Goal: Task Accomplishment & Management: Use online tool/utility

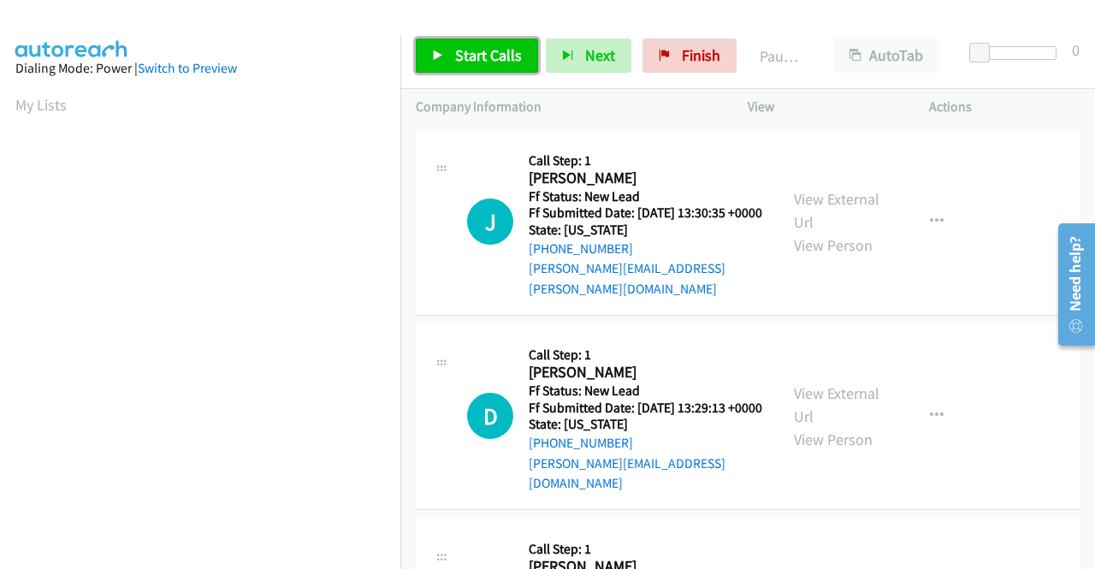
click at [492, 64] on span "Start Calls" at bounding box center [488, 55] width 67 height 20
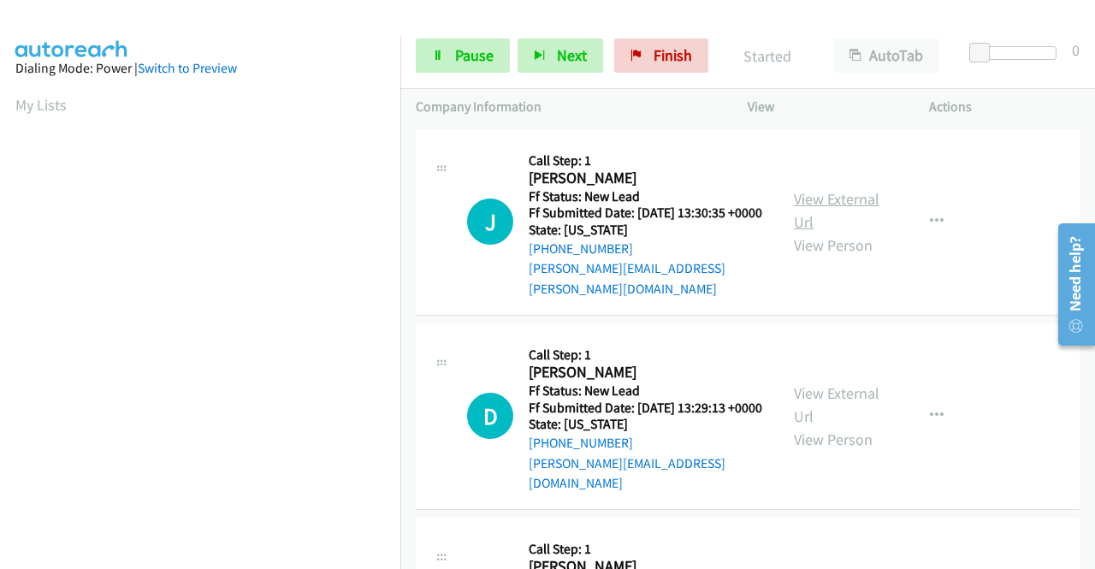
click at [828, 199] on link "View External Url" at bounding box center [837, 210] width 86 height 43
click at [840, 391] on link "View External Url" at bounding box center [837, 404] width 86 height 43
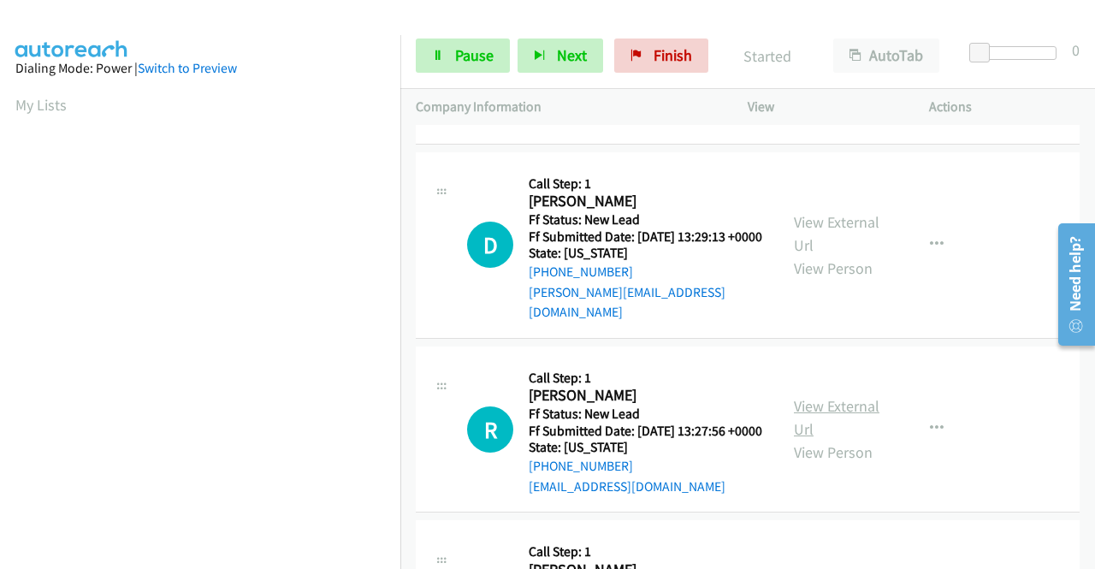
click at [862, 411] on link "View External Url" at bounding box center [837, 417] width 86 height 43
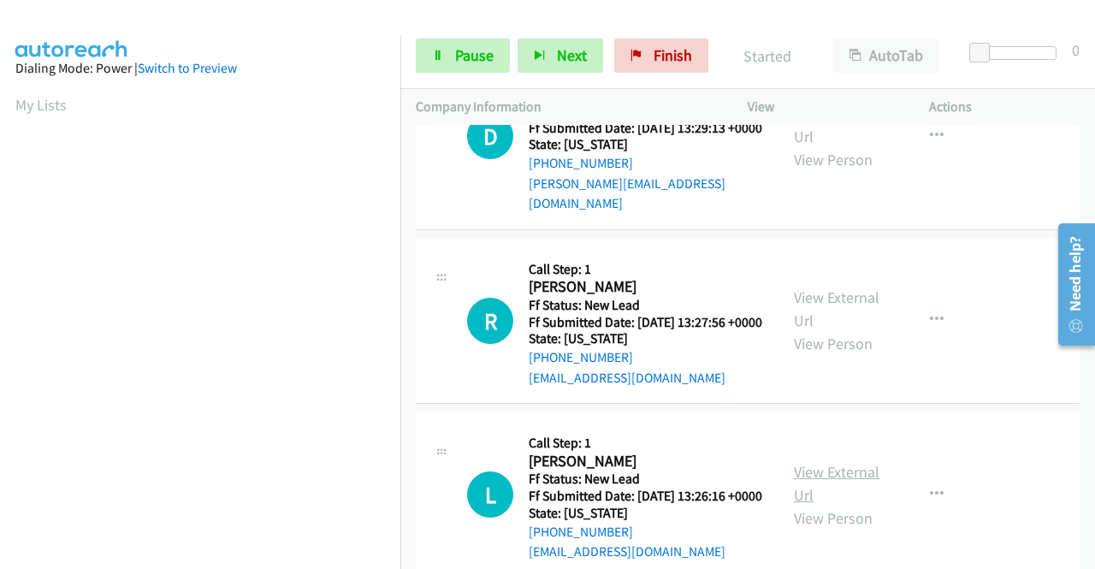
scroll to position [342, 0]
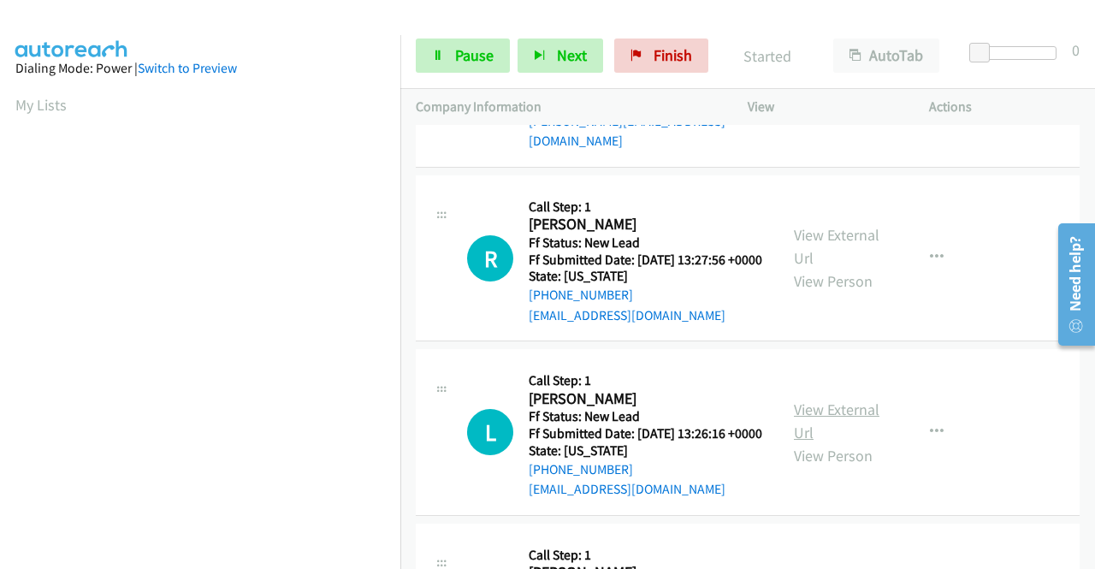
click at [843, 429] on link "View External Url" at bounding box center [837, 420] width 86 height 43
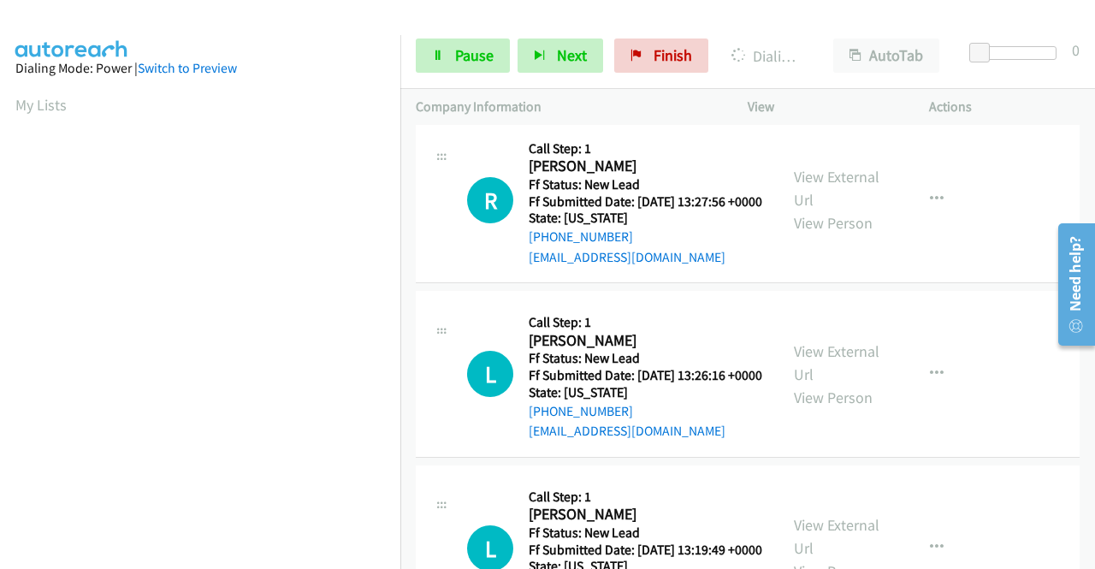
scroll to position [428, 0]
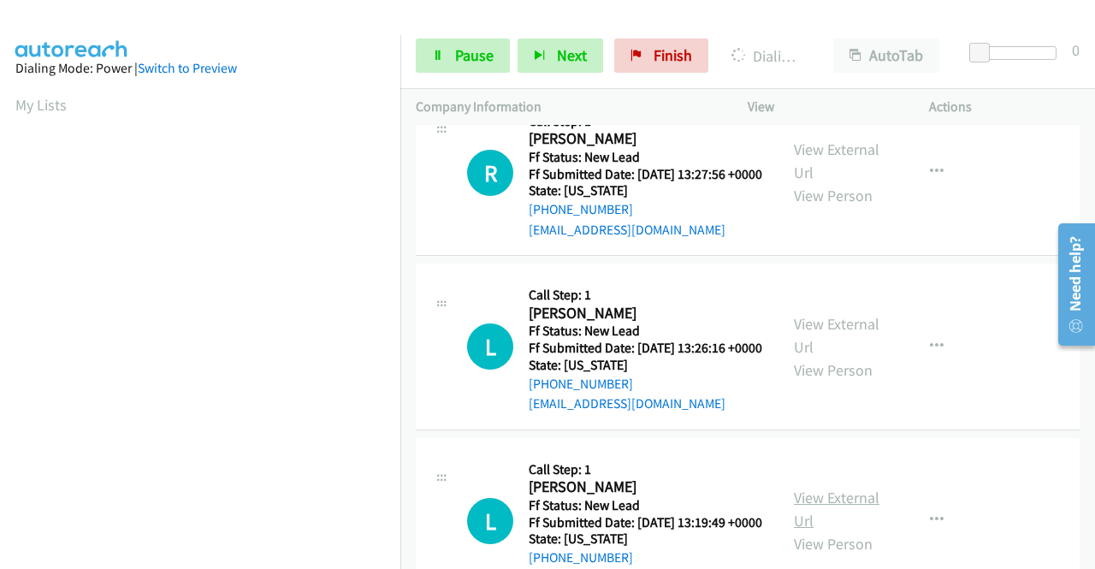
click at [848, 529] on link "View External Url" at bounding box center [837, 509] width 86 height 43
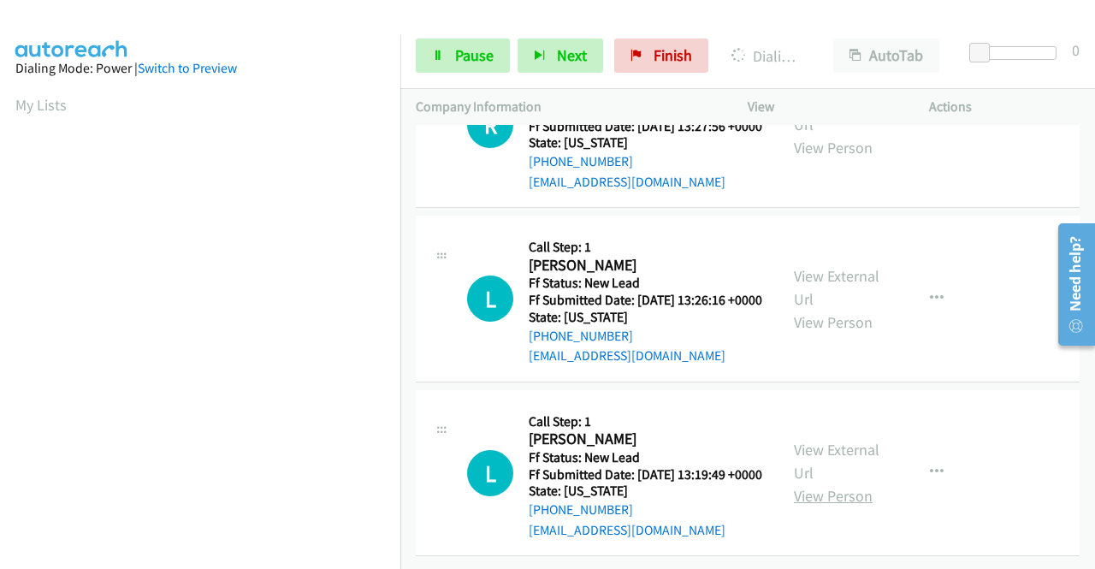
scroll to position [530, 0]
drag, startPoint x: 292, startPoint y: 67, endPoint x: 287, endPoint y: 136, distance: 69.4
click at [292, 68] on div "Dialing Mode: Power | Switch to Preview" at bounding box center [199, 68] width 369 height 21
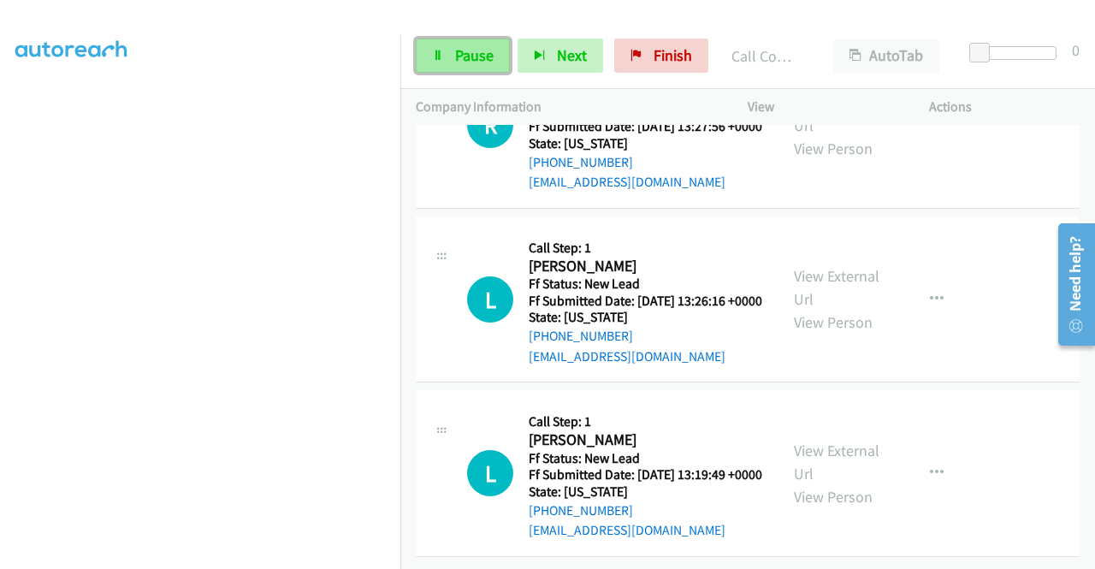
click at [443, 66] on link "Pause" at bounding box center [463, 55] width 94 height 34
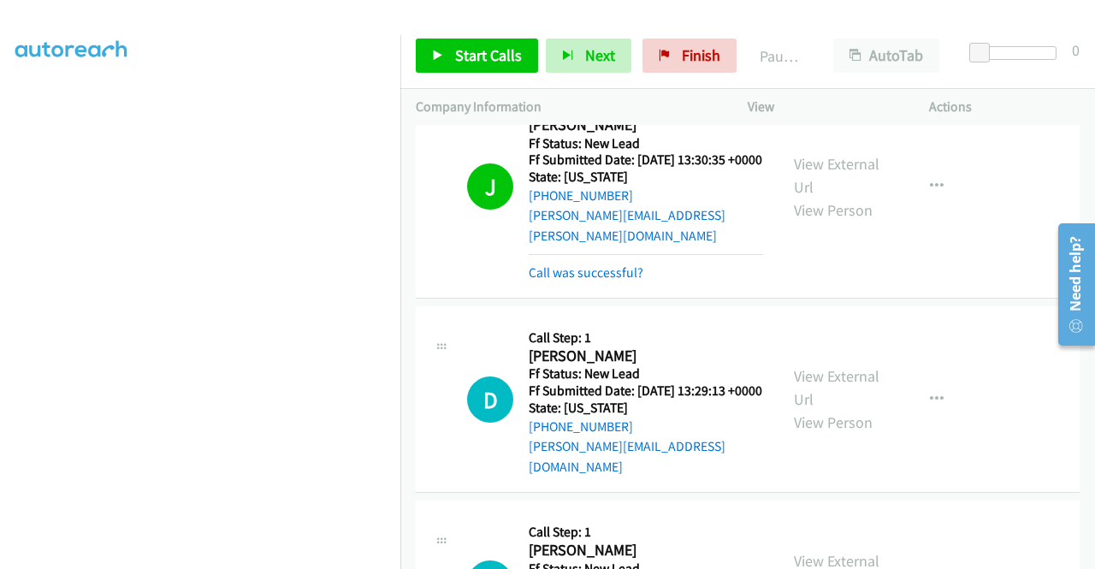
scroll to position [0, 0]
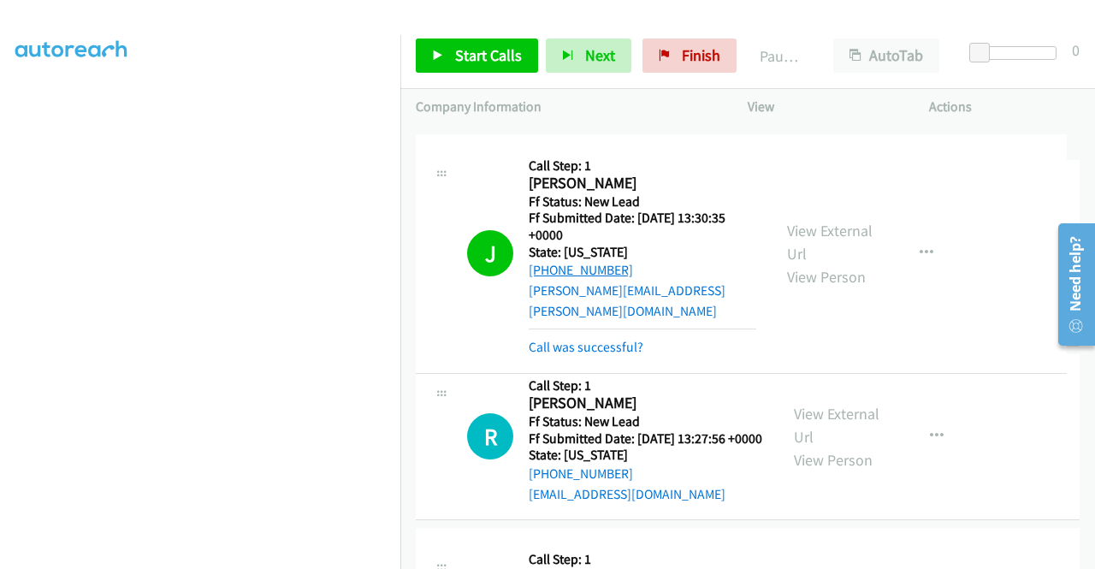
drag, startPoint x: 637, startPoint y: 266, endPoint x: 548, endPoint y: 271, distance: 89.1
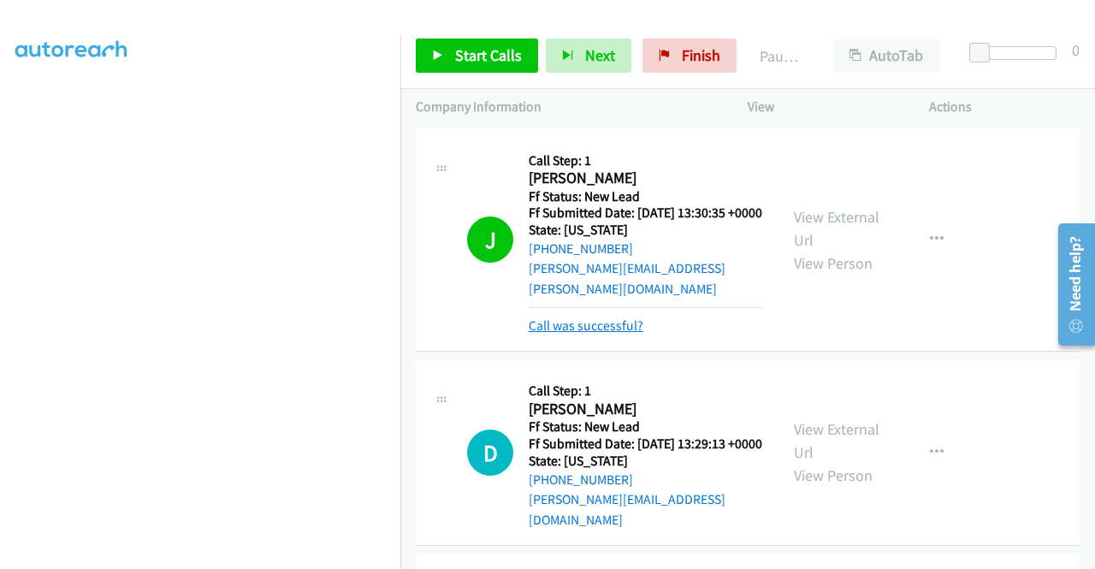
click at [635, 322] on link "Call was successful?" at bounding box center [586, 325] width 115 height 16
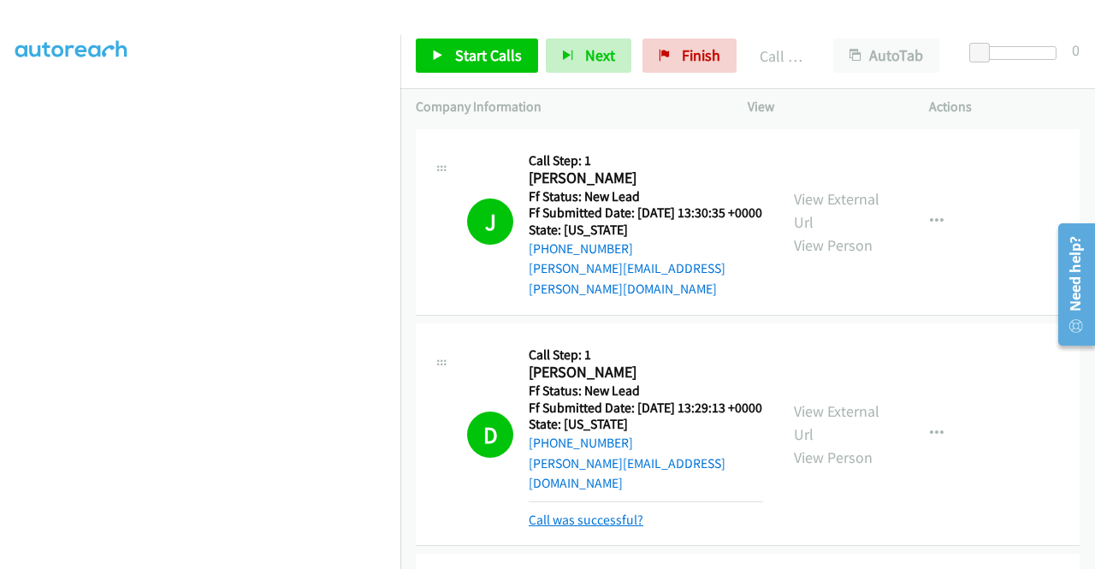
click at [583, 511] on link "Call was successful?" at bounding box center [586, 519] width 115 height 16
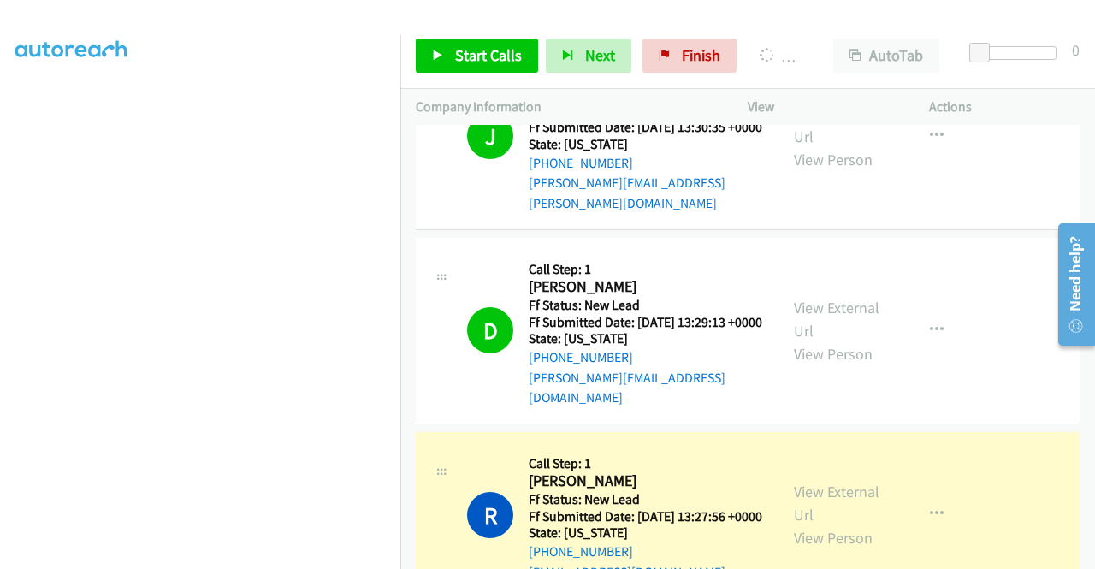
scroll to position [390, 0]
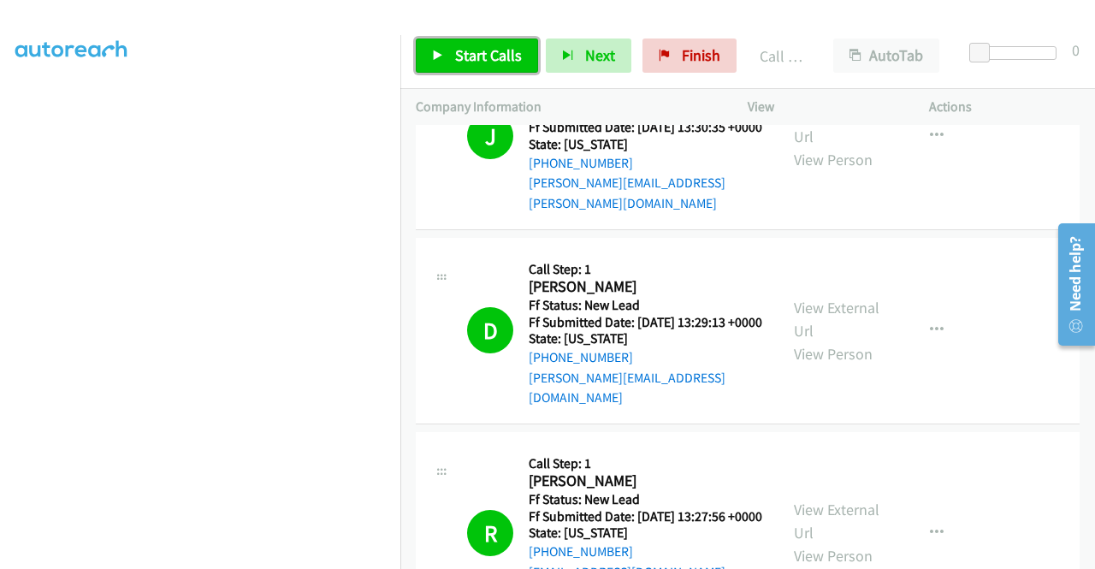
click at [508, 56] on span "Start Calls" at bounding box center [488, 55] width 67 height 20
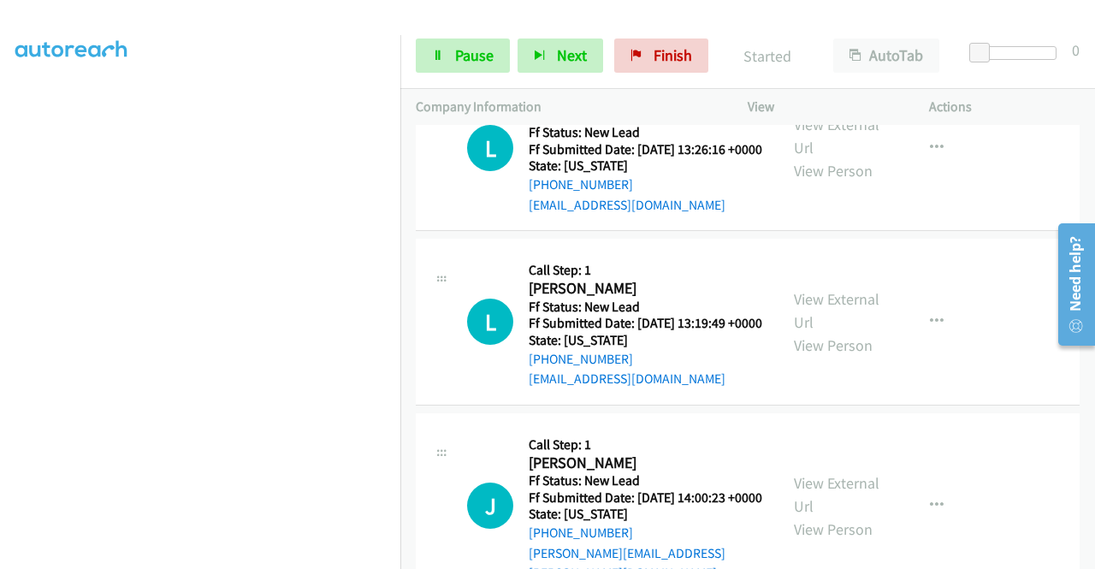
scroll to position [855, 0]
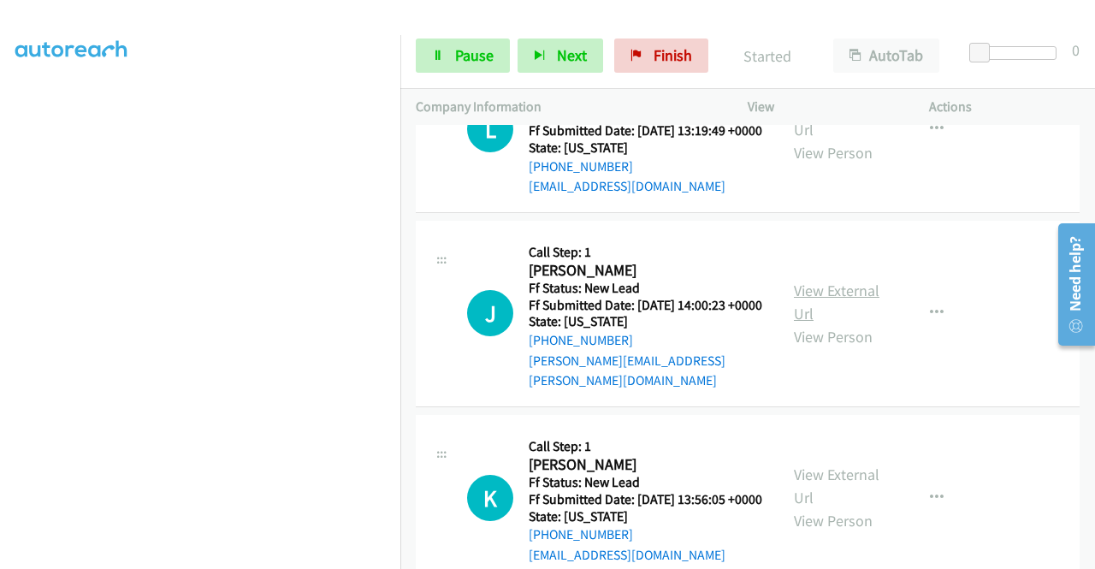
click at [866, 323] on link "View External Url" at bounding box center [837, 302] width 86 height 43
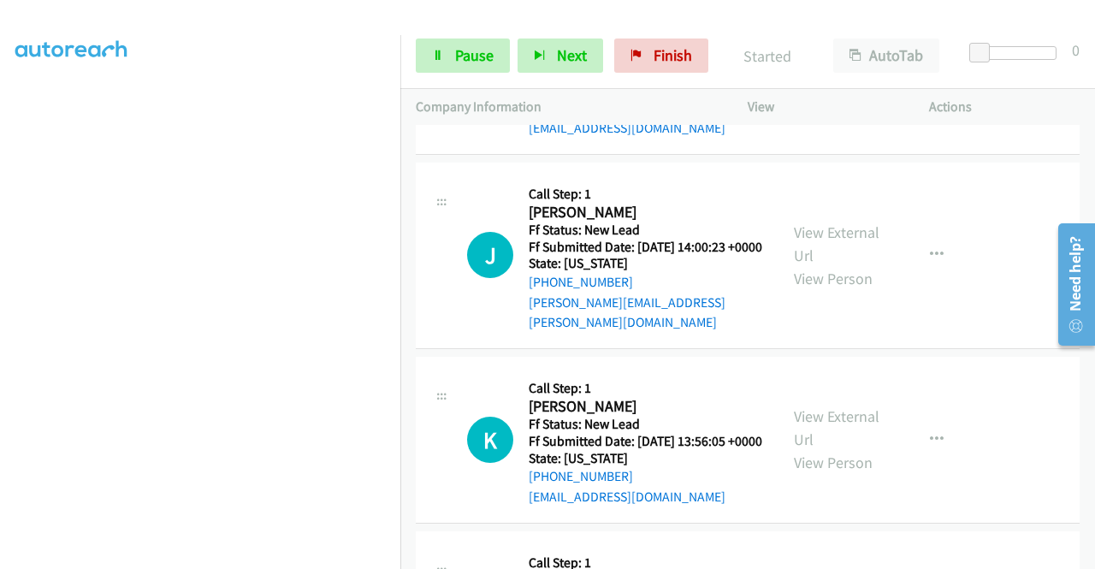
scroll to position [941, 0]
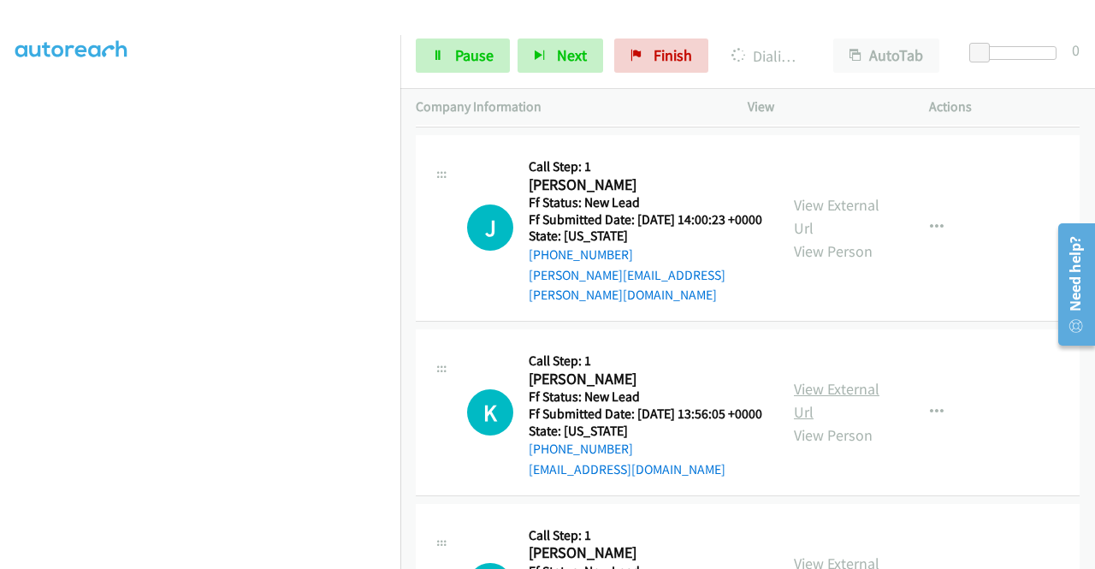
click at [836, 422] on link "View External Url" at bounding box center [837, 400] width 86 height 43
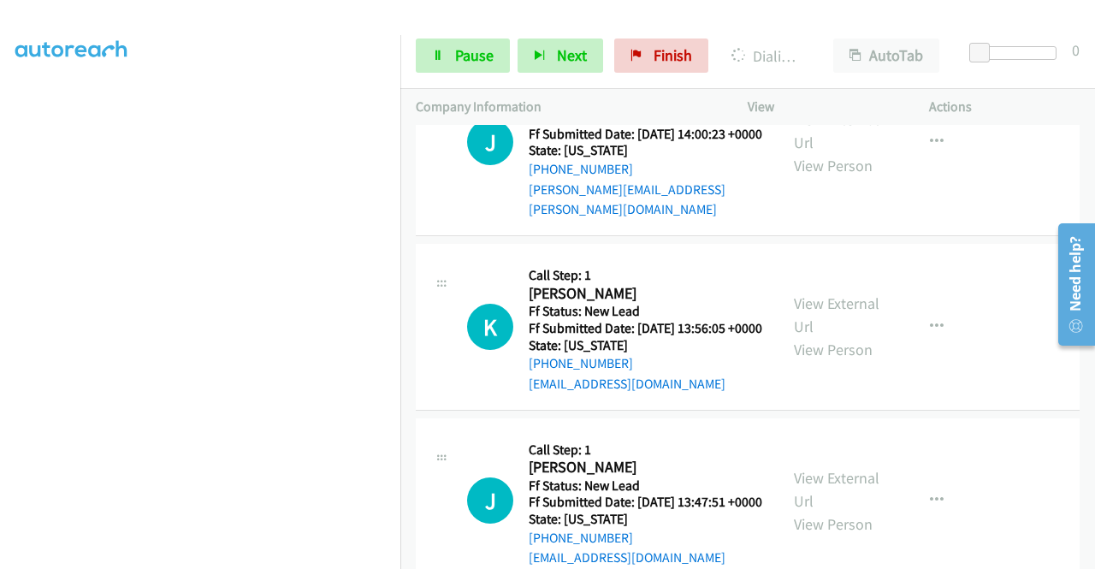
scroll to position [1112, 0]
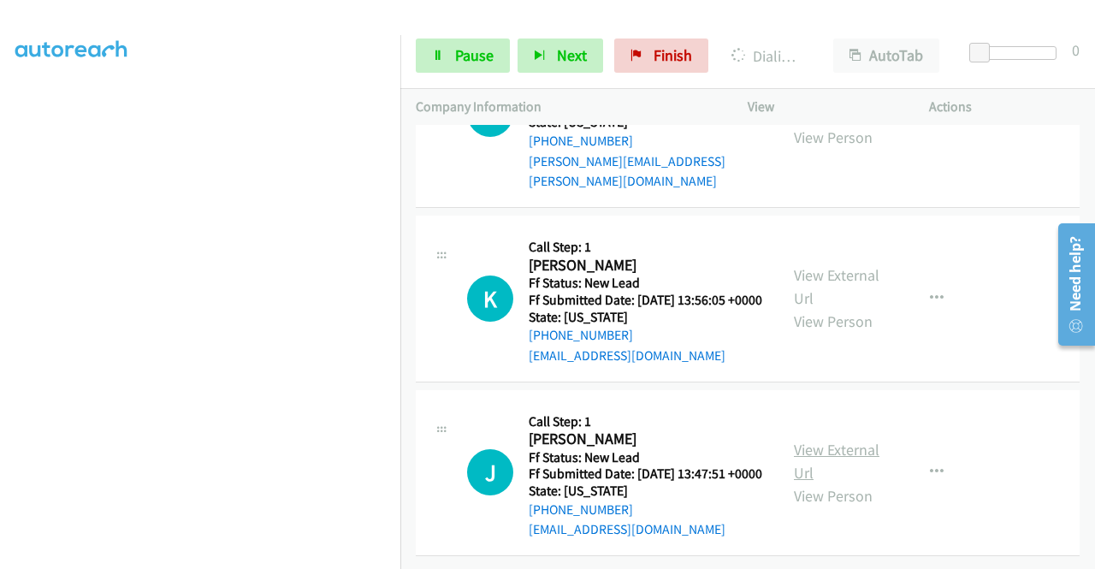
click at [847, 448] on link "View External Url" at bounding box center [837, 461] width 86 height 43
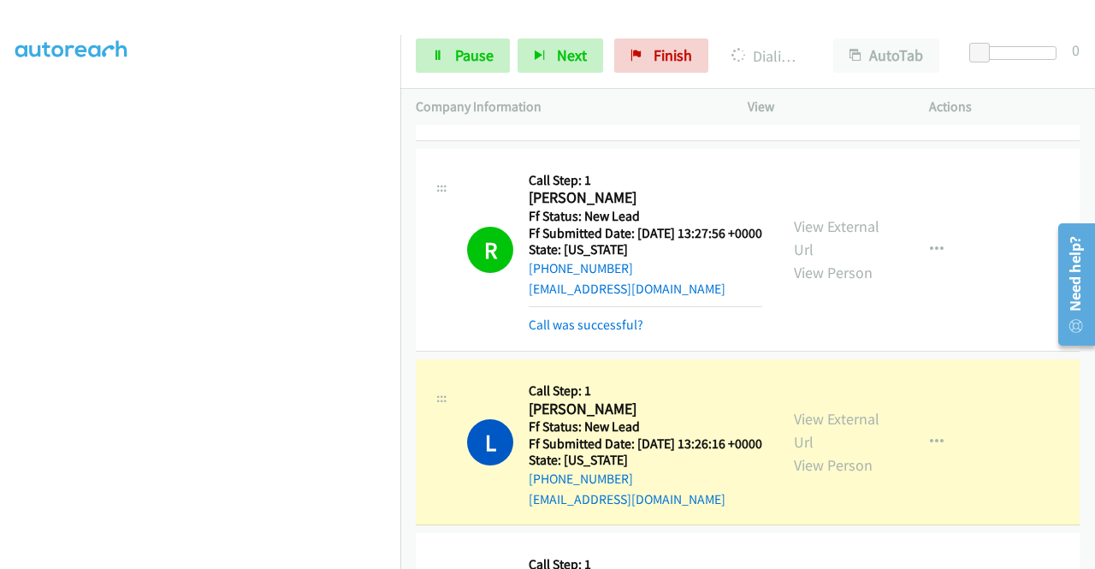
scroll to position [0, 0]
drag, startPoint x: 462, startPoint y: 62, endPoint x: 601, endPoint y: 10, distance: 148.6
click at [462, 62] on span "Pause" at bounding box center [474, 55] width 38 height 20
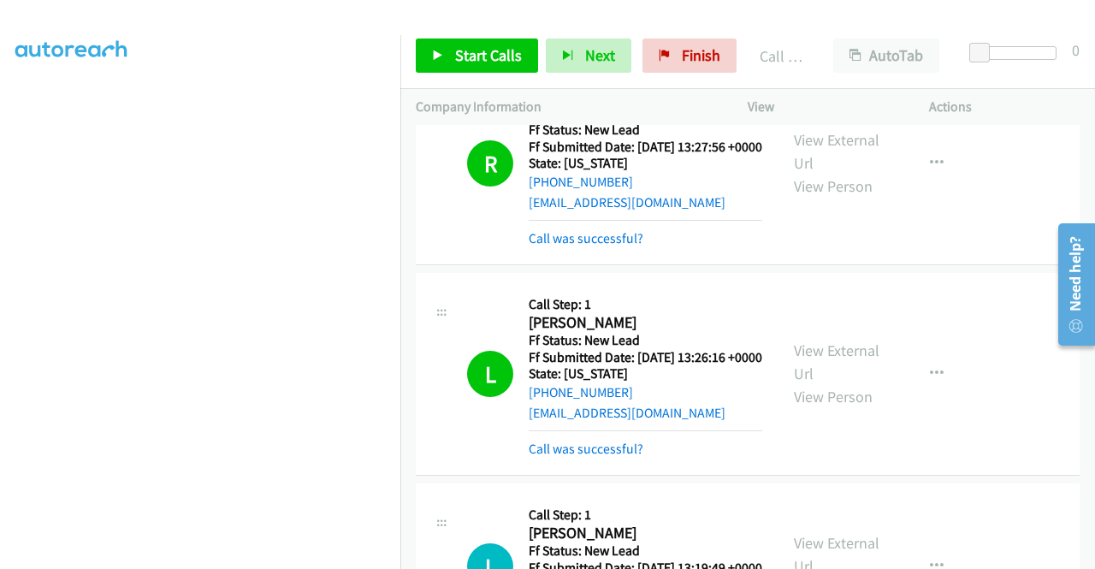
scroll to position [540, 0]
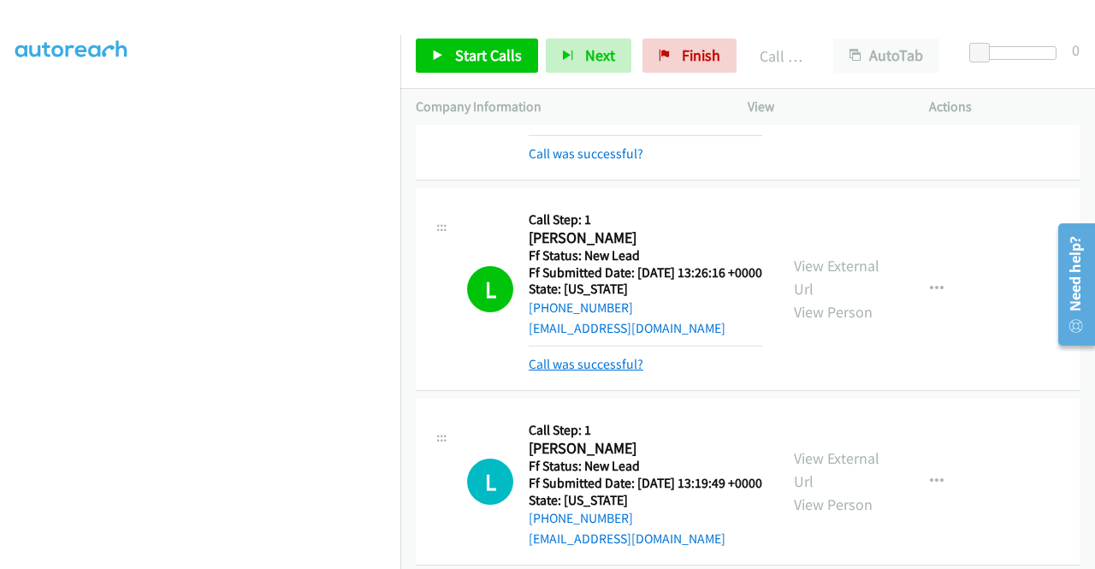
click at [634, 372] on link "Call was successful?" at bounding box center [586, 364] width 115 height 16
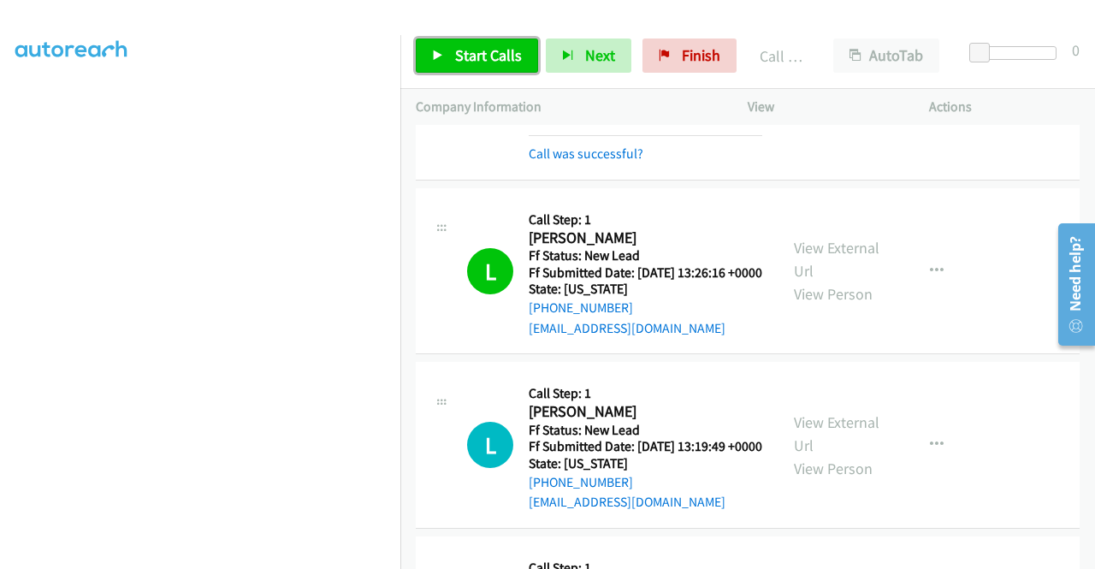
click at [488, 54] on span "Start Calls" at bounding box center [488, 55] width 67 height 20
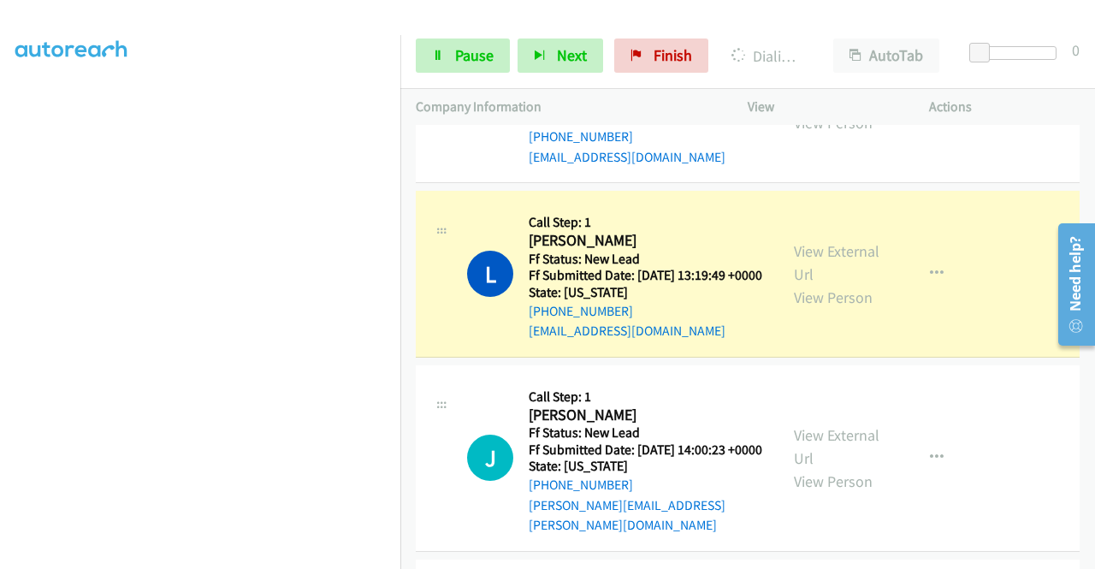
scroll to position [0, 0]
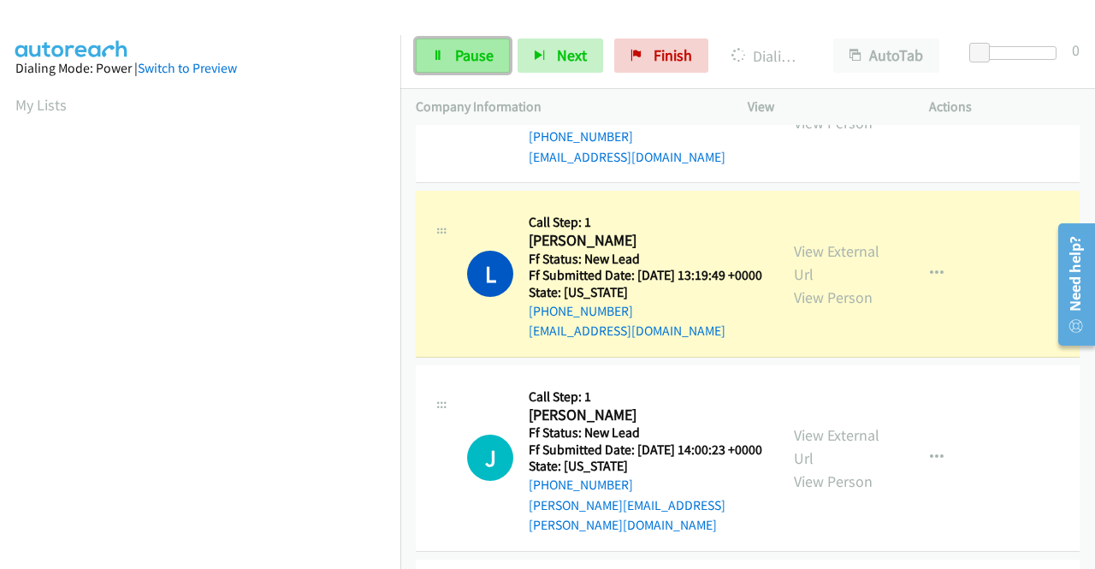
drag, startPoint x: 462, startPoint y: 61, endPoint x: 472, endPoint y: 52, distance: 13.4
click at [462, 61] on span "Pause" at bounding box center [474, 55] width 38 height 20
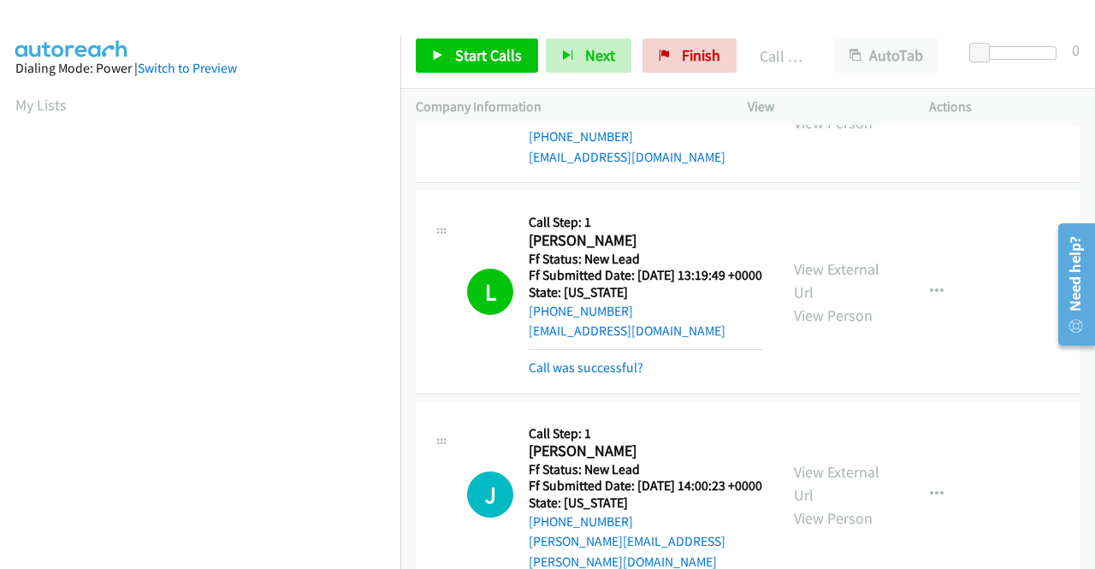
scroll to position [390, 0]
click at [600, 375] on link "Call was successful?" at bounding box center [586, 367] width 115 height 16
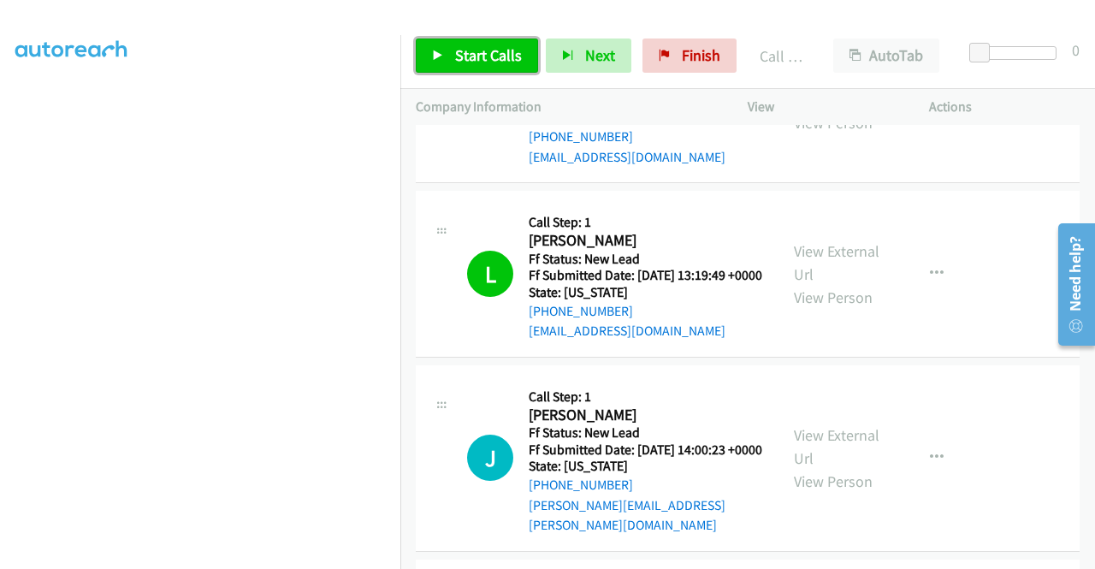
click at [470, 56] on span "Start Calls" at bounding box center [488, 55] width 67 height 20
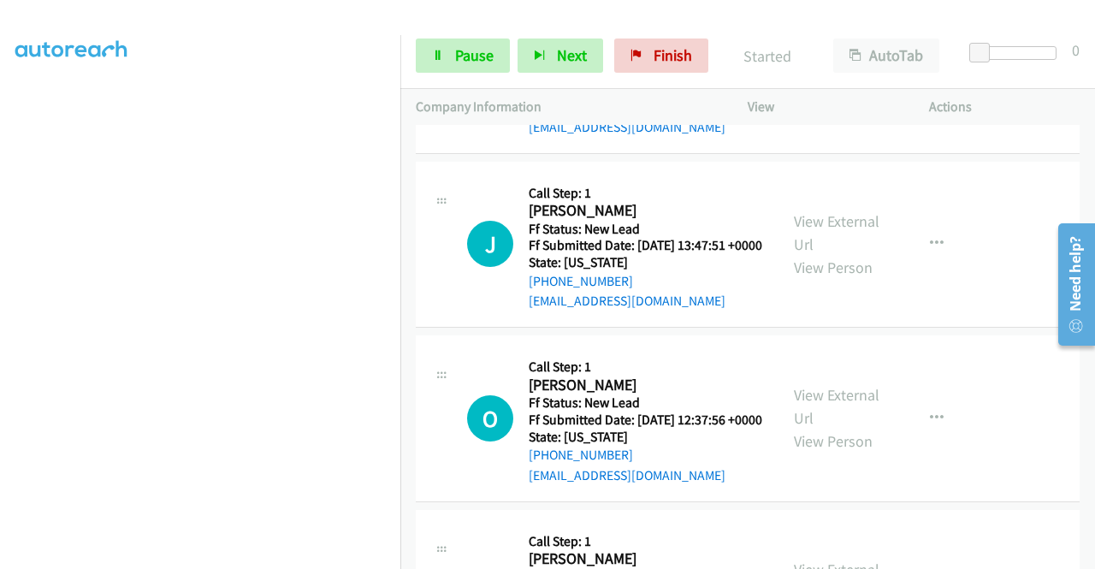
scroll to position [1309, 0]
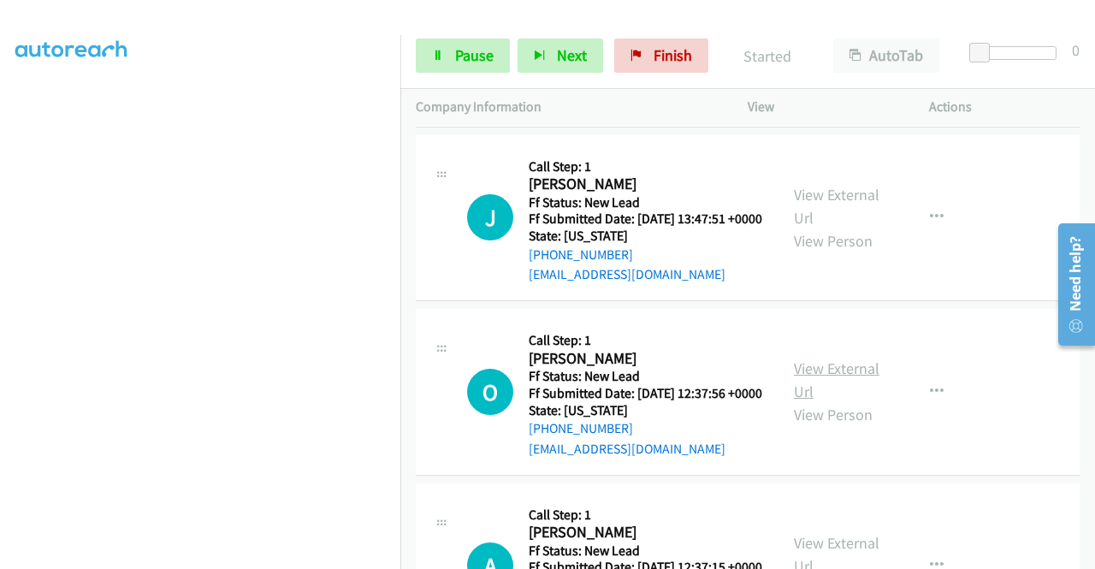
click at [795, 401] on link "View External Url" at bounding box center [837, 379] width 86 height 43
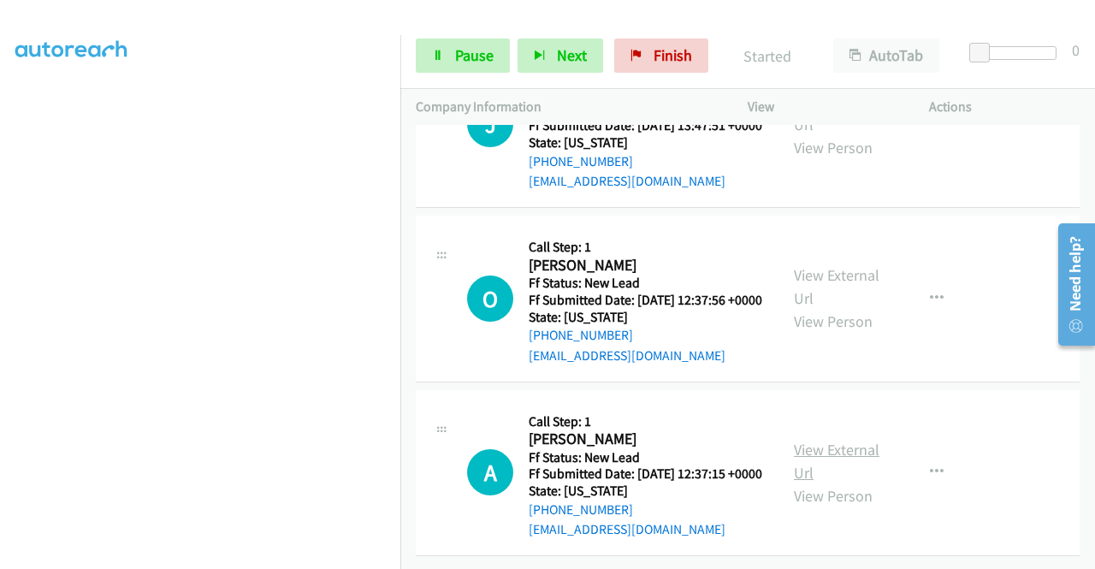
click at [836, 468] on link "View External Url" at bounding box center [837, 461] width 86 height 43
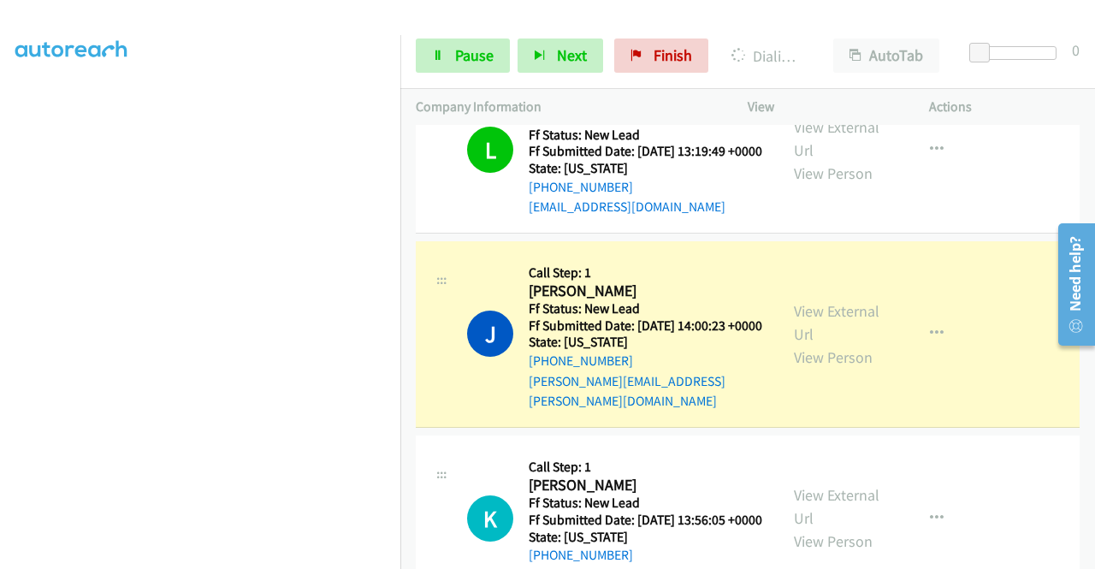
scroll to position [0, 0]
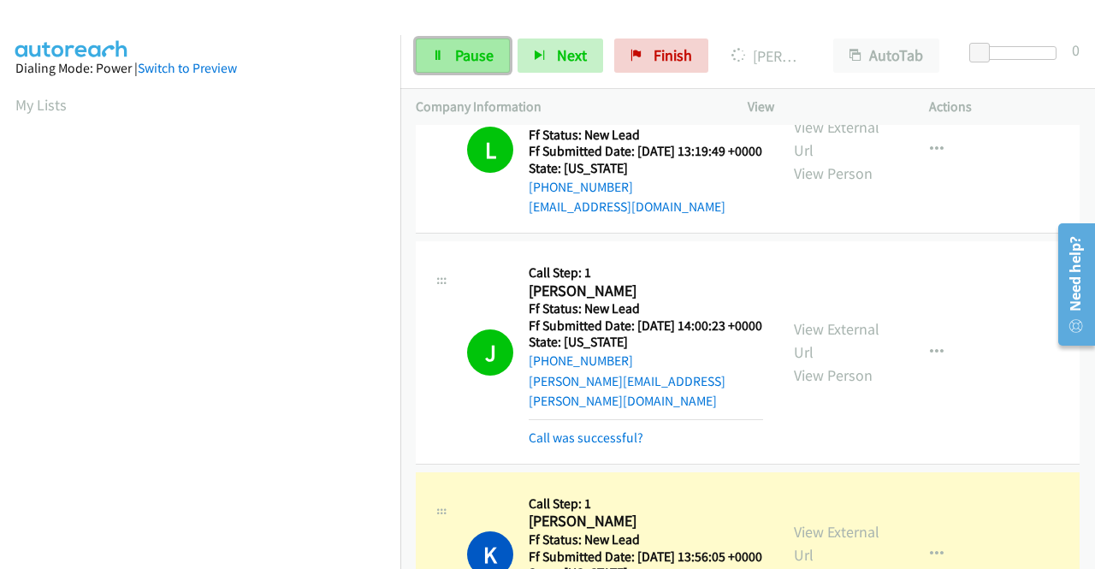
click at [467, 58] on span "Pause" at bounding box center [474, 55] width 38 height 20
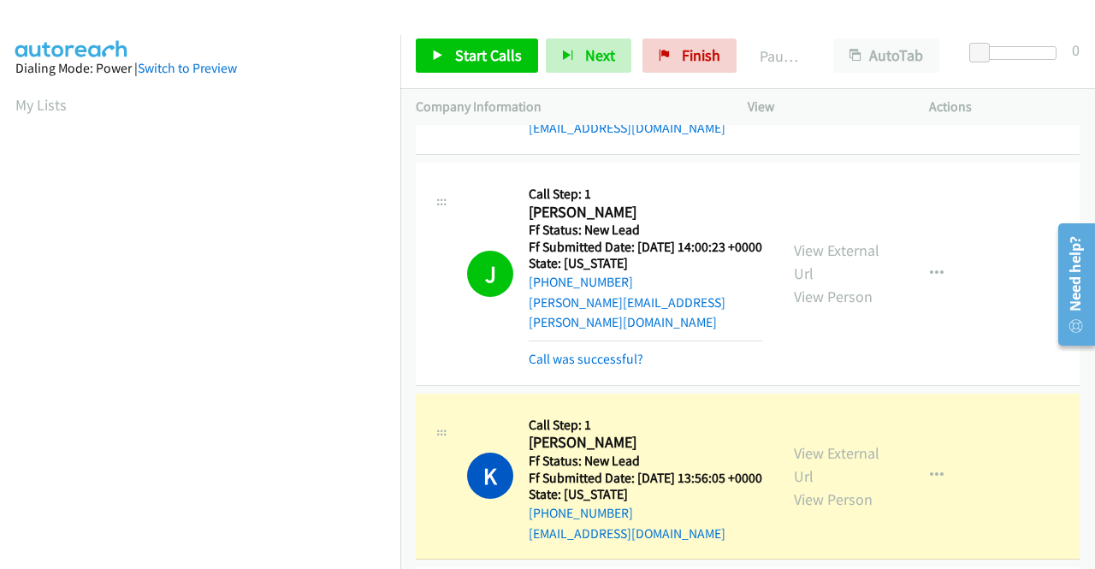
scroll to position [1006, 0]
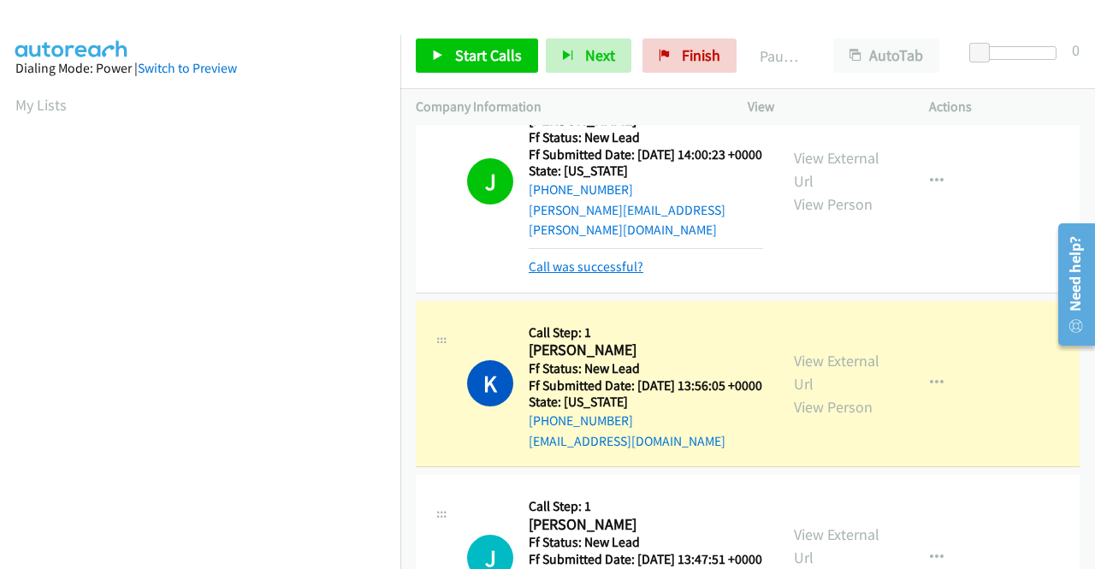
click at [617, 275] on link "Call was successful?" at bounding box center [586, 266] width 115 height 16
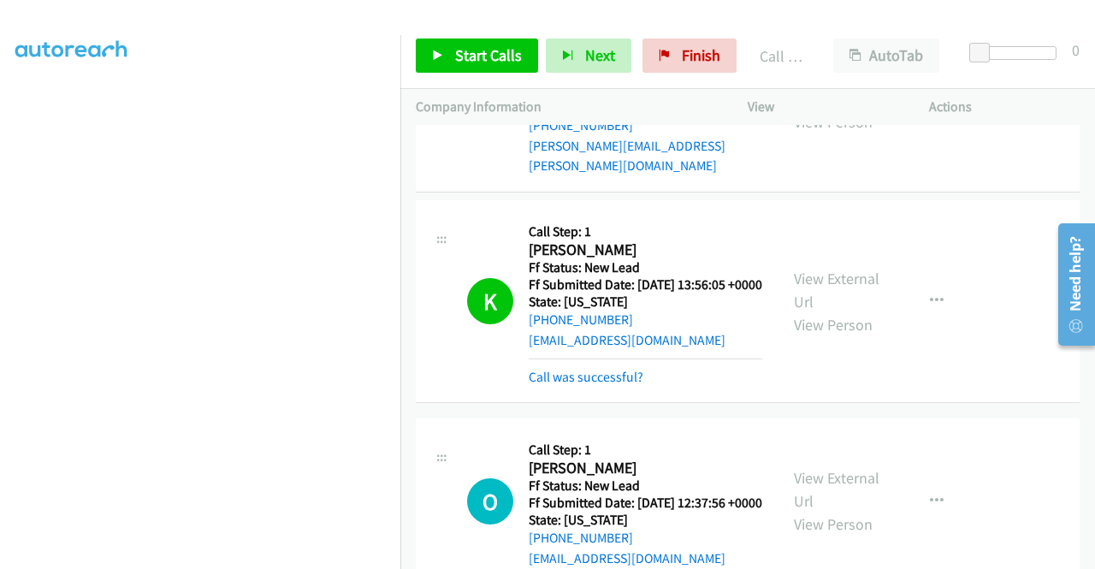
scroll to position [1177, 0]
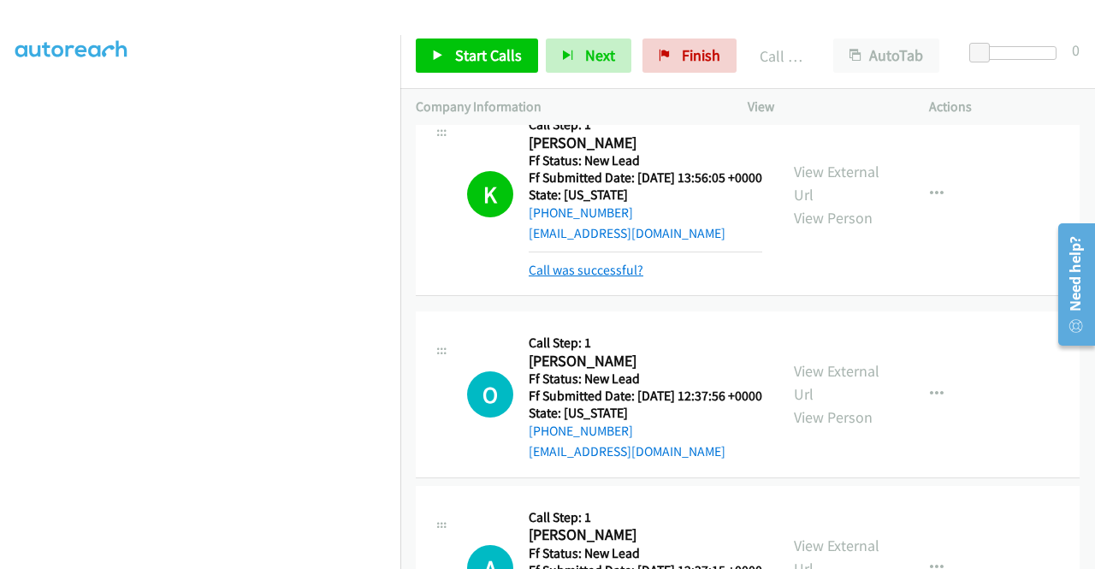
click at [627, 278] on link "Call was successful?" at bounding box center [586, 270] width 115 height 16
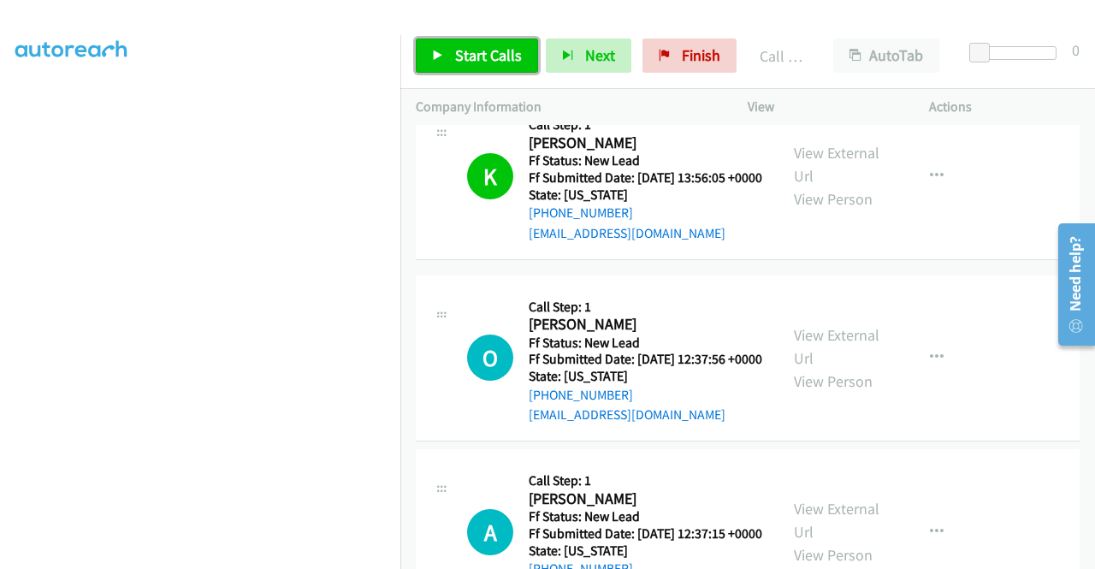
click at [500, 49] on span "Start Calls" at bounding box center [488, 55] width 67 height 20
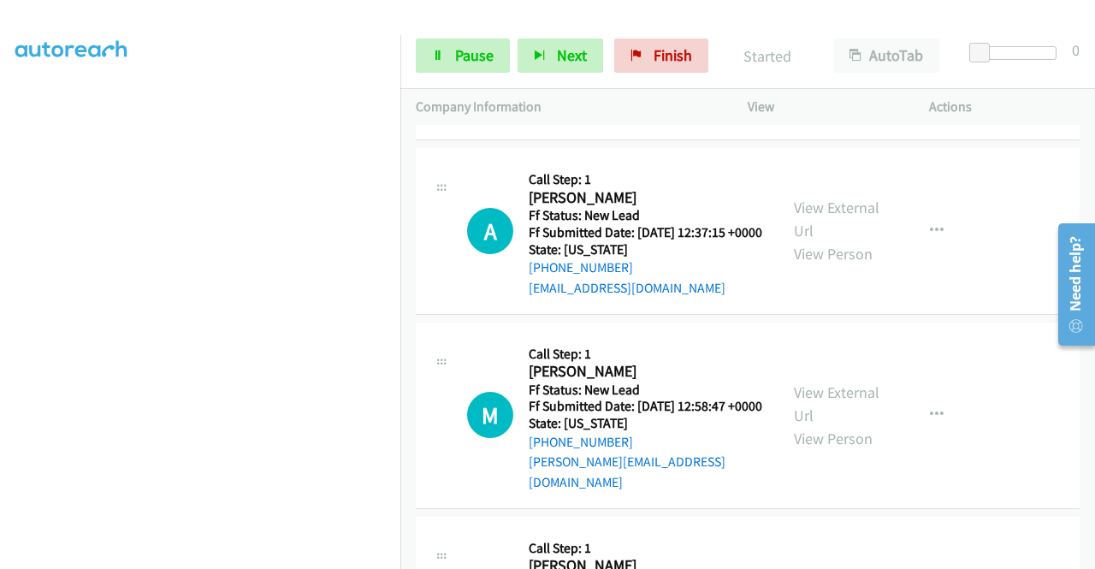
scroll to position [1519, 0]
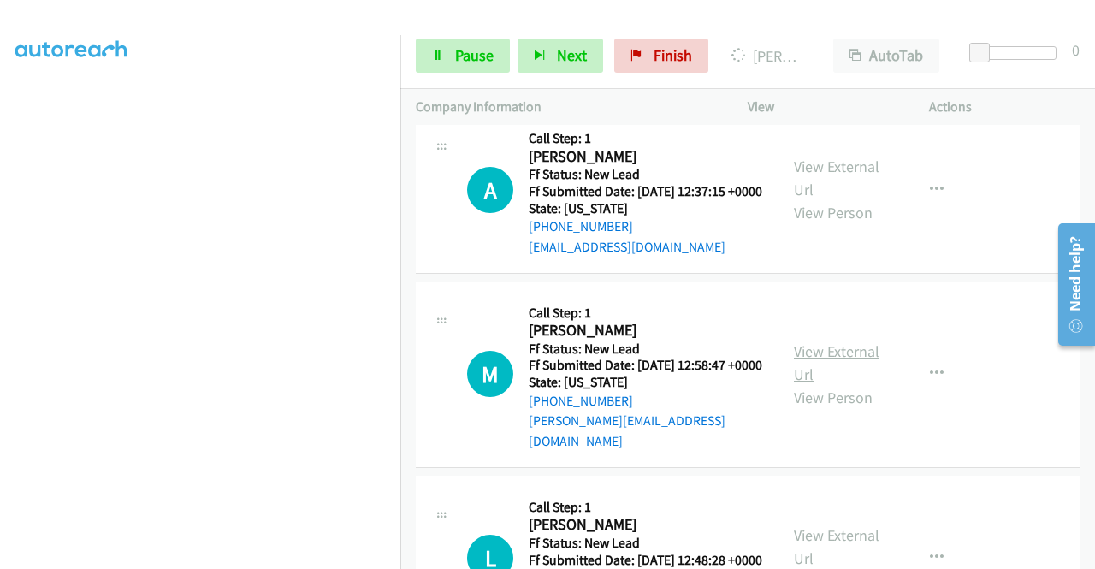
click at [852, 384] on link "View External Url" at bounding box center [837, 362] width 86 height 43
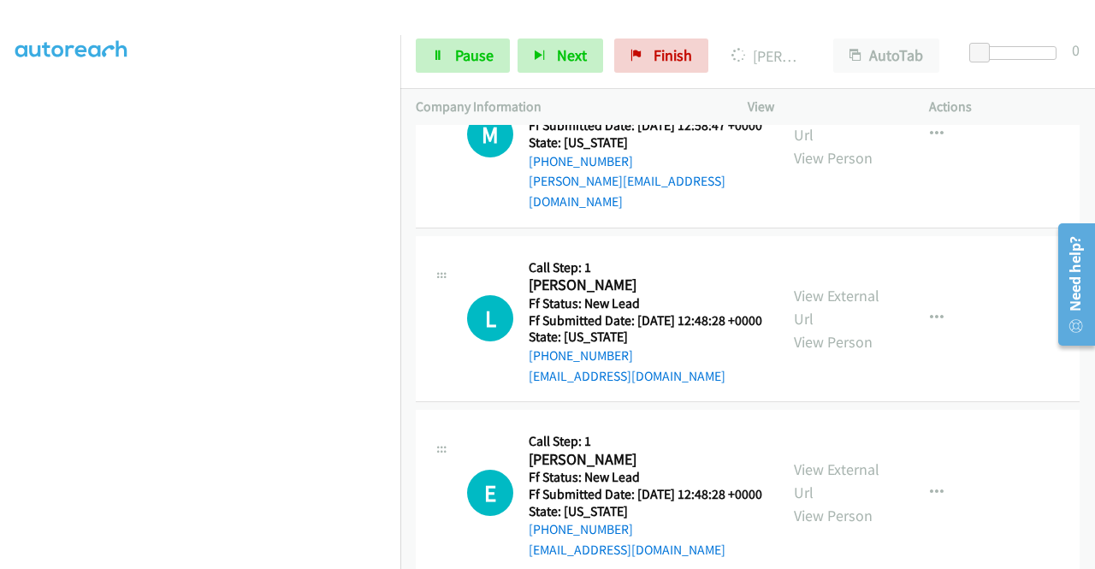
scroll to position [1776, 0]
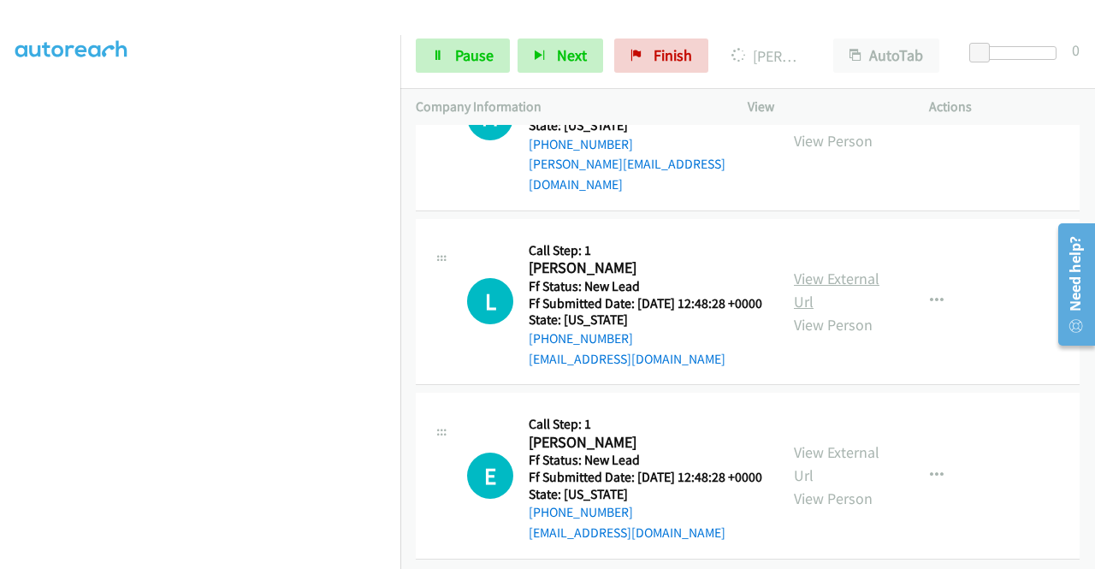
click at [821, 311] on link "View External Url" at bounding box center [837, 290] width 86 height 43
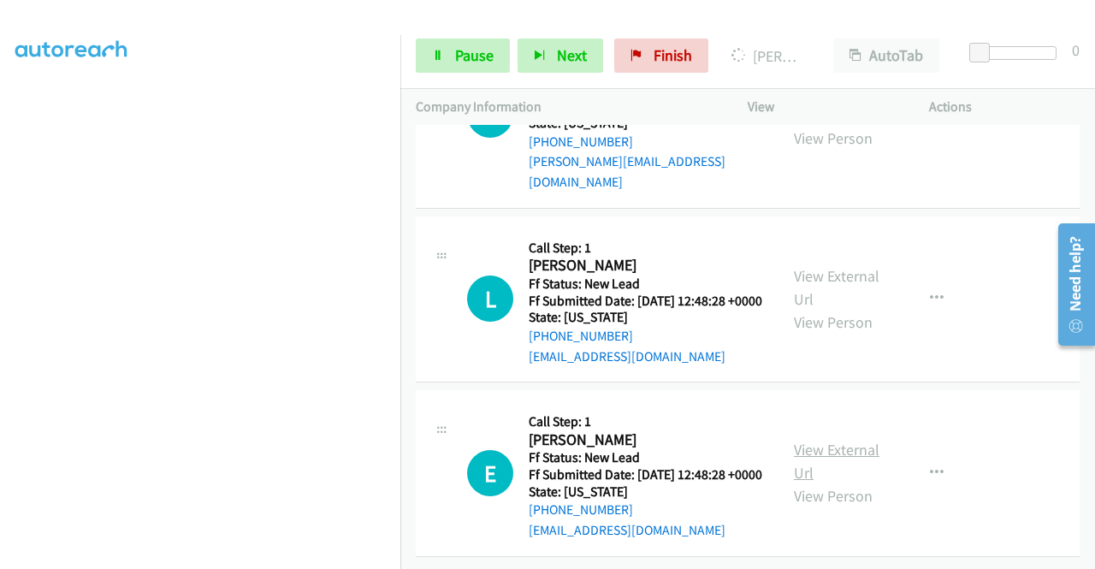
scroll to position [1908, 0]
click at [848, 440] on link "View External Url" at bounding box center [837, 461] width 86 height 43
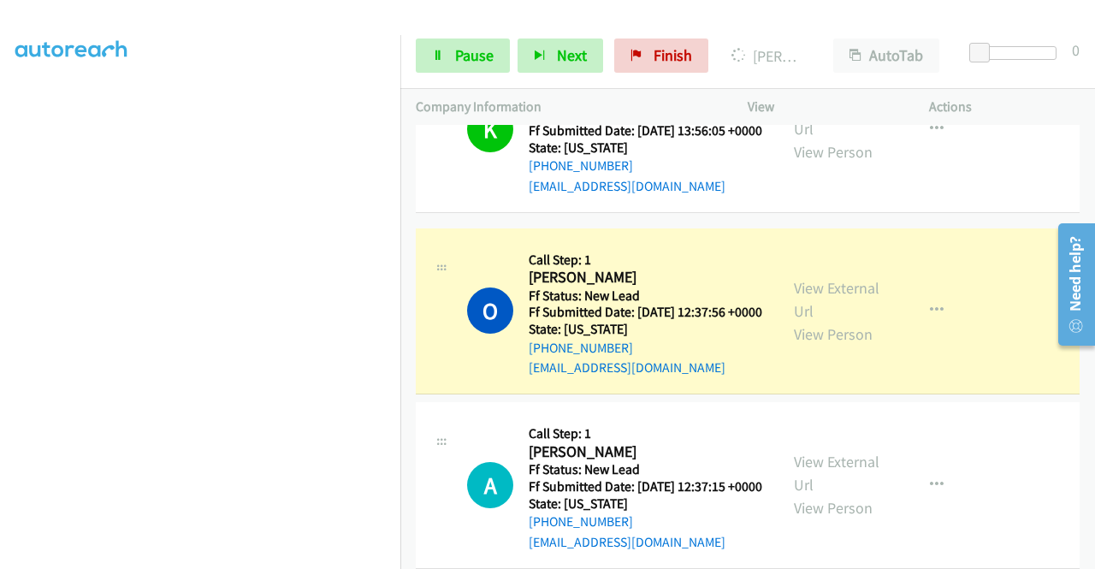
scroll to position [133, 0]
click at [452, 53] on link "Pause" at bounding box center [463, 55] width 94 height 34
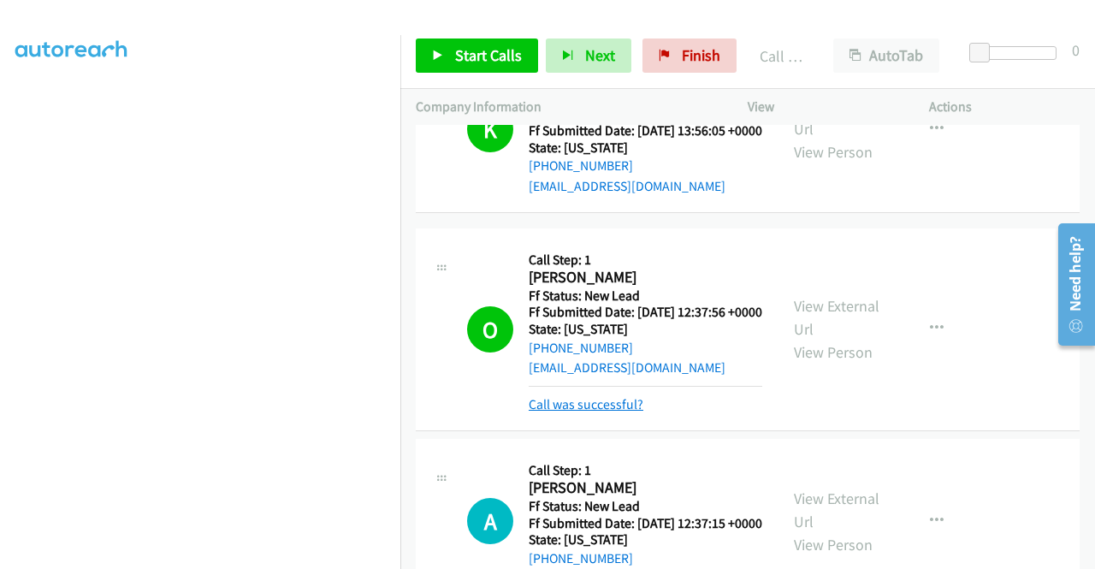
click at [600, 412] on link "Call was successful?" at bounding box center [586, 404] width 115 height 16
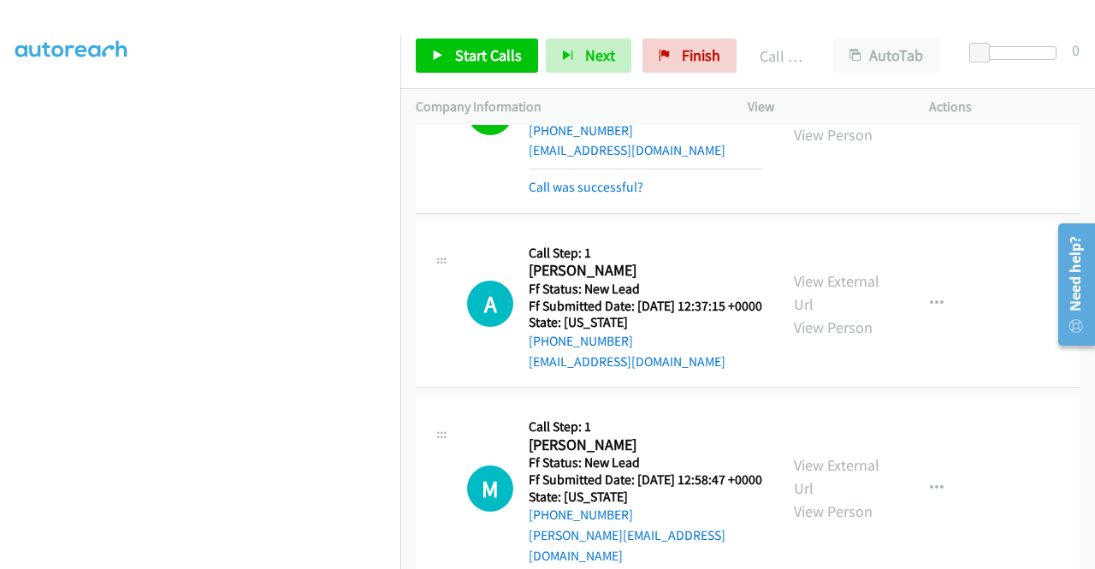
scroll to position [1480, 0]
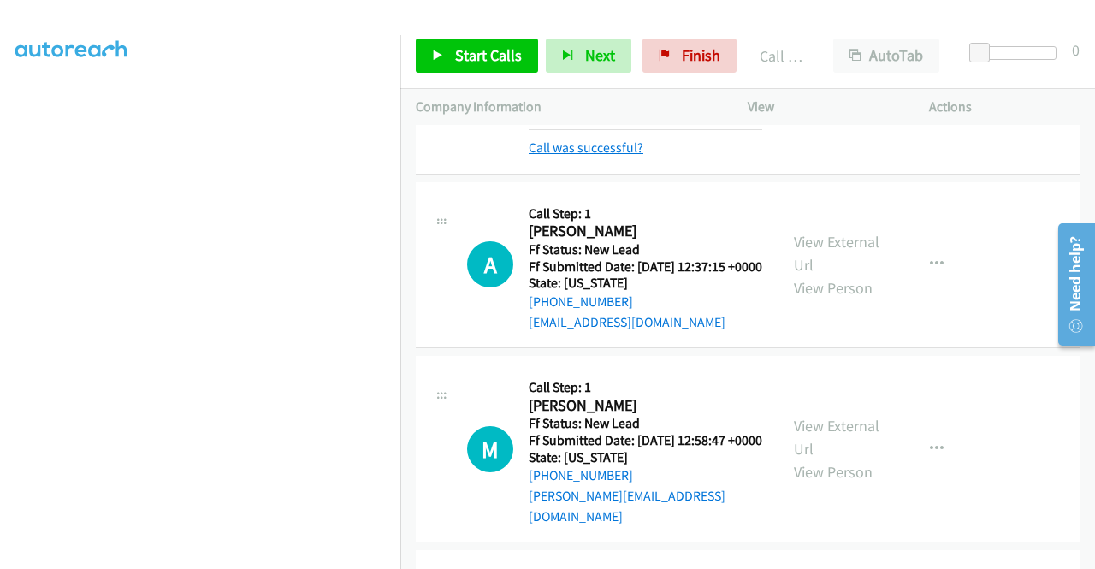
click at [624, 156] on link "Call was successful?" at bounding box center [586, 147] width 115 height 16
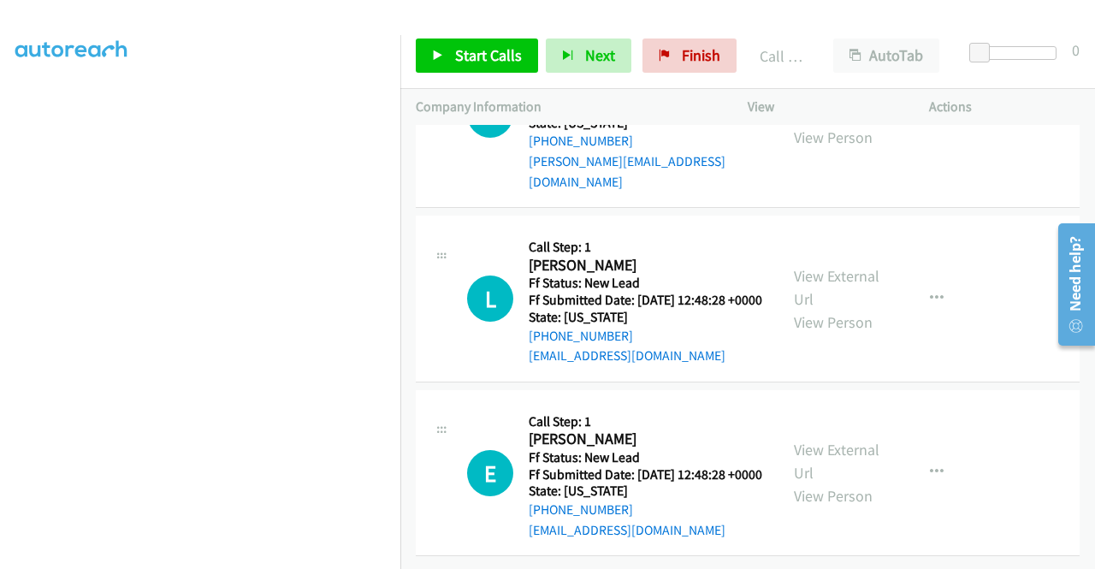
scroll to position [1945, 0]
click at [439, 74] on div "Start Calls Pause Next Finish Call Completed AutoTab AutoTab 0" at bounding box center [747, 56] width 694 height 66
click at [452, 53] on link "Start Calls" at bounding box center [477, 55] width 122 height 34
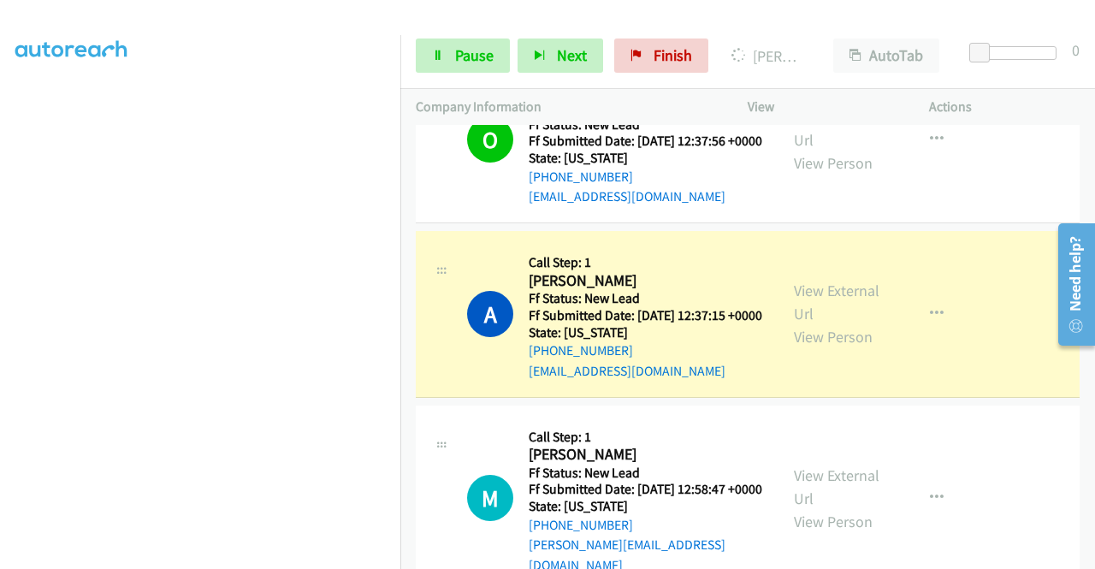
scroll to position [0, 0]
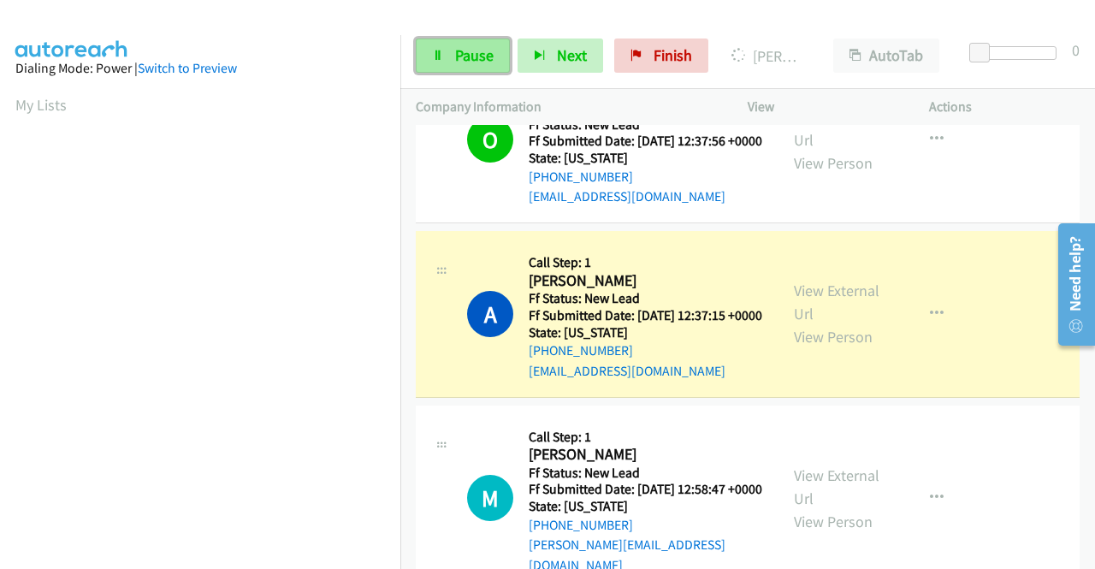
click at [457, 56] on span "Pause" at bounding box center [474, 55] width 38 height 20
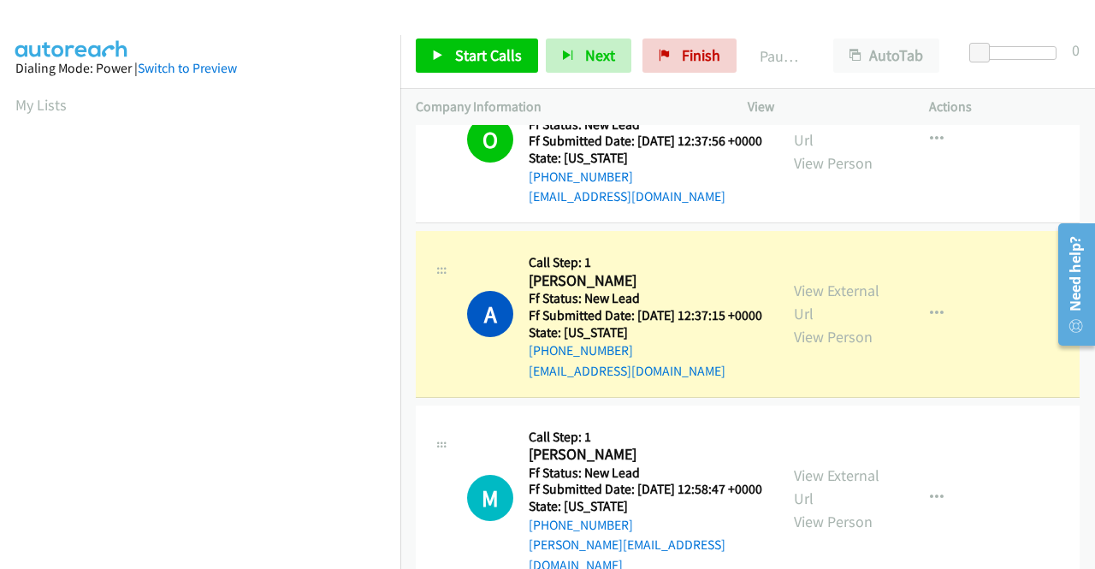
scroll to position [390, 0]
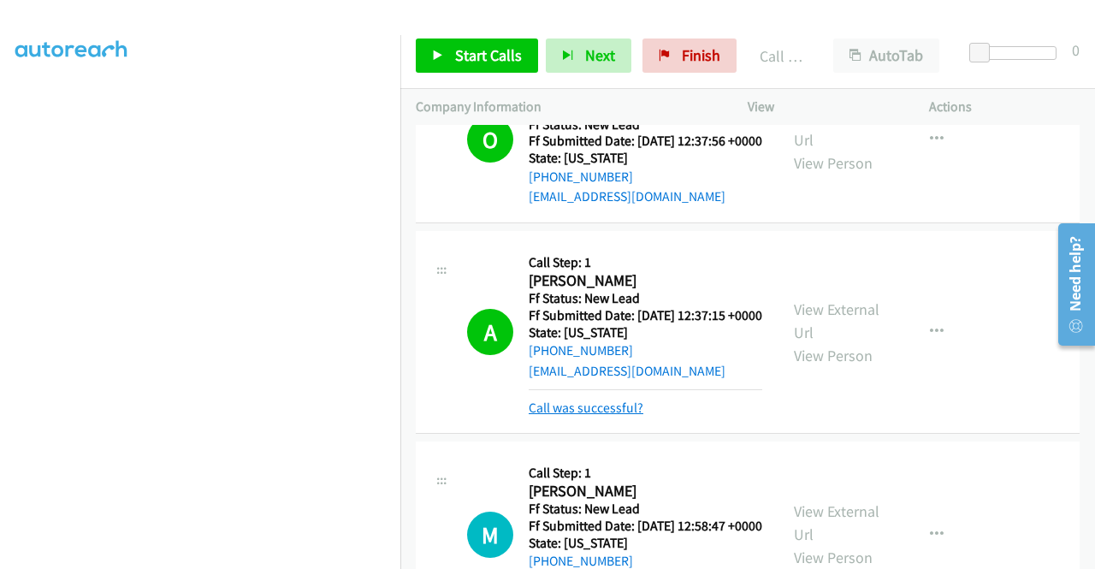
click at [588, 416] on link "Call was successful?" at bounding box center [586, 407] width 115 height 16
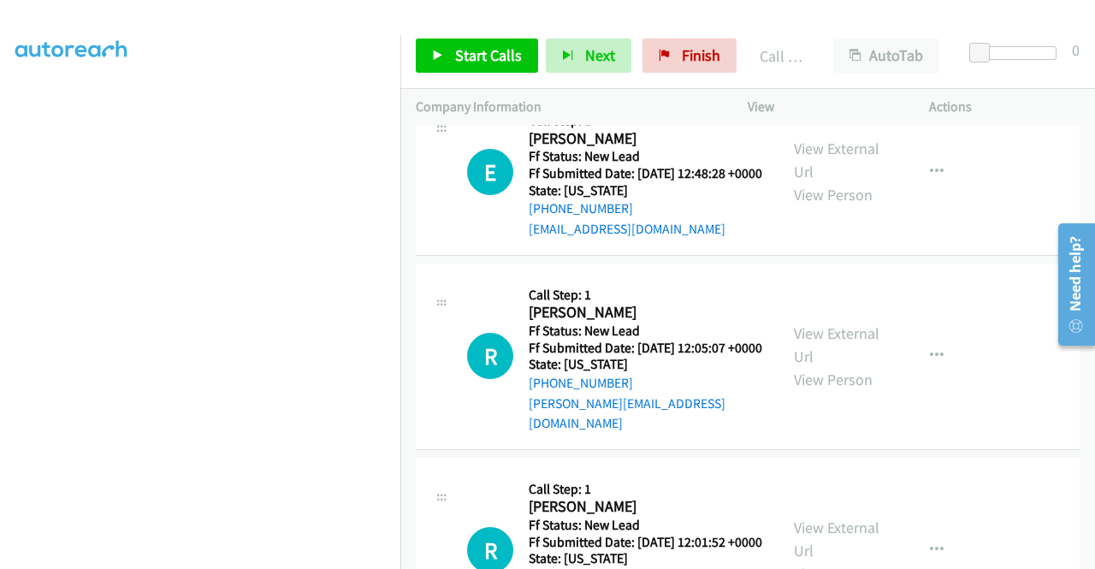
scroll to position [2165, 0]
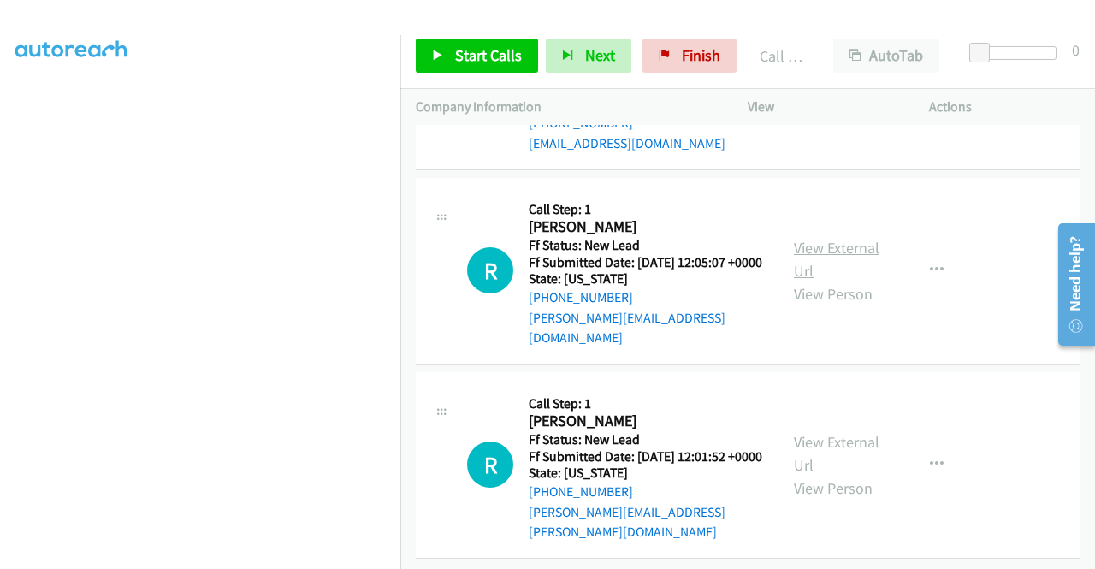
click at [828, 281] on link "View External Url" at bounding box center [837, 259] width 86 height 43
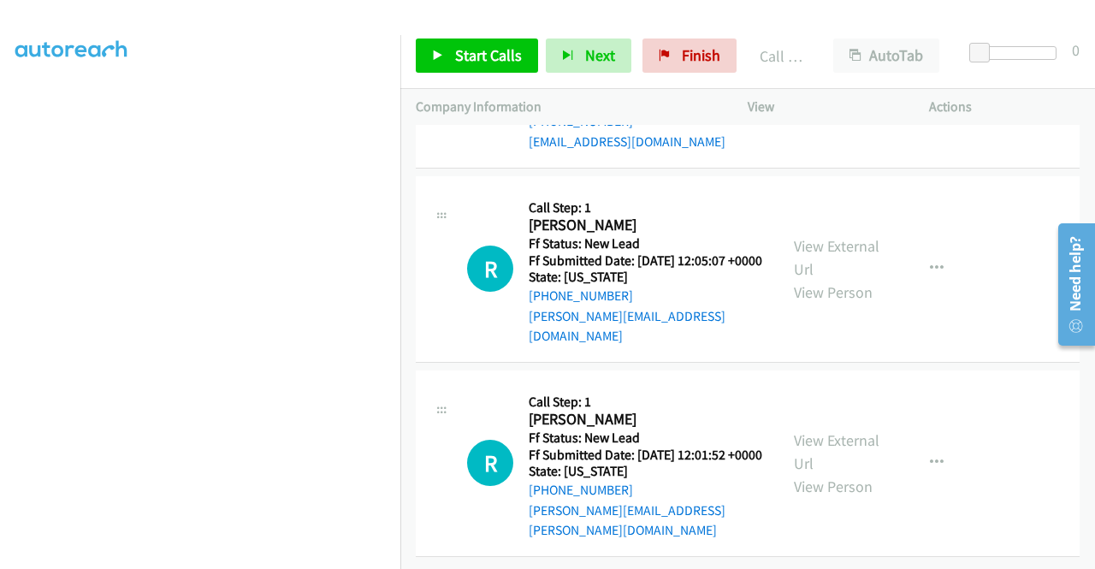
scroll to position [2250, 0]
click at [821, 458] on link "View External Url" at bounding box center [837, 451] width 86 height 43
click at [511, 52] on span "Start Calls" at bounding box center [488, 55] width 67 height 20
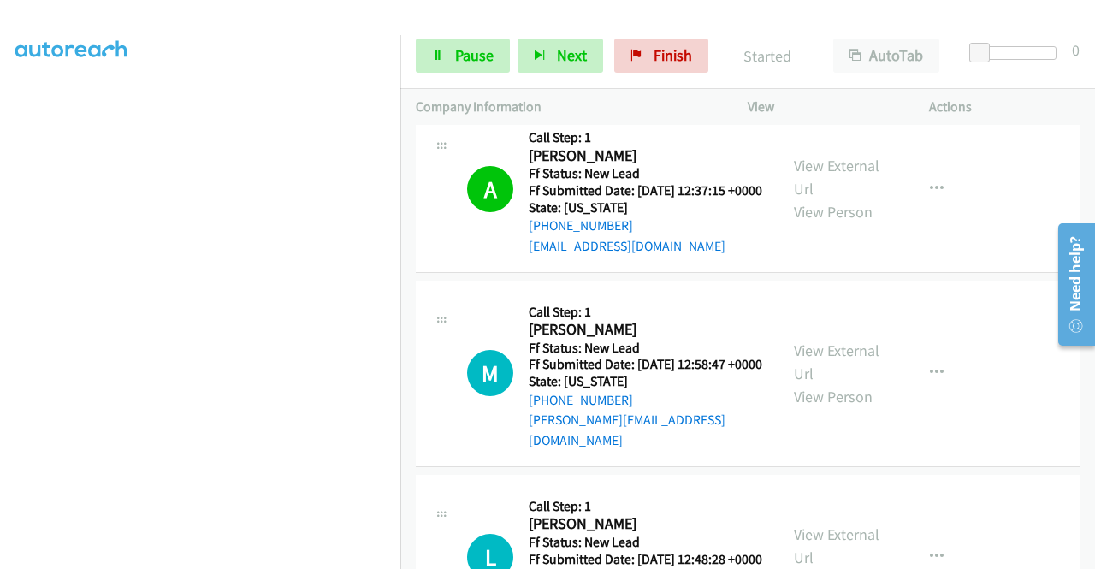
scroll to position [1605, 0]
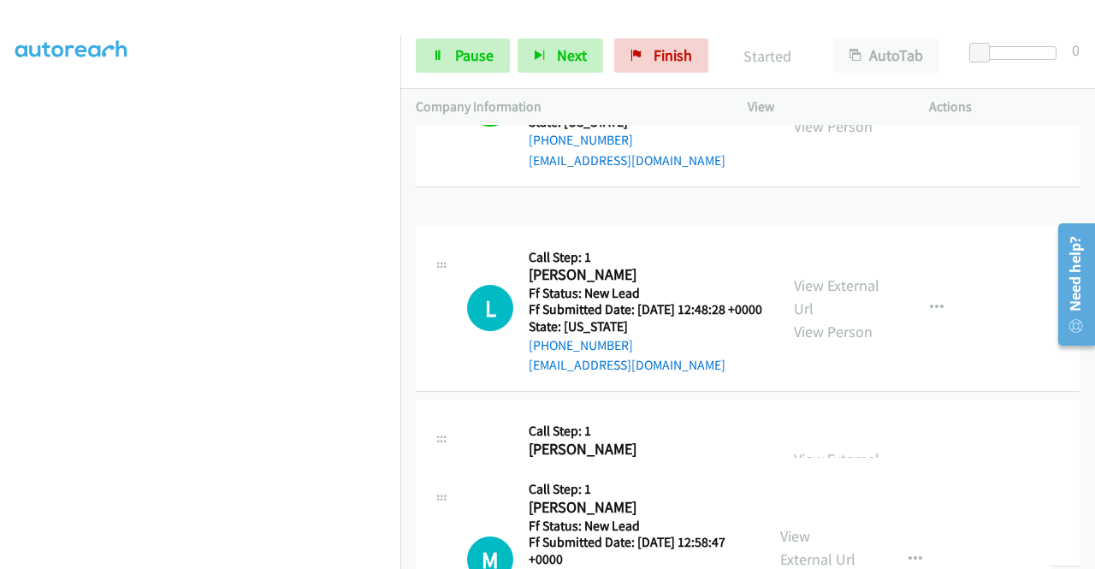
drag, startPoint x: 522, startPoint y: 334, endPoint x: 387, endPoint y: 523, distance: 233.1
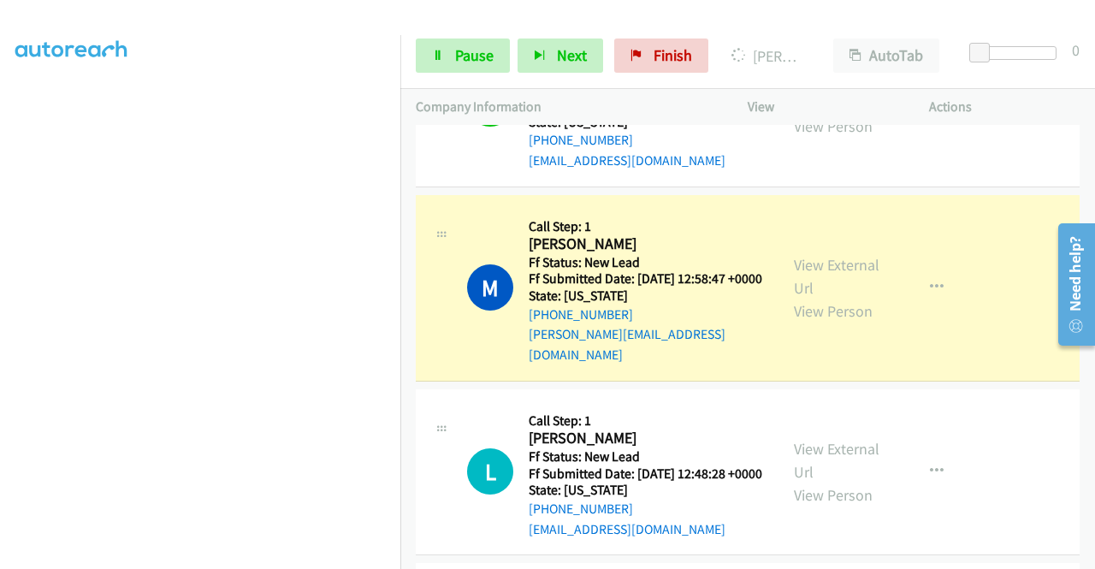
scroll to position [0, 0]
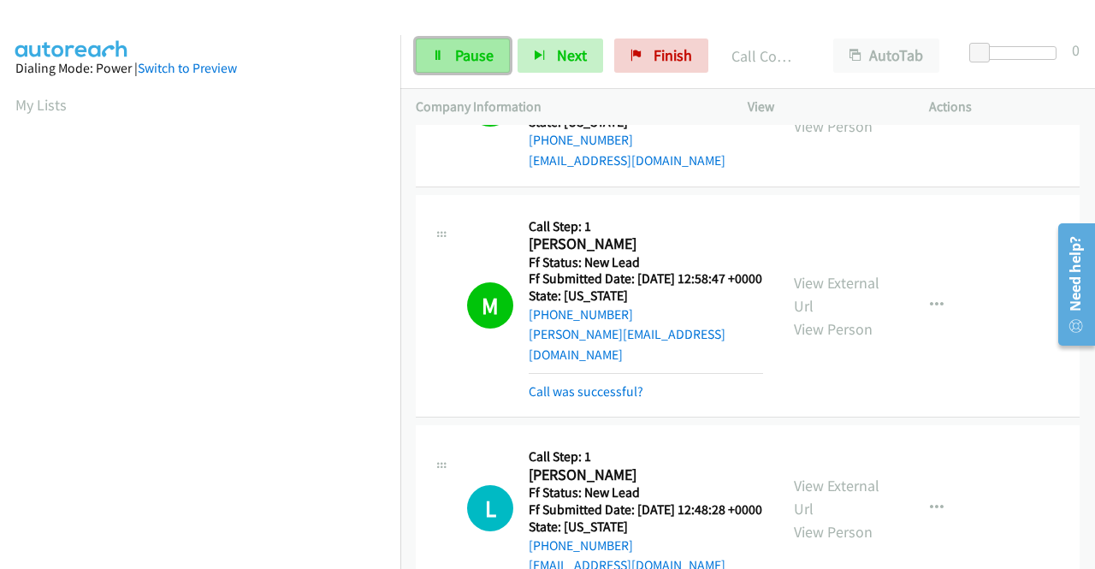
click at [476, 56] on span "Pause" at bounding box center [474, 55] width 38 height 20
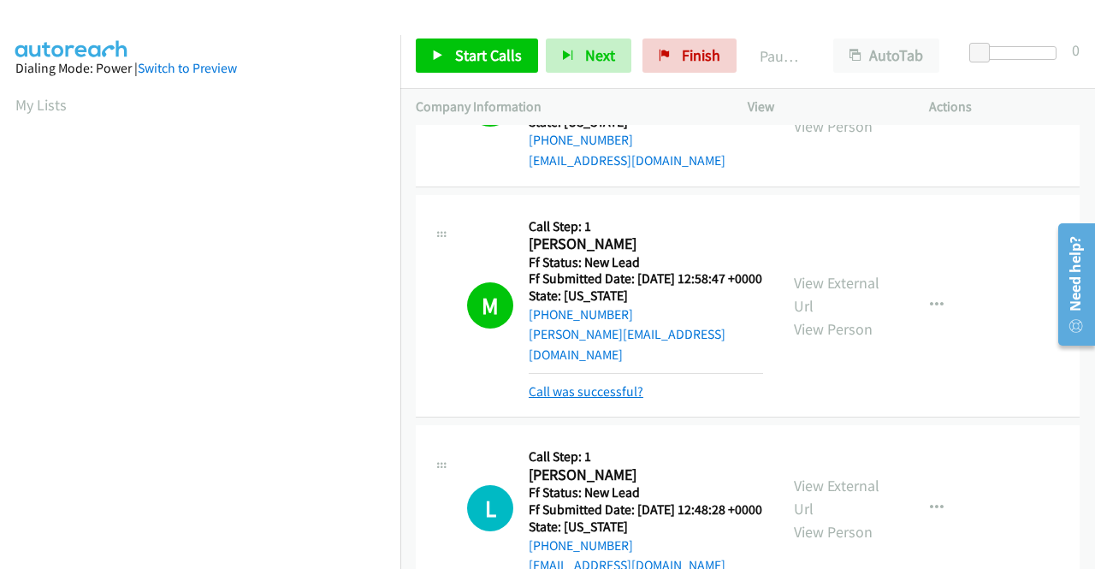
click at [588, 399] on link "Call was successful?" at bounding box center [586, 391] width 115 height 16
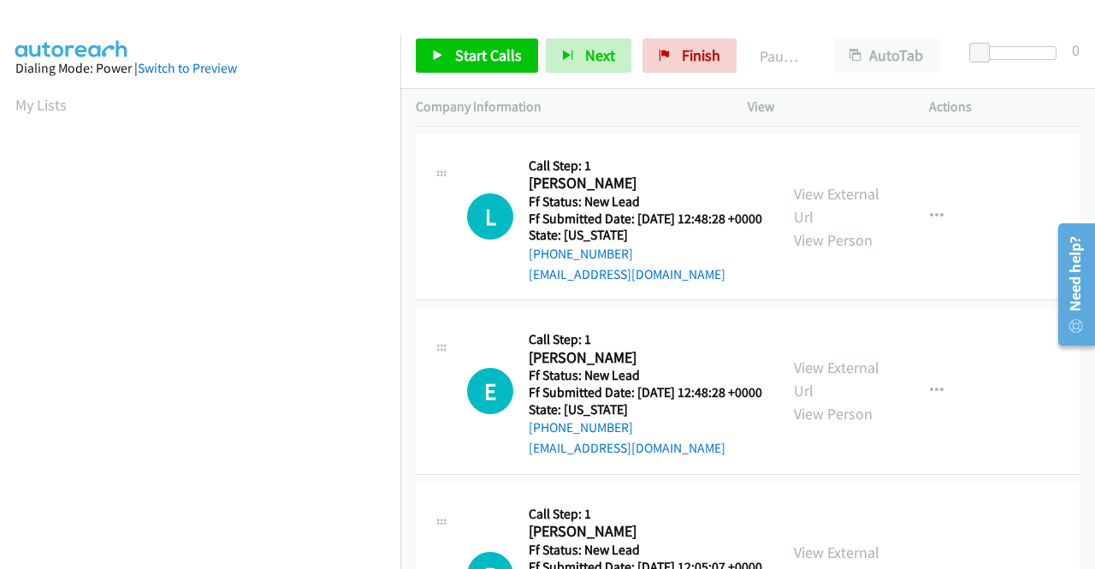
scroll to position [1862, 0]
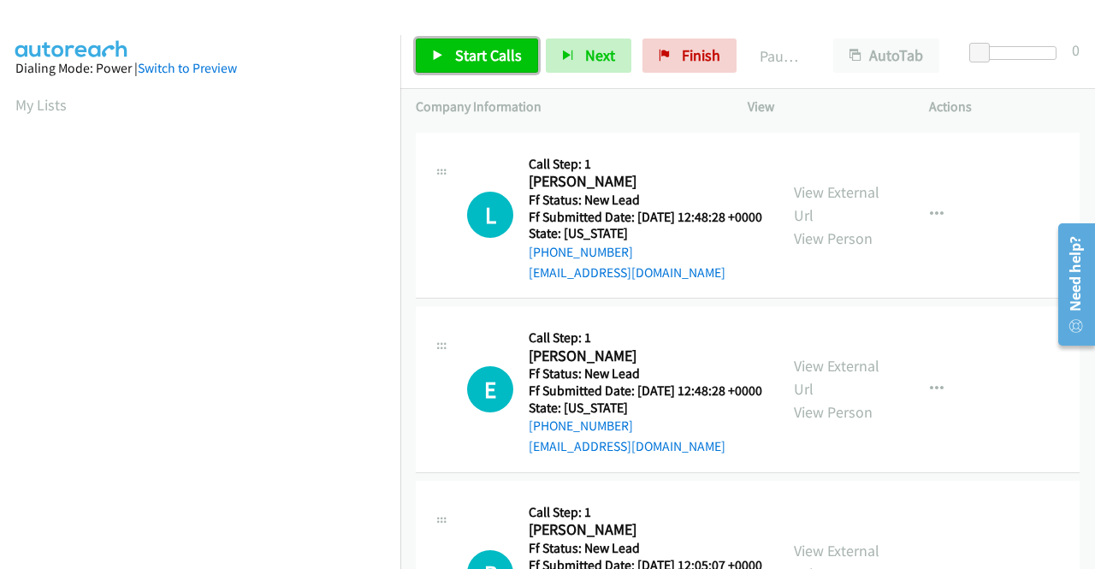
click at [426, 63] on link "Start Calls" at bounding box center [477, 55] width 122 height 34
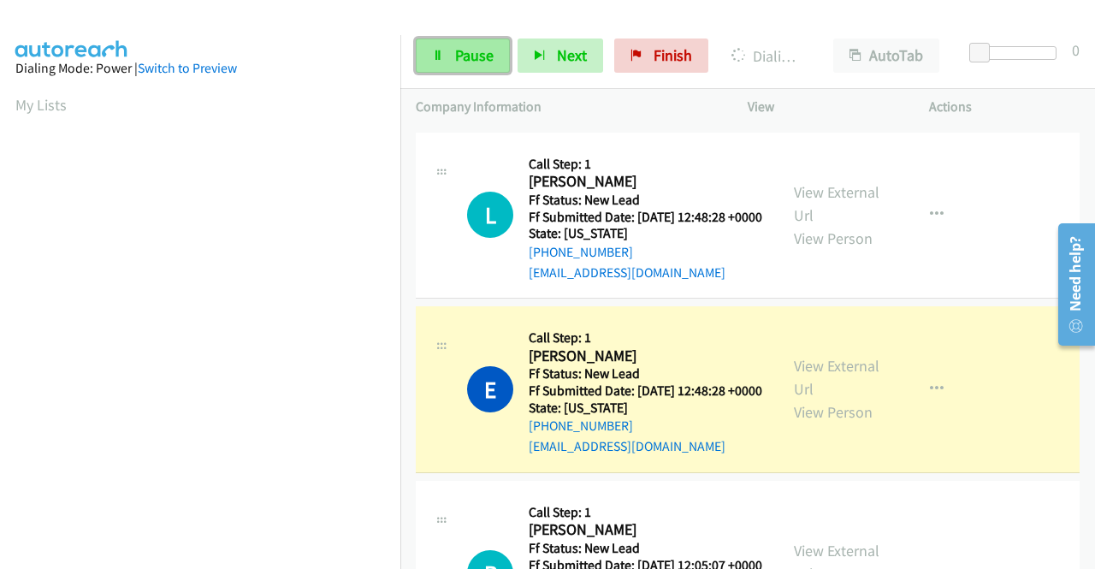
click at [459, 56] on span "Pause" at bounding box center [474, 55] width 38 height 20
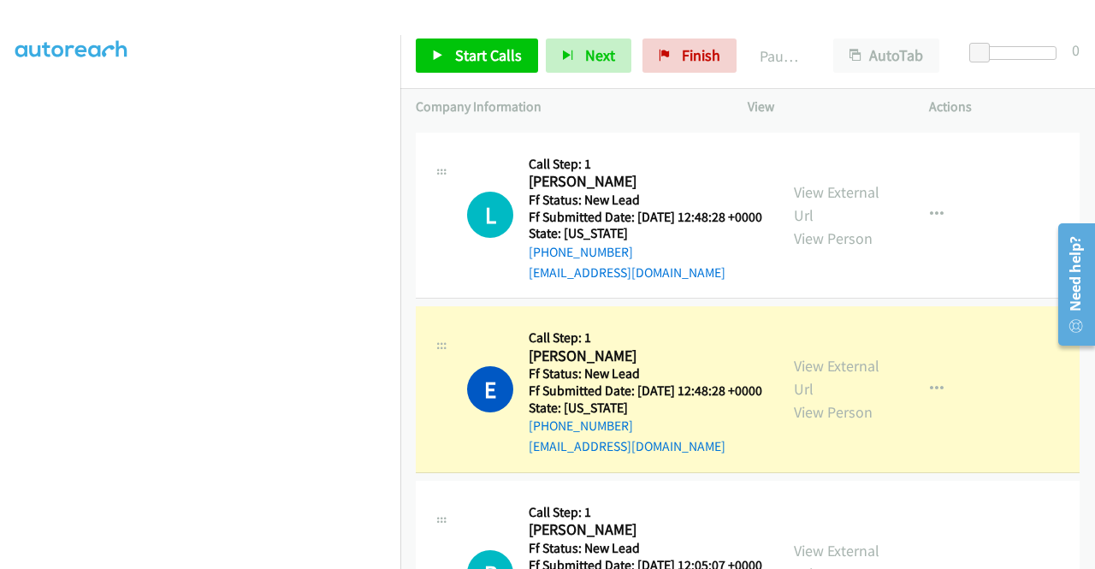
scroll to position [390, 0]
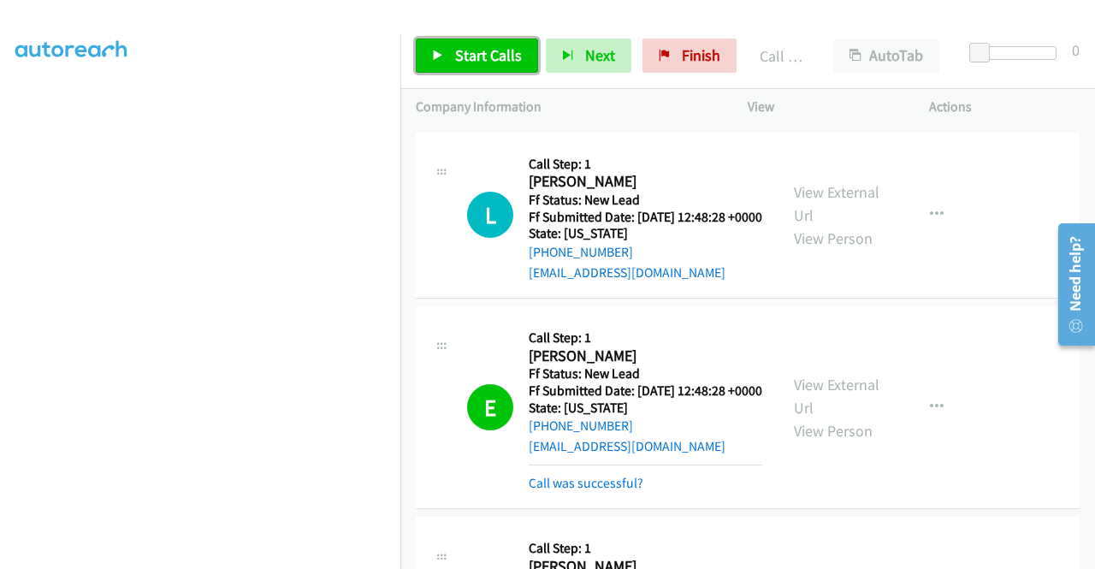
click at [485, 59] on span "Start Calls" at bounding box center [488, 55] width 67 height 20
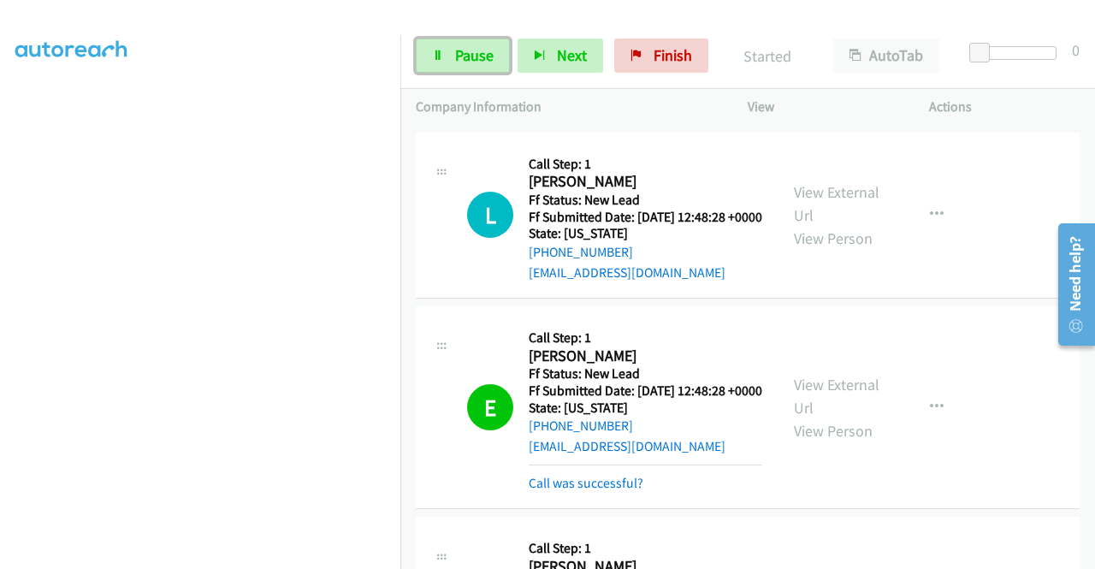
click at [485, 59] on span "Pause" at bounding box center [474, 55] width 38 height 20
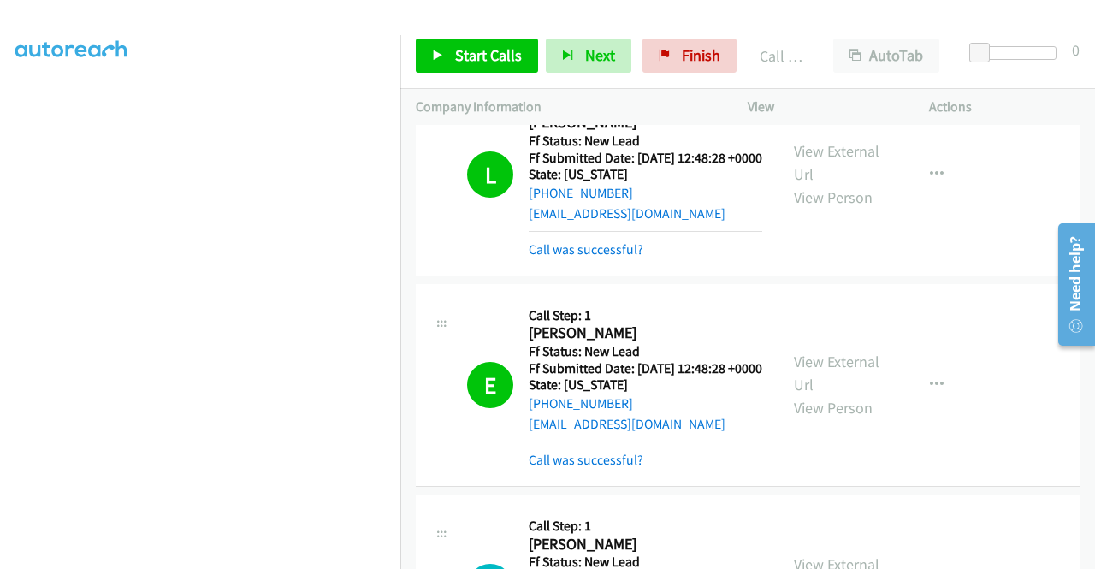
scroll to position [1947, 0]
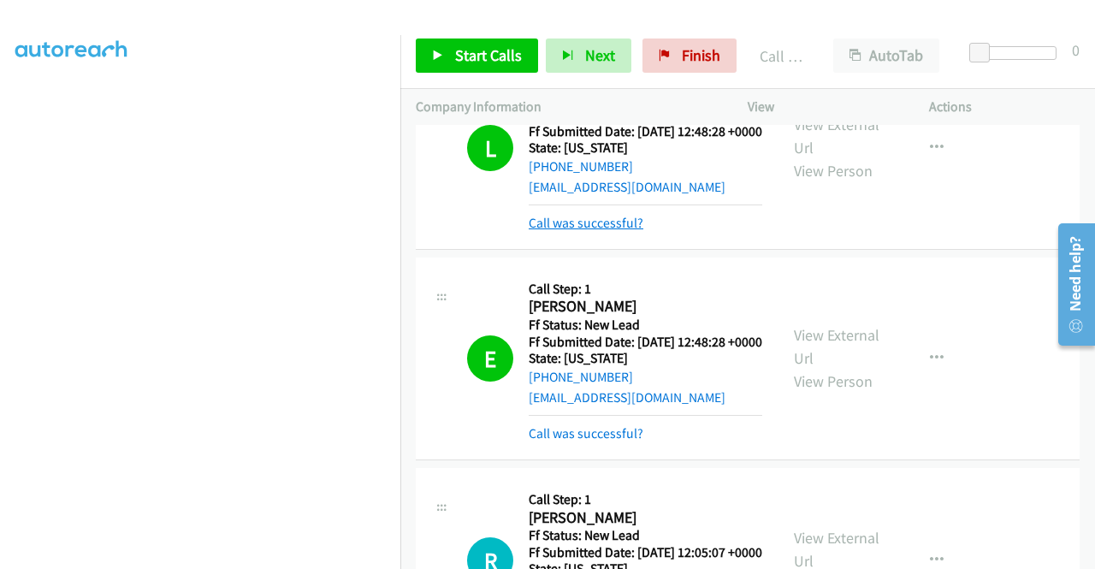
click at [628, 231] on link "Call was successful?" at bounding box center [586, 223] width 115 height 16
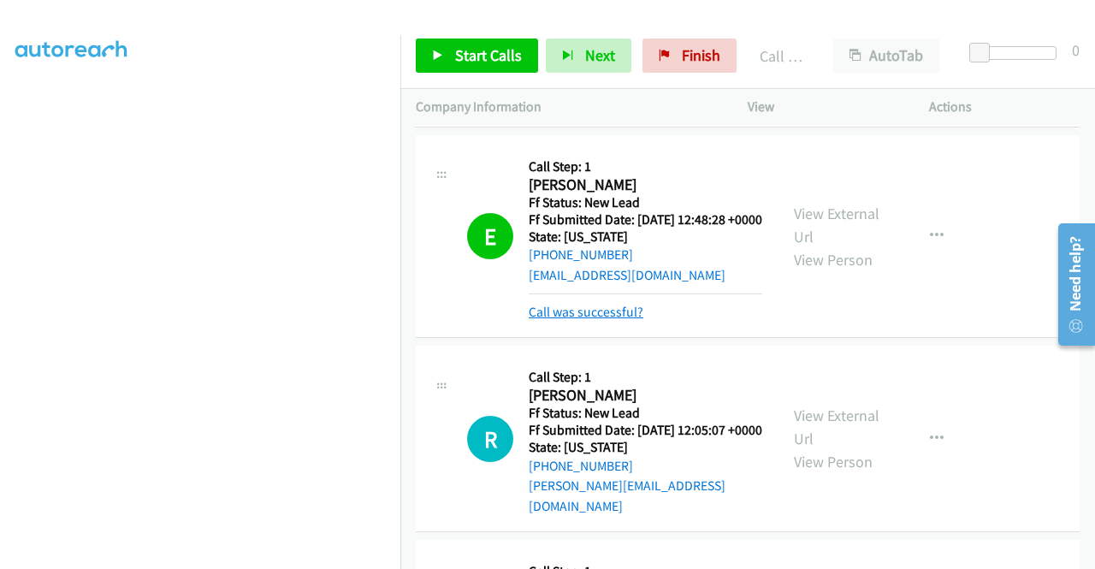
click at [623, 320] on link "Call was successful?" at bounding box center [586, 312] width 115 height 16
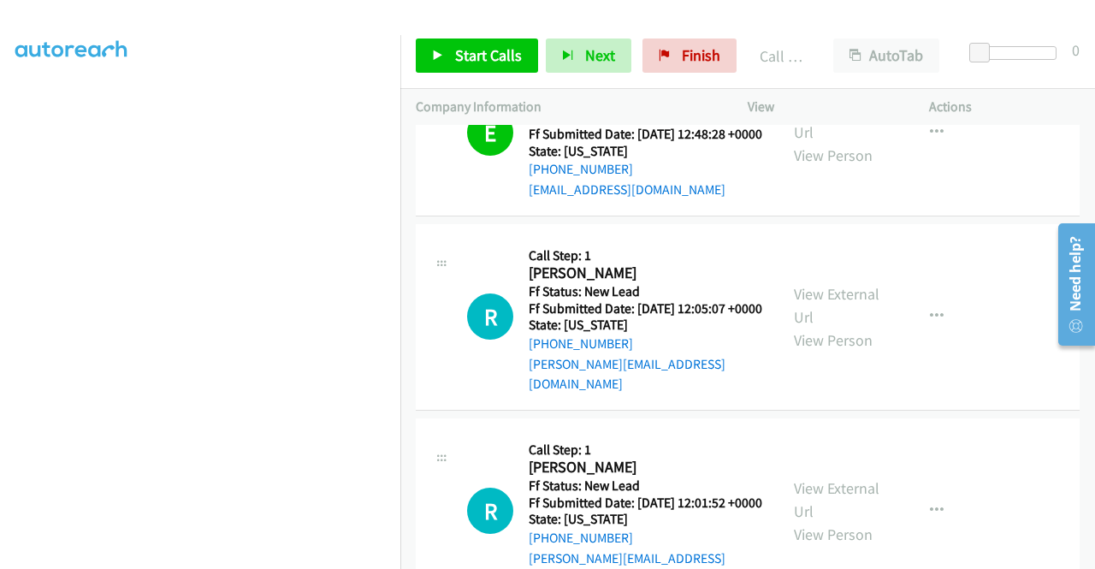
scroll to position [2290, 0]
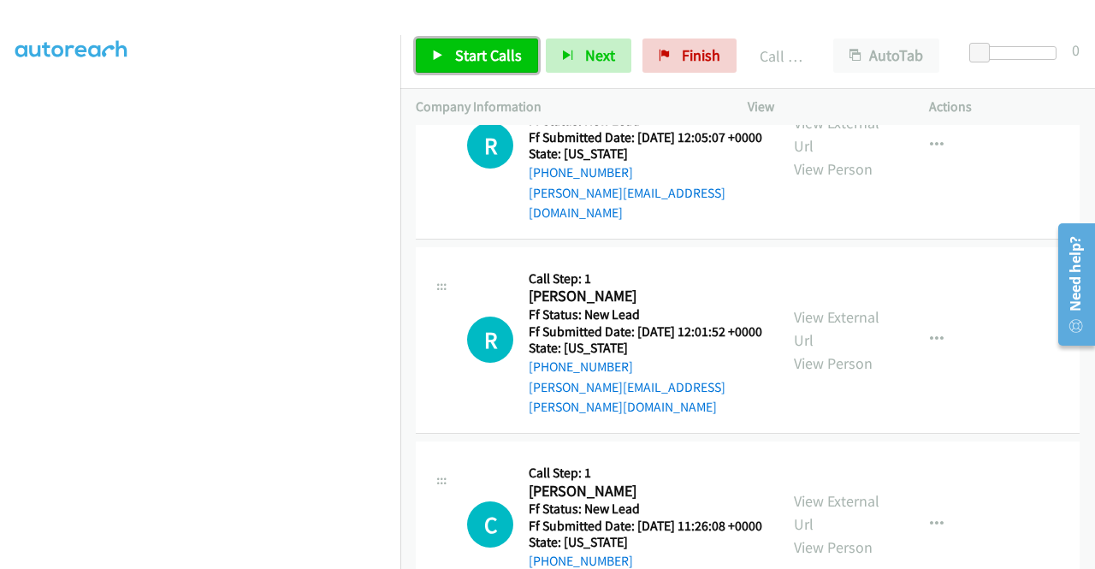
click at [494, 50] on span "Start Calls" at bounding box center [488, 55] width 67 height 20
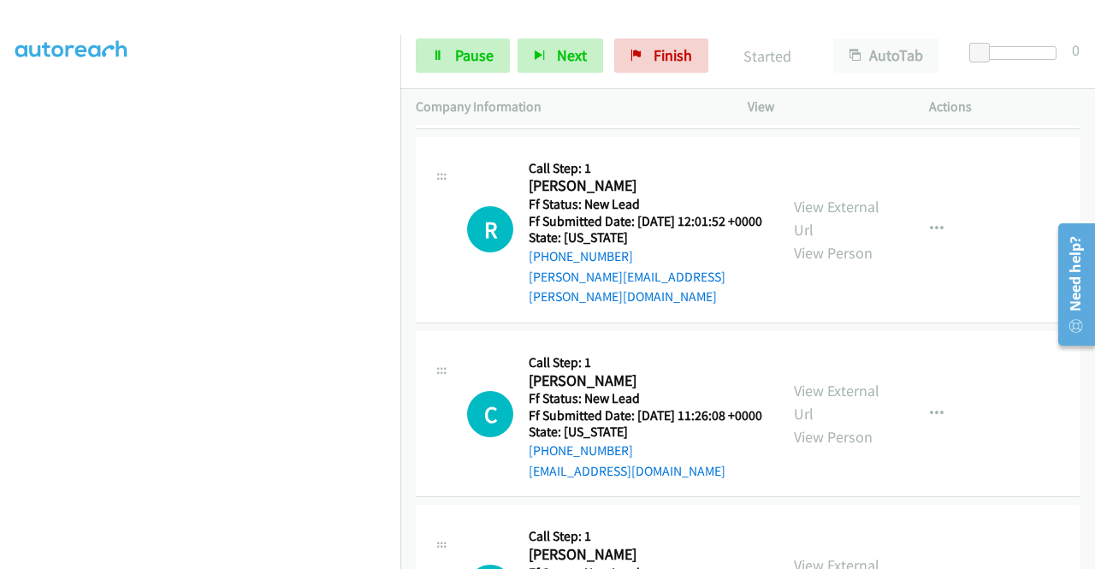
scroll to position [2461, 0]
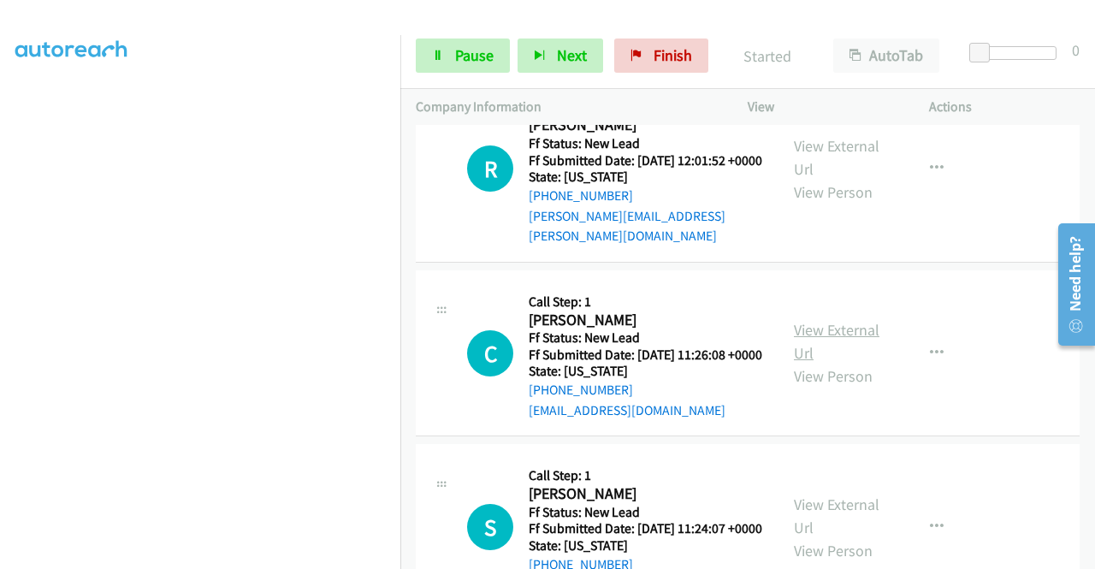
click at [835, 363] on link "View External Url" at bounding box center [837, 341] width 86 height 43
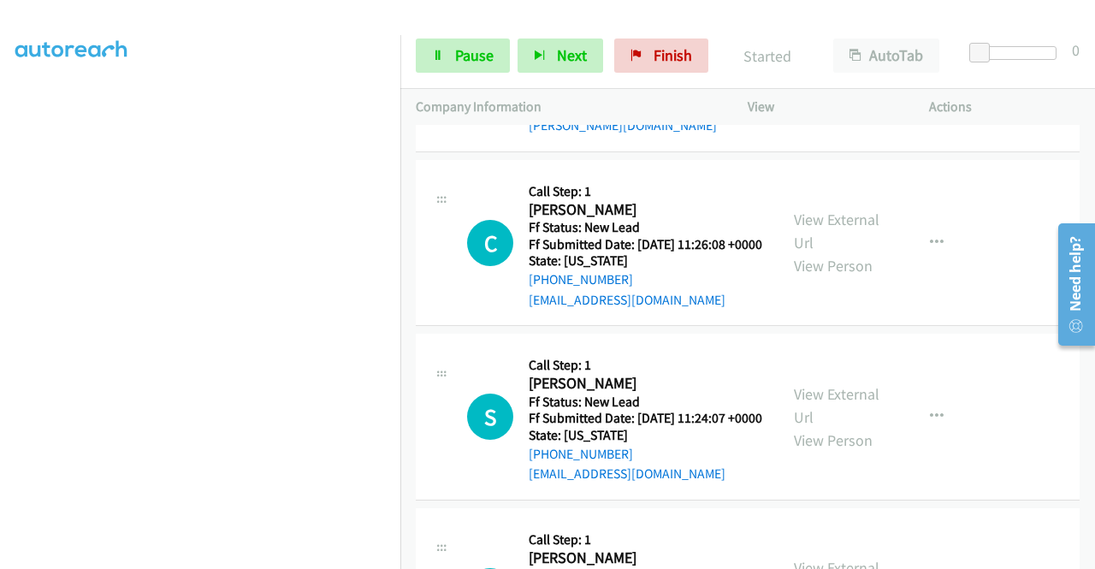
scroll to position [2632, 0]
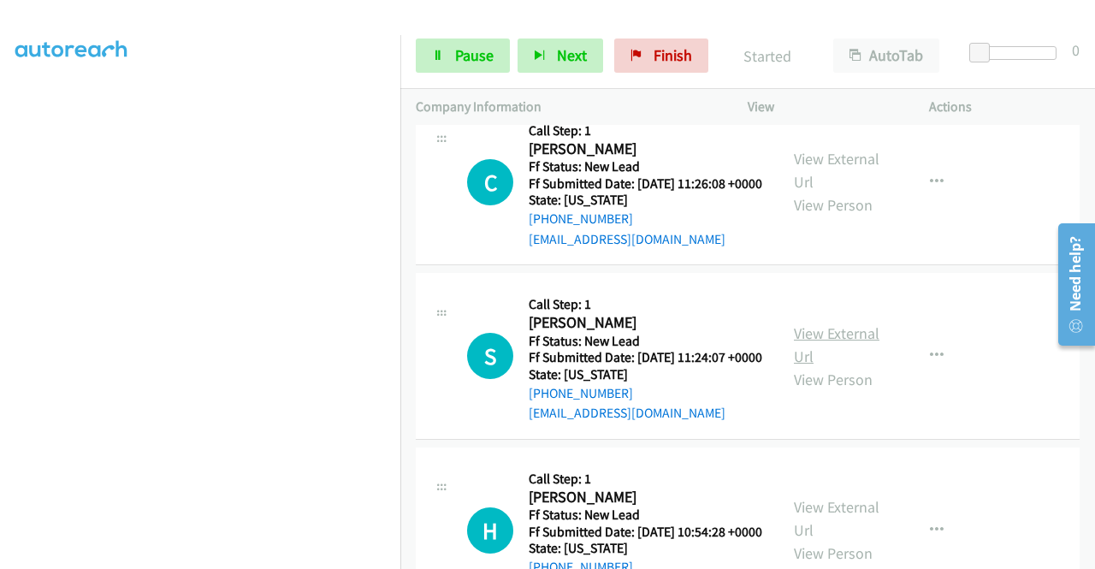
click at [843, 366] on link "View External Url" at bounding box center [837, 344] width 86 height 43
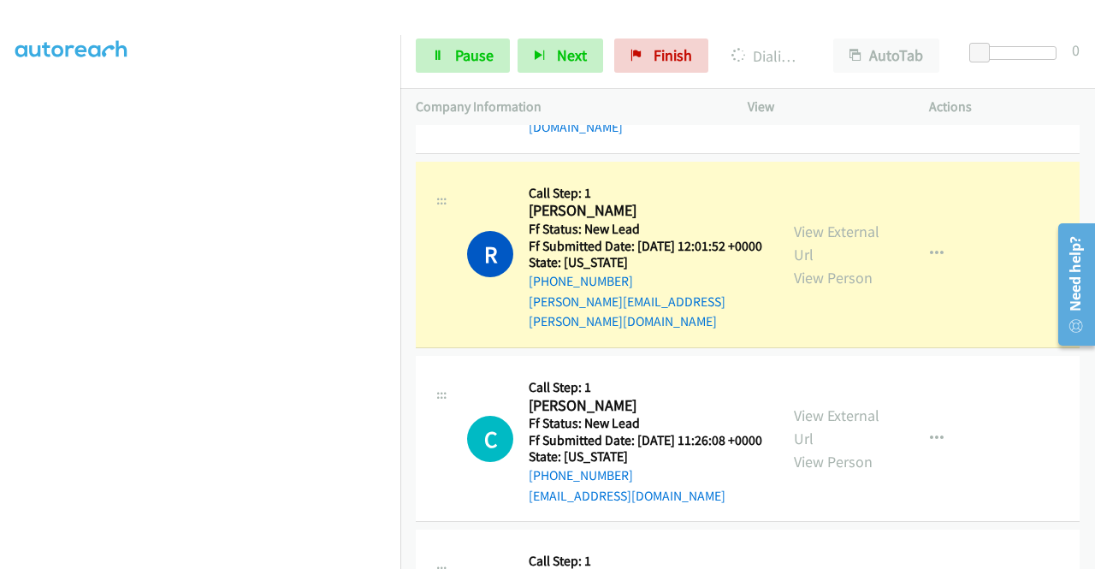
scroll to position [2290, 0]
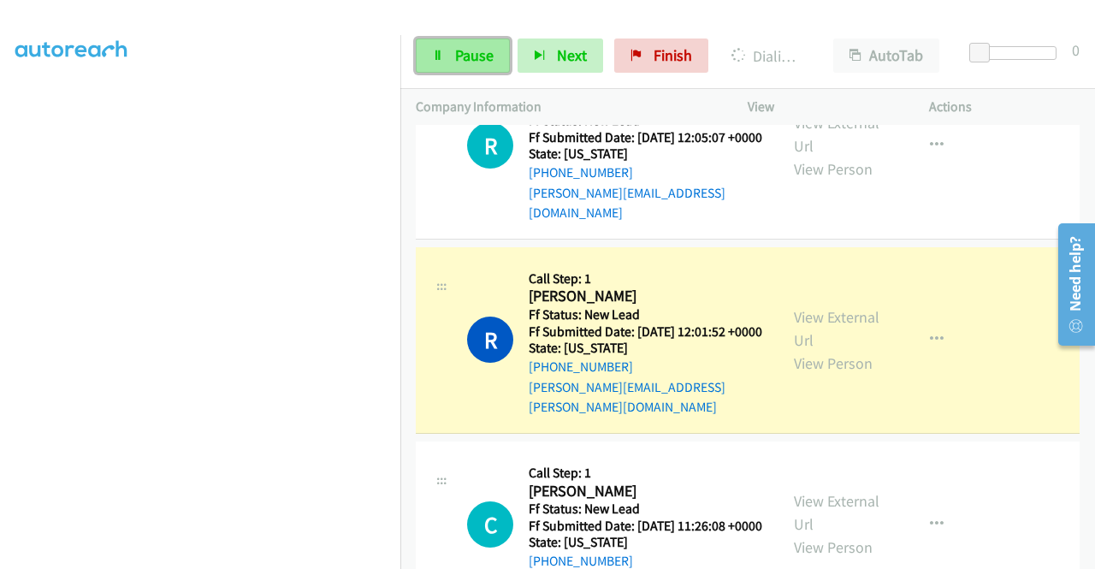
click at [491, 58] on span "Pause" at bounding box center [474, 55] width 38 height 20
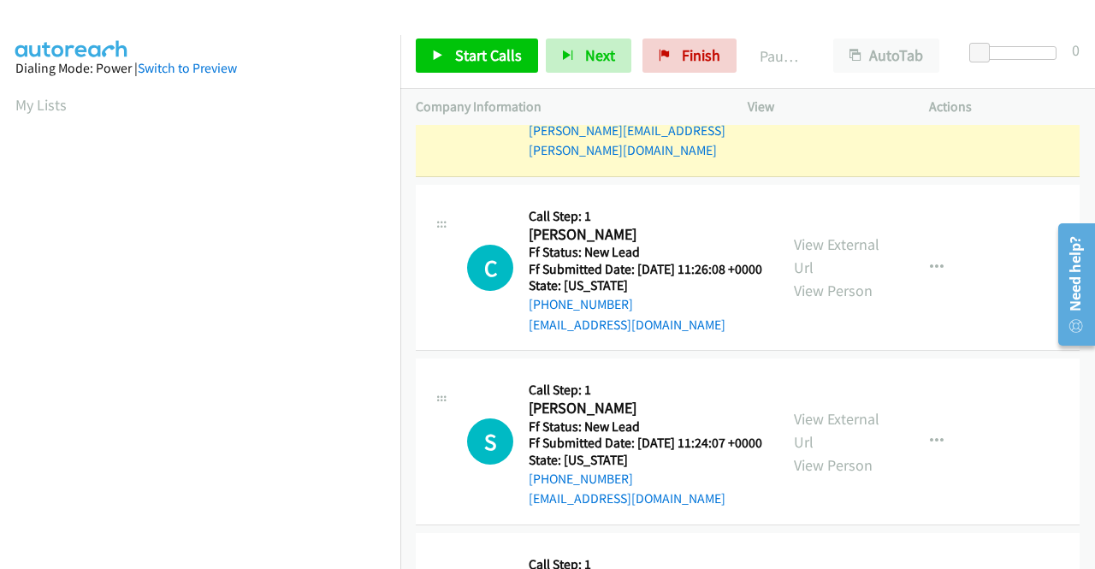
scroll to position [390, 0]
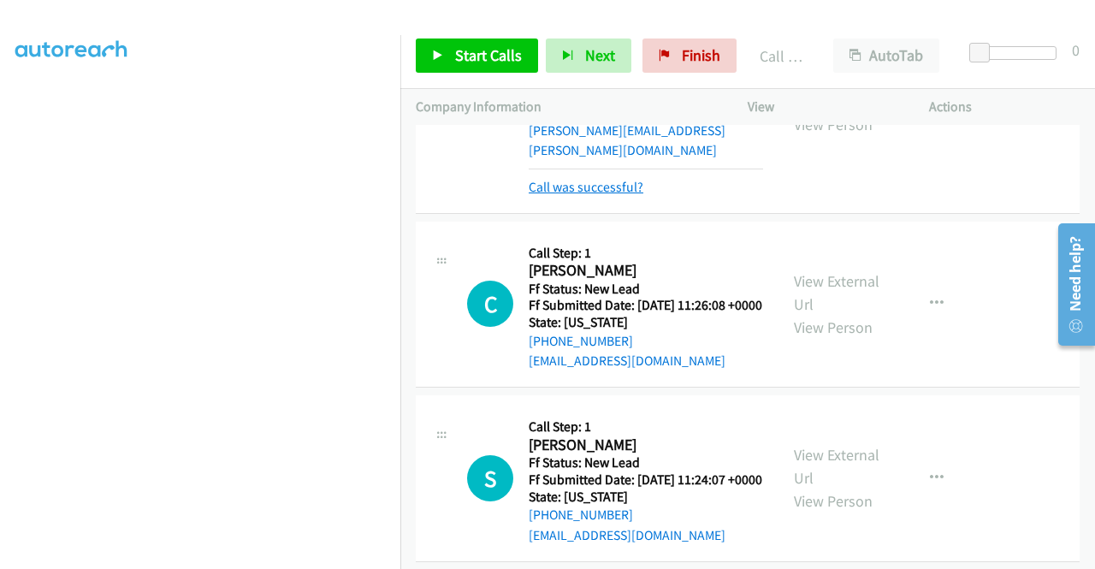
click at [593, 195] on link "Call was successful?" at bounding box center [586, 187] width 115 height 16
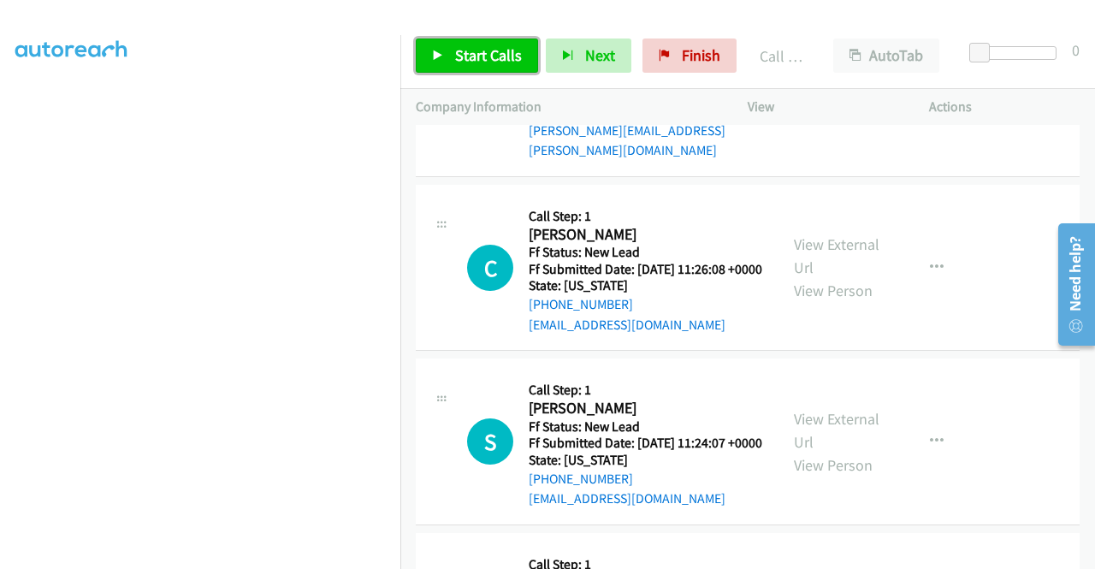
click at [505, 54] on span "Start Calls" at bounding box center [488, 55] width 67 height 20
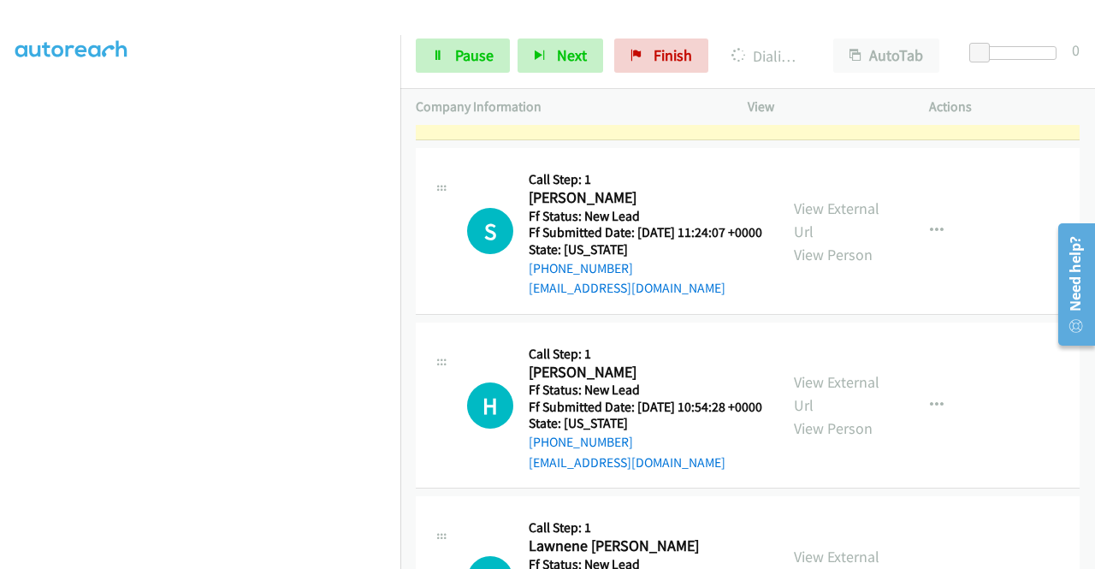
scroll to position [2717, 0]
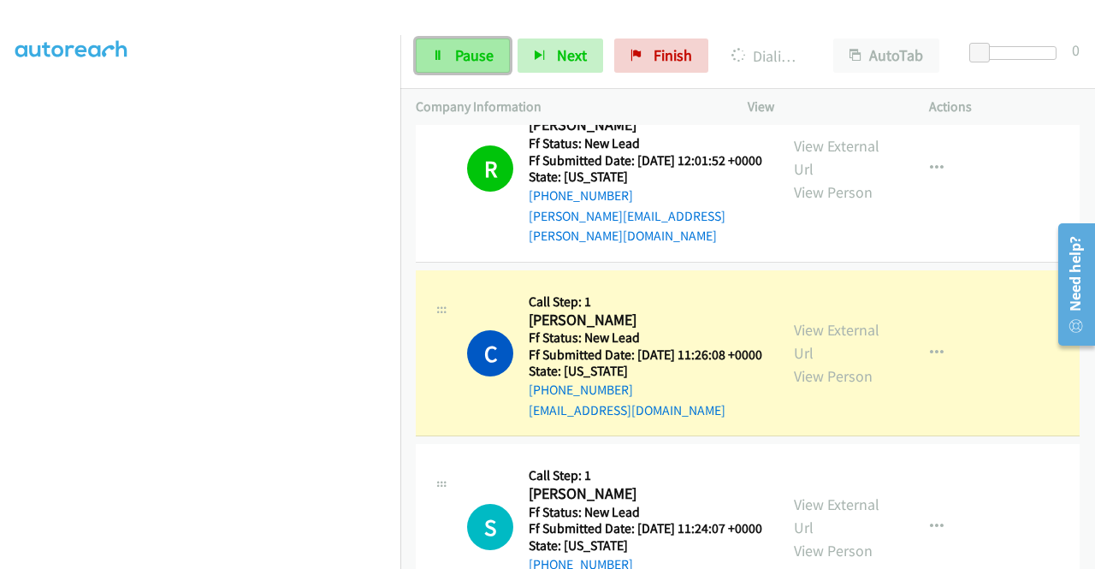
click at [456, 60] on span "Pause" at bounding box center [474, 55] width 38 height 20
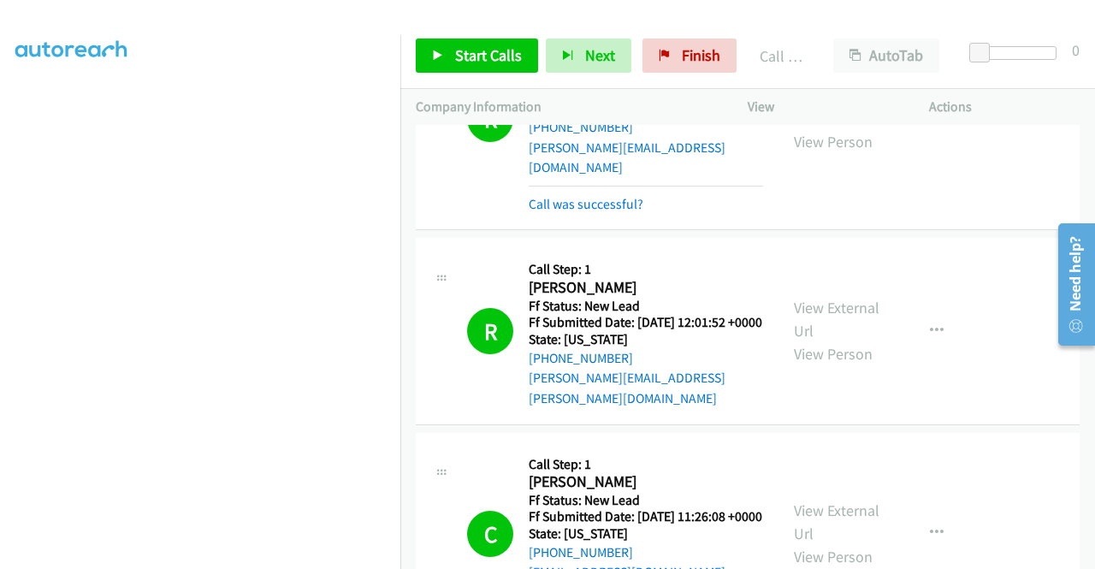
scroll to position [2375, 0]
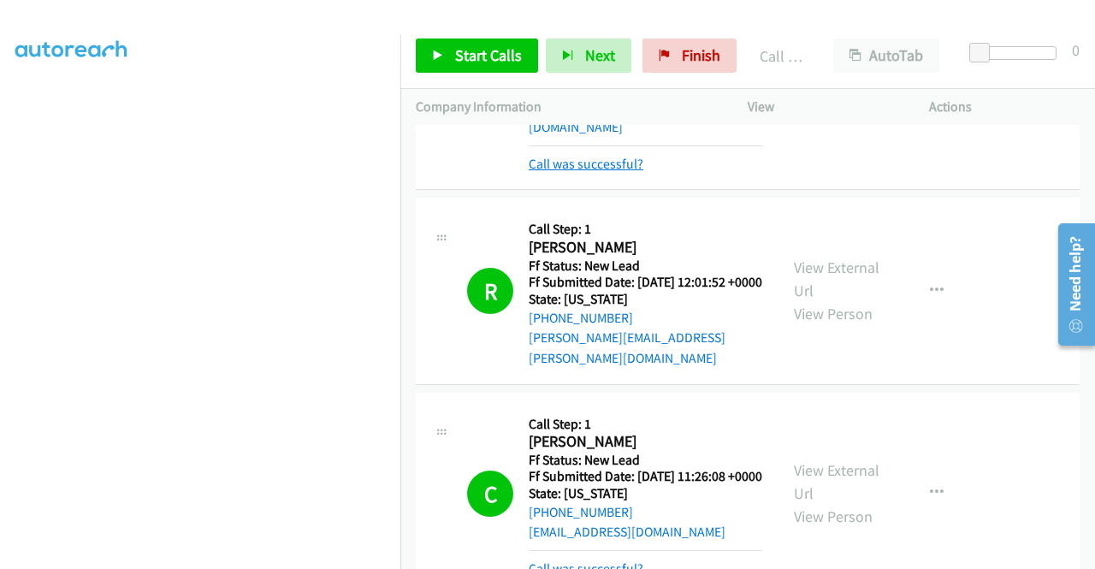
click at [638, 172] on link "Call was successful?" at bounding box center [586, 164] width 115 height 16
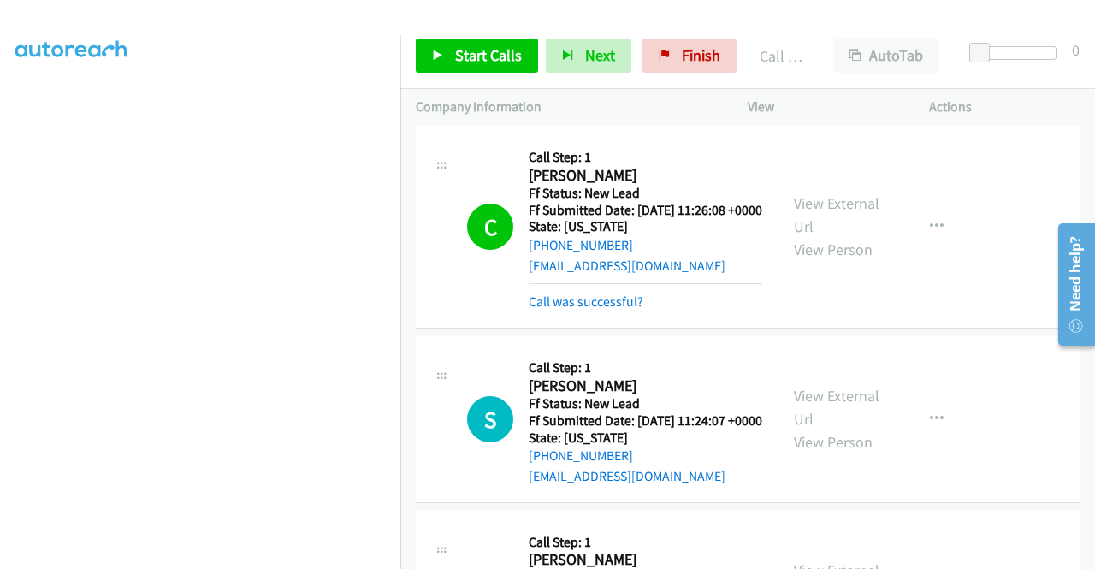
scroll to position [2632, 0]
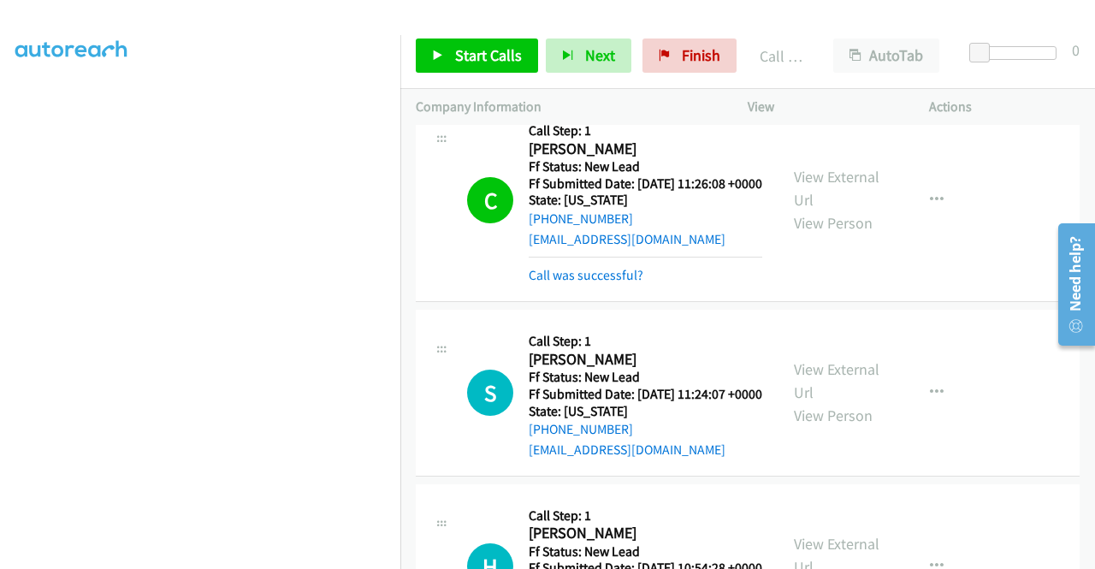
click at [640, 283] on link "Call was successful?" at bounding box center [586, 275] width 115 height 16
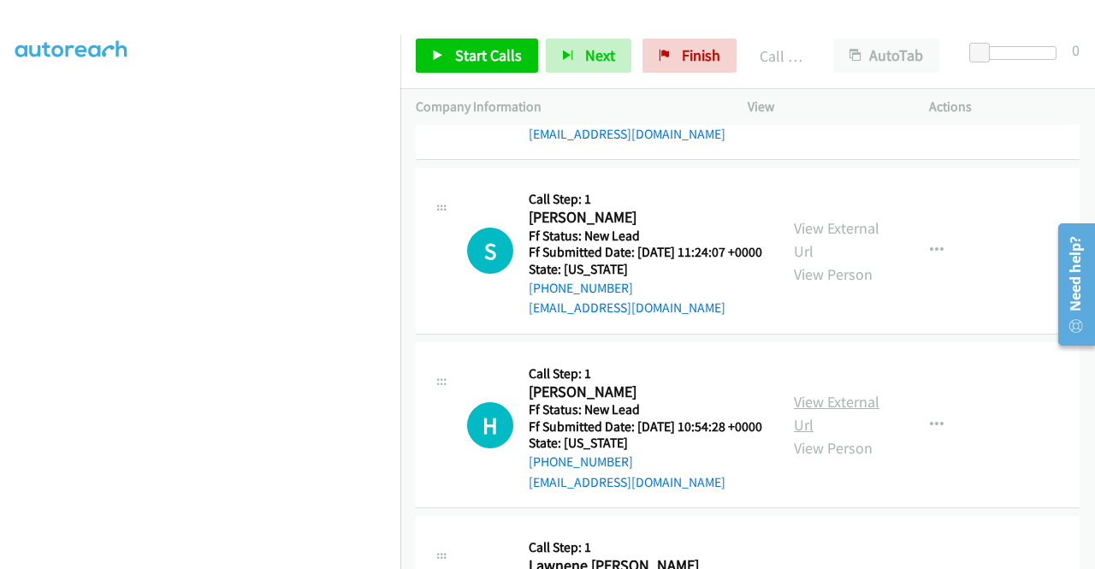
scroll to position [2888, 0]
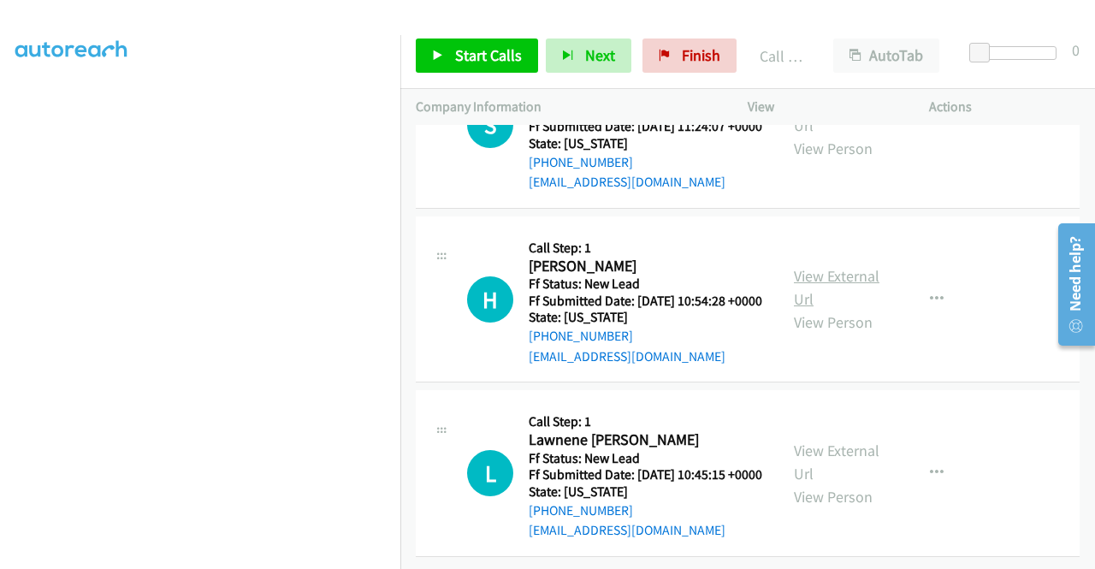
click at [820, 309] on link "View External Url" at bounding box center [837, 287] width 86 height 43
click at [837, 483] on link "View External Url" at bounding box center [837, 461] width 86 height 43
click at [503, 62] on span "Start Calls" at bounding box center [488, 55] width 67 height 20
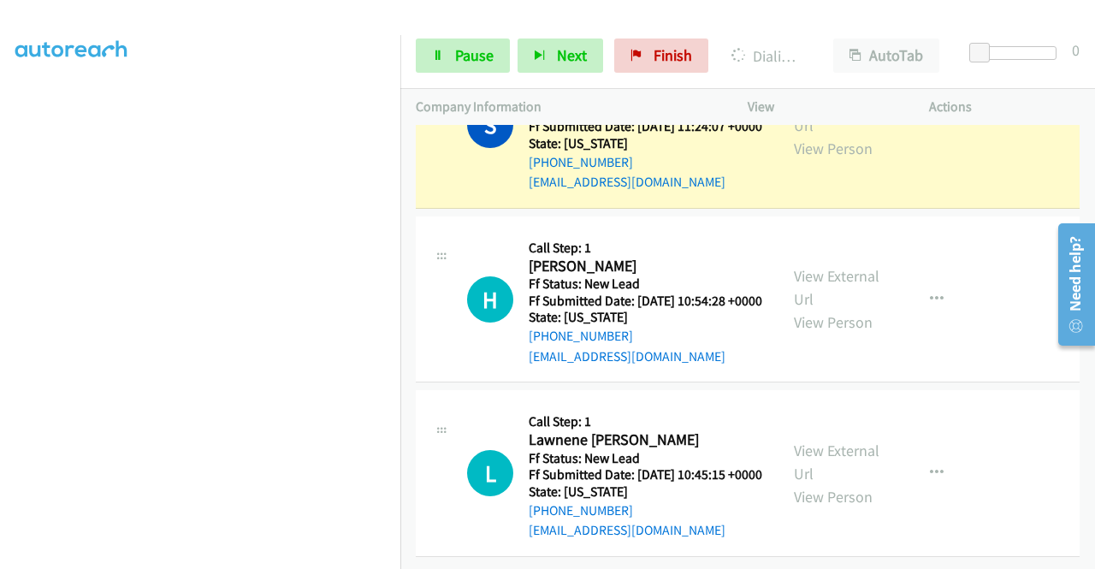
scroll to position [0, 0]
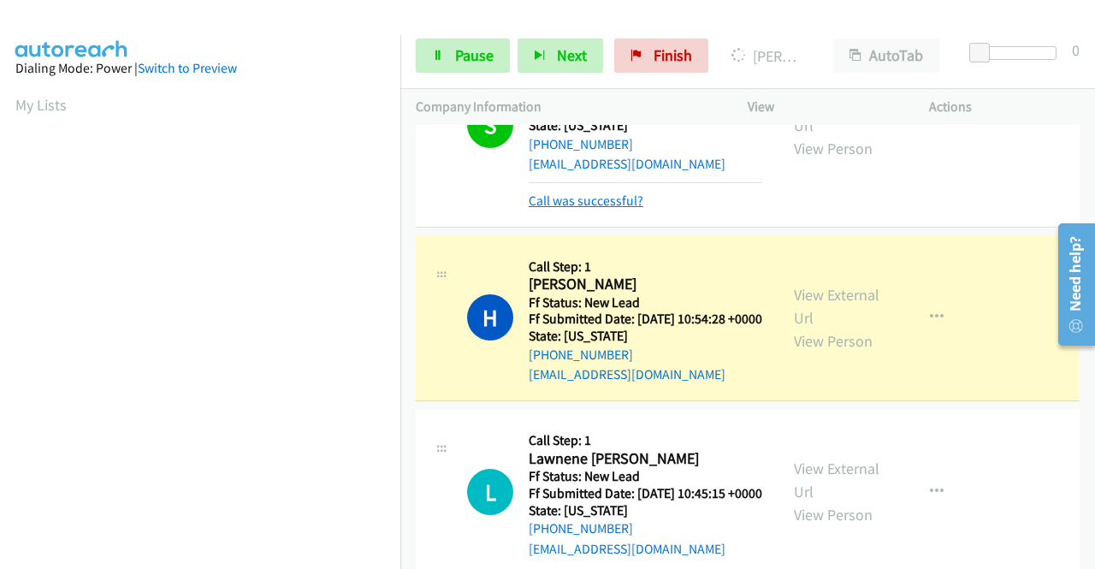
click at [546, 209] on link "Call was successful?" at bounding box center [586, 200] width 115 height 16
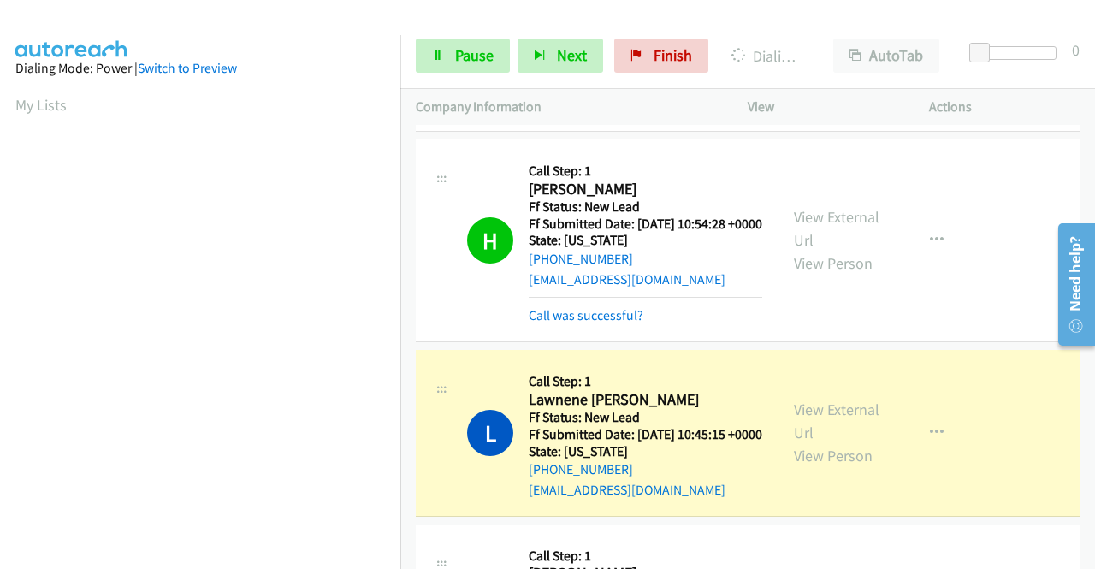
scroll to position [2966, 0]
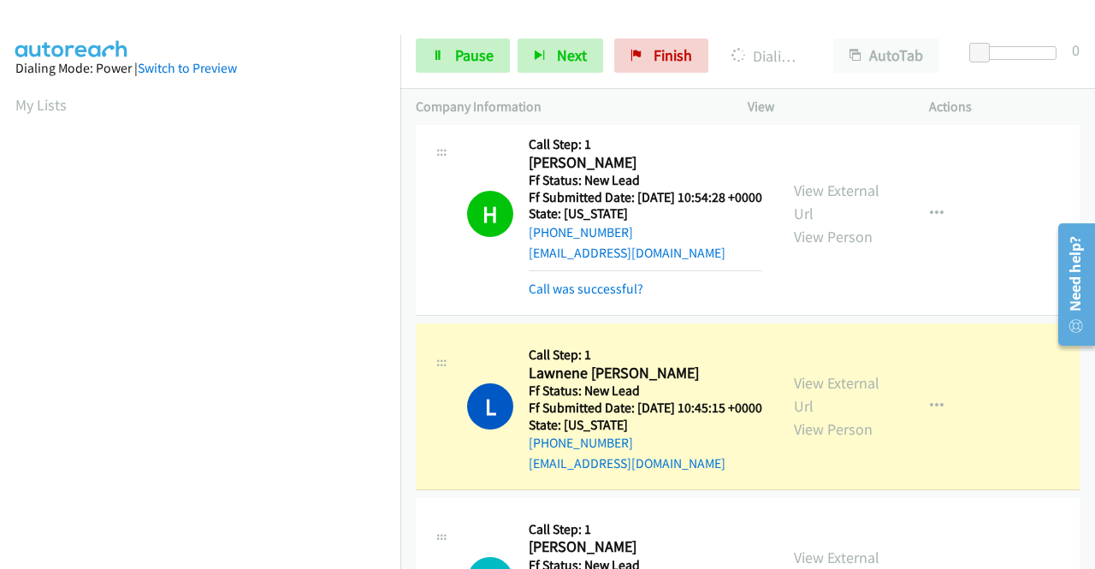
drag, startPoint x: 597, startPoint y: 444, endPoint x: 675, endPoint y: 336, distance: 132.9
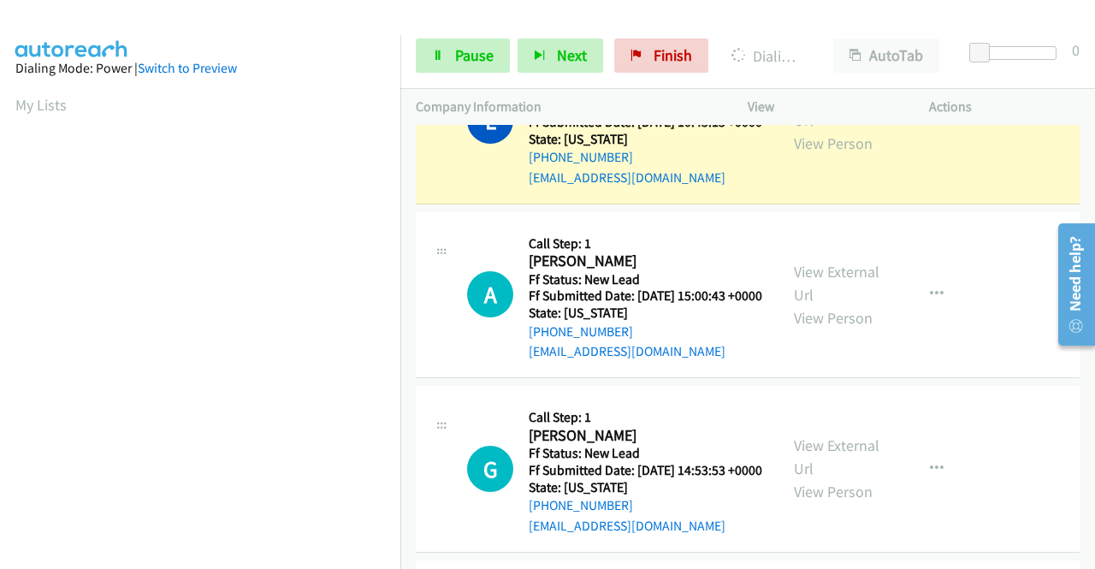
scroll to position [3137, 0]
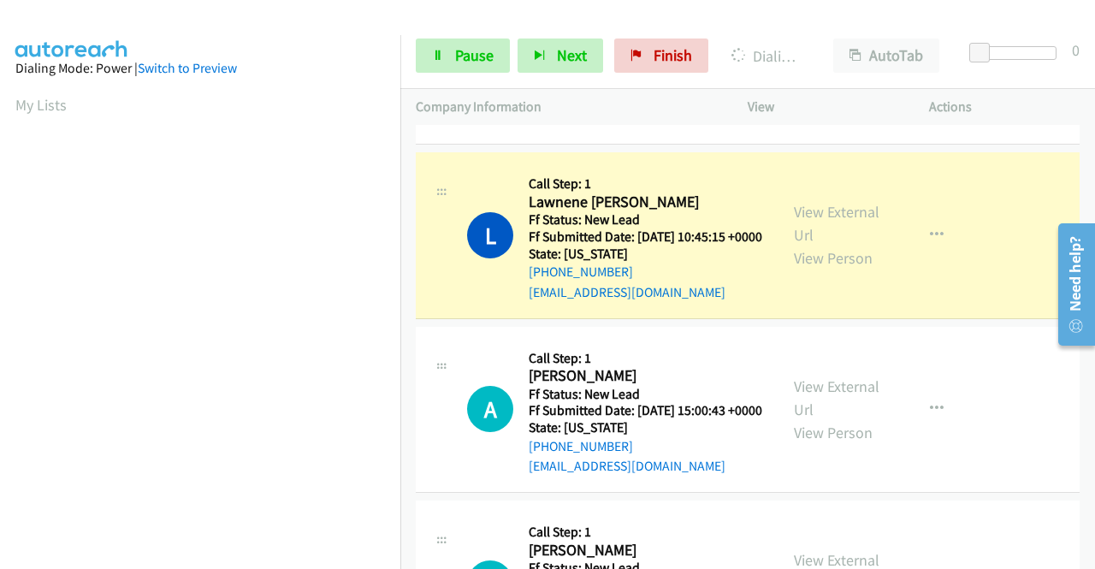
click at [603, 126] on link "Call was successful?" at bounding box center [586, 117] width 115 height 16
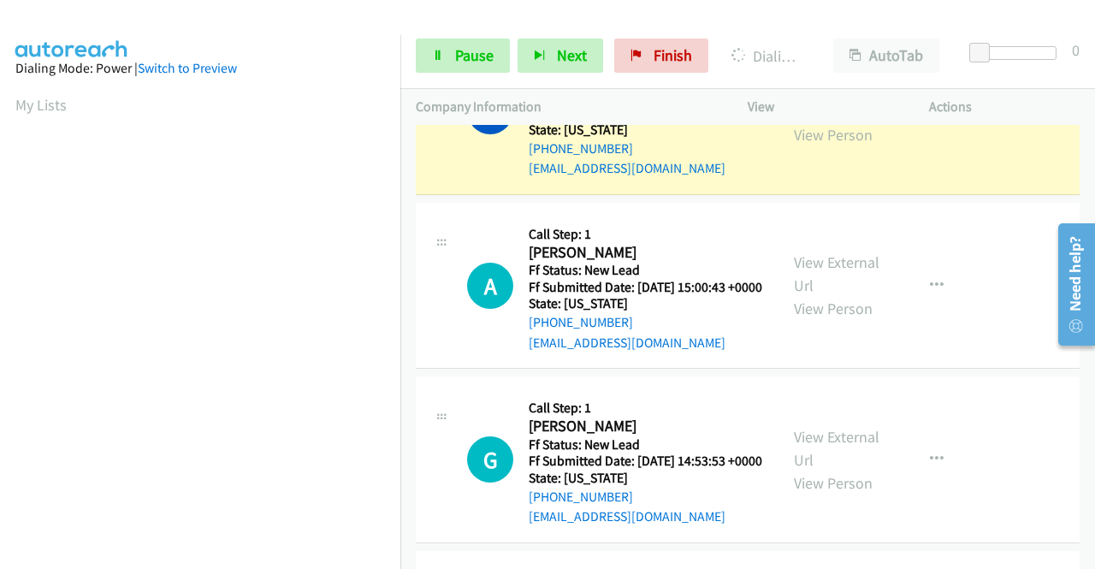
scroll to position [3308, 0]
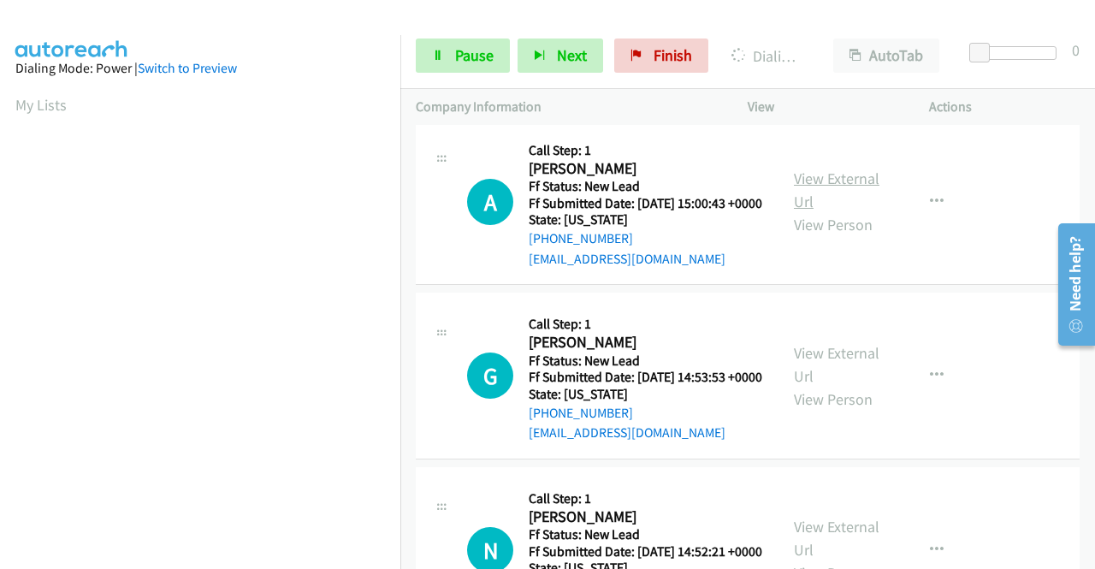
click at [838, 211] on link "View External Url" at bounding box center [837, 189] width 86 height 43
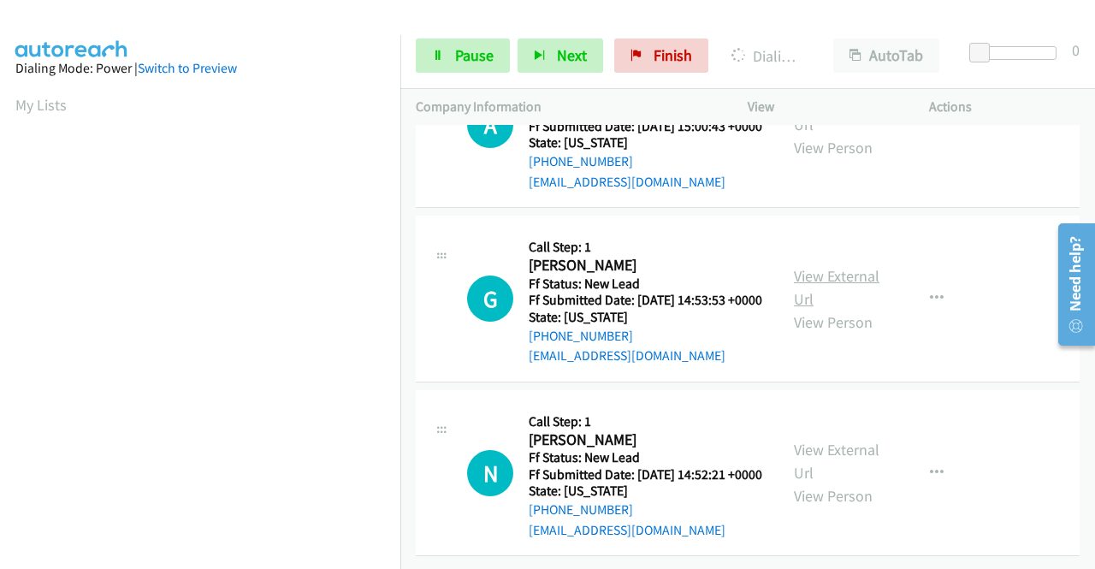
scroll to position [3479, 0]
click at [847, 309] on link "View External Url" at bounding box center [837, 287] width 86 height 43
click at [829, 440] on link "View External Url" at bounding box center [837, 461] width 86 height 43
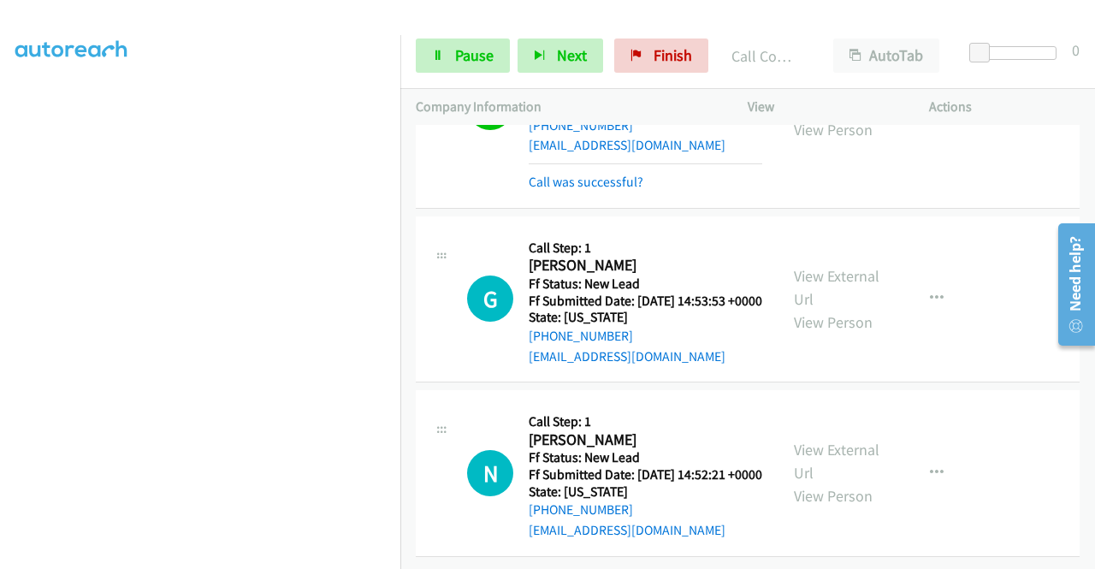
scroll to position [219, 0]
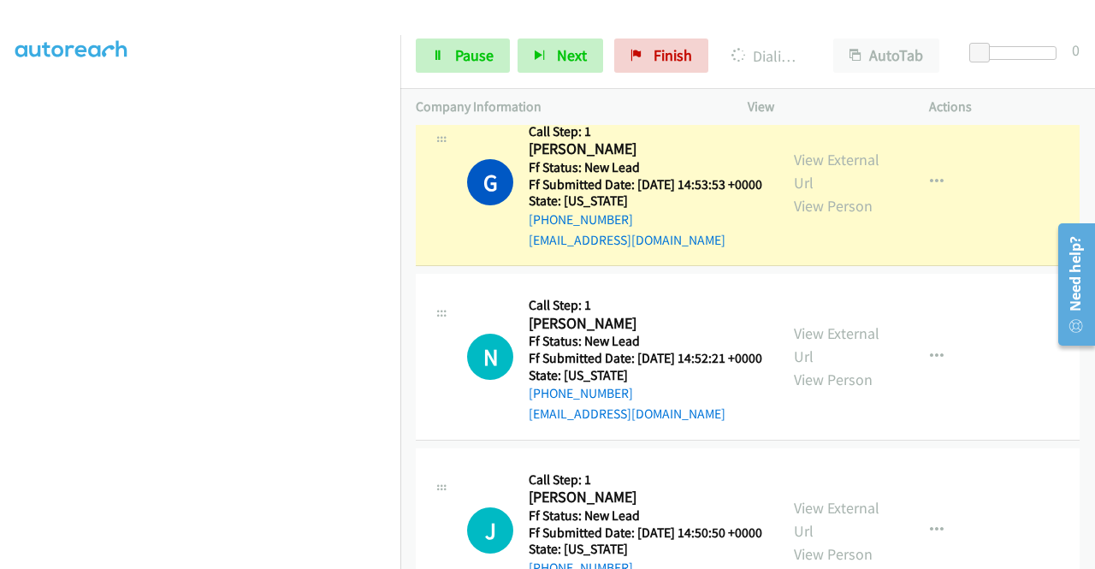
click at [580, 74] on link "Call was successful?" at bounding box center [586, 65] width 115 height 16
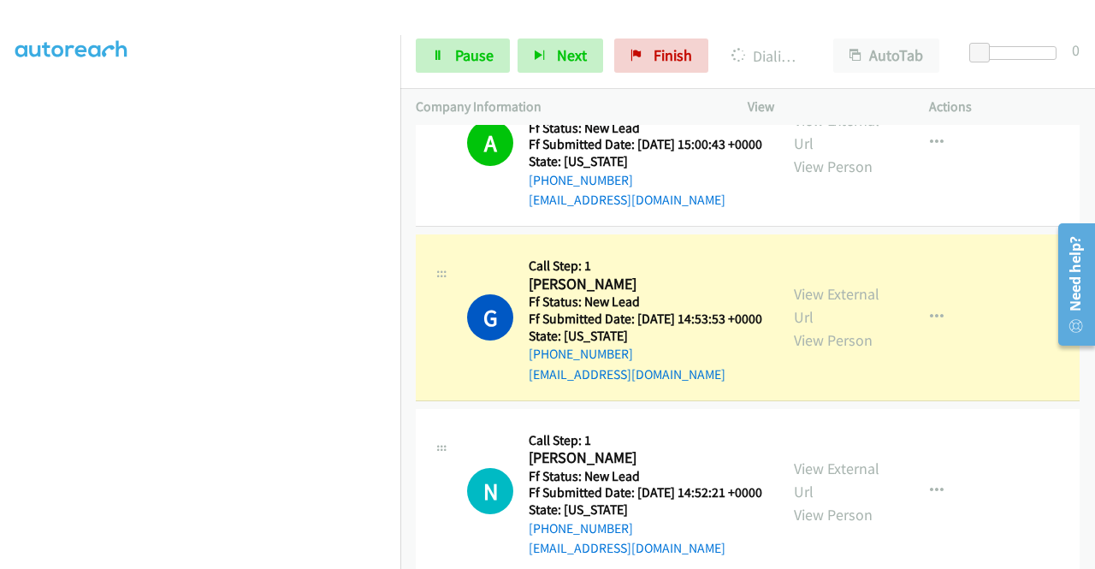
scroll to position [390, 0]
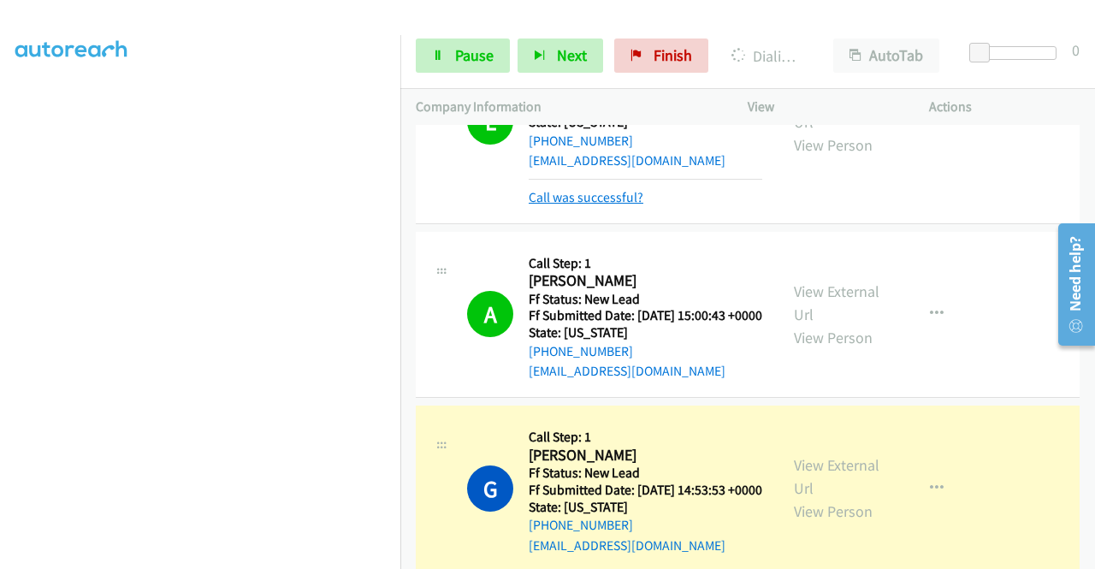
click at [556, 205] on link "Call was successful?" at bounding box center [586, 197] width 115 height 16
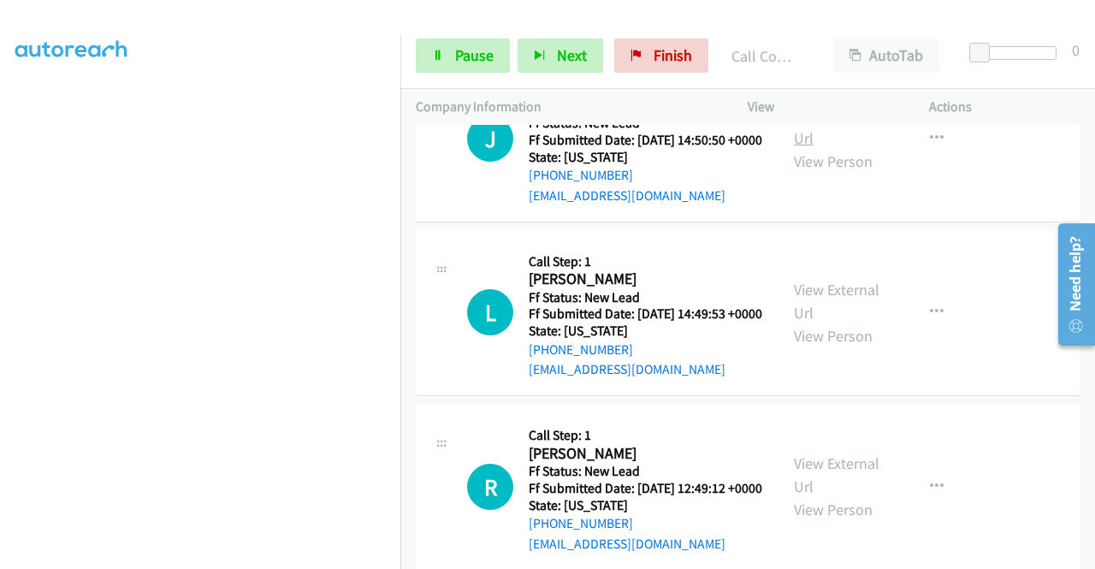
scroll to position [3953, 0]
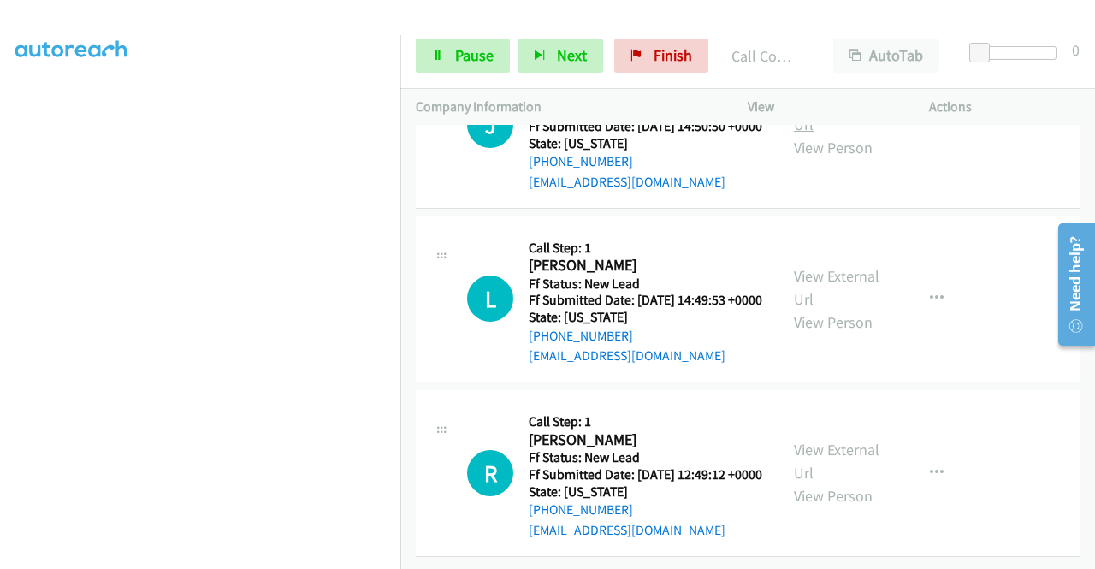
click at [823, 134] on link "View External Url" at bounding box center [837, 113] width 86 height 43
click at [857, 309] on link "View External Url" at bounding box center [837, 287] width 86 height 43
click at [851, 454] on link "View External Url" at bounding box center [837, 461] width 86 height 43
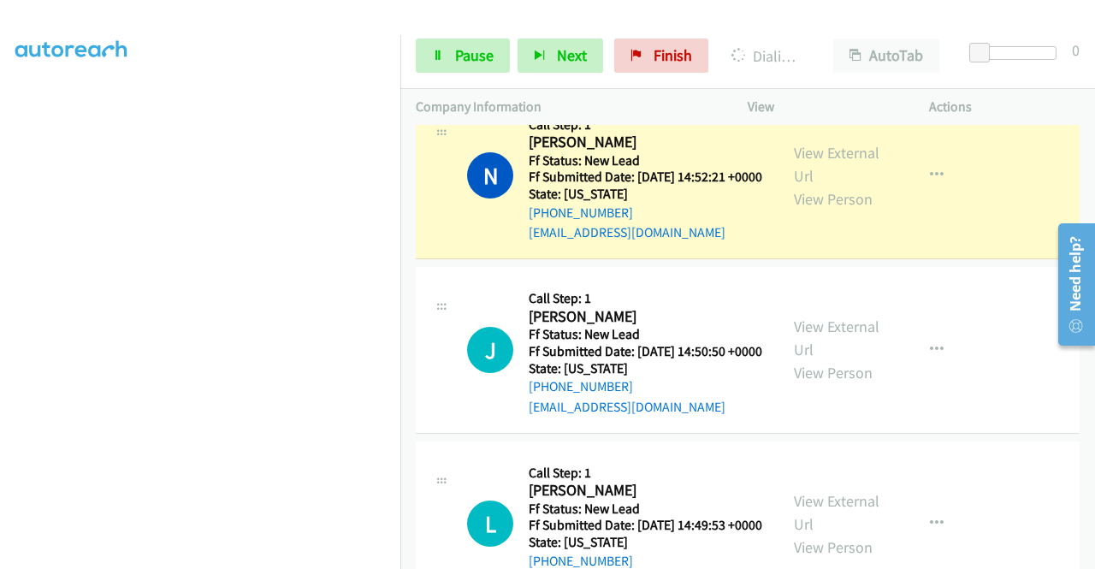
scroll to position [3719, 0]
click at [606, 67] on link "Call was successful?" at bounding box center [586, 58] width 115 height 16
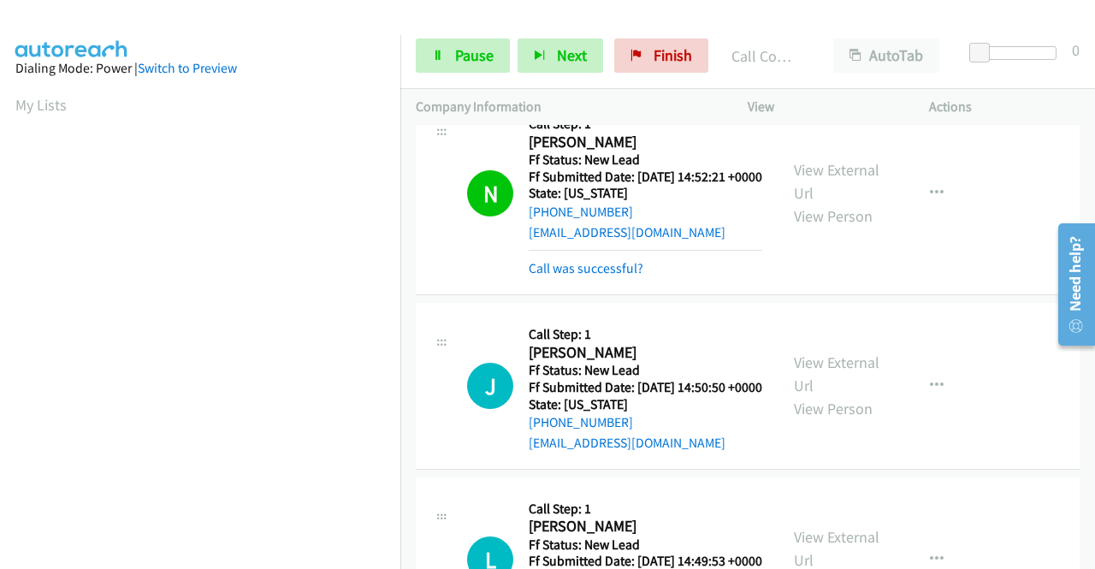
scroll to position [390, 0]
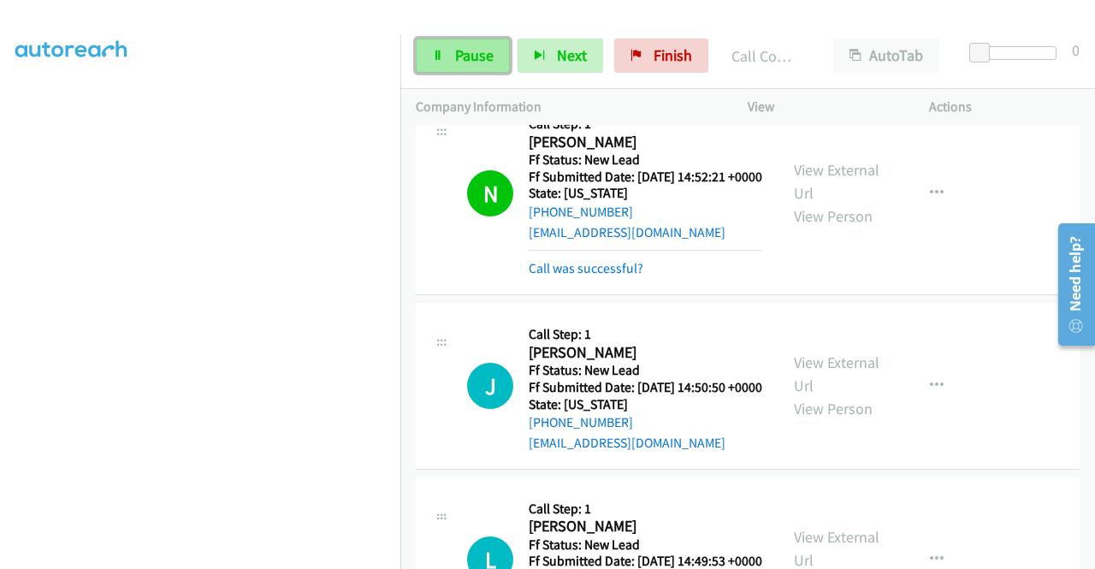
click at [438, 65] on link "Pause" at bounding box center [463, 55] width 94 height 34
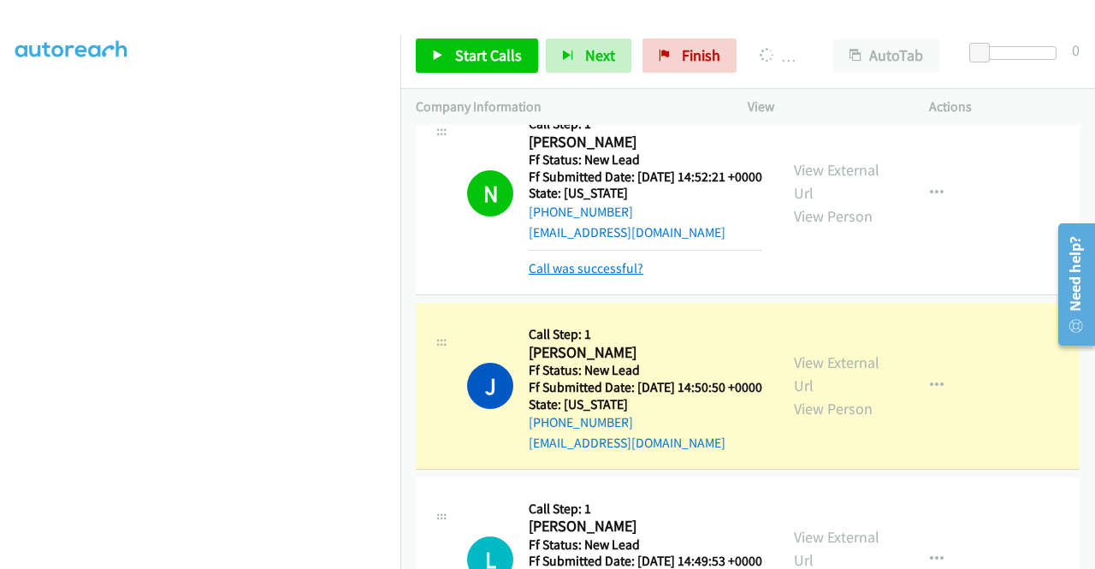
click at [624, 276] on link "Call was successful?" at bounding box center [586, 268] width 115 height 16
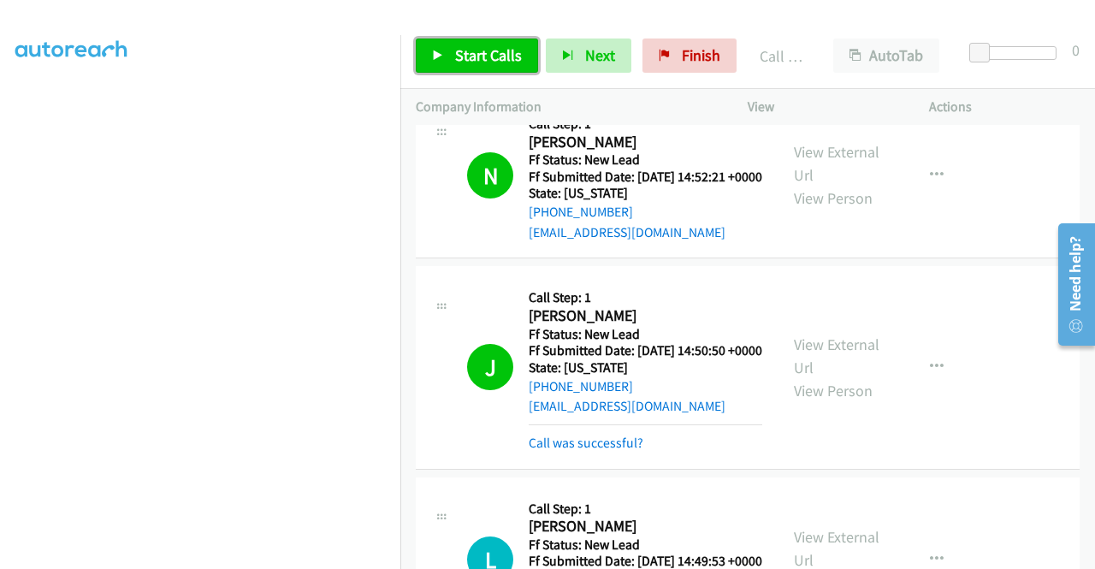
scroll to position [3854, 0]
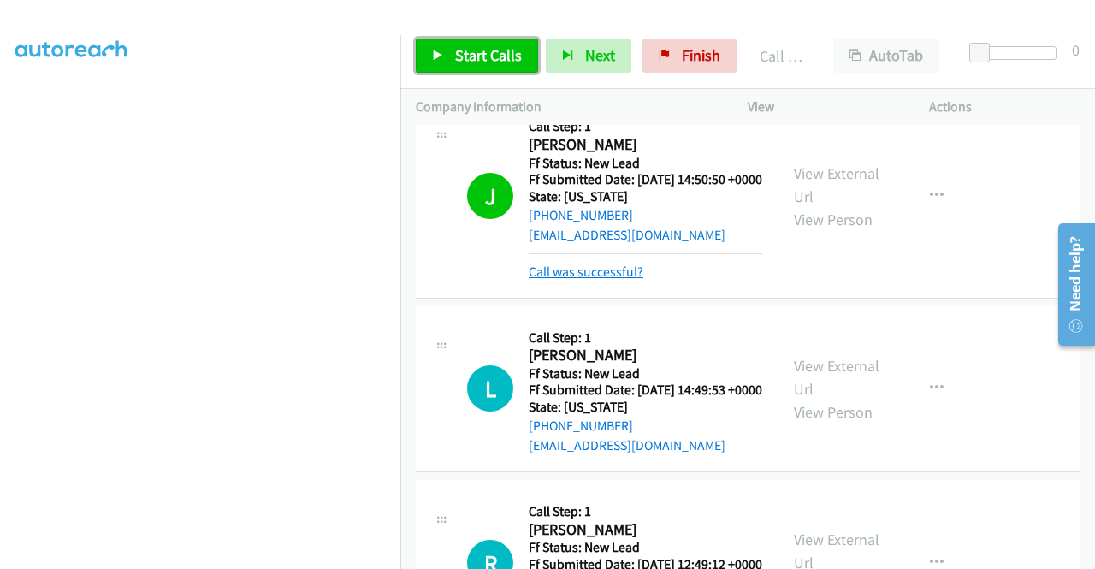
click at [610, 280] on link "Call was successful?" at bounding box center [586, 271] width 115 height 16
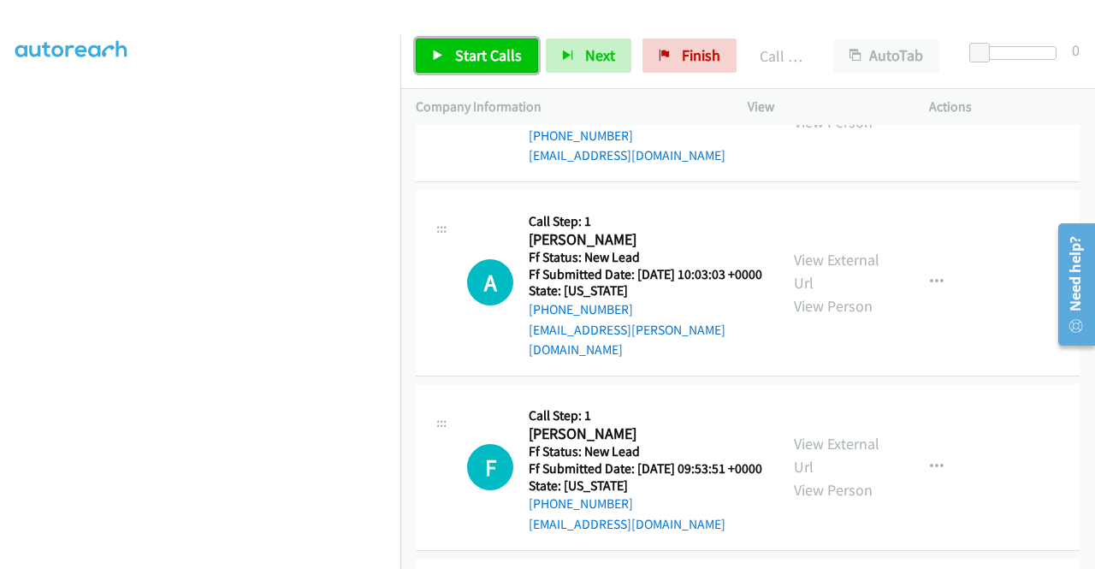
scroll to position [4453, 0]
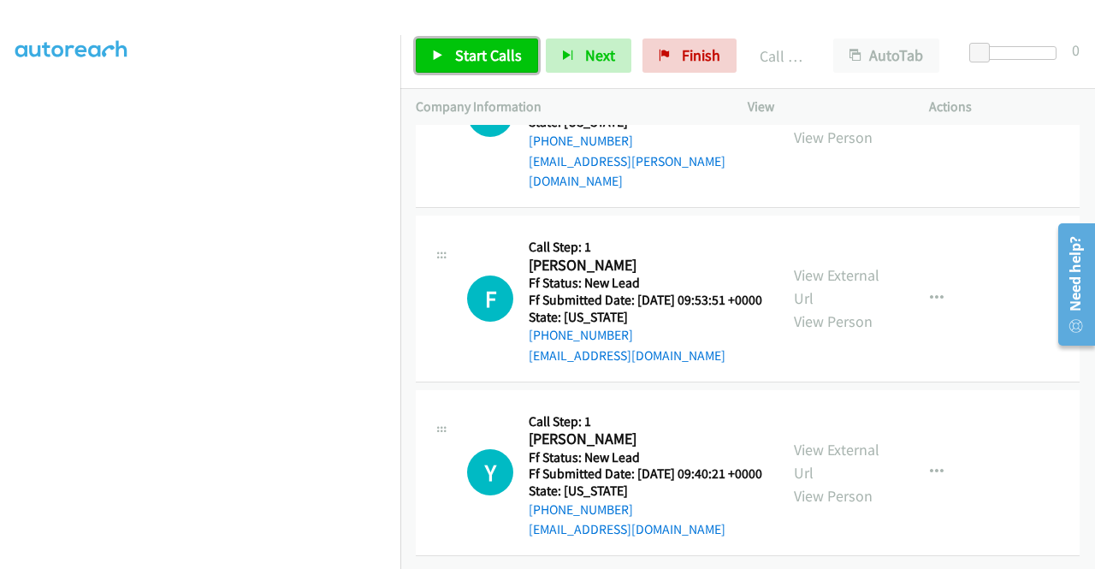
click at [848, 124] on link "View External Url" at bounding box center [837, 102] width 86 height 43
click at [842, 308] on link "View External Url" at bounding box center [837, 286] width 86 height 43
click at [840, 440] on link "View External Url" at bounding box center [837, 461] width 86 height 43
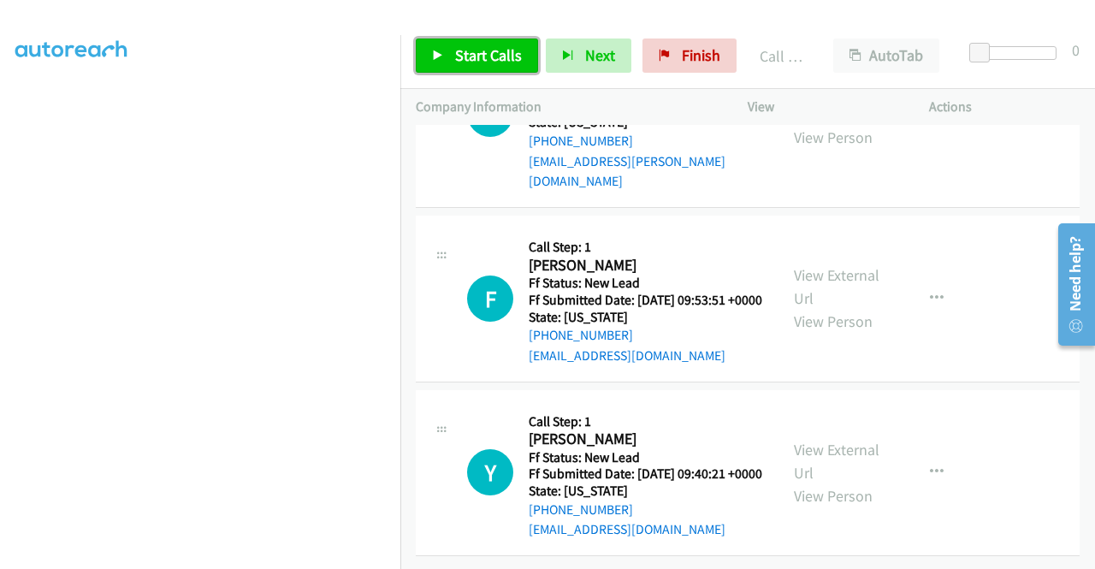
click at [493, 58] on span "Start Calls" at bounding box center [488, 55] width 67 height 20
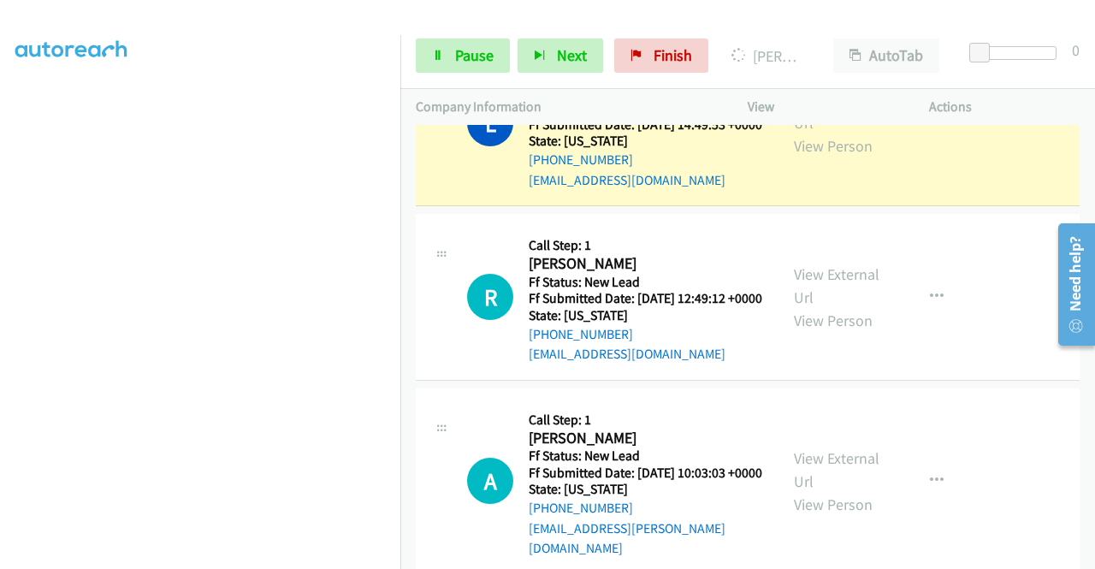
scroll to position [48, 0]
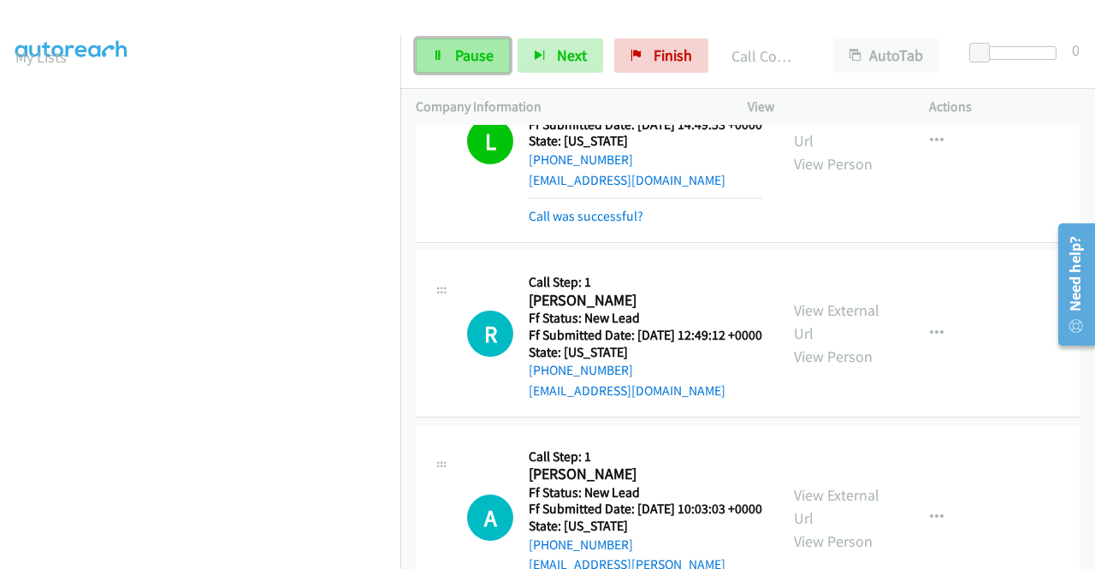
click at [446, 50] on link "Pause" at bounding box center [463, 55] width 94 height 34
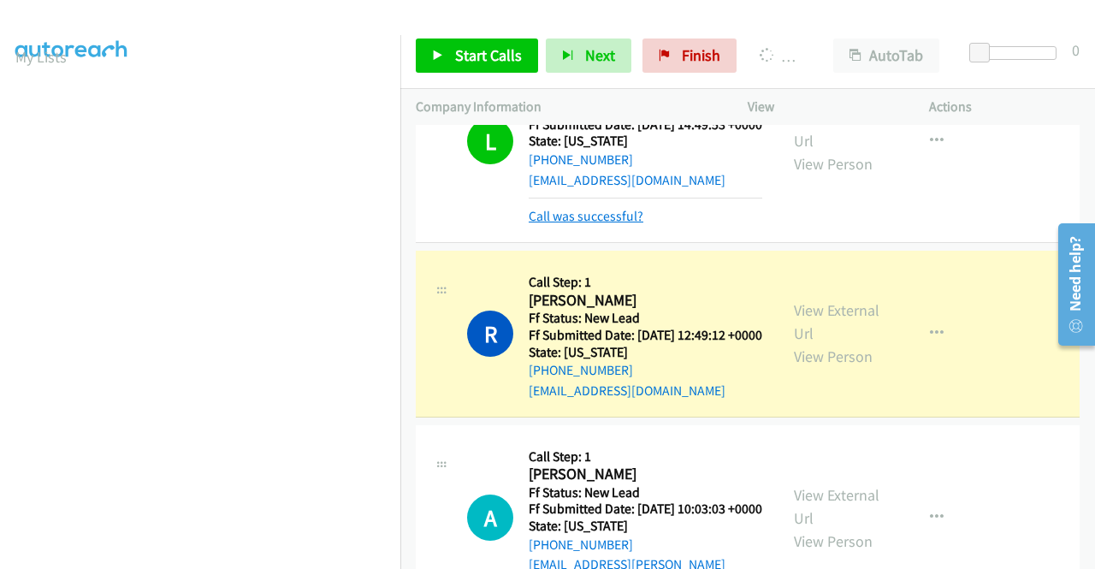
click at [614, 224] on link "Call was successful?" at bounding box center [586, 216] width 115 height 16
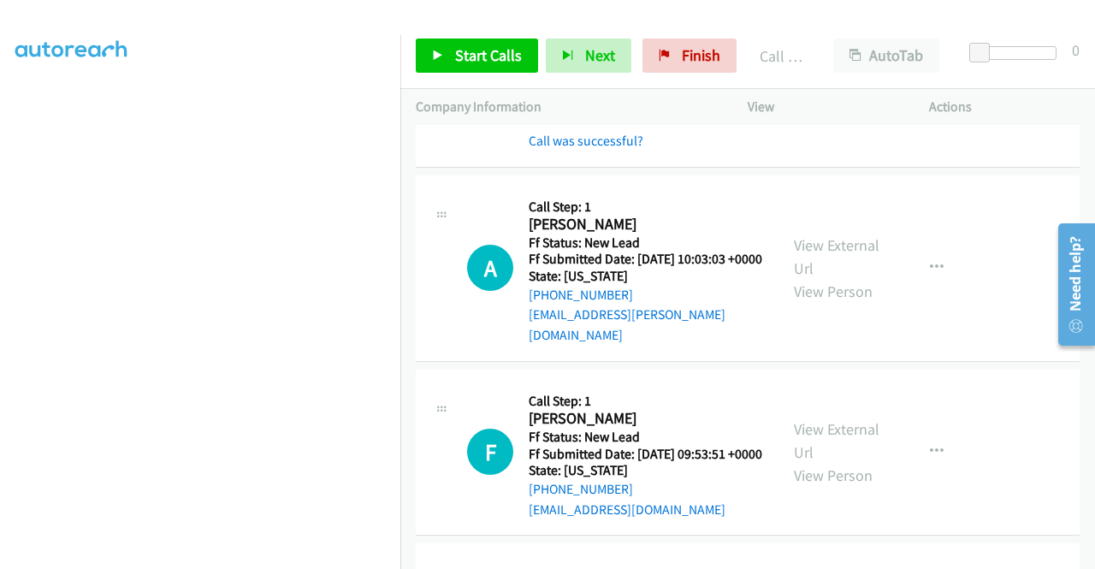
scroll to position [4340, 0]
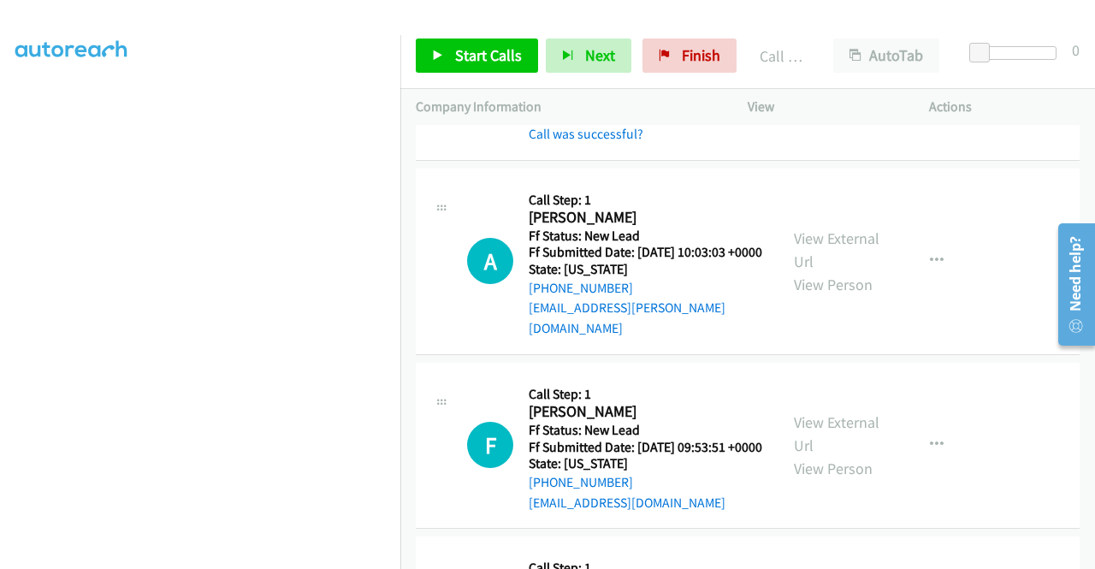
click at [609, 142] on link "Call was successful?" at bounding box center [586, 134] width 115 height 16
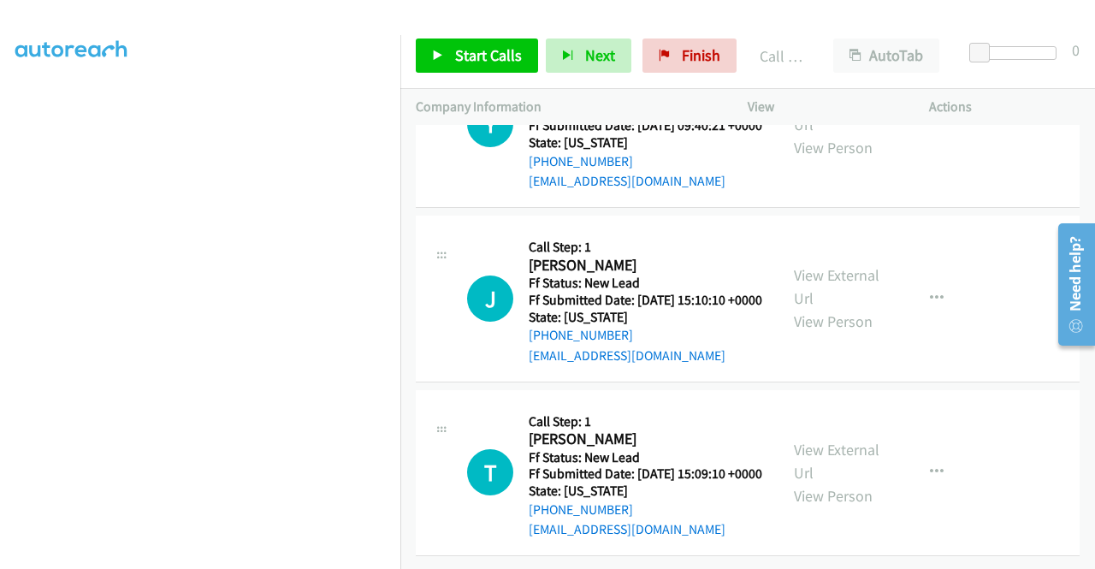
scroll to position [5109, 0]
click at [825, 273] on link "View External Url" at bounding box center [837, 286] width 86 height 43
click at [833, 440] on link "View External Url" at bounding box center [837, 461] width 86 height 43
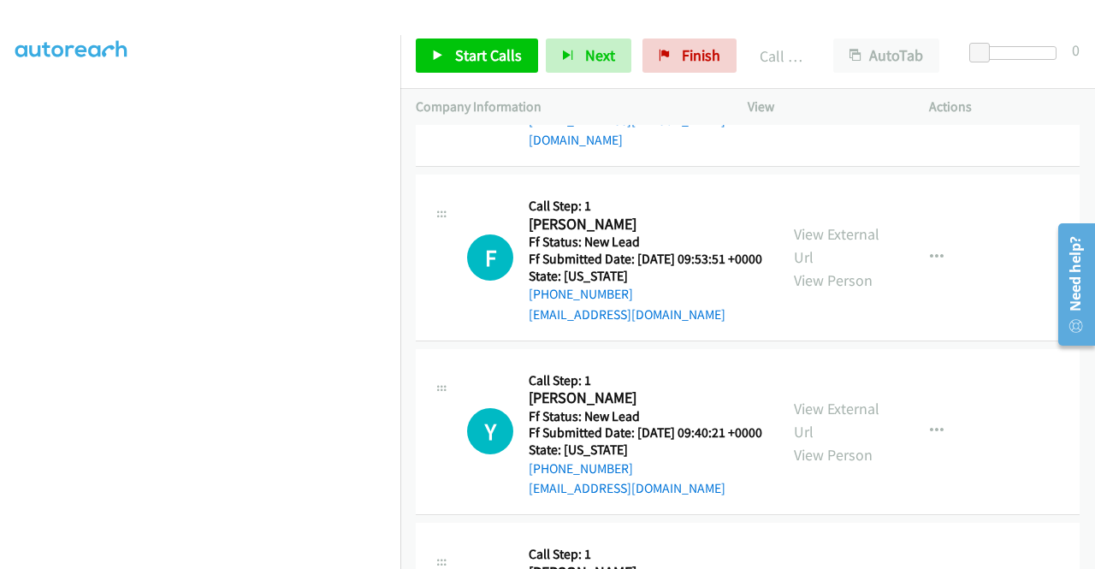
scroll to position [4465, 0]
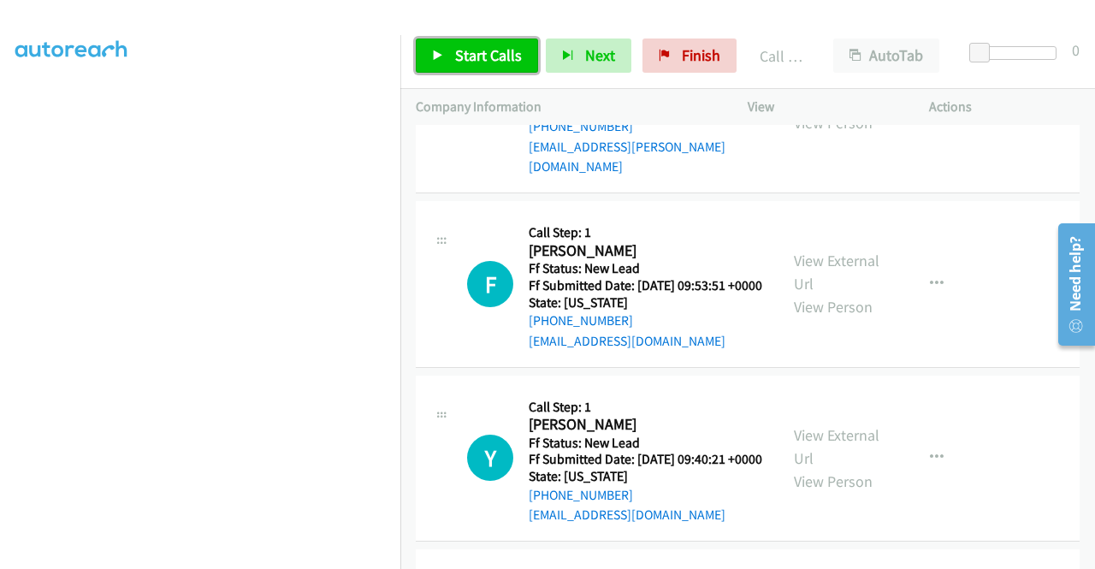
click at [450, 57] on link "Start Calls" at bounding box center [477, 55] width 122 height 34
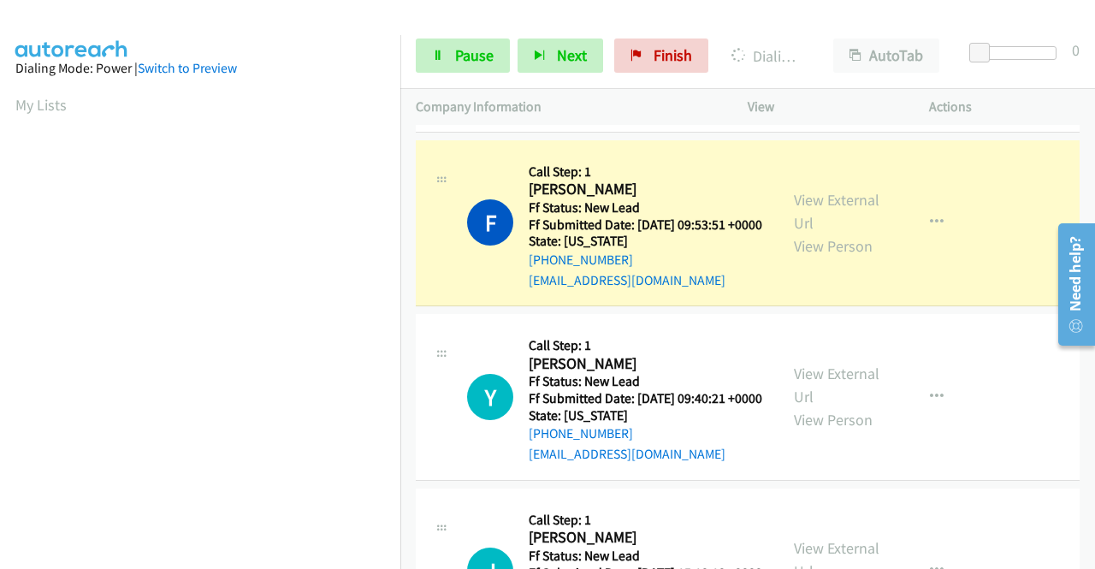
scroll to position [4636, 0]
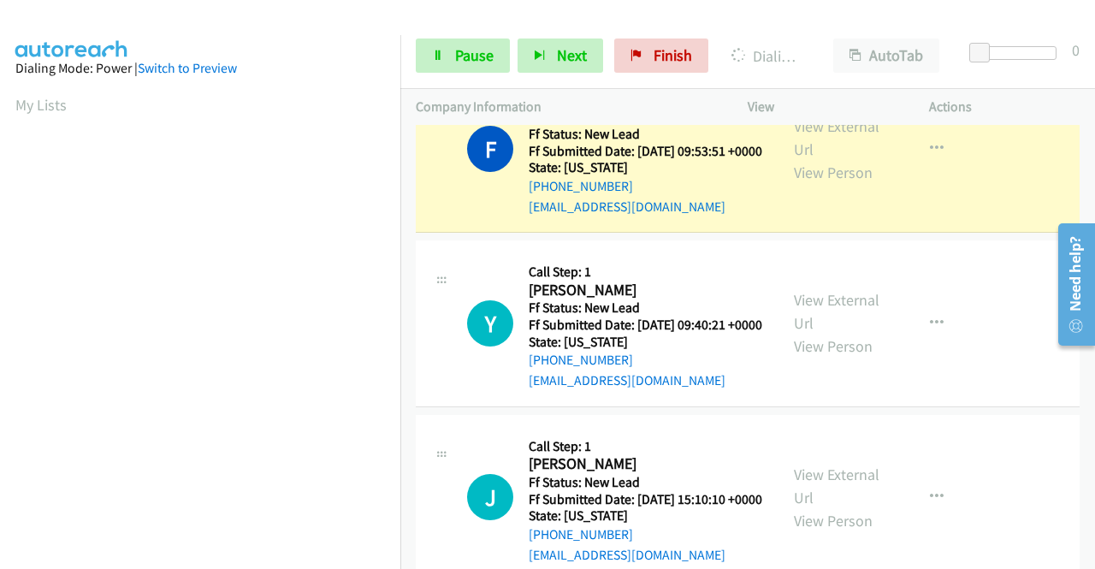
click at [626, 40] on link "Call was successful?" at bounding box center [586, 32] width 115 height 16
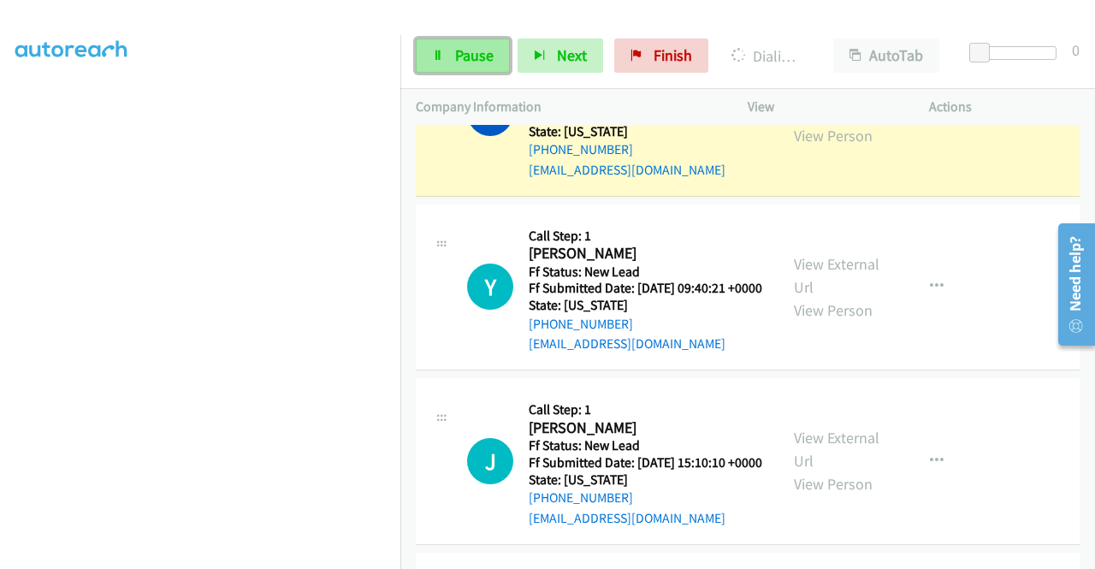
click at [480, 63] on span "Pause" at bounding box center [474, 55] width 38 height 20
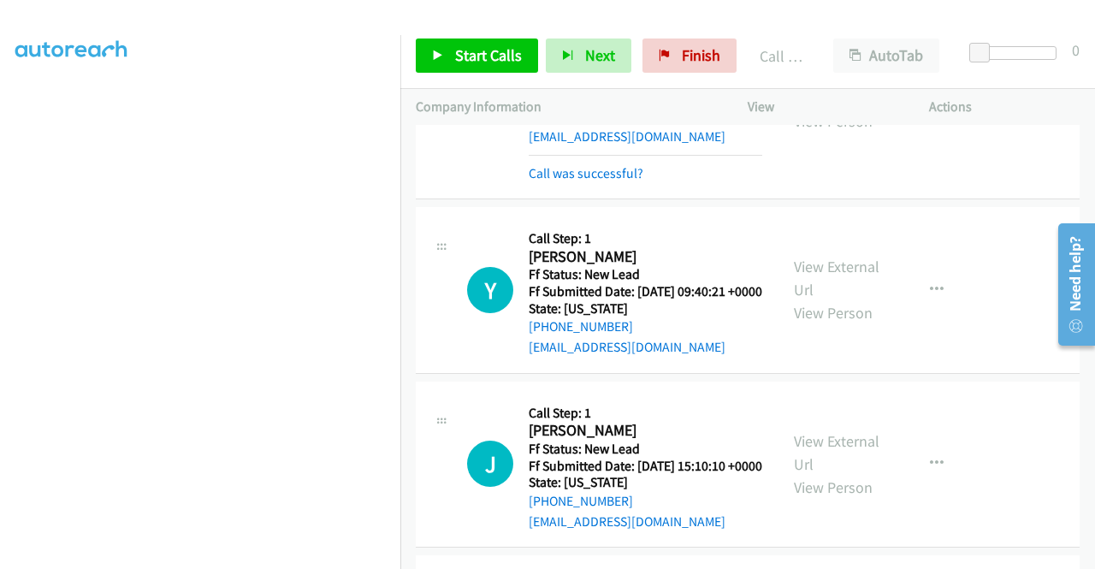
scroll to position [4721, 0]
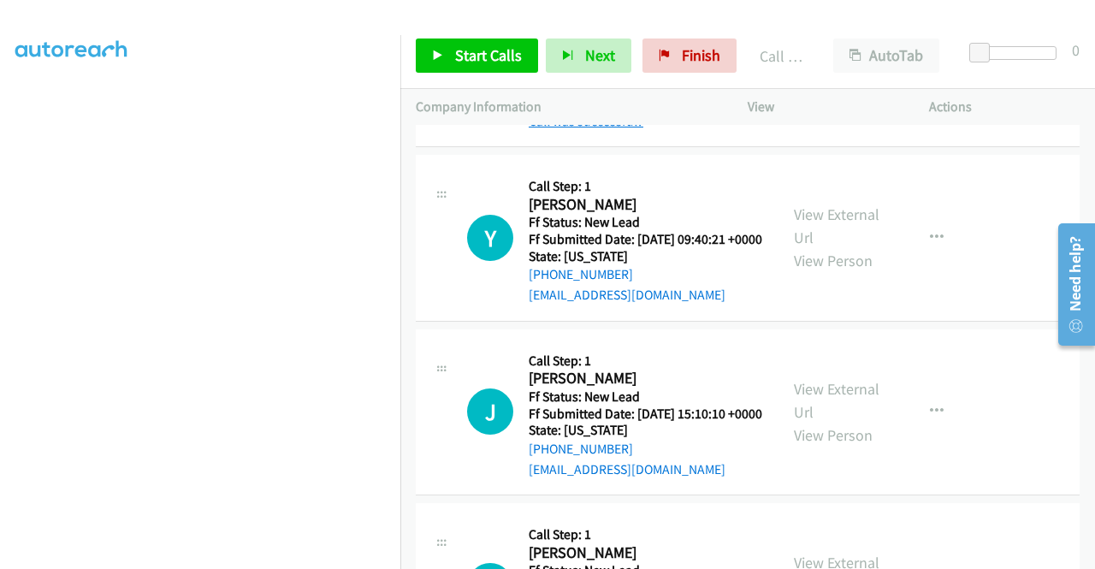
click at [612, 129] on link "Call was successful?" at bounding box center [586, 121] width 115 height 16
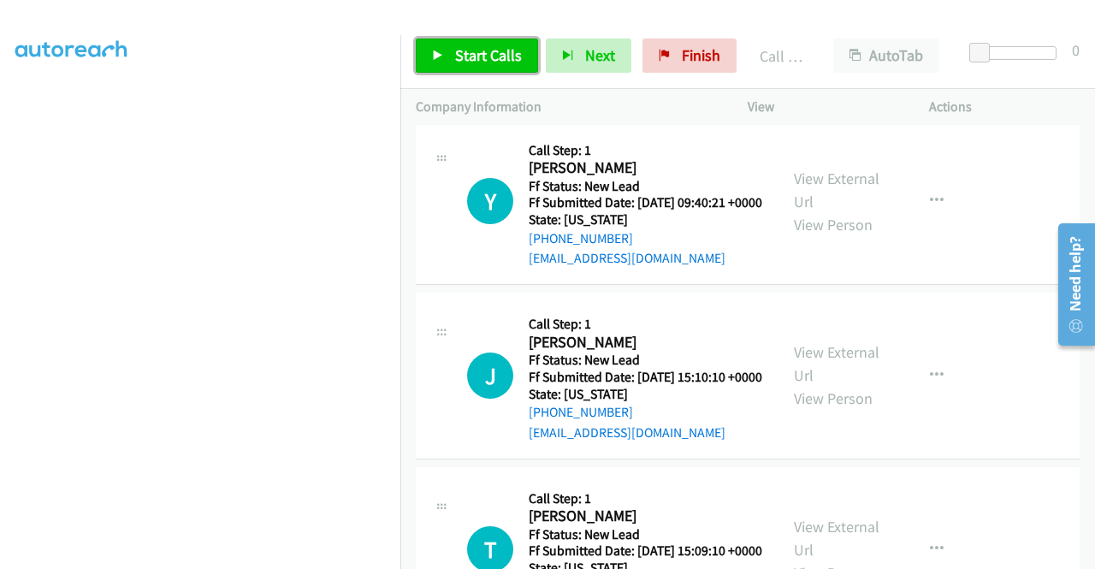
click at [477, 54] on span "Start Calls" at bounding box center [488, 55] width 67 height 20
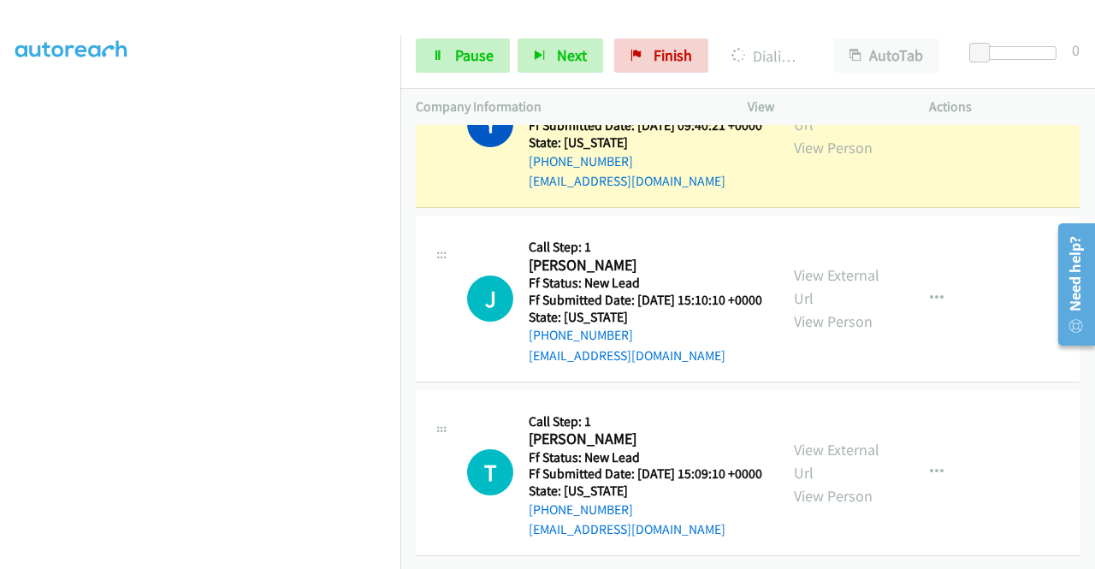
scroll to position [390, 0]
click at [322, 555] on section at bounding box center [199, 163] width 369 height 819
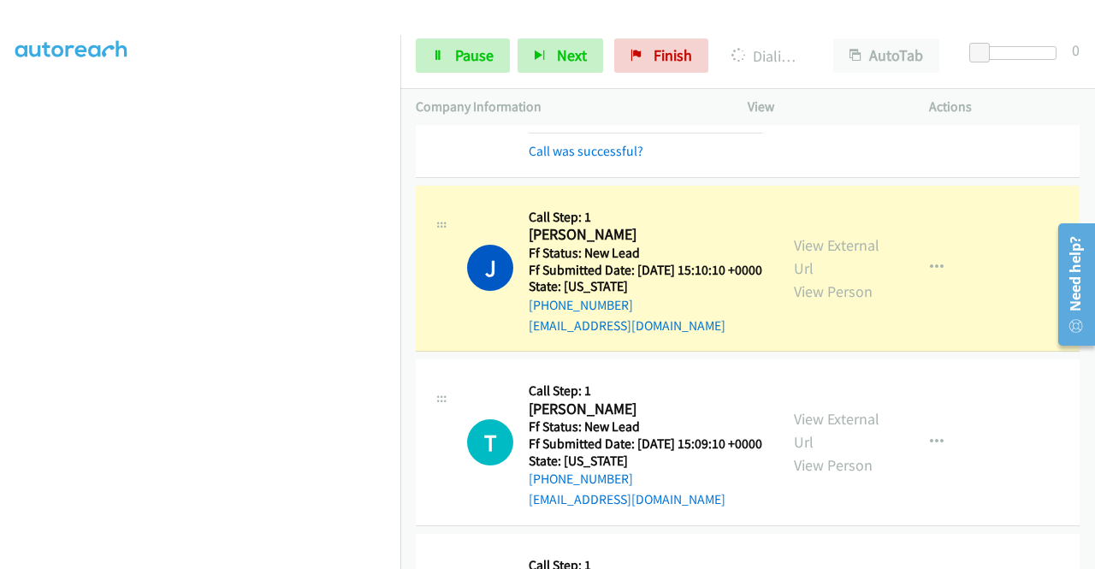
scroll to position [4892, 0]
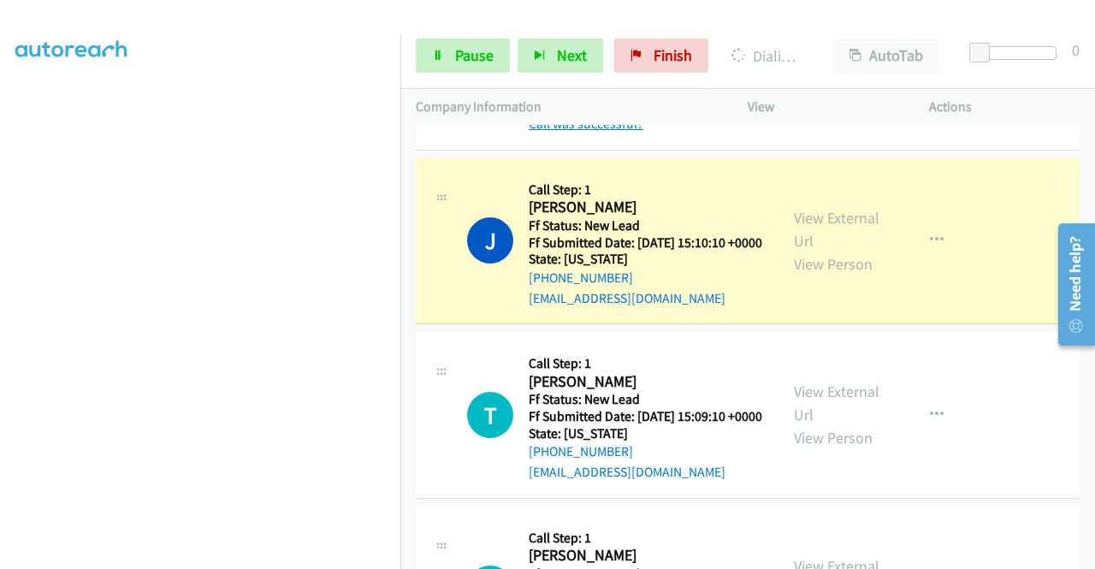
click at [623, 132] on link "Call was successful?" at bounding box center [586, 123] width 115 height 16
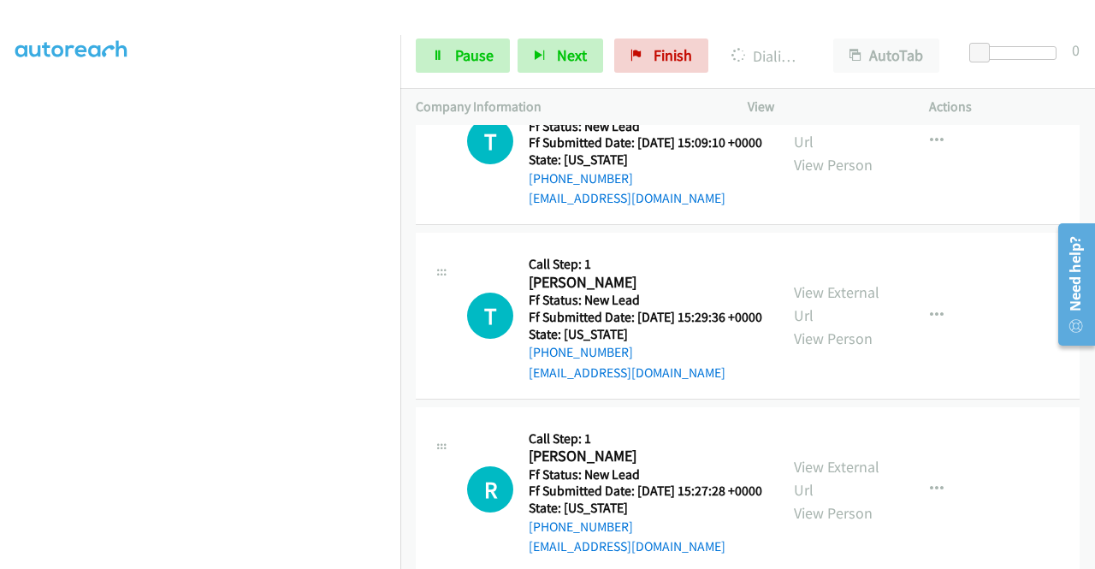
scroll to position [5320, 0]
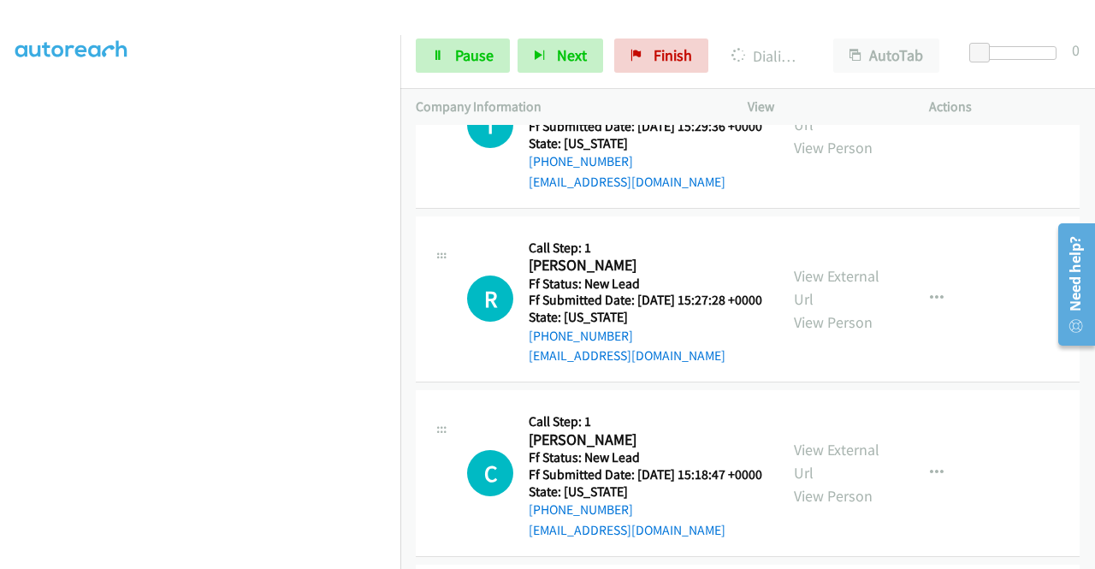
click at [864, 192] on div "View External Url View Person View External Url Email Schedule/Manage Callback …" at bounding box center [876, 124] width 197 height 135
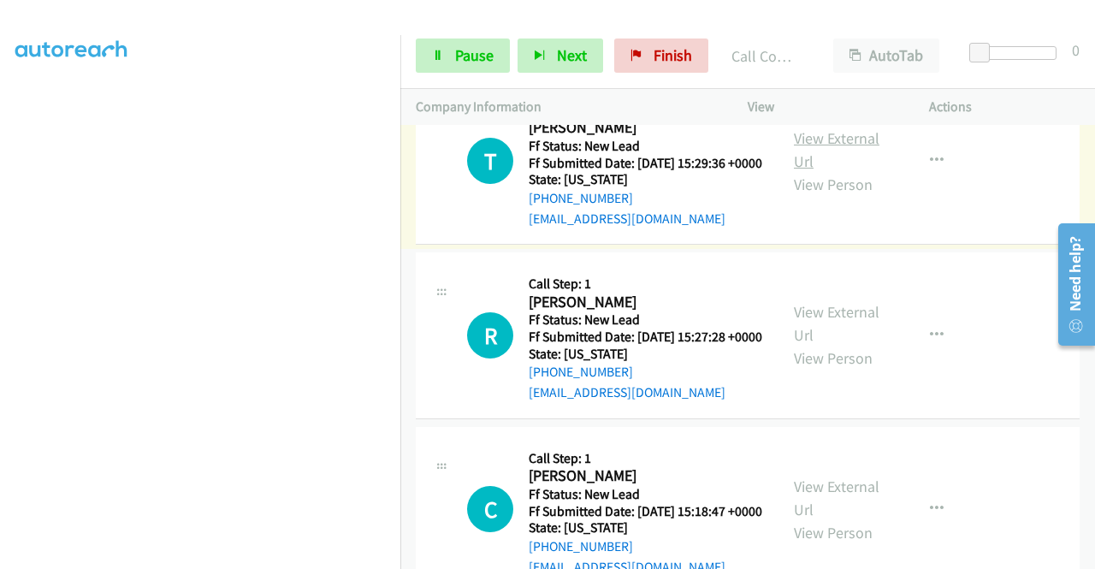
click at [855, 171] on link "View External Url" at bounding box center [837, 149] width 86 height 43
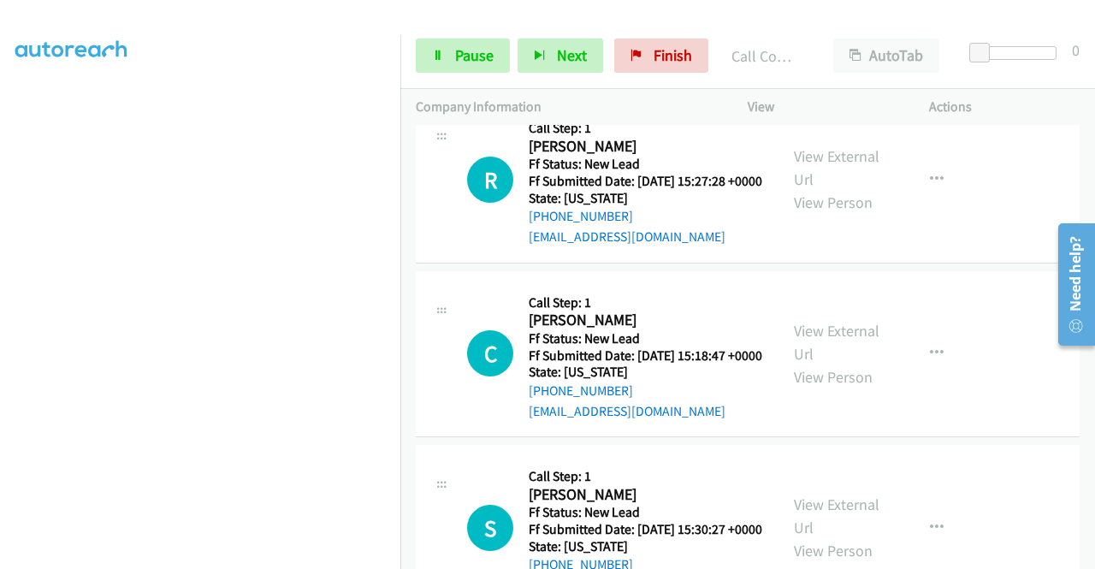
scroll to position [5491, 0]
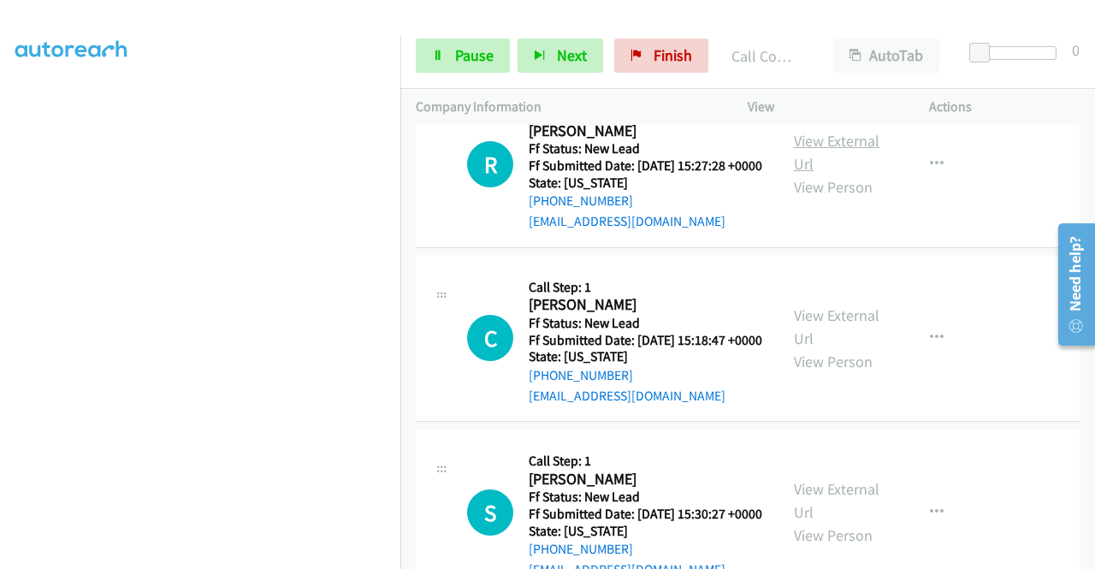
click at [852, 174] on link "View External Url" at bounding box center [837, 152] width 86 height 43
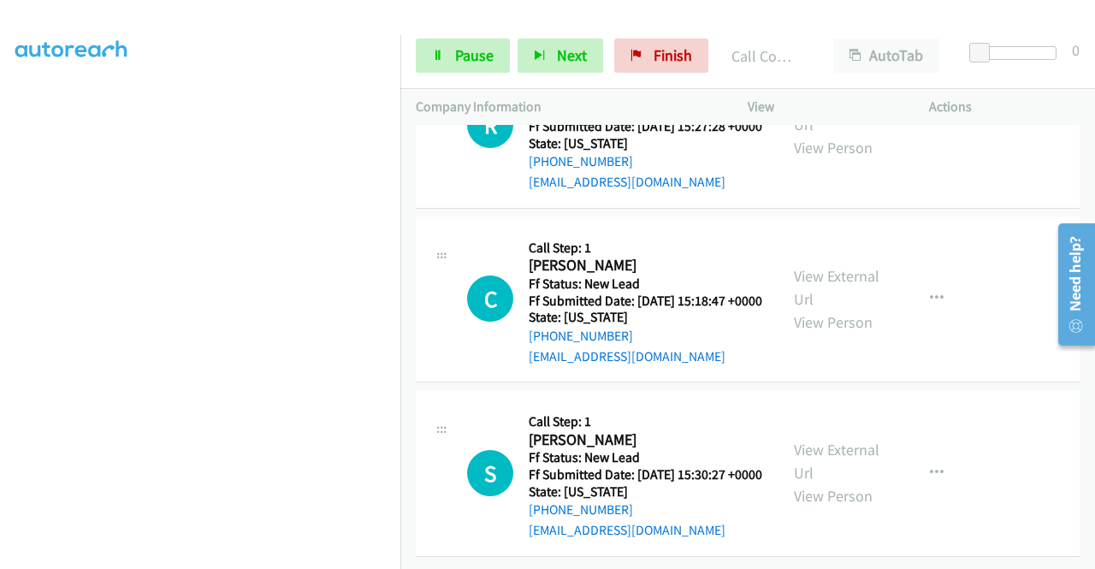
scroll to position [5662, 0]
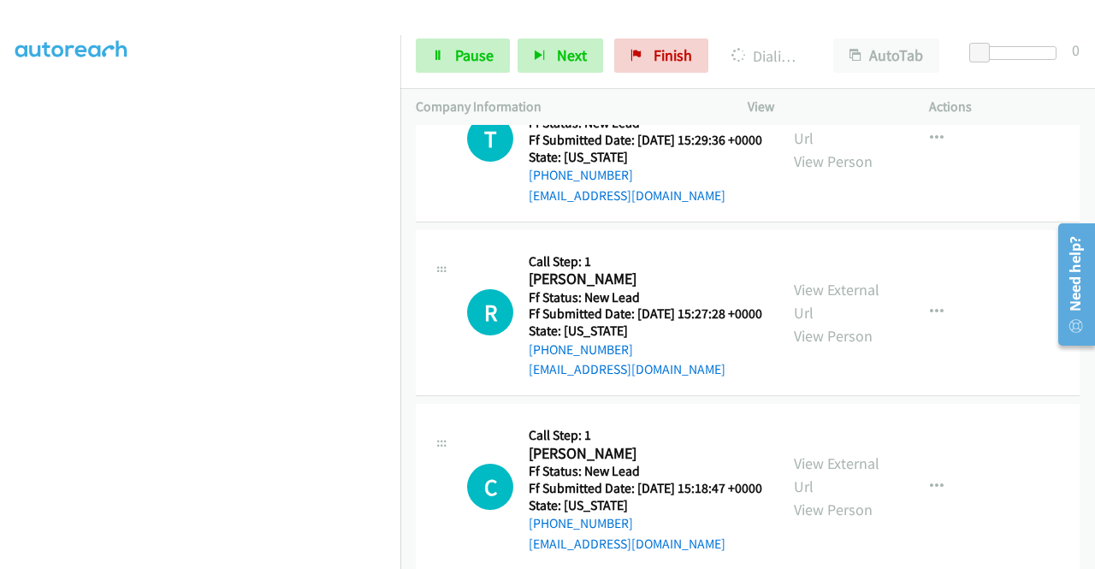
scroll to position [5302, 0]
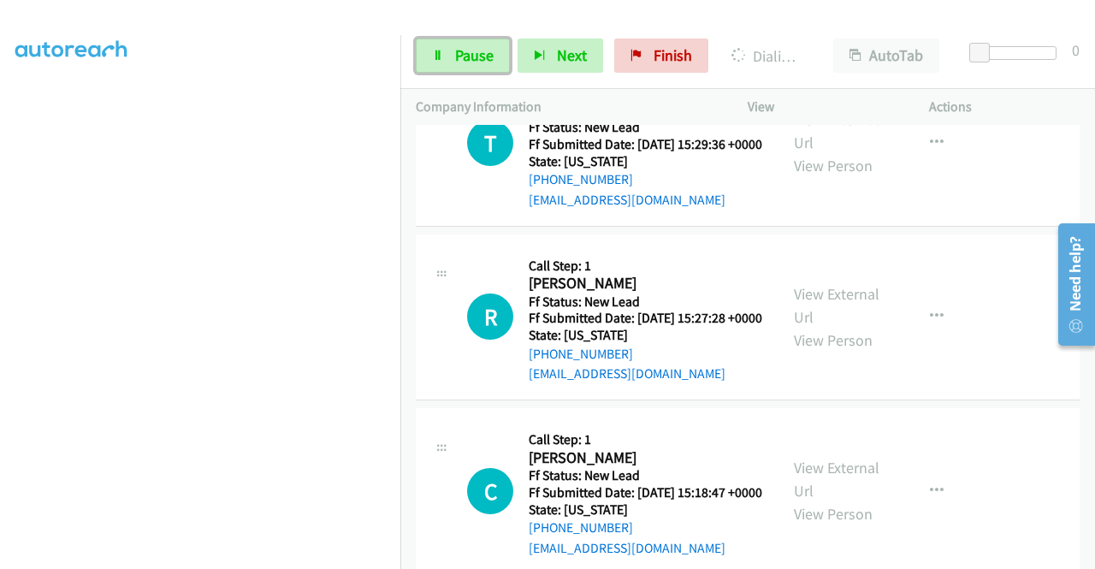
drag, startPoint x: 447, startPoint y: 61, endPoint x: 390, endPoint y: 137, distance: 95.3
click at [446, 62] on link "Pause" at bounding box center [463, 55] width 94 height 34
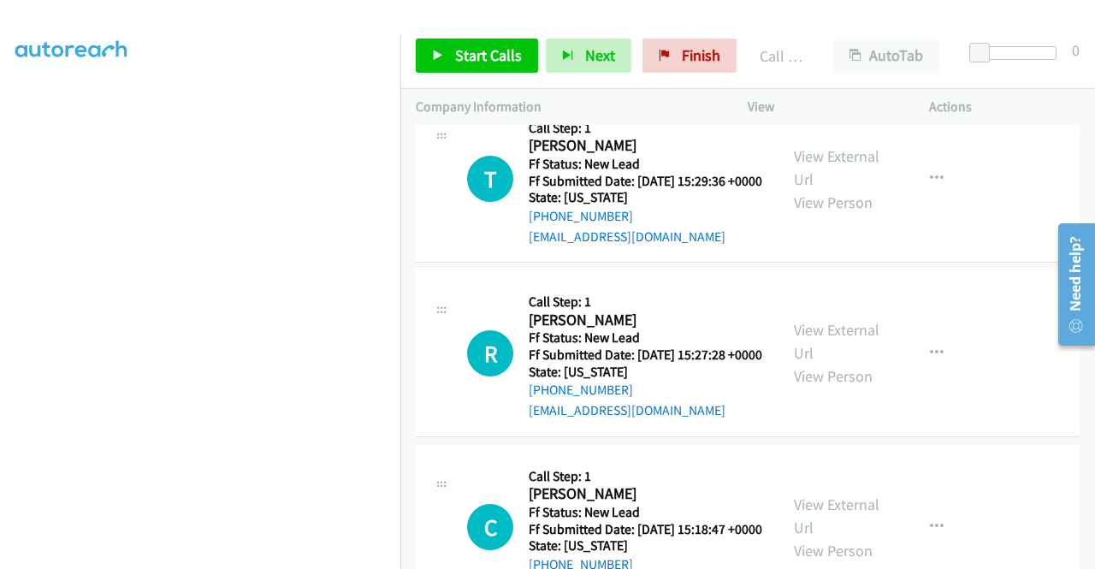
click at [609, 70] on link "Call was successful?" at bounding box center [586, 62] width 115 height 16
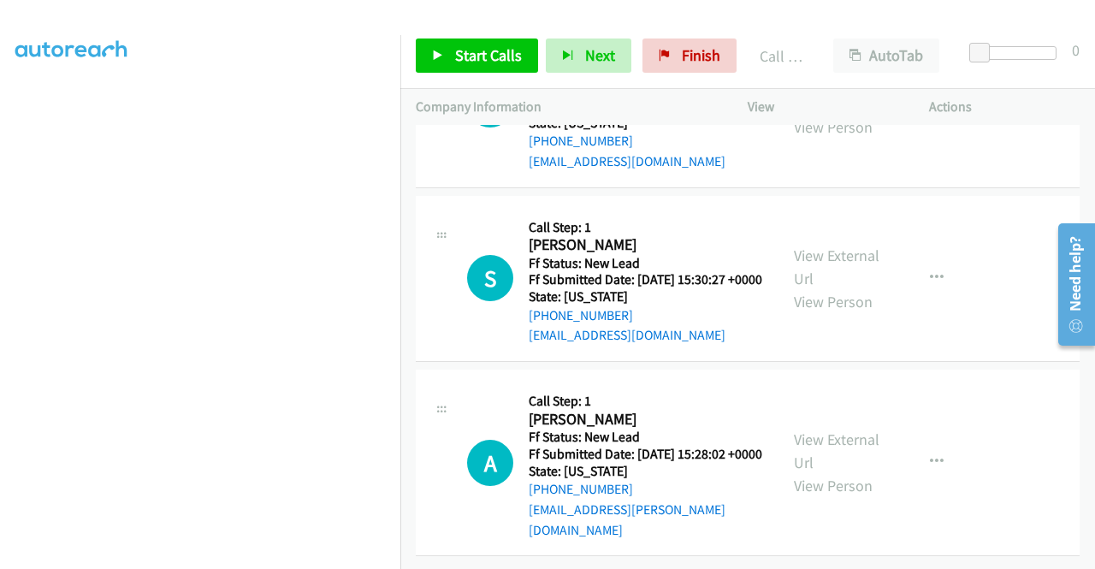
scroll to position [5730, 0]
click at [842, 114] on link "View External Url" at bounding box center [837, 92] width 86 height 43
click at [824, 288] on link "View External Url" at bounding box center [837, 266] width 86 height 43
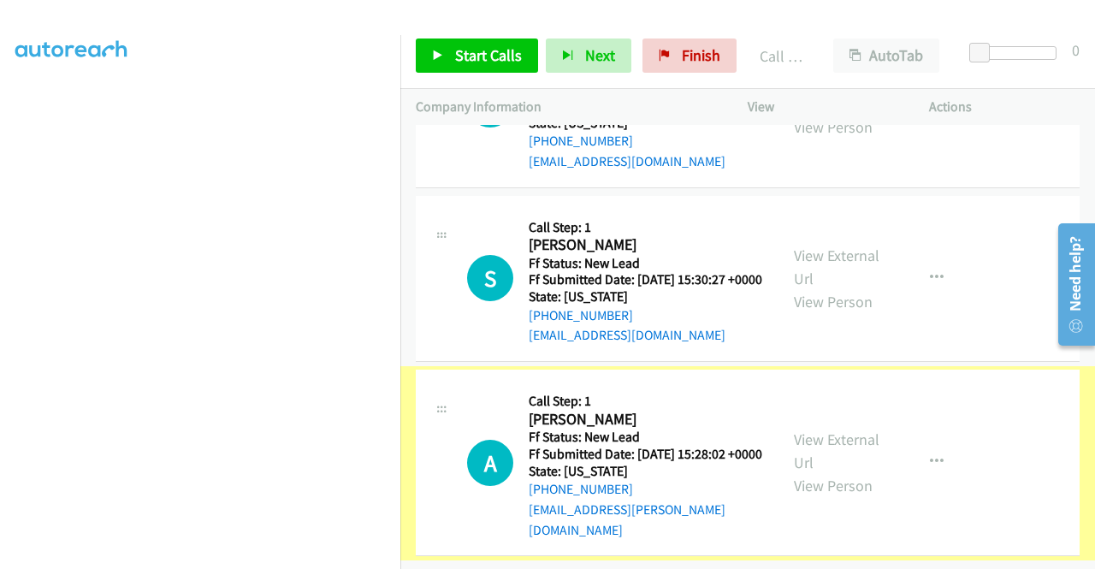
scroll to position [6102, 0]
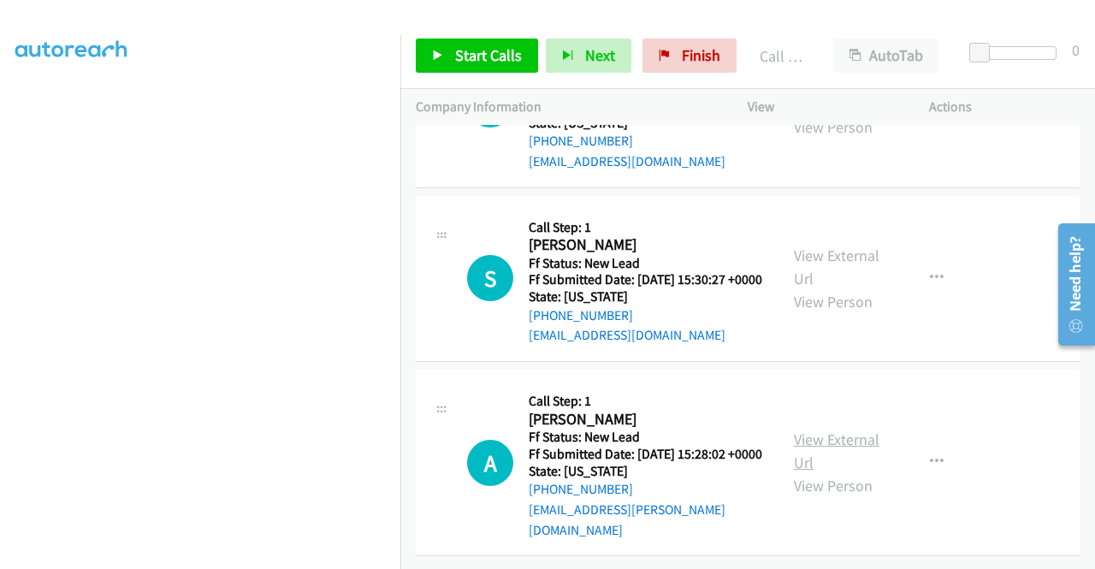
click at [853, 429] on link "View External Url" at bounding box center [837, 450] width 86 height 43
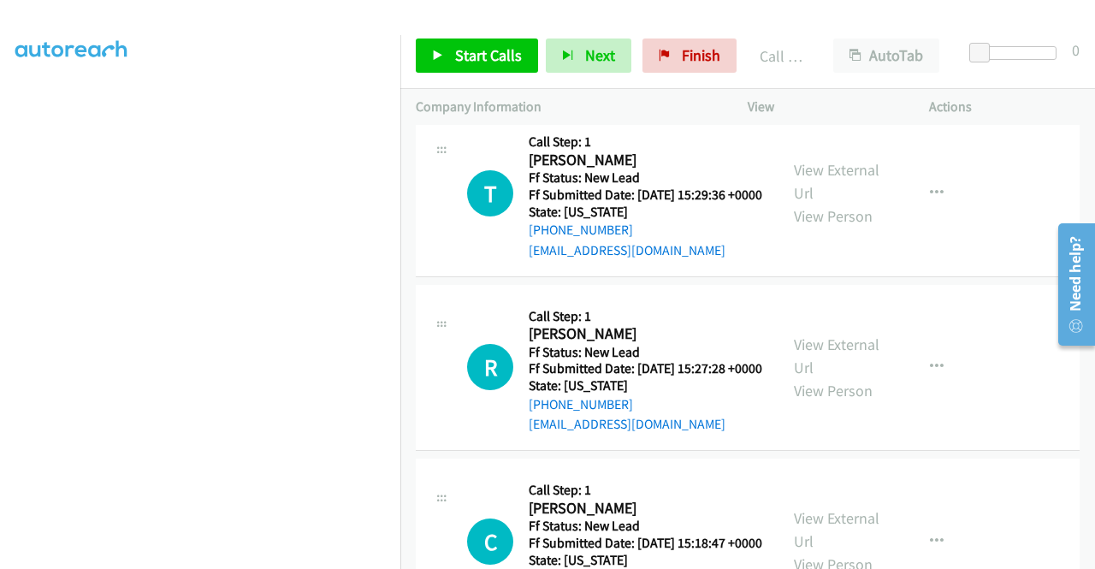
scroll to position [5332, 0]
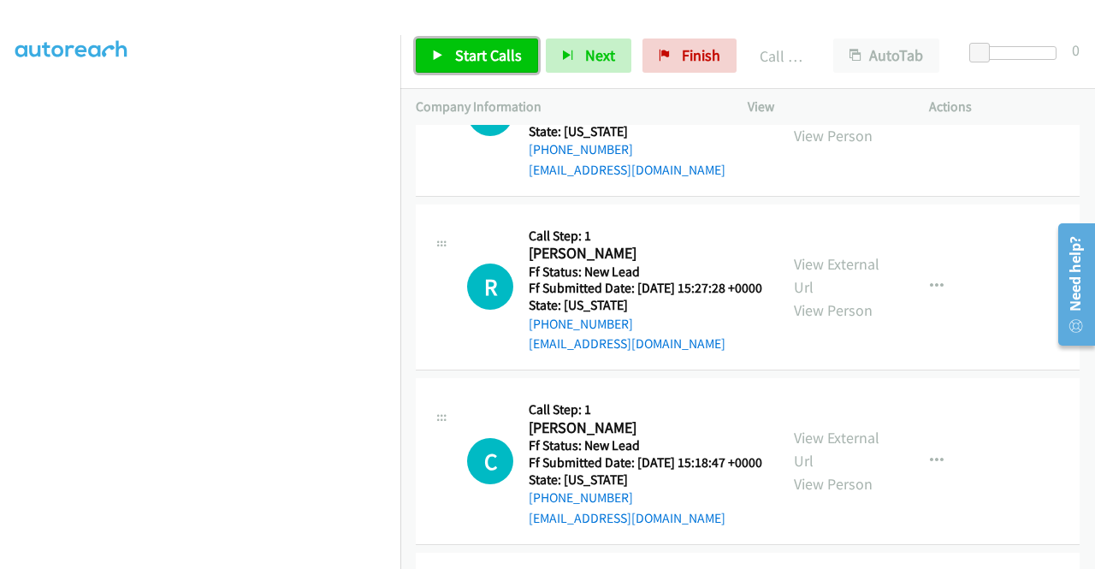
click at [493, 48] on span "Start Calls" at bounding box center [488, 55] width 67 height 20
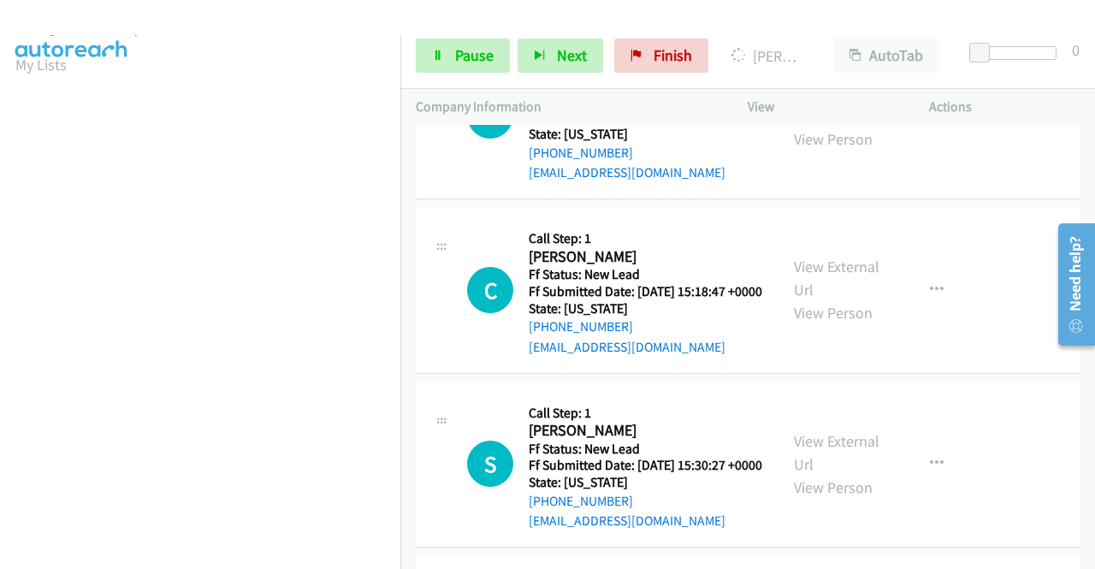
scroll to position [0, 0]
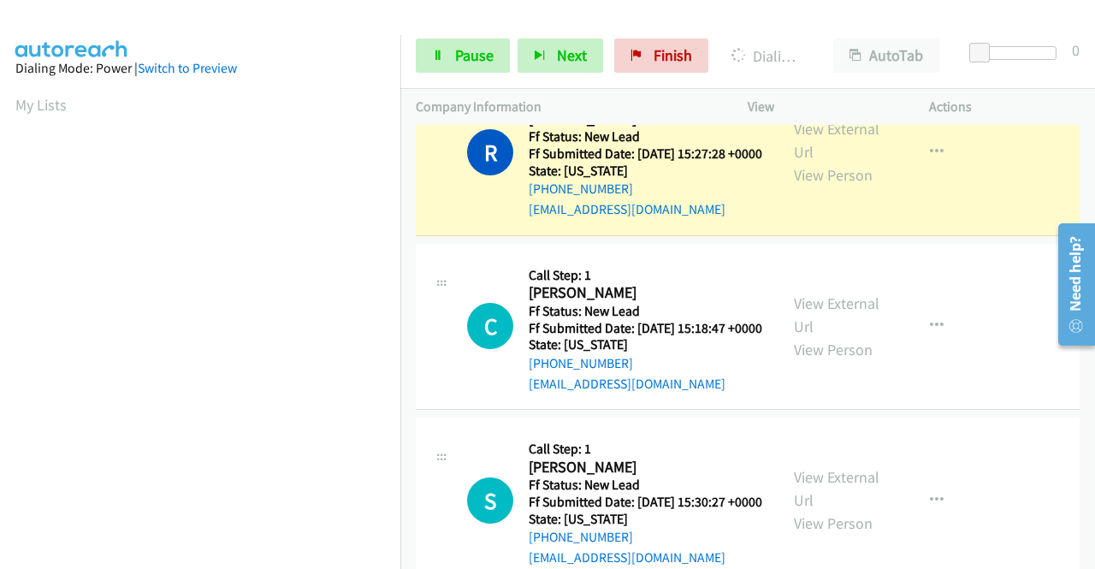
click at [558, 44] on link "Call was successful?" at bounding box center [586, 35] width 115 height 16
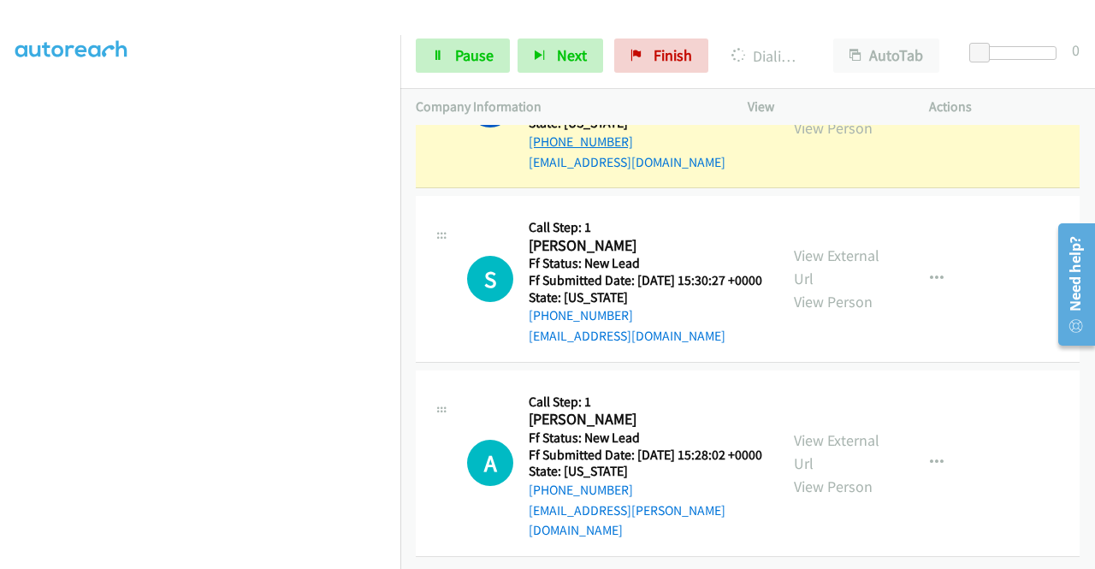
scroll to position [5931, 0]
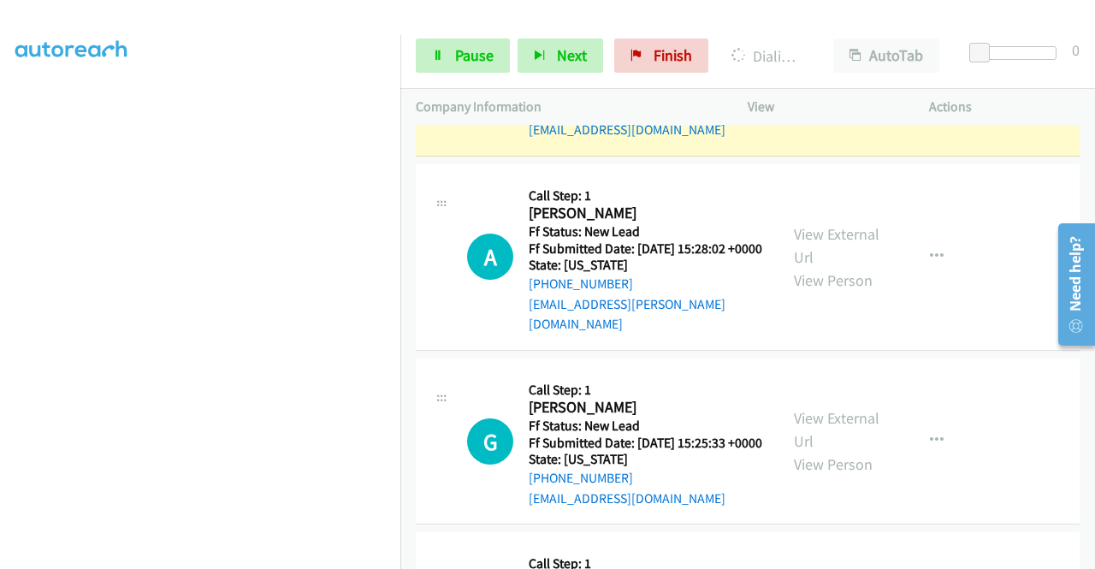
scroll to position [257, 0]
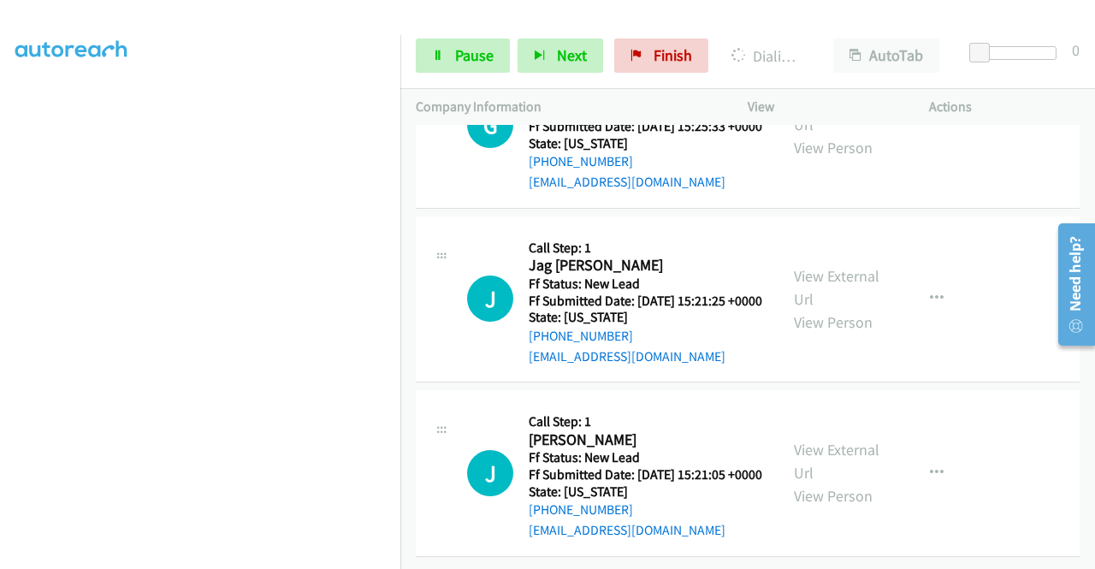
scroll to position [6358, 0]
click at [826, 134] on link "View External Url" at bounding box center [837, 113] width 86 height 43
click at [826, 309] on link "View External Url" at bounding box center [837, 287] width 86 height 43
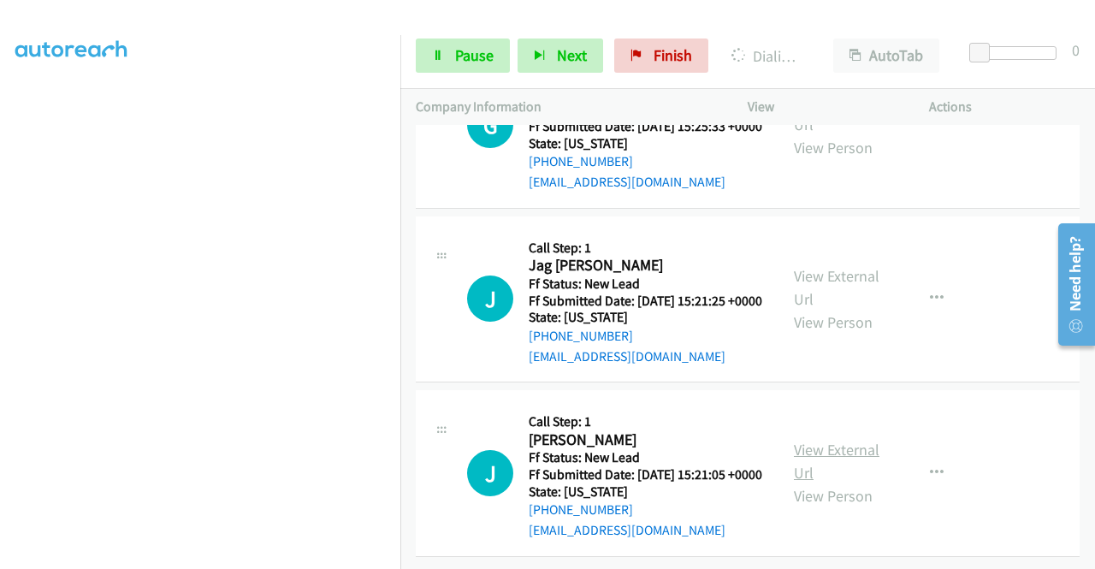
click at [840, 440] on link "View External Url" at bounding box center [837, 461] width 86 height 43
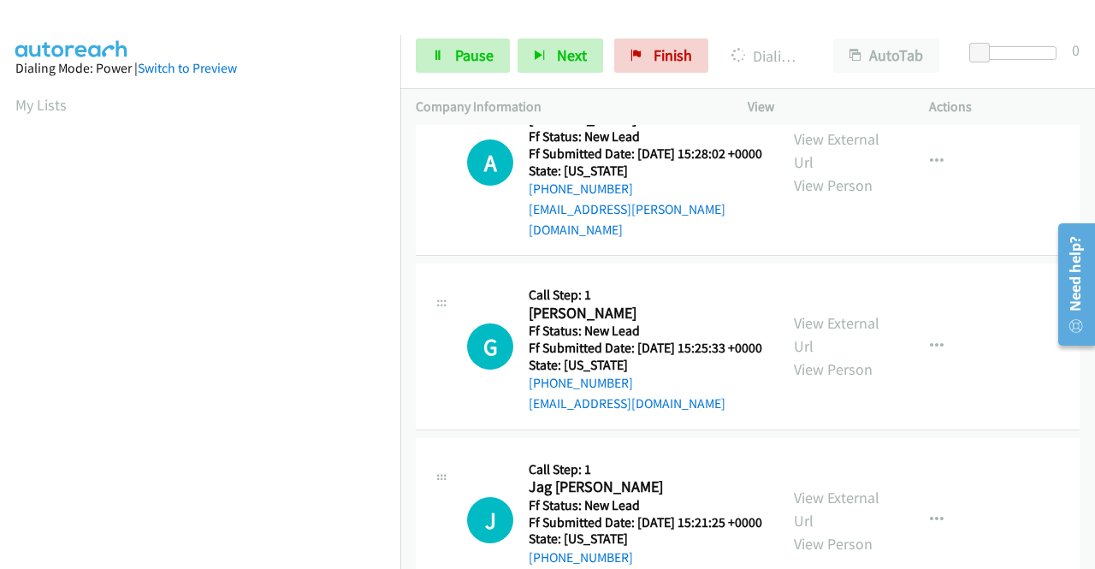
scroll to position [390, 0]
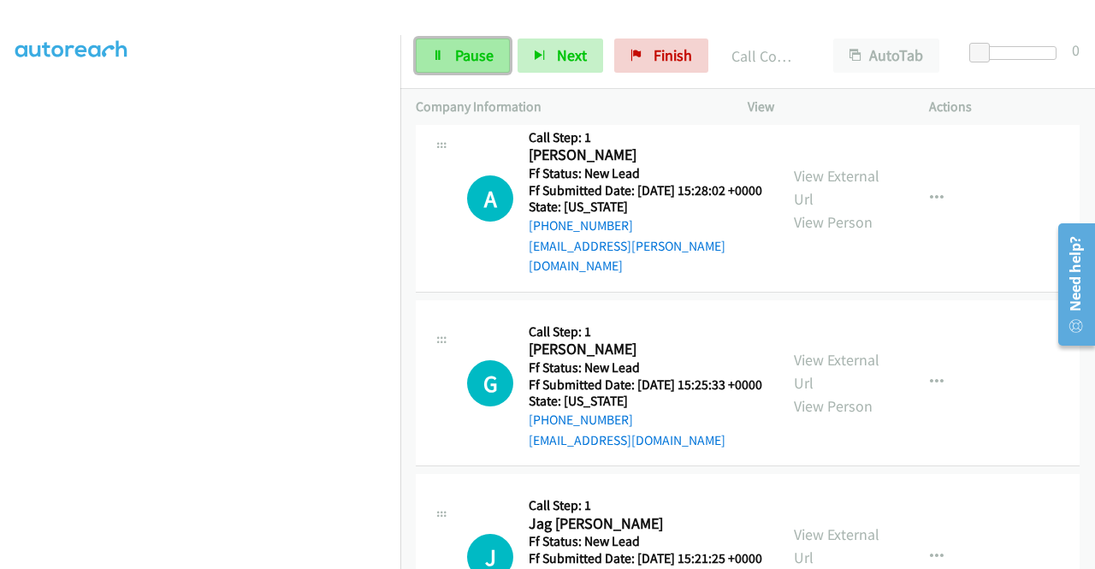
click at [461, 69] on link "Pause" at bounding box center [463, 55] width 94 height 34
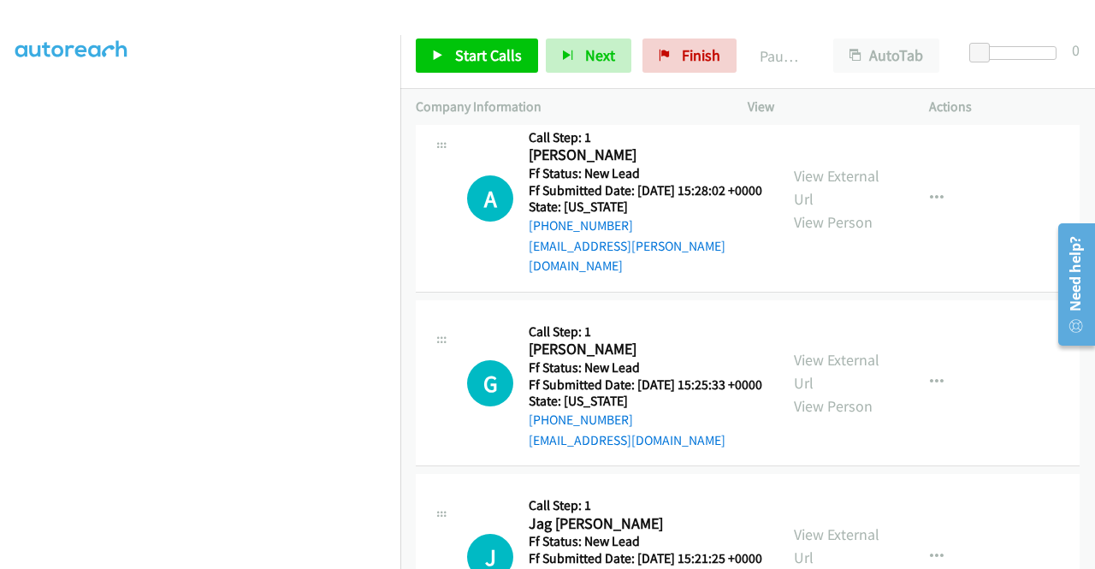
click at [621, 80] on link "Call was successful?" at bounding box center [586, 71] width 115 height 16
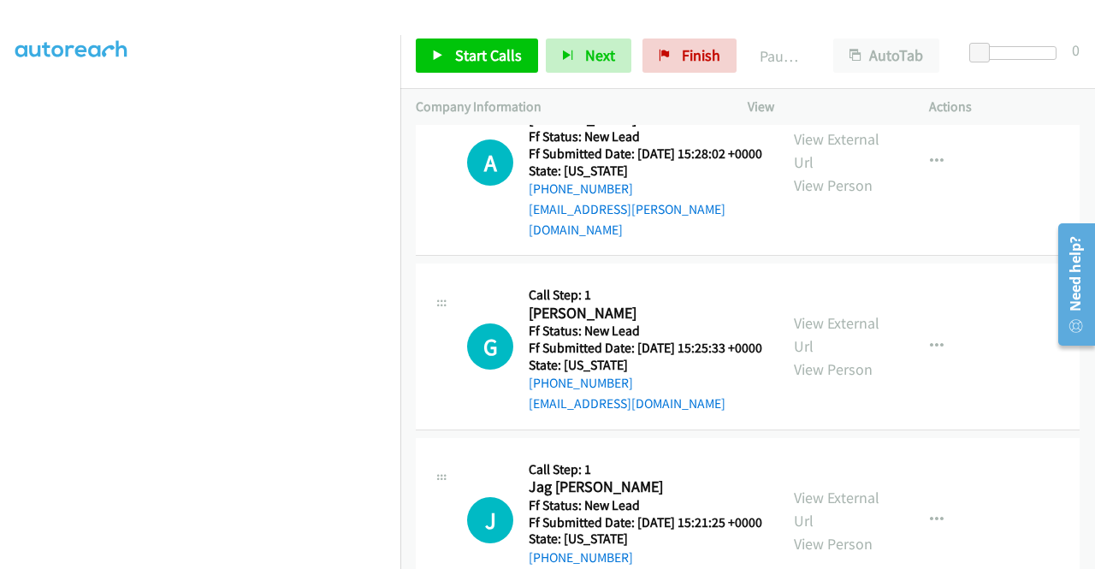
scroll to position [6160, 0]
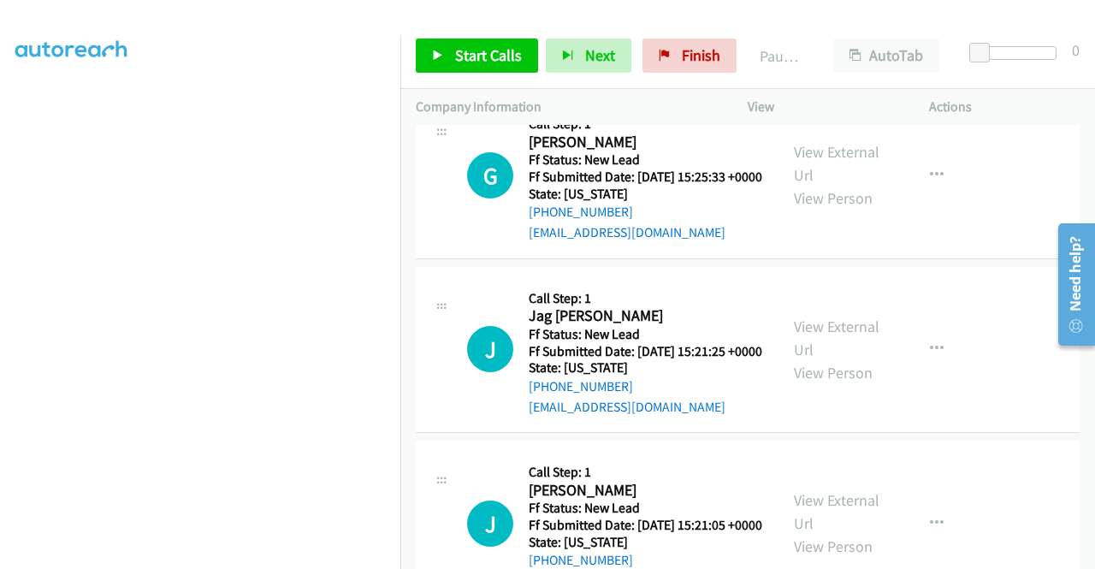
drag, startPoint x: 470, startPoint y: 50, endPoint x: 274, endPoint y: 15, distance: 199.1
click at [489, 46] on span "Start Calls" at bounding box center [488, 55] width 67 height 20
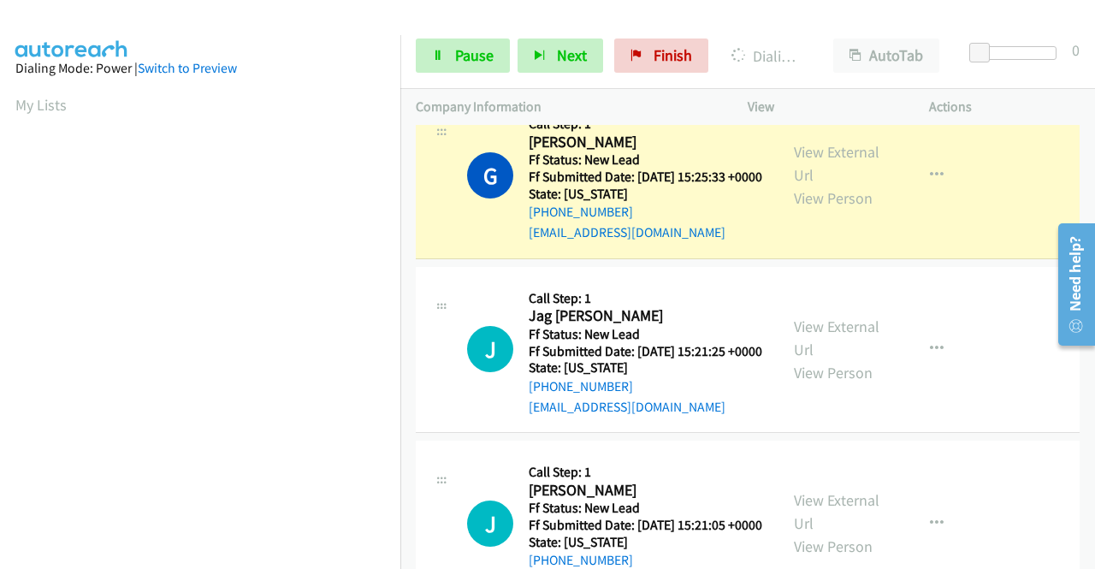
scroll to position [390, 0]
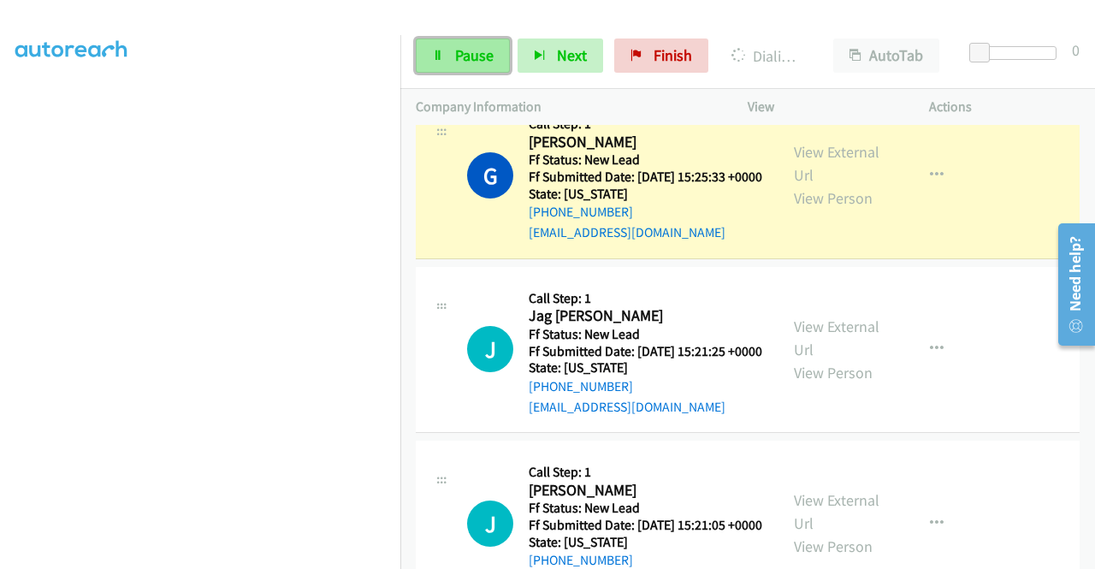
click at [469, 59] on span "Pause" at bounding box center [474, 55] width 38 height 20
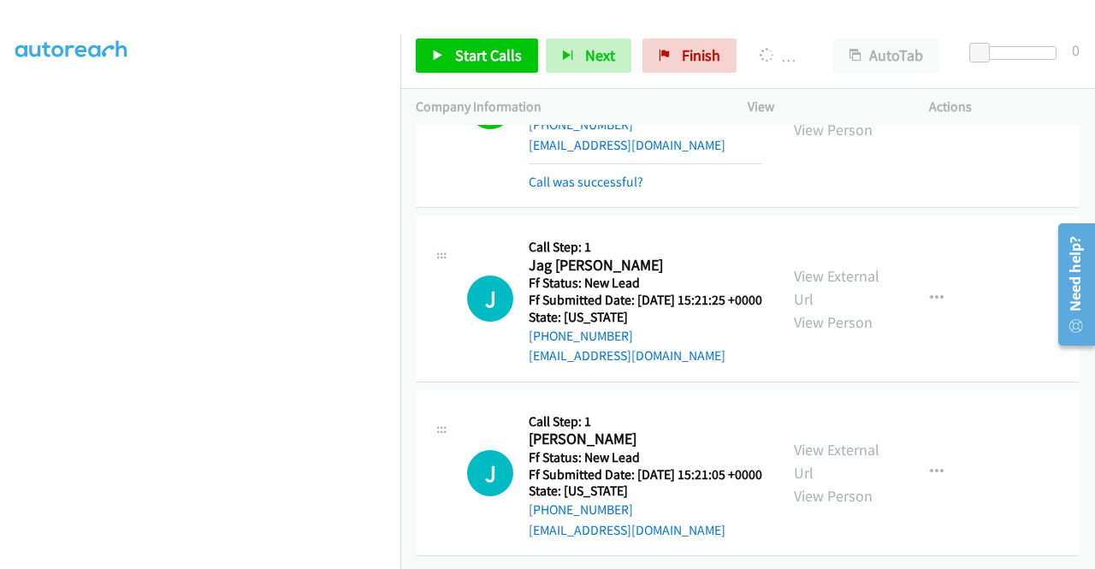
scroll to position [6416, 0]
click at [618, 190] on link "Call was successful?" at bounding box center [586, 182] width 115 height 16
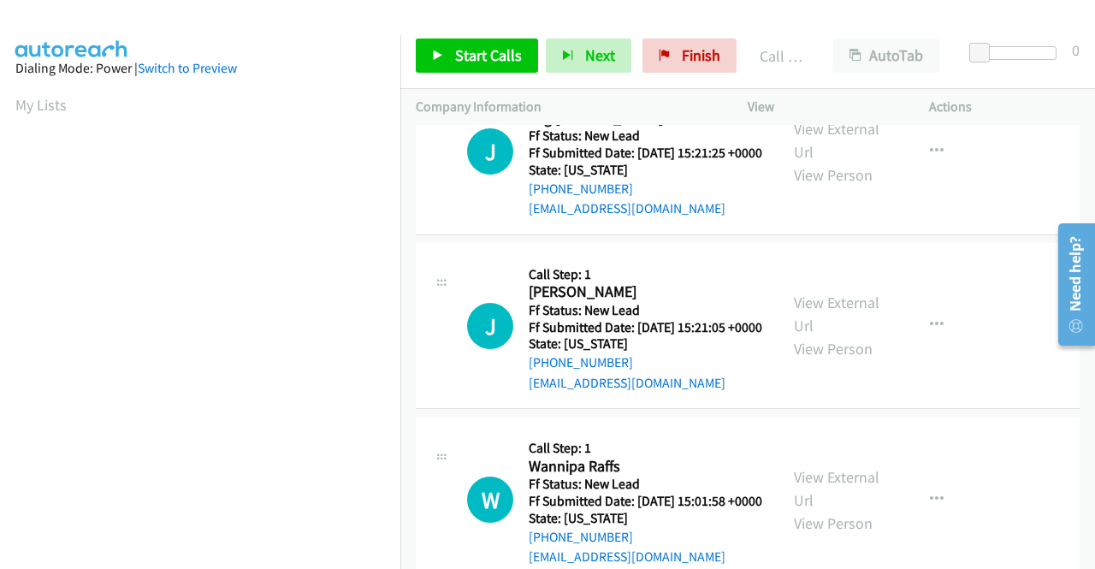
scroll to position [6368, 0]
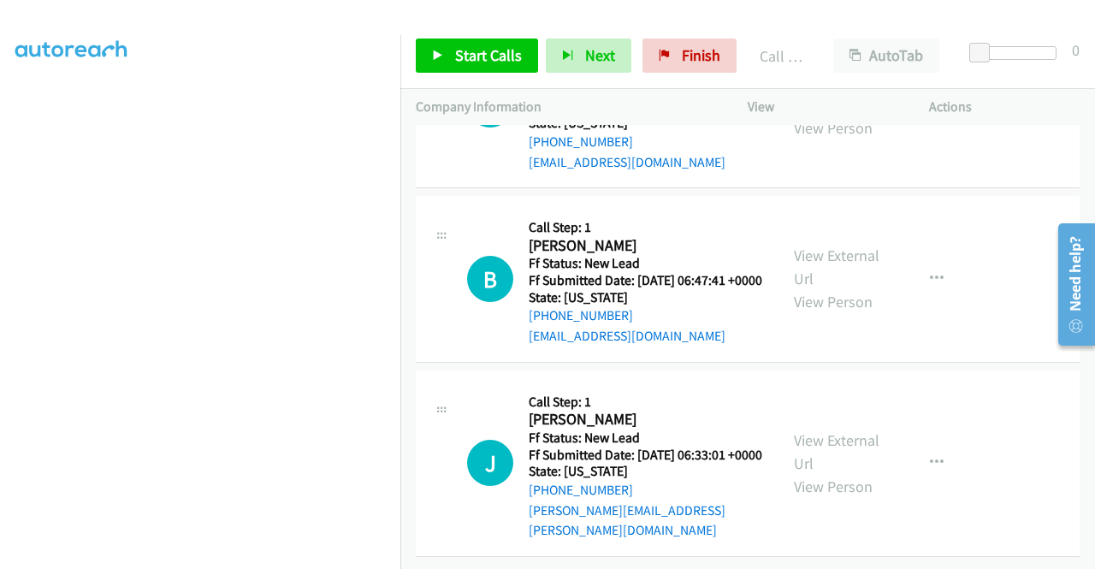
scroll to position [6795, 0]
click at [827, 115] on link "View External Url" at bounding box center [837, 93] width 86 height 43
click at [823, 288] on link "View External Url" at bounding box center [837, 266] width 86 height 43
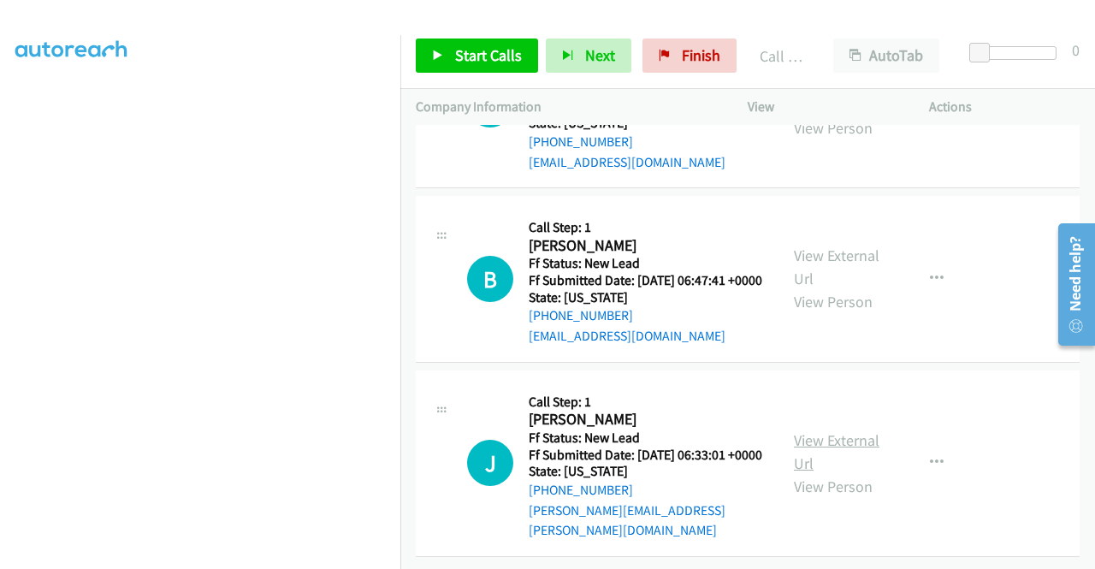
click at [865, 452] on link "View External Url" at bounding box center [837, 451] width 86 height 43
click at [430, 68] on link "Start Calls" at bounding box center [477, 55] width 122 height 34
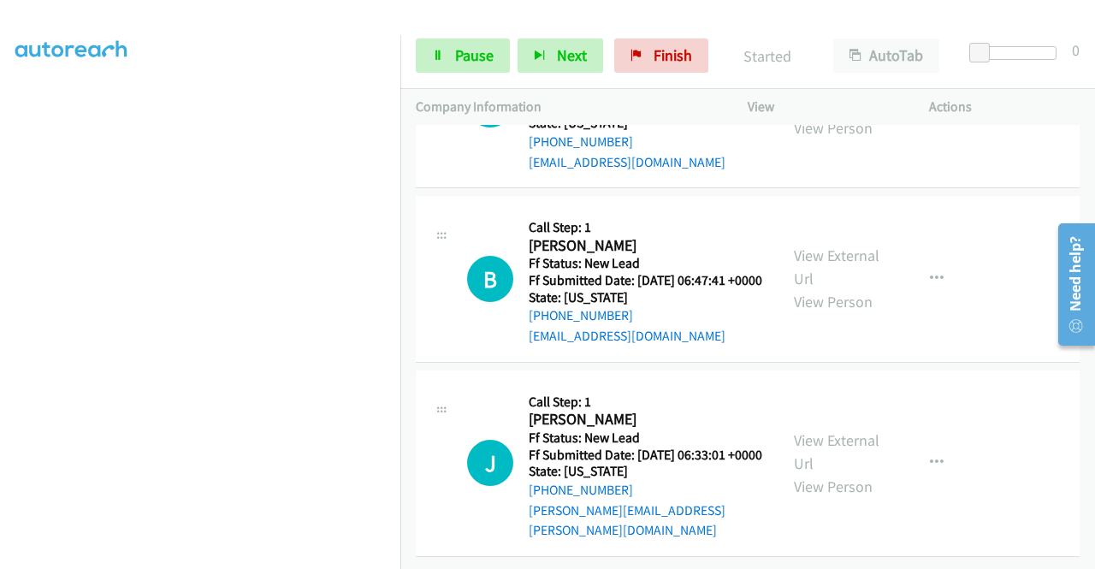
click at [913, 366] on td "J Callback Scheduled Call Step: 1 Joanie Elsten America/Los_Angeles Ff Status: …" at bounding box center [747, 463] width 694 height 194
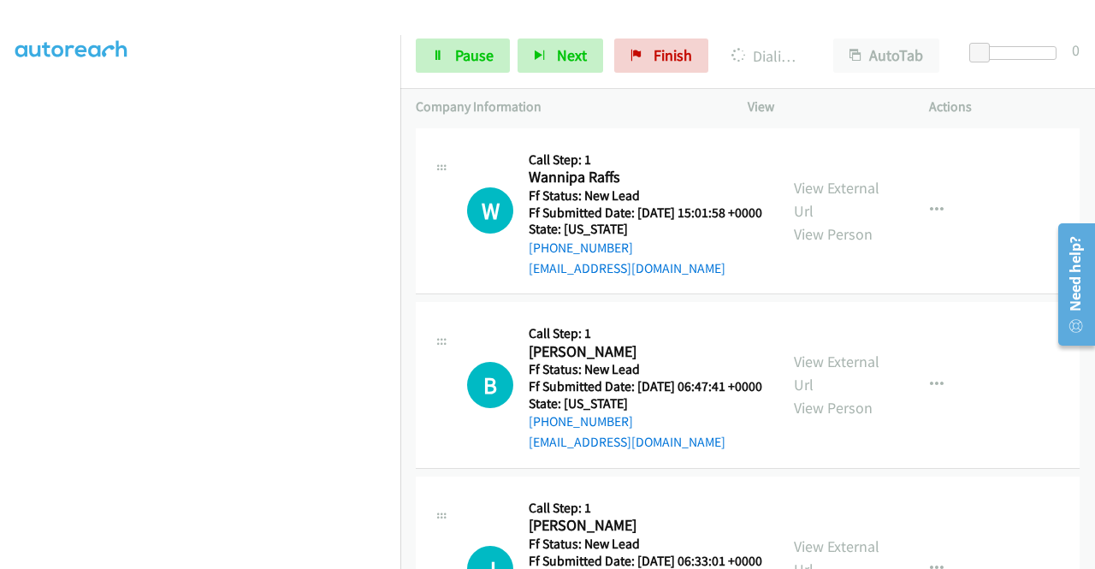
scroll to position [0, 0]
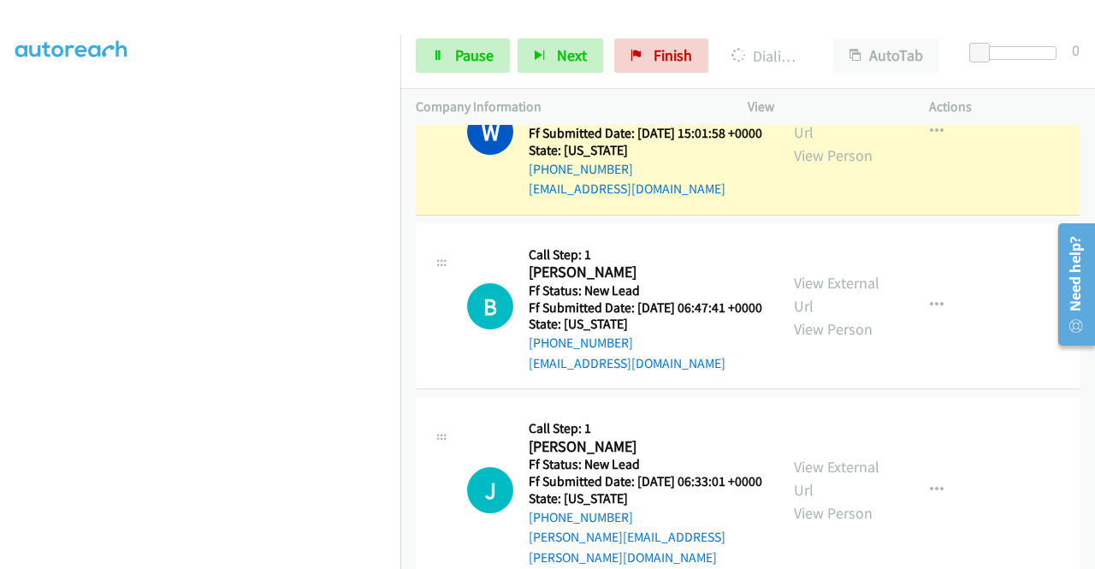
scroll to position [6817, 0]
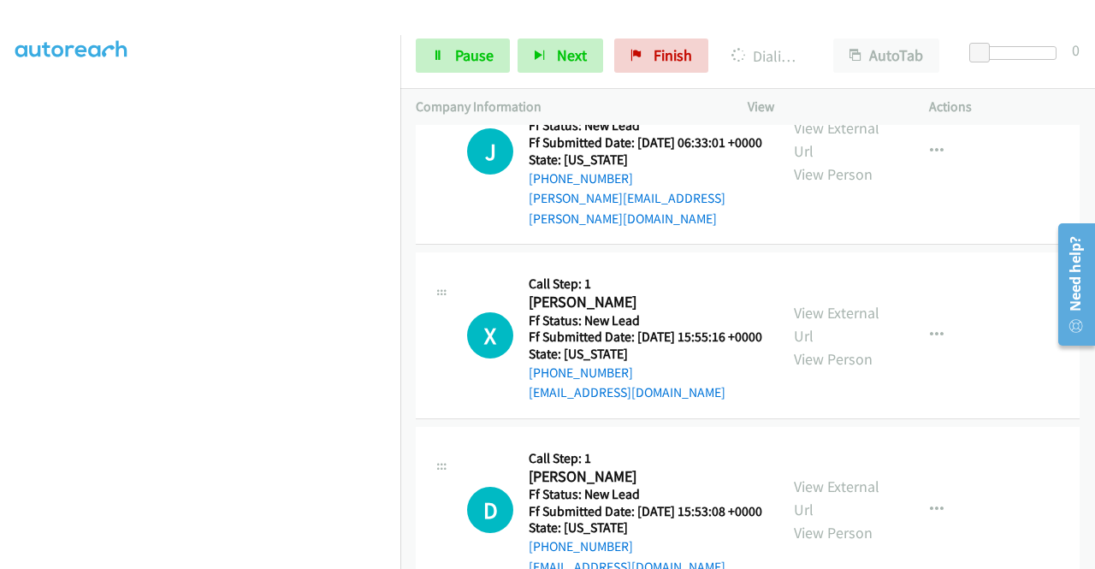
scroll to position [7074, 0]
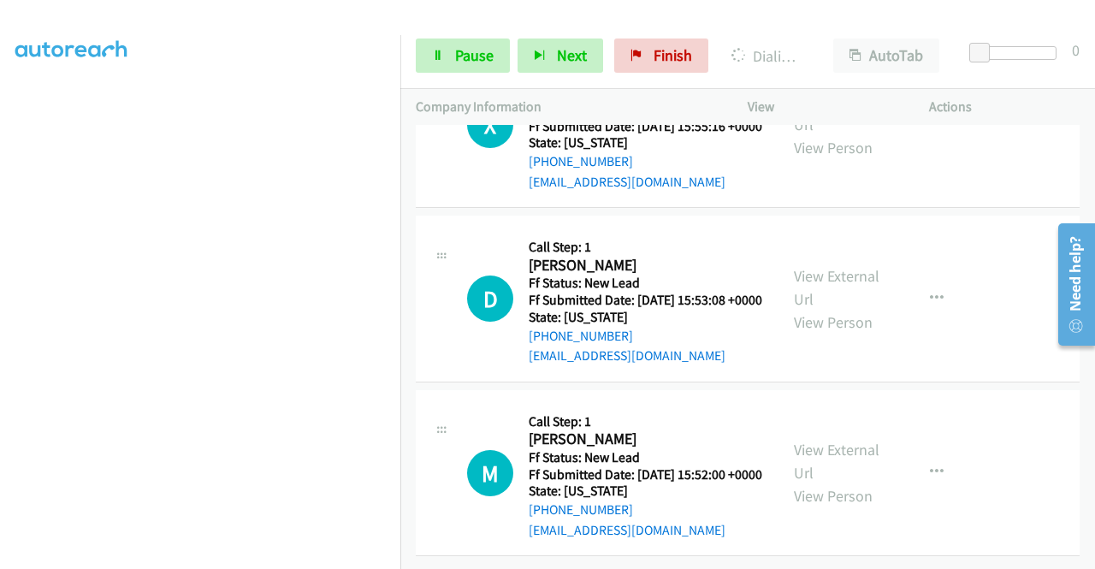
scroll to position [390, 0]
click at [447, 61] on link "Pause" at bounding box center [463, 55] width 94 height 34
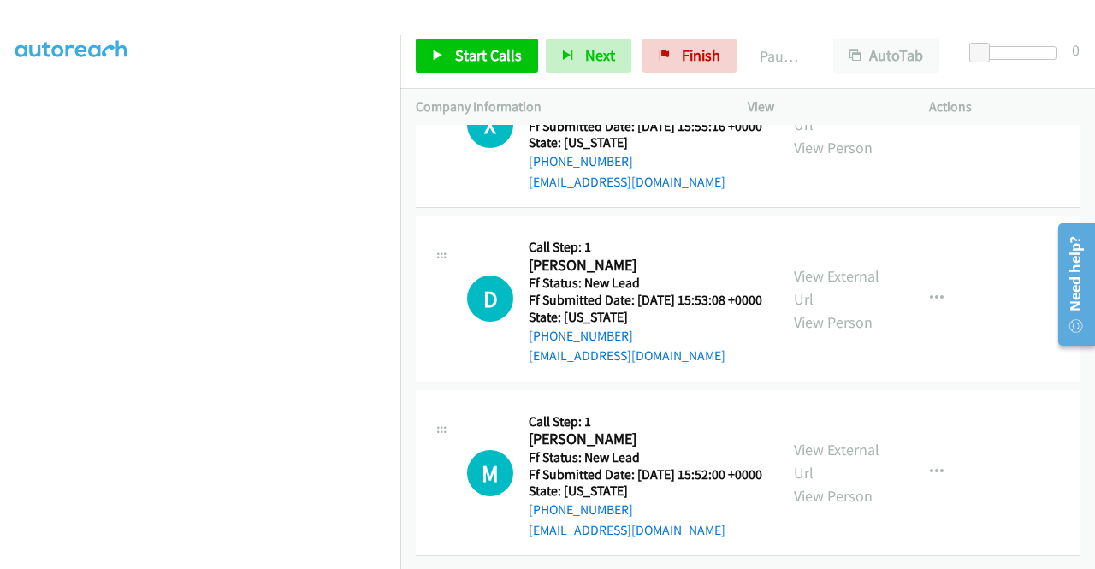
scroll to position [0, 0]
click at [616, 16] on link "Call was successful?" at bounding box center [586, 8] width 115 height 16
drag, startPoint x: 843, startPoint y: 304, endPoint x: 843, endPoint y: 174, distance: 130.9
click at [811, 134] on link "View External Url" at bounding box center [837, 113] width 86 height 43
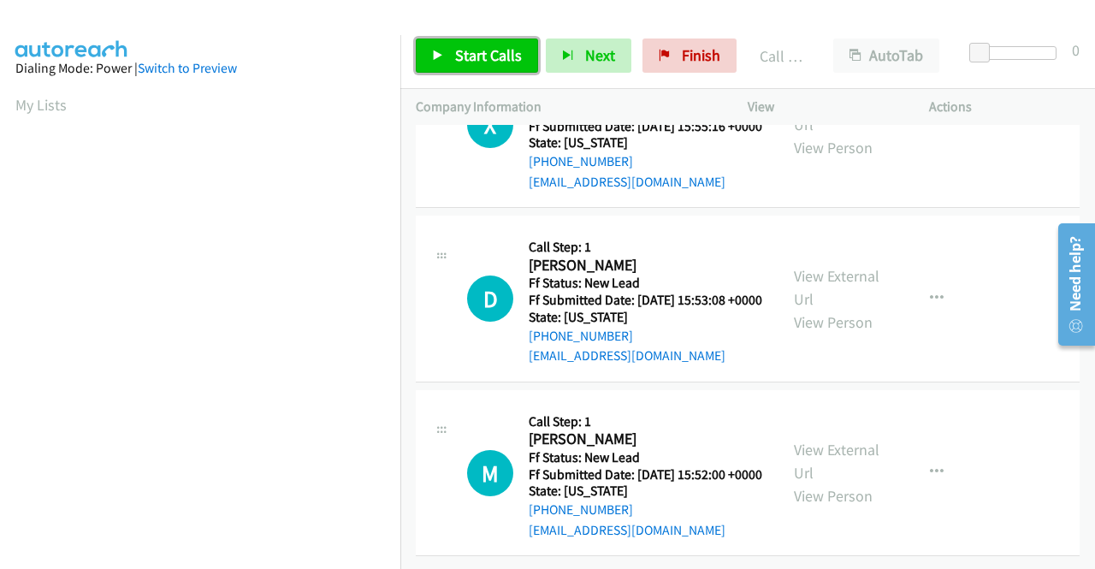
click at [505, 52] on span "Start Calls" at bounding box center [488, 55] width 67 height 20
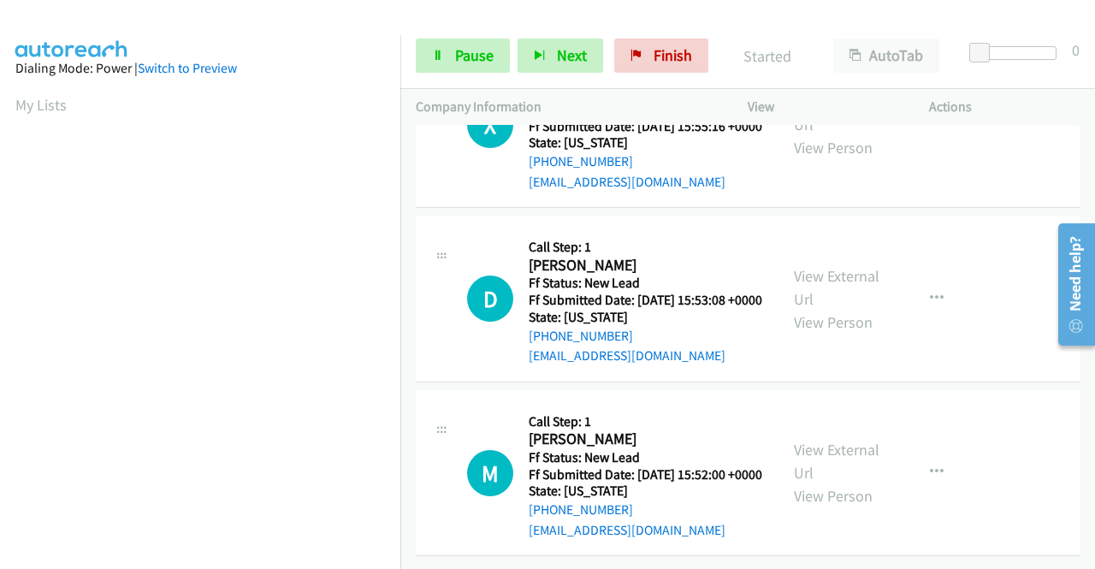
click at [854, 334] on div "View External Url View Person" at bounding box center [838, 298] width 89 height 69
click at [848, 309] on link "View External Url" at bounding box center [837, 287] width 86 height 43
click at [836, 482] on link "View External Url" at bounding box center [837, 461] width 86 height 43
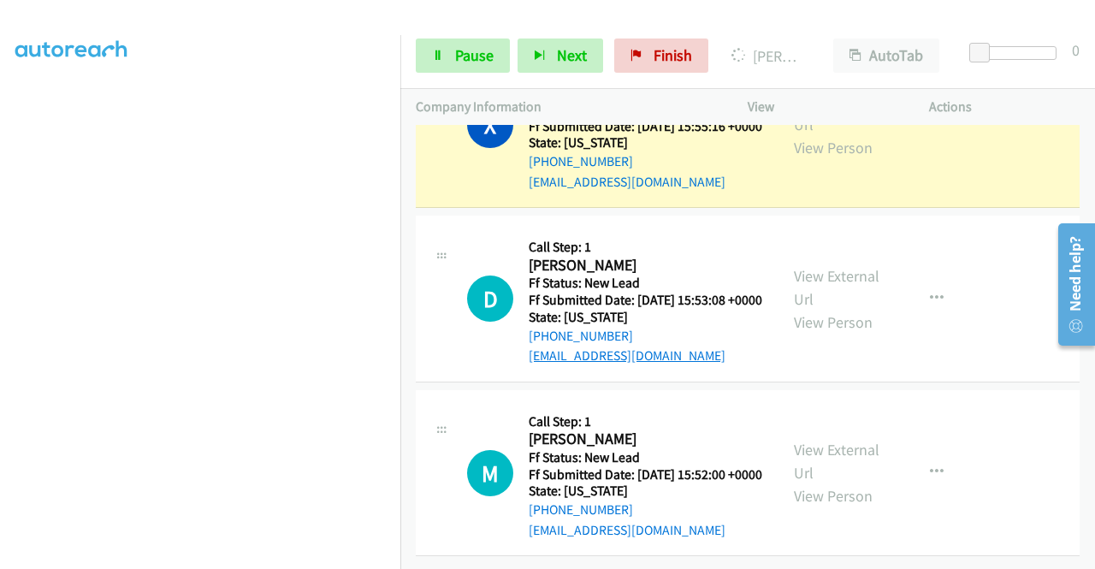
scroll to position [7561, 0]
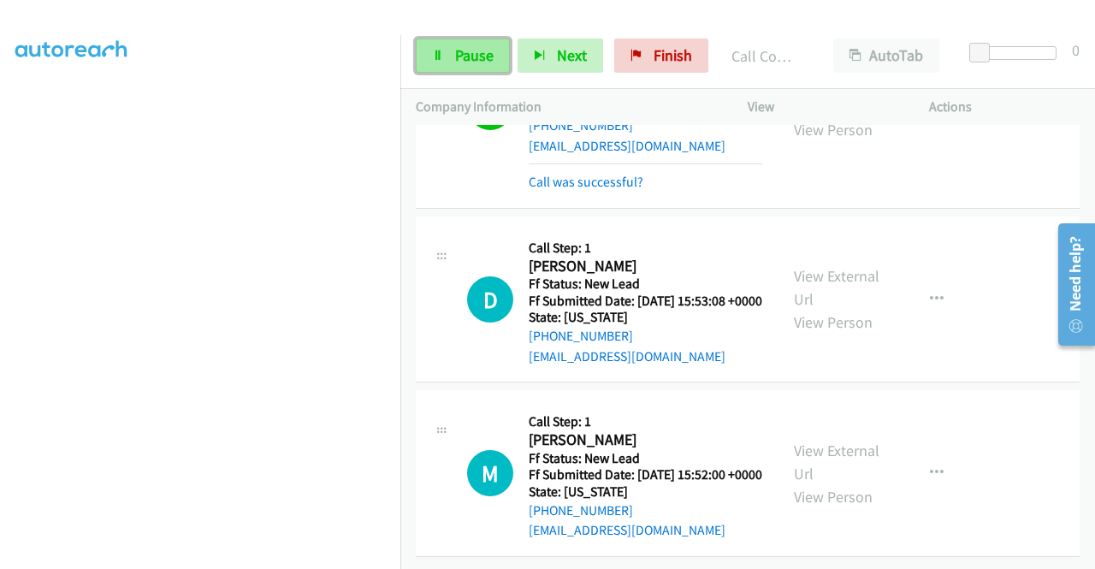
click at [452, 50] on link "Pause" at bounding box center [463, 55] width 94 height 34
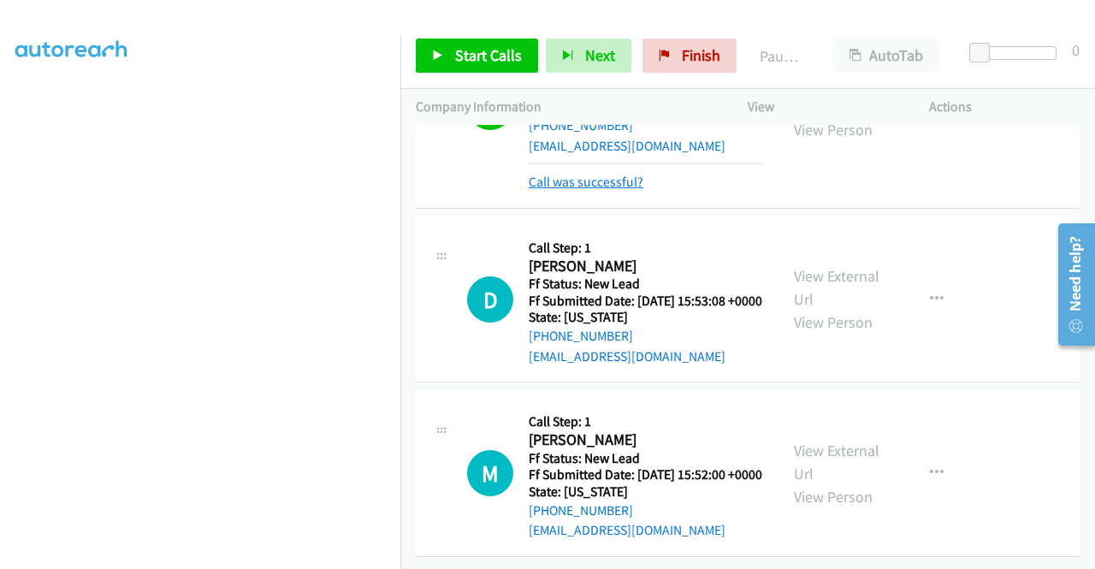
click at [587, 190] on link "Call was successful?" at bounding box center [586, 182] width 115 height 16
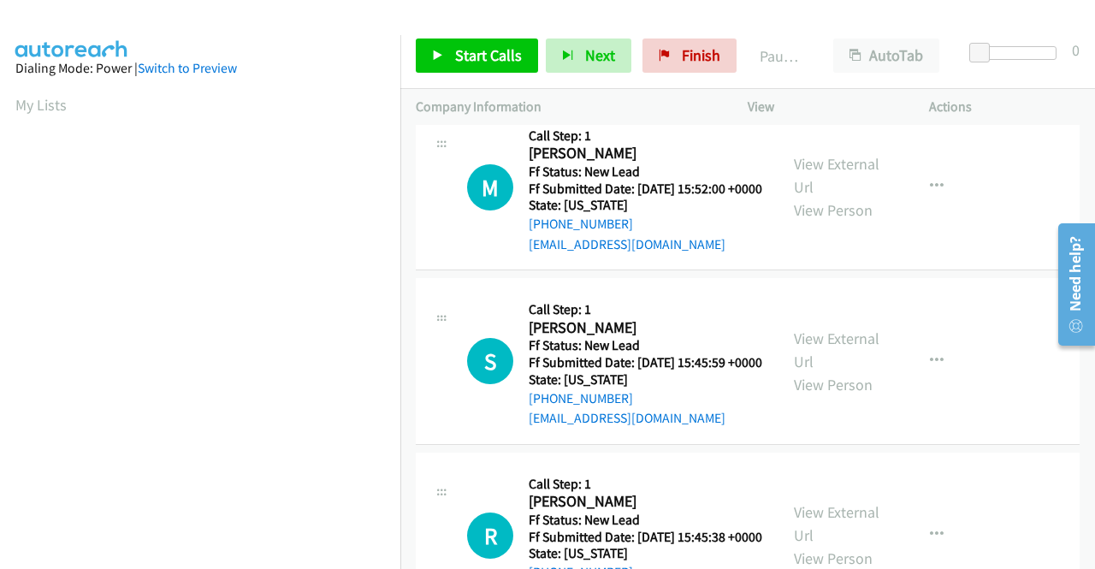
scroll to position [0, 0]
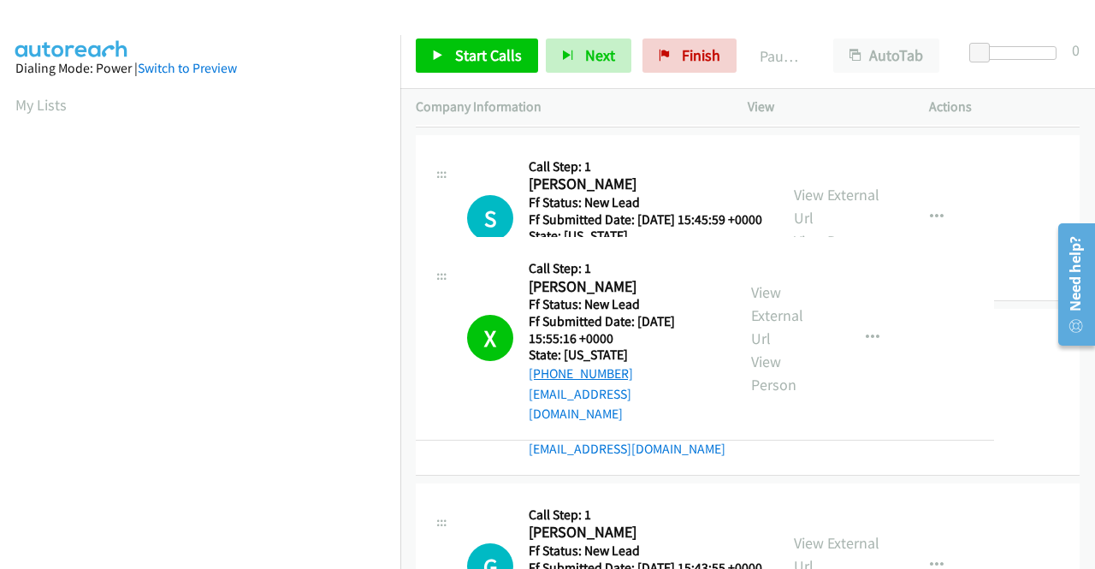
drag, startPoint x: 640, startPoint y: 367, endPoint x: 553, endPoint y: 368, distance: 87.2
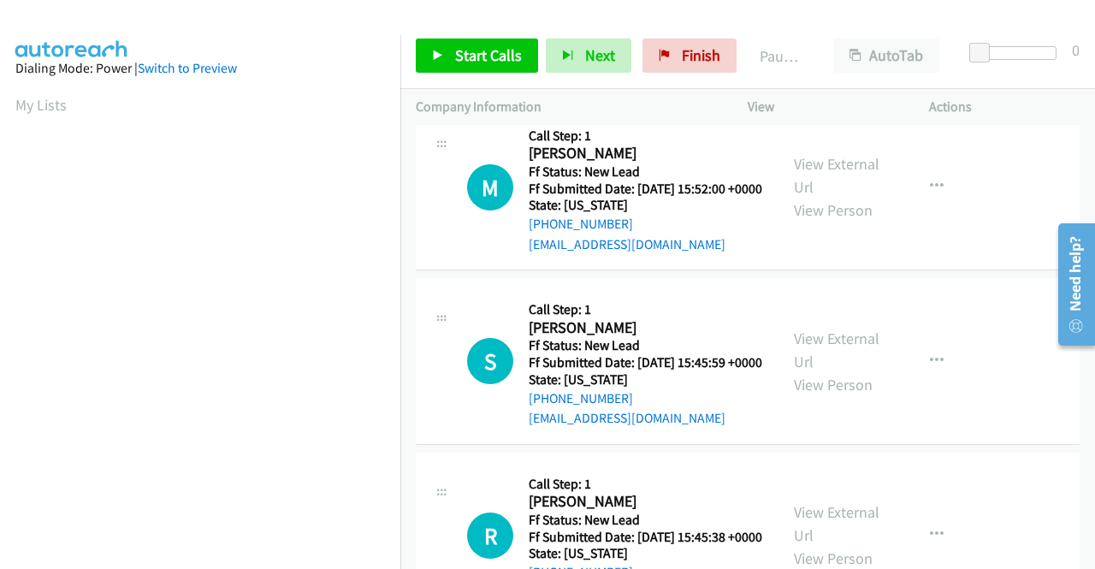
scroll to position [97, 0]
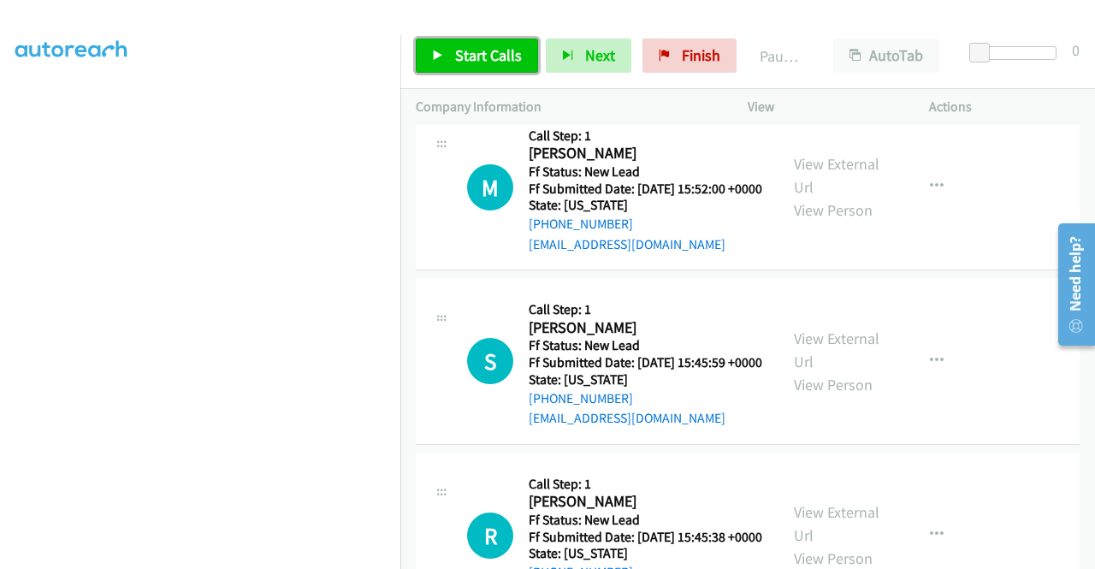
click at [499, 62] on span "Start Calls" at bounding box center [488, 55] width 67 height 20
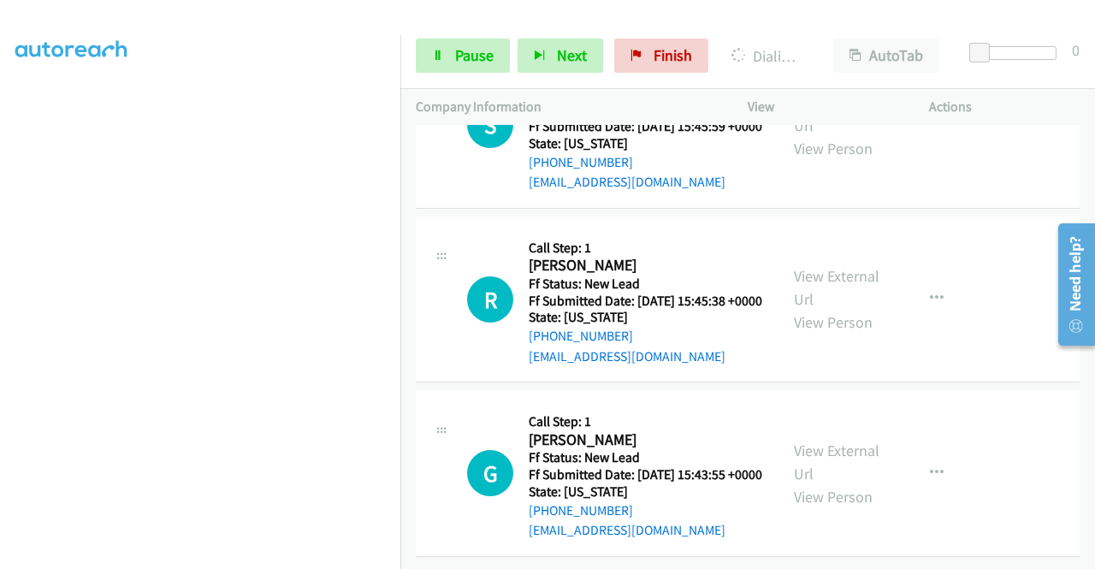
scroll to position [7988, 0]
click at [856, 135] on link "View External Url" at bounding box center [837, 113] width 86 height 43
click at [807, 295] on link "View External Url" at bounding box center [837, 287] width 86 height 43
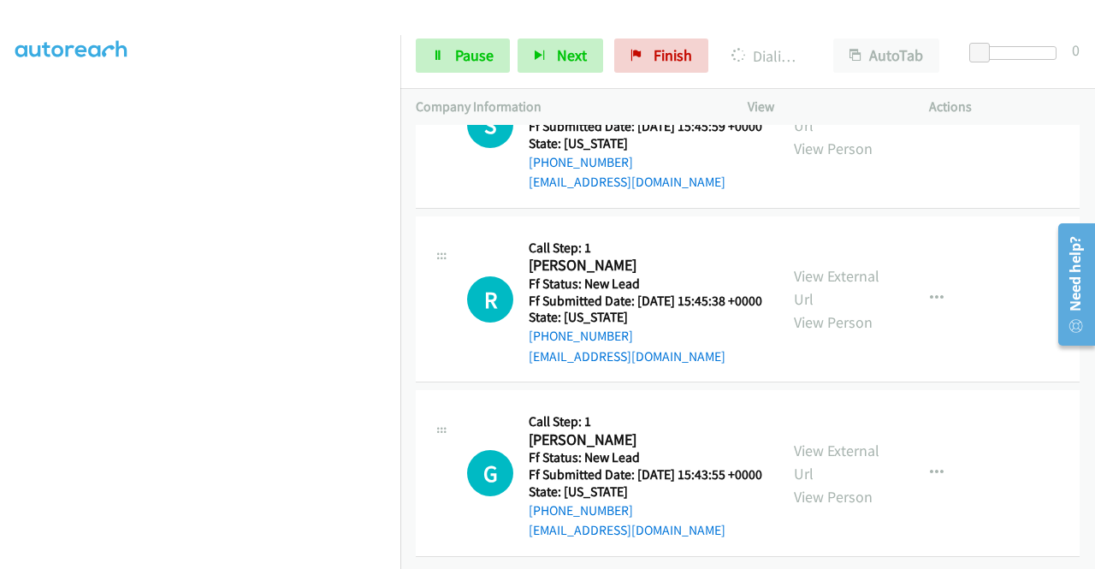
click at [948, 387] on td "G Callback Scheduled Call Step: 1 Gi Gi M Richards America/Denver Ff Status: Ne…" at bounding box center [747, 474] width 694 height 174
click at [460, 64] on span "Pause" at bounding box center [474, 55] width 38 height 20
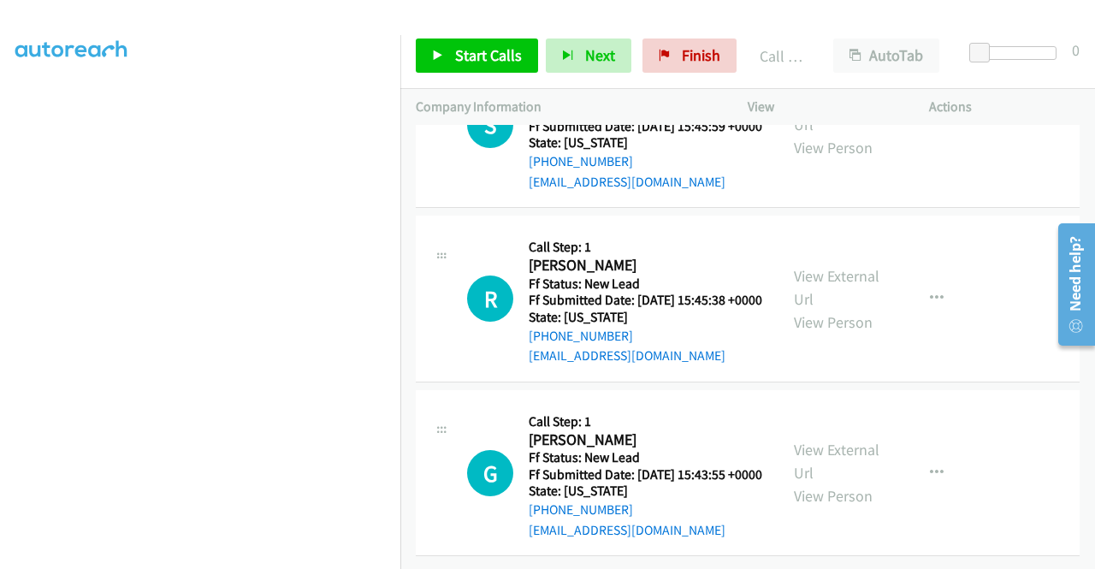
scroll to position [0, 0]
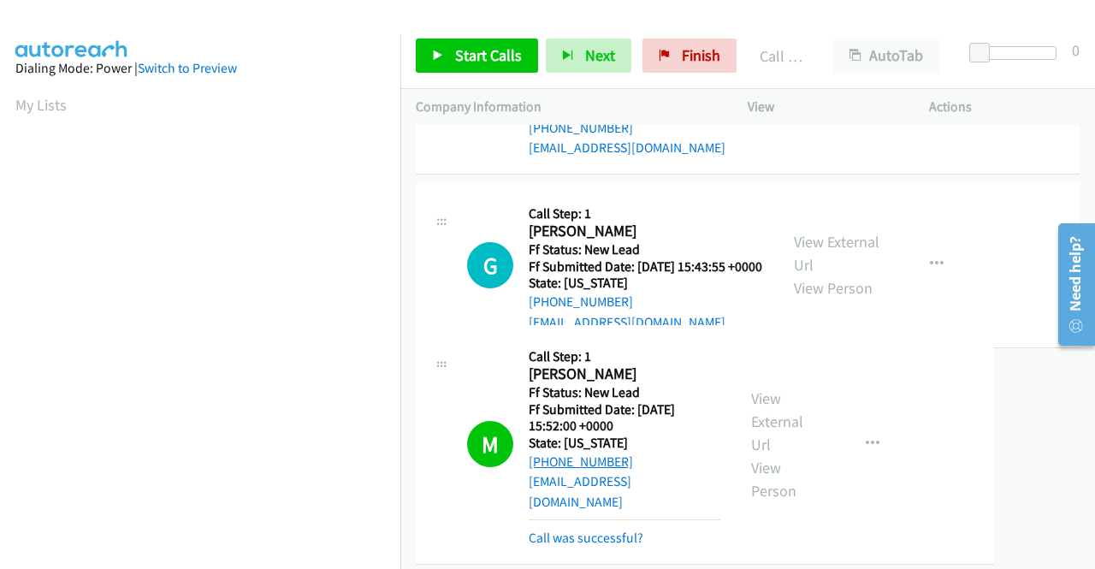
drag, startPoint x: 626, startPoint y: 348, endPoint x: 551, endPoint y: 357, distance: 75.7
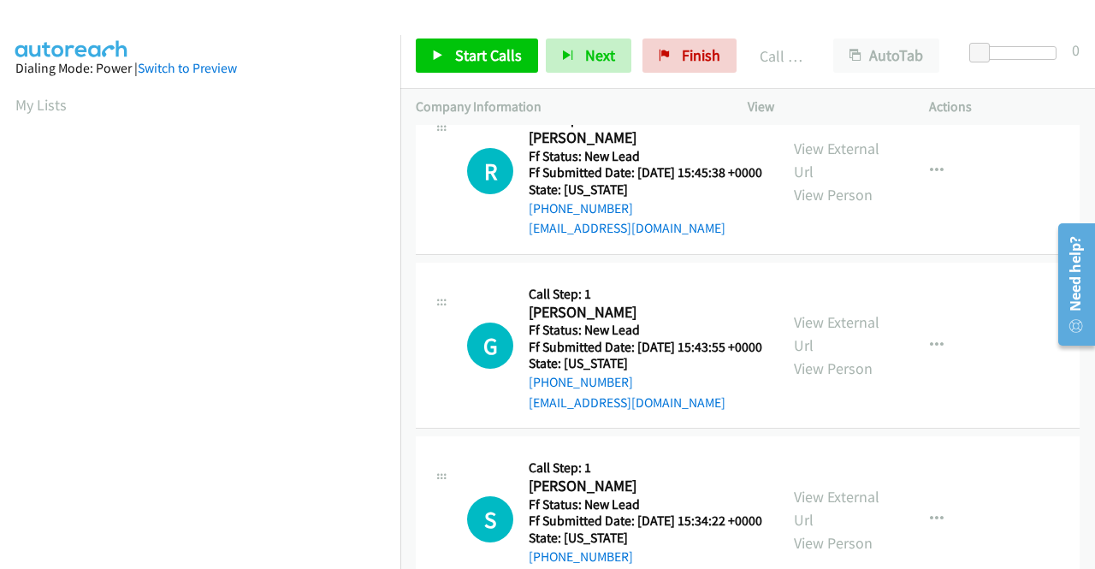
scroll to position [97, 0]
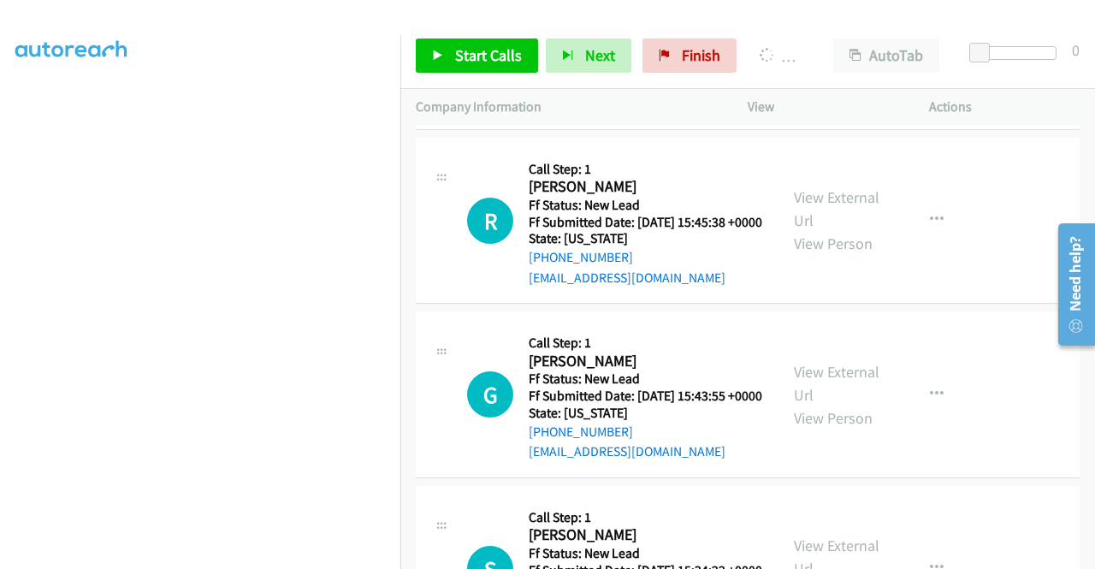
scroll to position [34, 0]
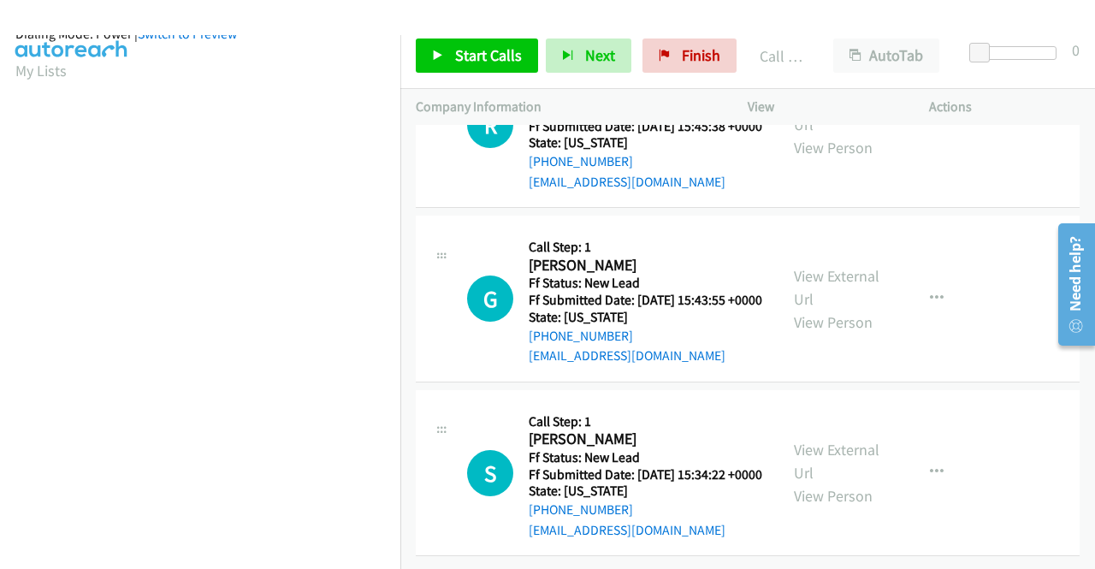
scroll to position [8200, 0]
click at [488, 60] on span "Start Calls" at bounding box center [488, 55] width 67 height 20
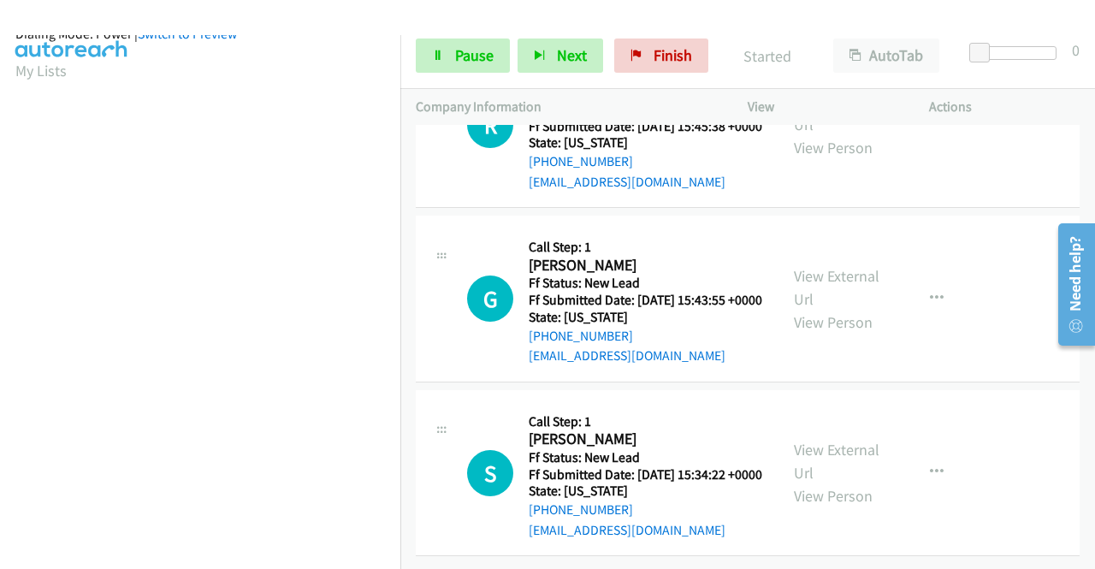
scroll to position [8372, 0]
click at [835, 309] on link "View External Url" at bounding box center [837, 287] width 86 height 43
click at [831, 440] on link "View External Url" at bounding box center [837, 461] width 86 height 43
click at [918, 354] on td "G Callback Scheduled Call Step: 1 Gi Gi M Richards America/Denver Ff Status: Ne…" at bounding box center [747, 299] width 694 height 174
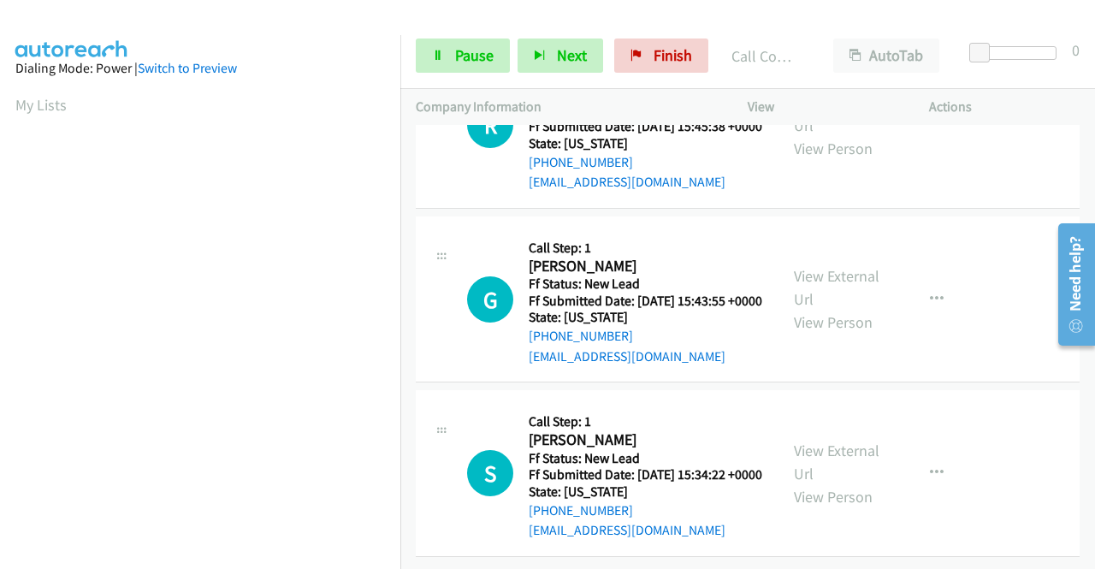
scroll to position [8408, 0]
click at [609, 16] on link "Call was successful?" at bounding box center [586, 8] width 115 height 16
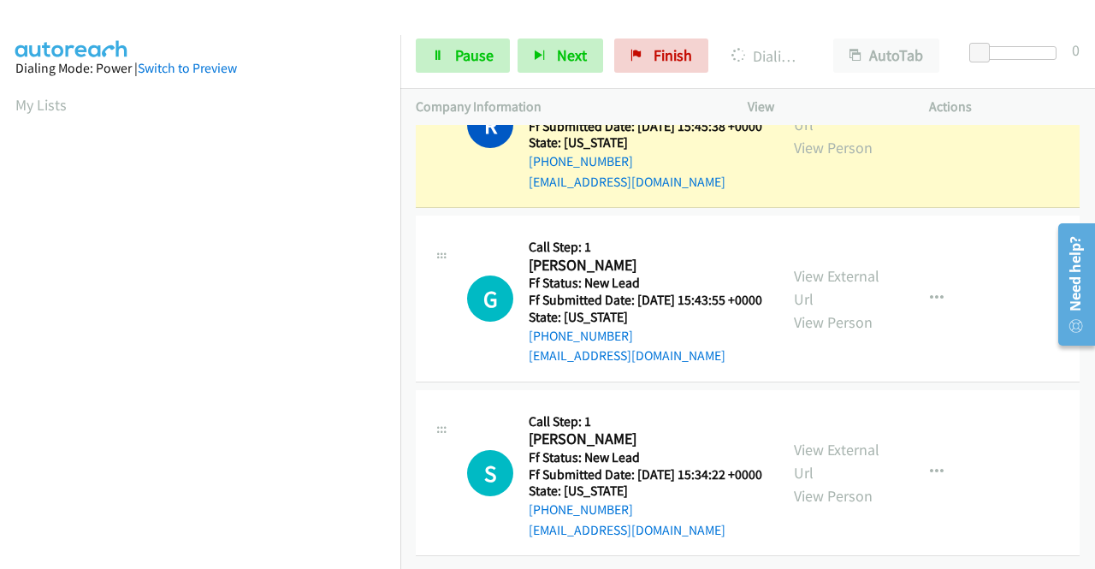
scroll to position [390, 0]
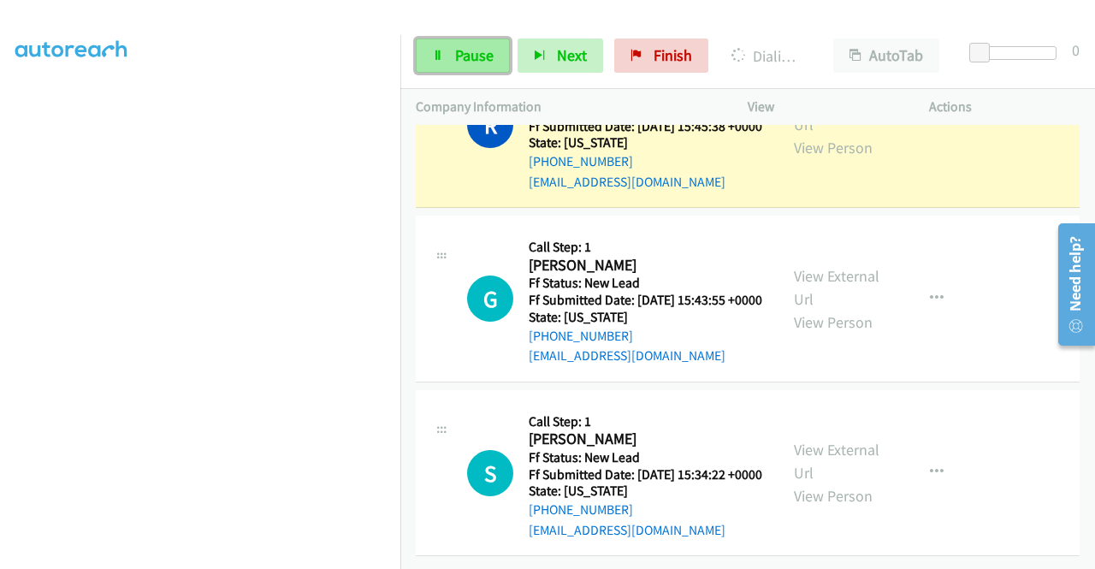
click at [448, 62] on link "Pause" at bounding box center [463, 55] width 94 height 34
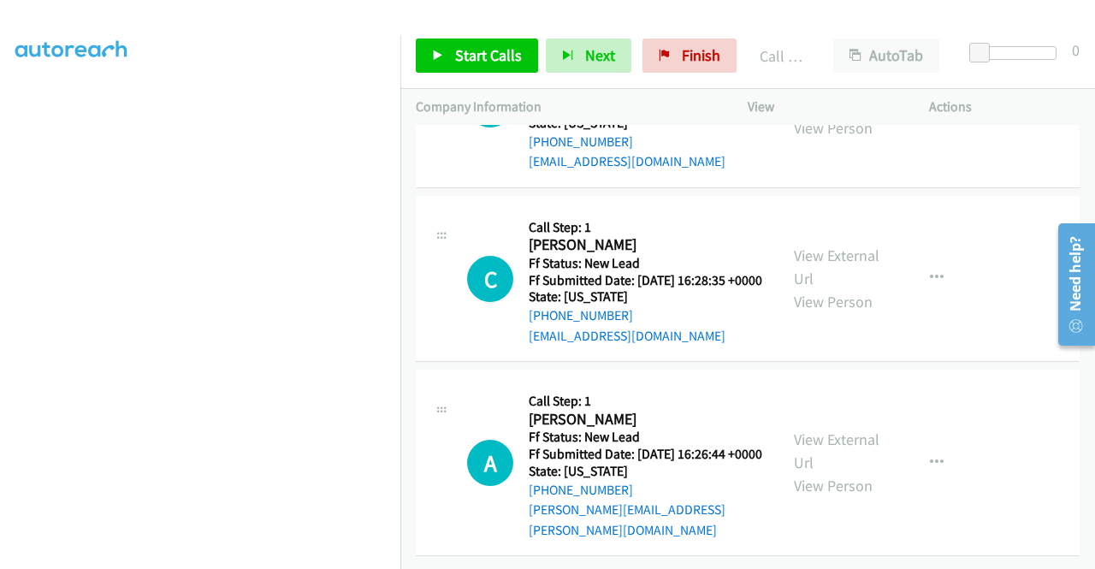
scroll to position [8579, 0]
click at [496, 49] on span "Start Calls" at bounding box center [488, 55] width 67 height 20
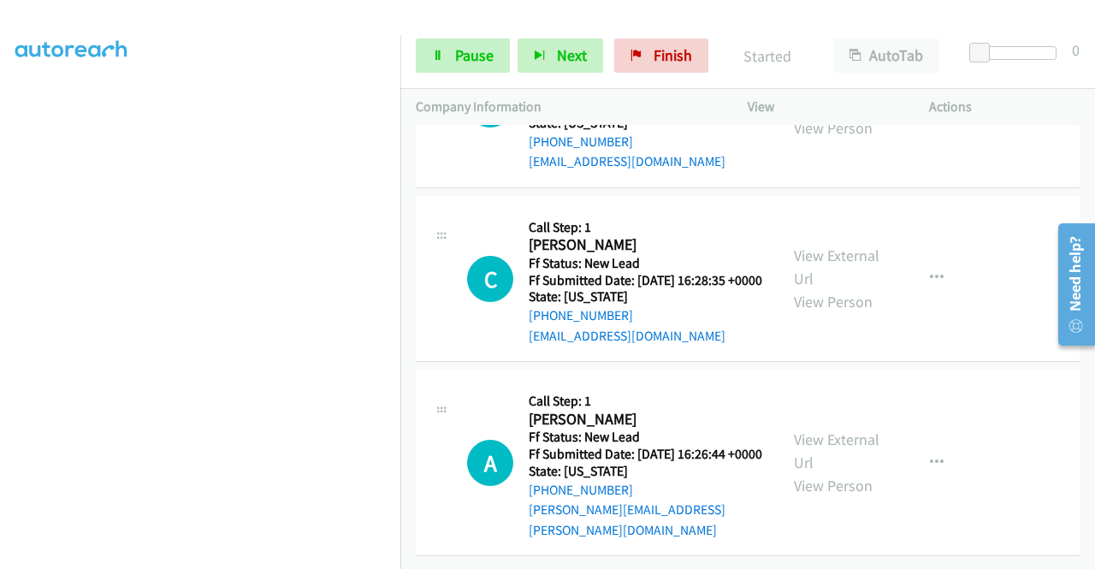
scroll to position [8750, 0]
click at [852, 115] on link "View External Url" at bounding box center [837, 93] width 86 height 43
click at [836, 288] on link "View External Url" at bounding box center [837, 266] width 86 height 43
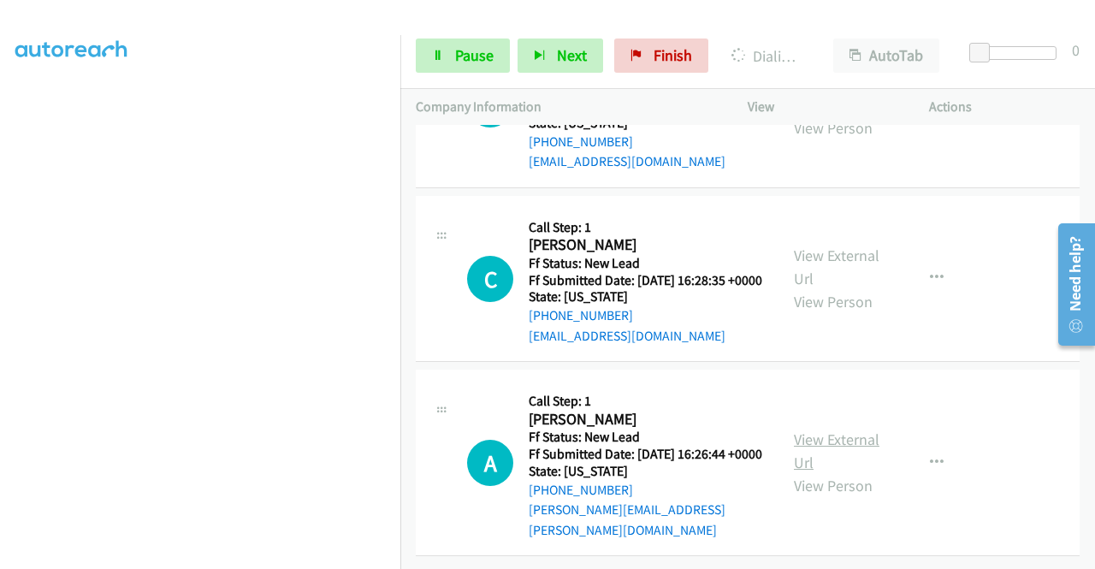
click at [833, 429] on link "View External Url" at bounding box center [837, 450] width 86 height 43
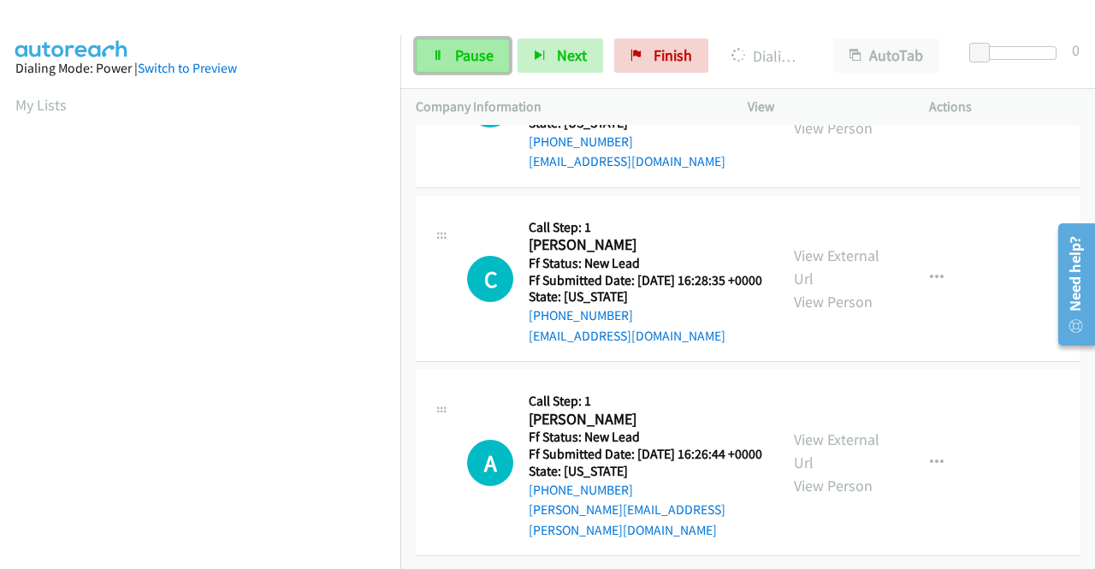
click at [467, 55] on span "Pause" at bounding box center [474, 55] width 38 height 20
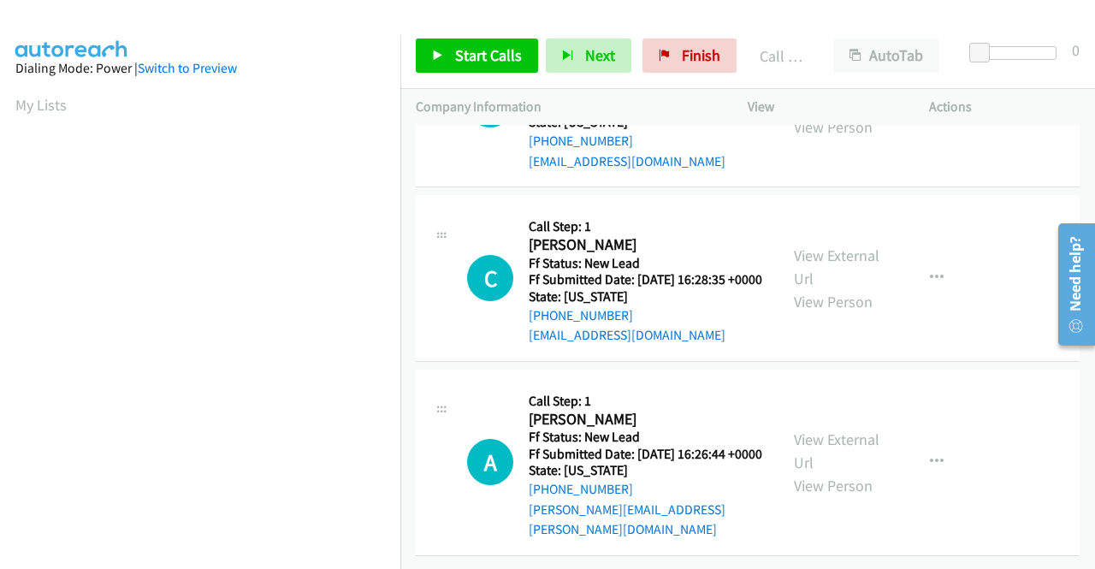
scroll to position [8638, 0]
click at [484, 63] on span "Start Calls" at bounding box center [488, 55] width 67 height 20
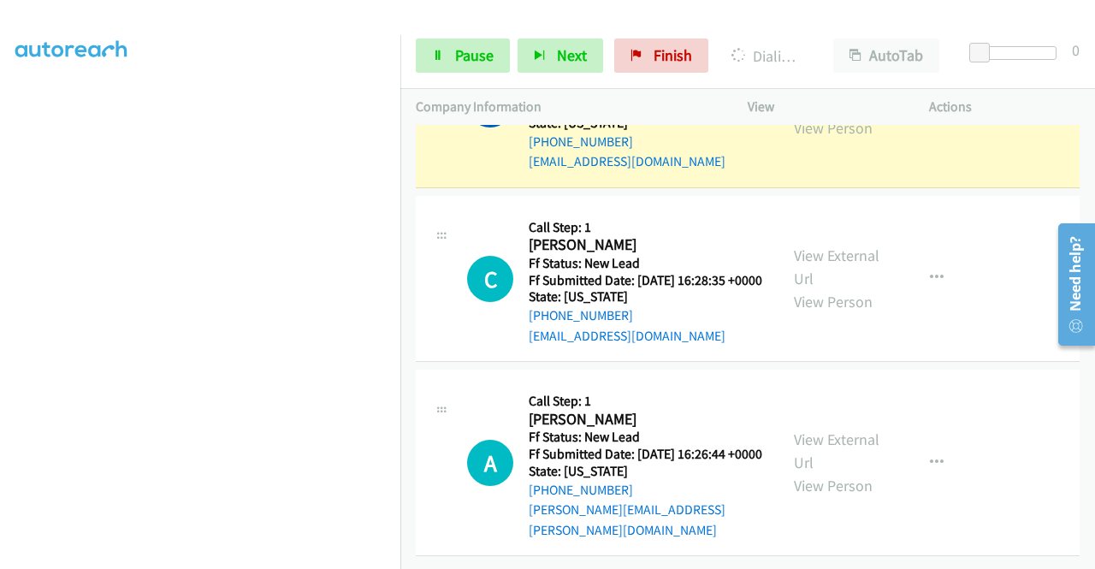
scroll to position [0, 0]
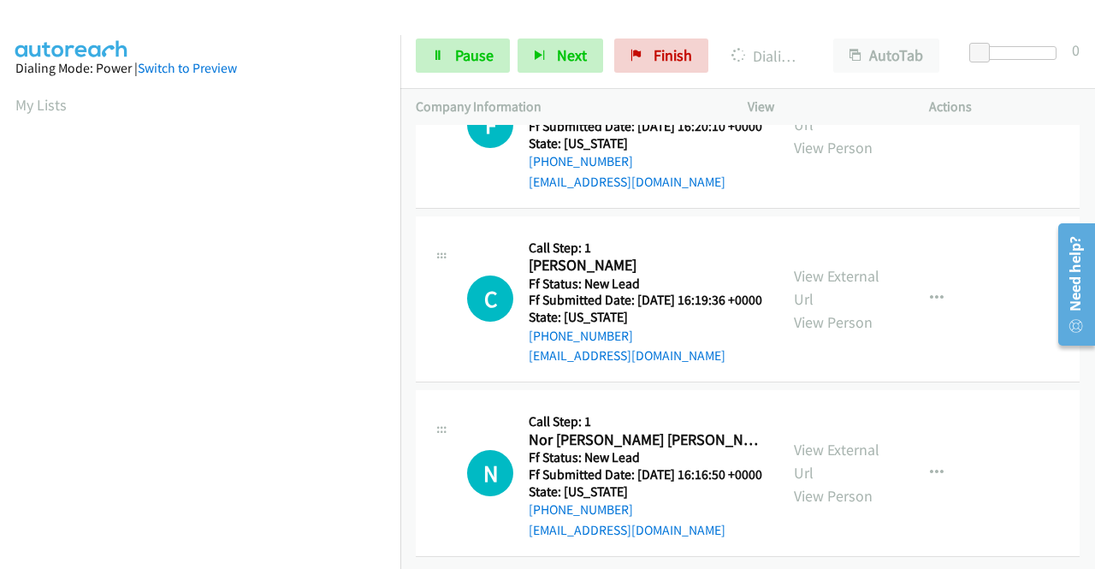
scroll to position [9152, 0]
click at [470, 58] on span "Pause" at bounding box center [474, 55] width 38 height 20
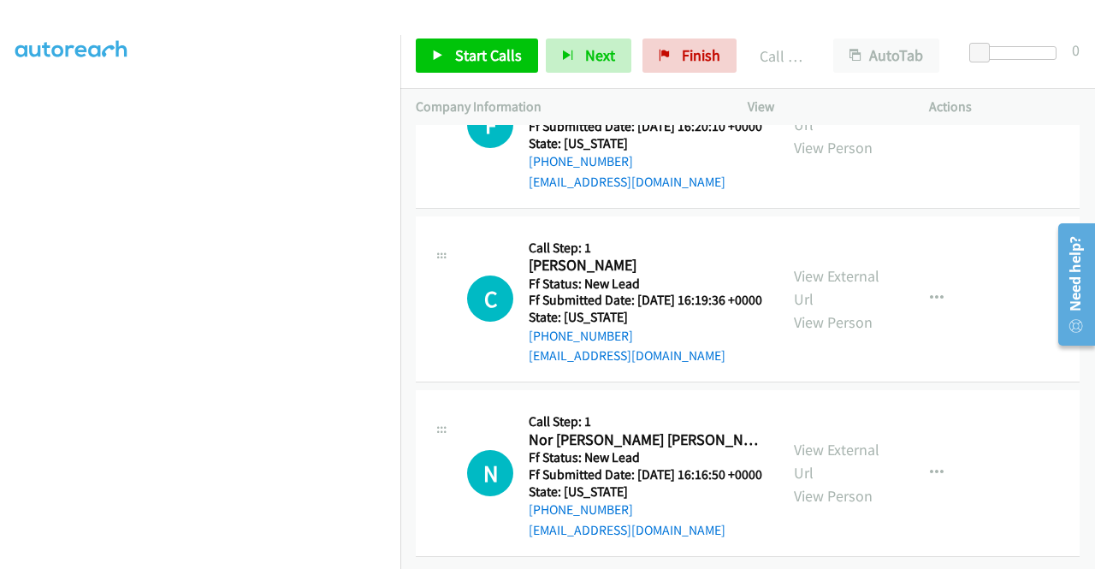
scroll to position [9237, 0]
click at [605, 15] on link "Call was successful?" at bounding box center [586, 7] width 115 height 16
click at [706, 50] on span "Finish" at bounding box center [701, 55] width 38 height 20
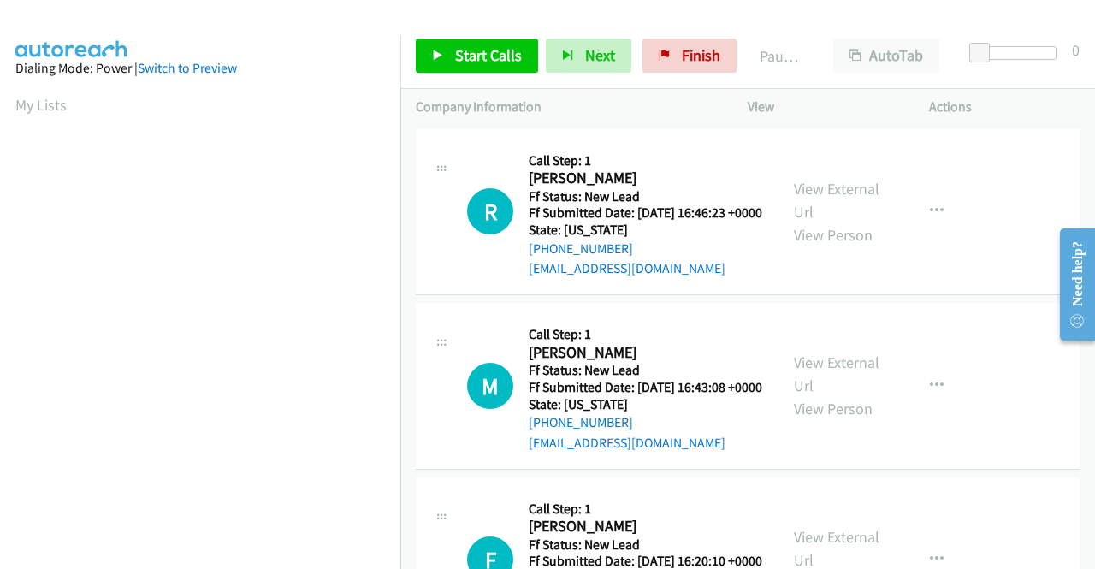
click at [907, 316] on td "M Callback Scheduled Call Step: 1 [PERSON_NAME] America/New_York Ff Status: New…" at bounding box center [747, 386] width 694 height 174
click at [831, 196] on link "View External Url" at bounding box center [837, 200] width 86 height 43
click at [835, 392] on link "View External Url" at bounding box center [837, 373] width 86 height 43
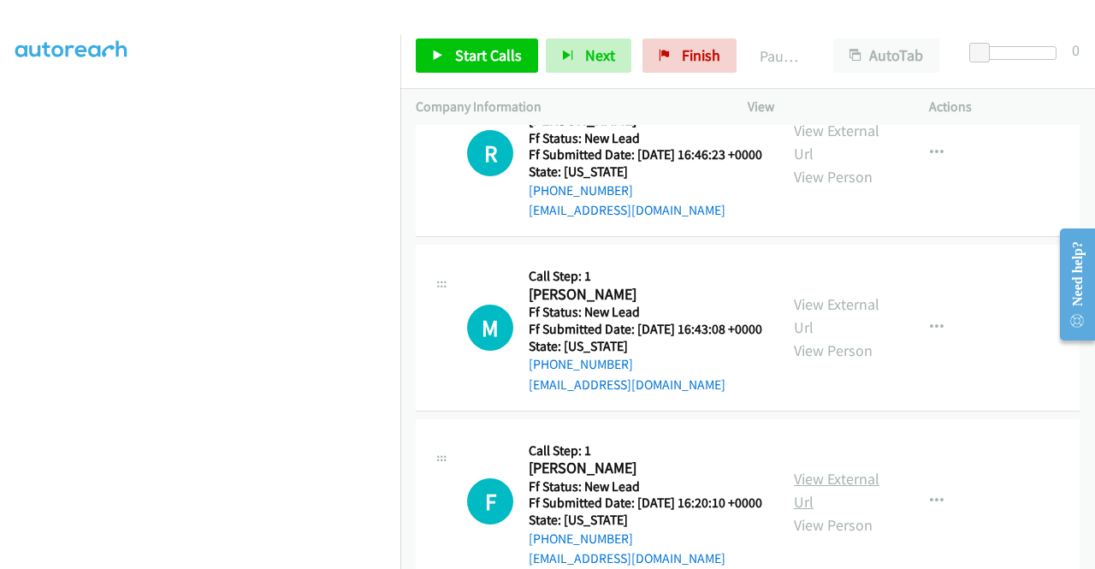
scroll to position [171, 0]
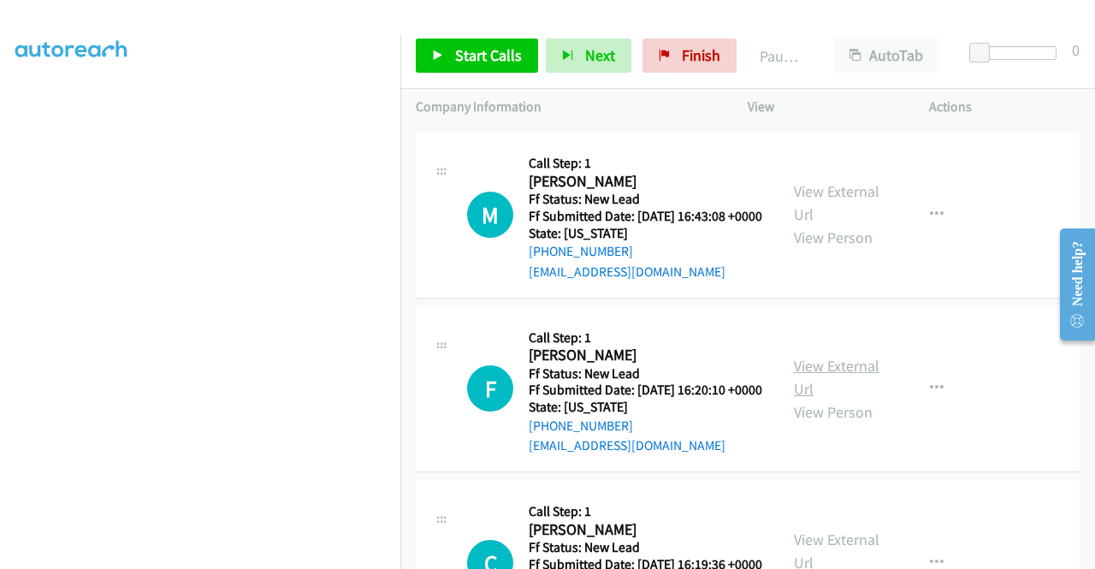
click at [854, 399] on link "View External Url" at bounding box center [837, 377] width 86 height 43
click at [488, 34] on div "Start Calls Pause Next Finish Paused AutoTab AutoTab 0" at bounding box center [747, 56] width 694 height 66
click at [488, 62] on span "Start Calls" at bounding box center [488, 55] width 67 height 20
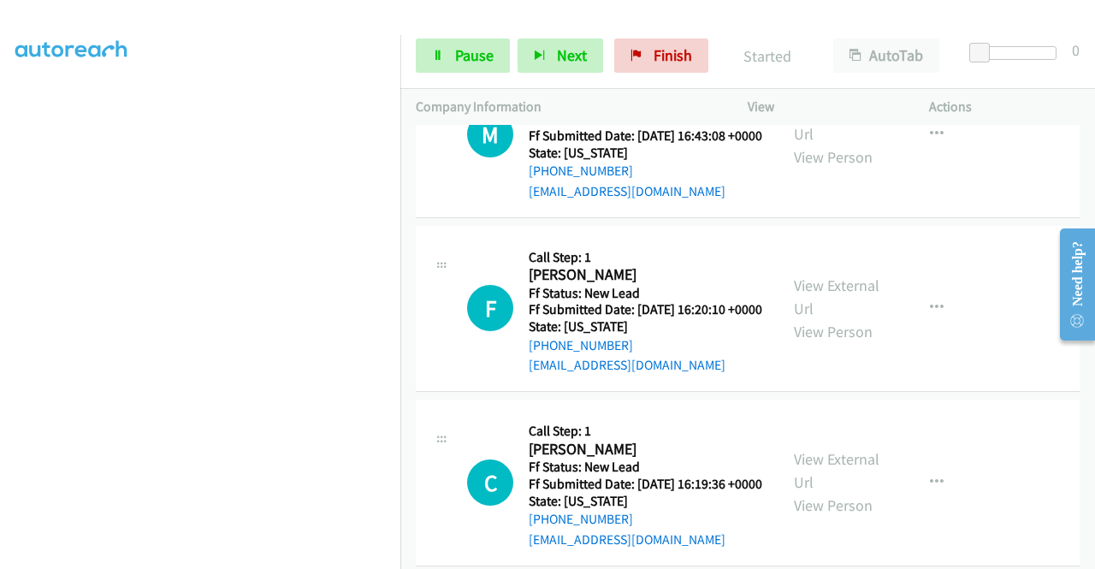
scroll to position [342, 0]
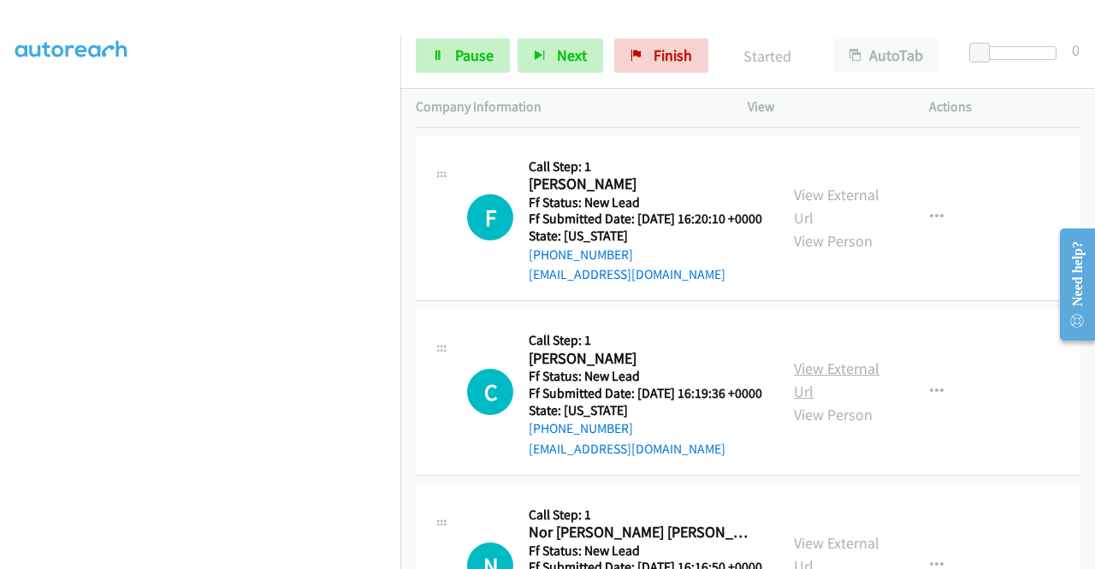
click at [819, 401] on link "View External Url" at bounding box center [837, 379] width 86 height 43
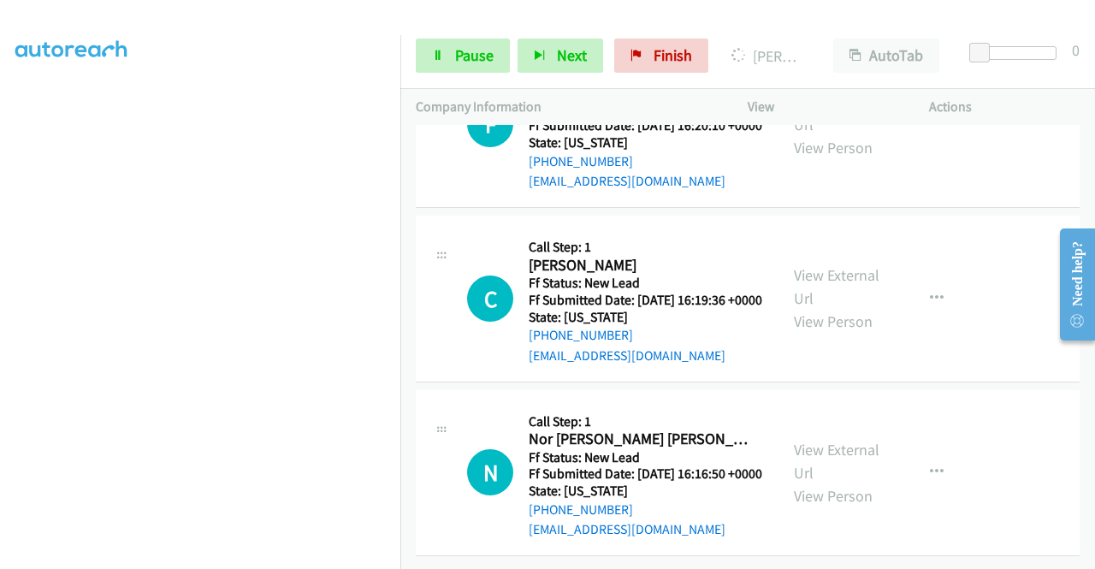
scroll to position [530, 0]
click at [830, 440] on link "View External Url" at bounding box center [837, 461] width 86 height 43
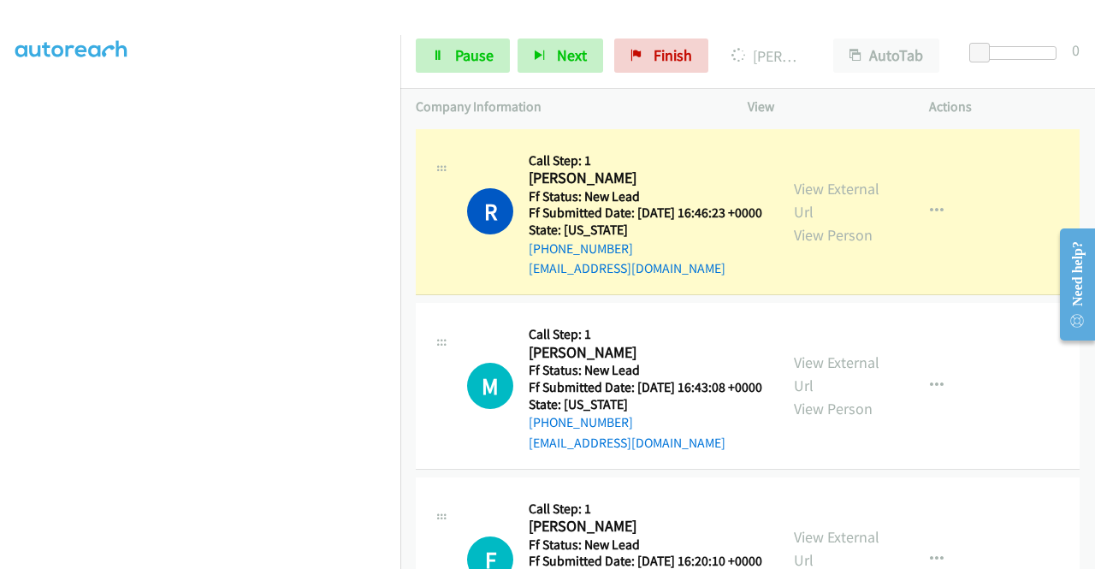
scroll to position [0, 0]
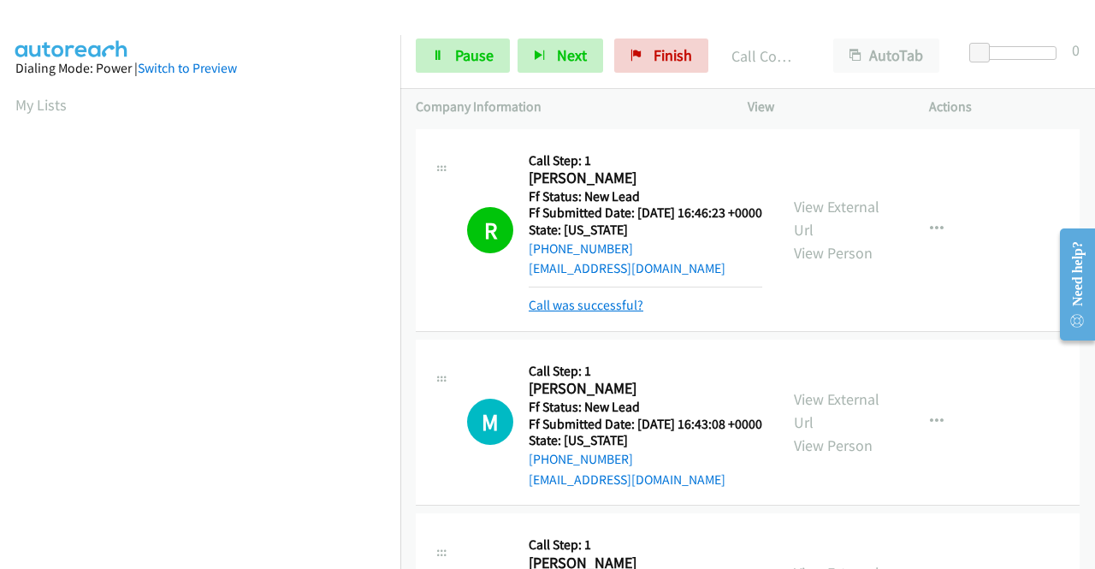
click at [551, 313] on link "Call was successful?" at bounding box center [586, 305] width 115 height 16
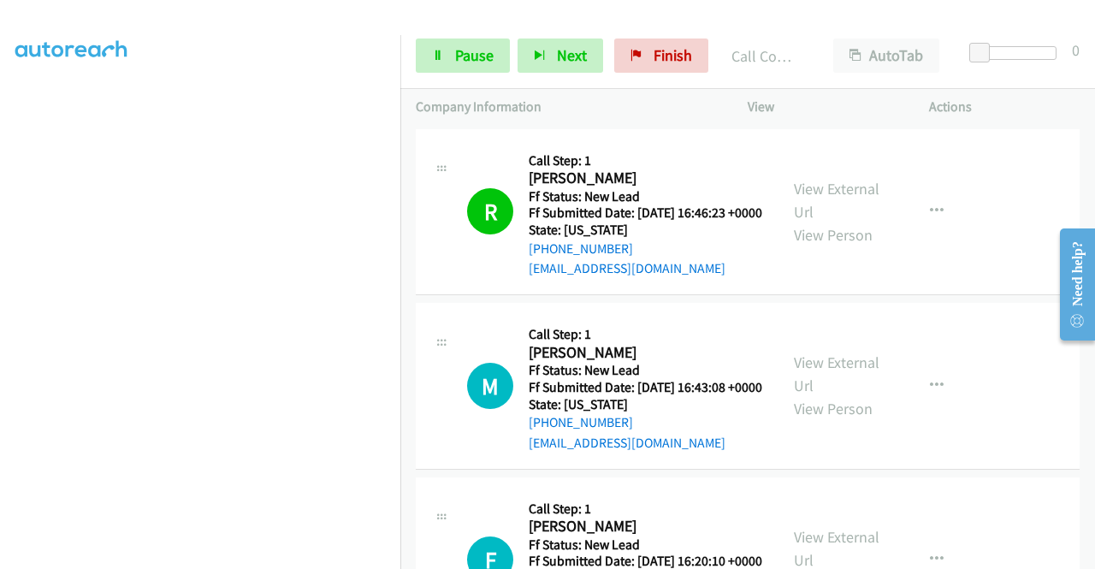
scroll to position [257, 0]
click at [455, 57] on span "Pause" at bounding box center [474, 55] width 38 height 20
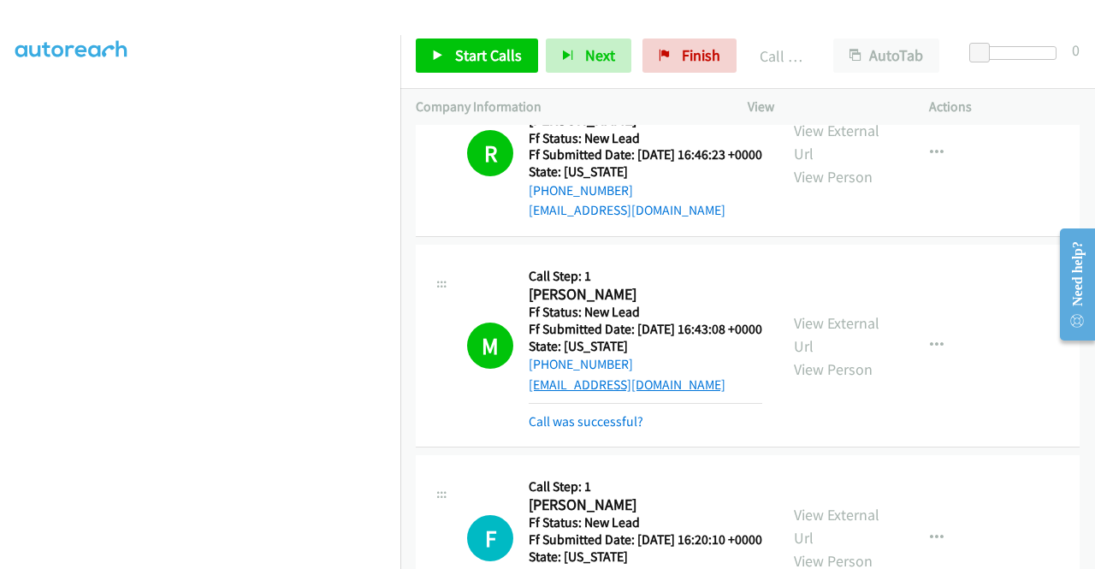
scroll to position [86, 0]
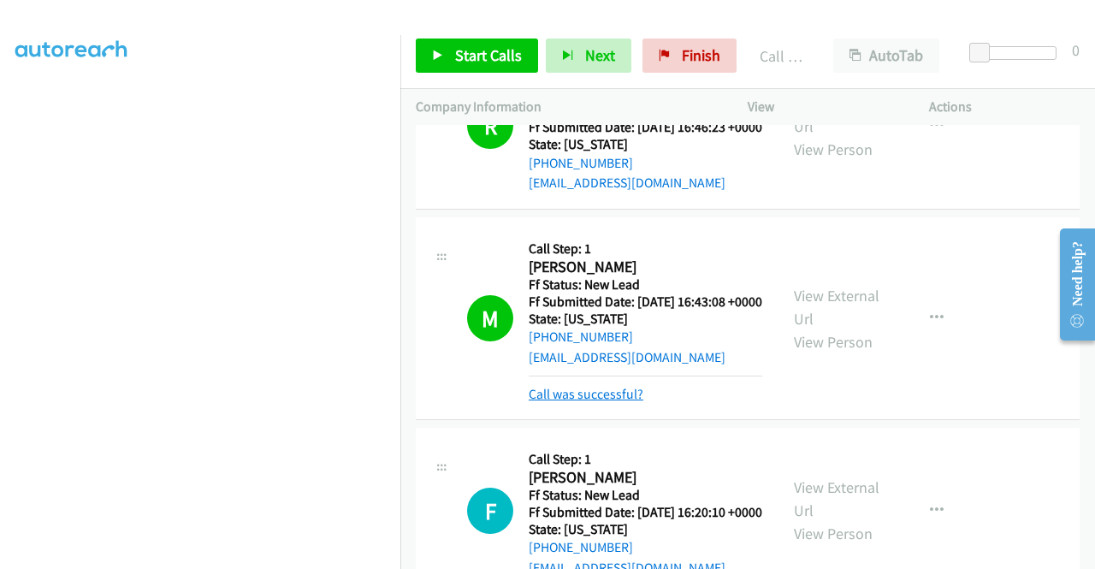
click at [592, 402] on link "Call was successful?" at bounding box center [586, 394] width 115 height 16
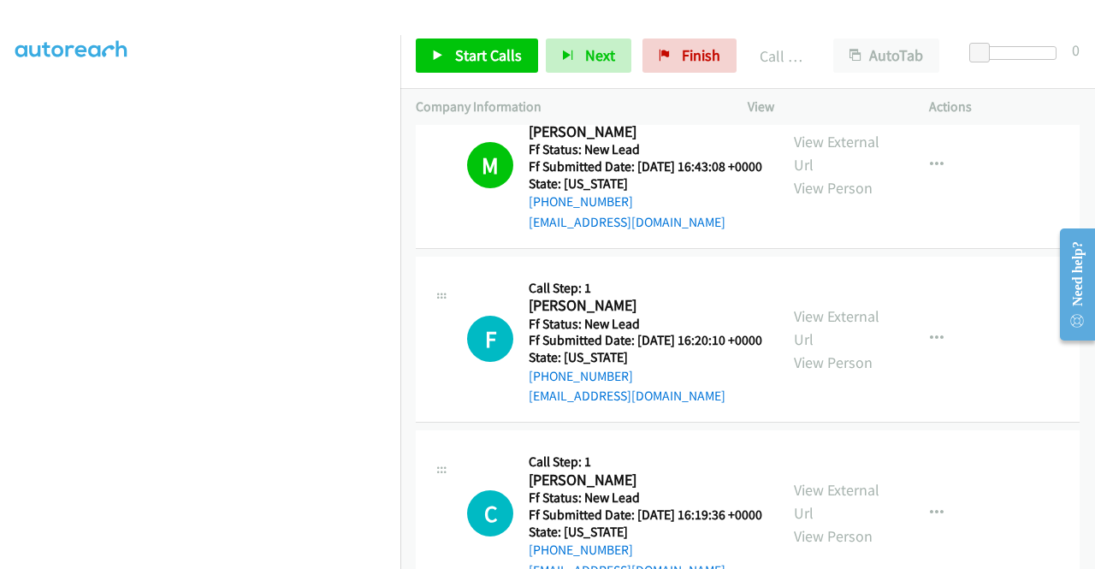
scroll to position [257, 0]
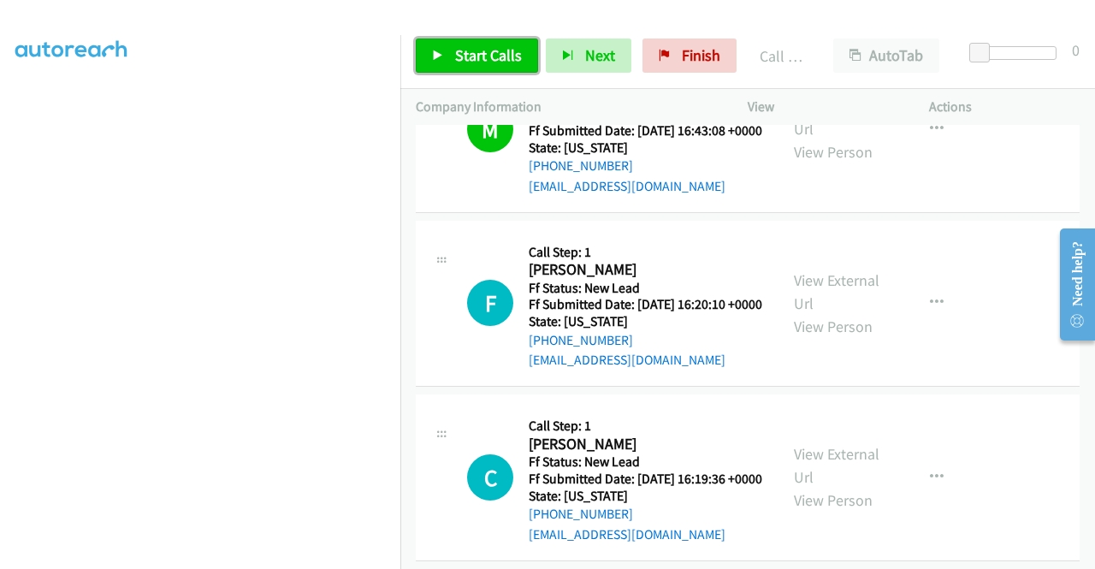
click at [474, 49] on span "Start Calls" at bounding box center [488, 55] width 67 height 20
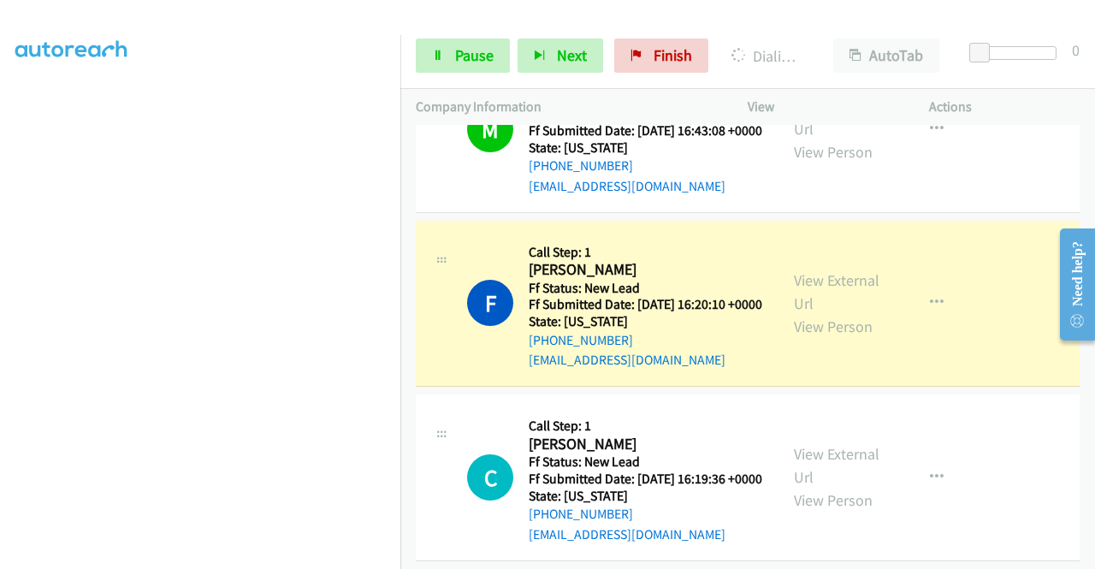
scroll to position [390, 0]
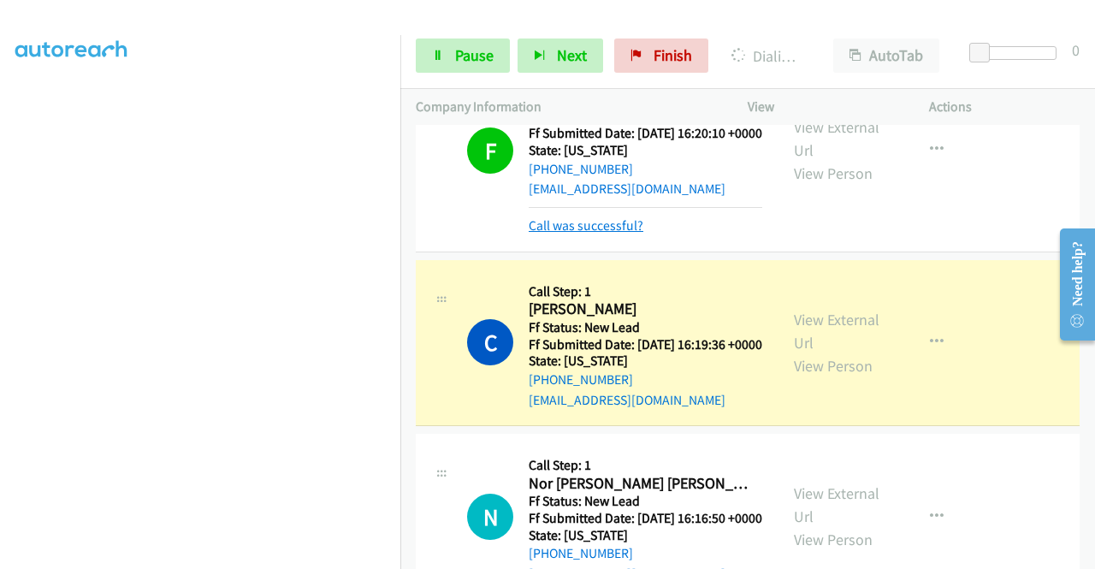
click at [628, 233] on link "Call was successful?" at bounding box center [586, 225] width 115 height 16
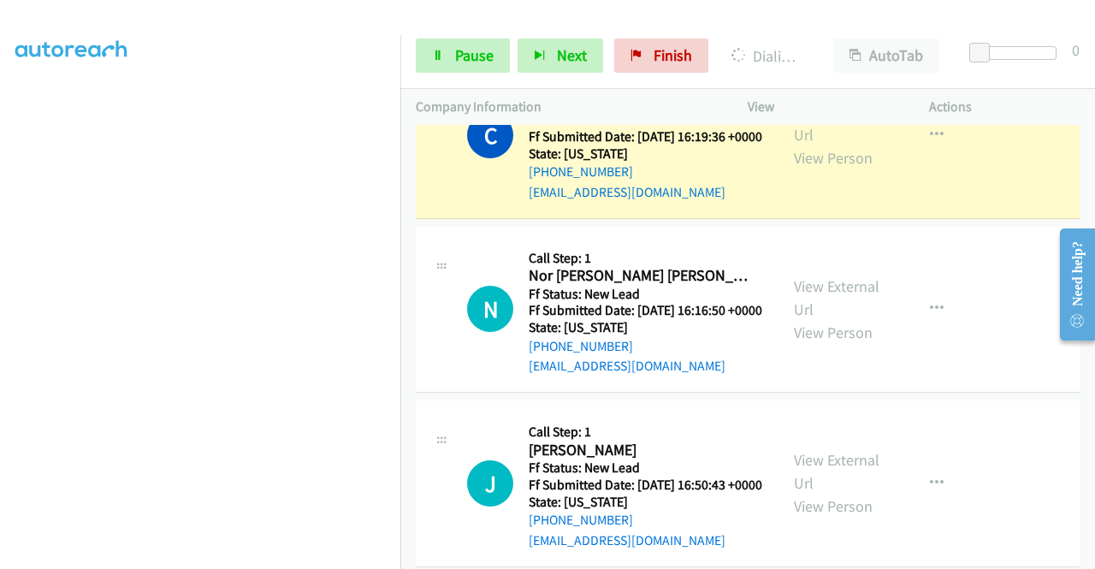
scroll to position [770, 0]
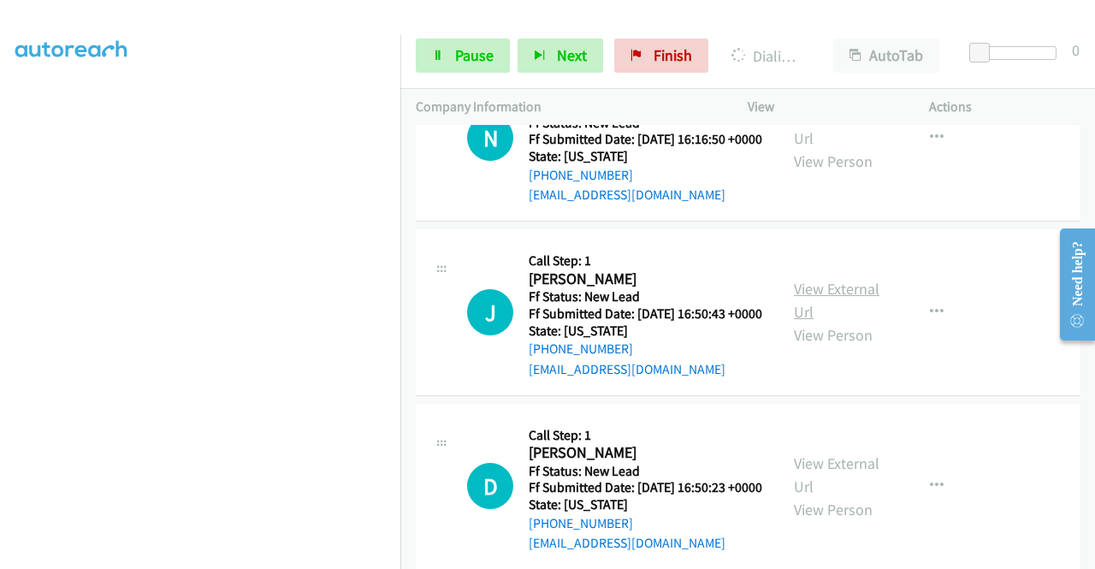
click at [811, 322] on link "View External Url" at bounding box center [837, 300] width 86 height 43
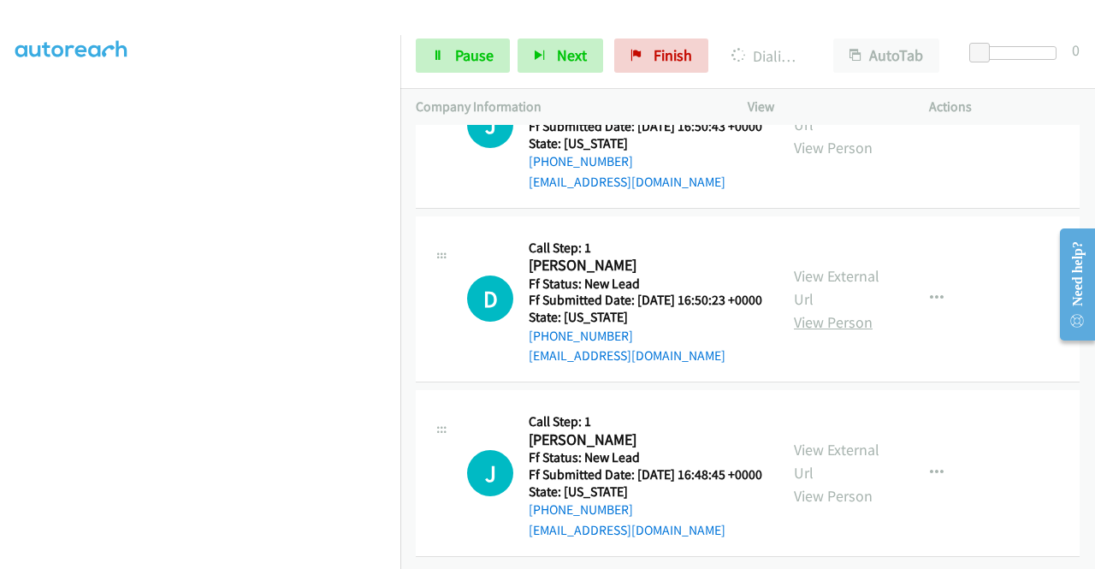
scroll to position [1026, 0]
click at [836, 309] on link "View External Url" at bounding box center [837, 287] width 86 height 43
click at [861, 440] on link "View External Url" at bounding box center [837, 461] width 86 height 43
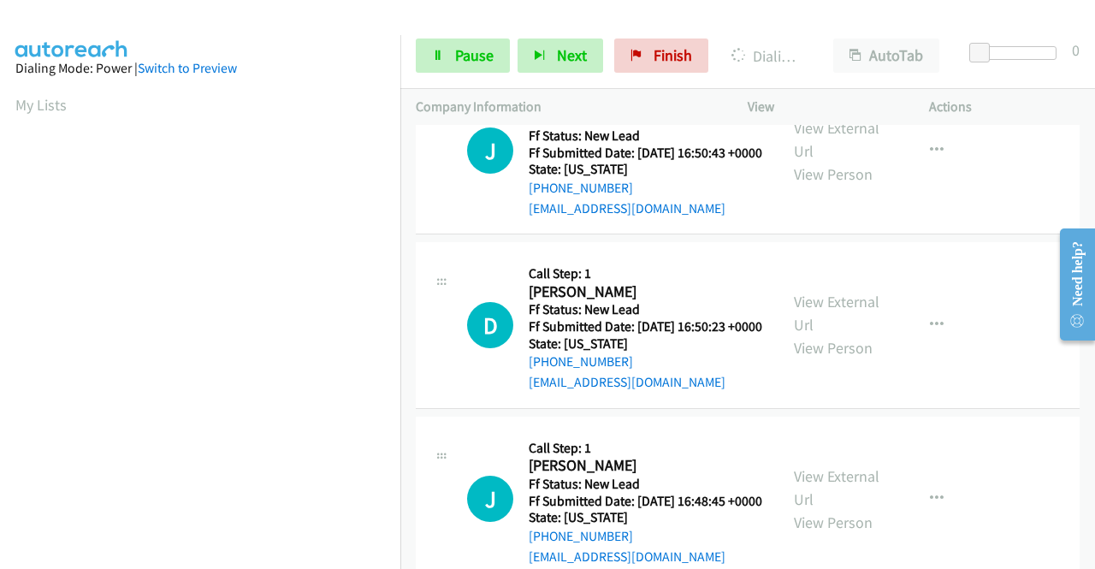
scroll to position [711, 0]
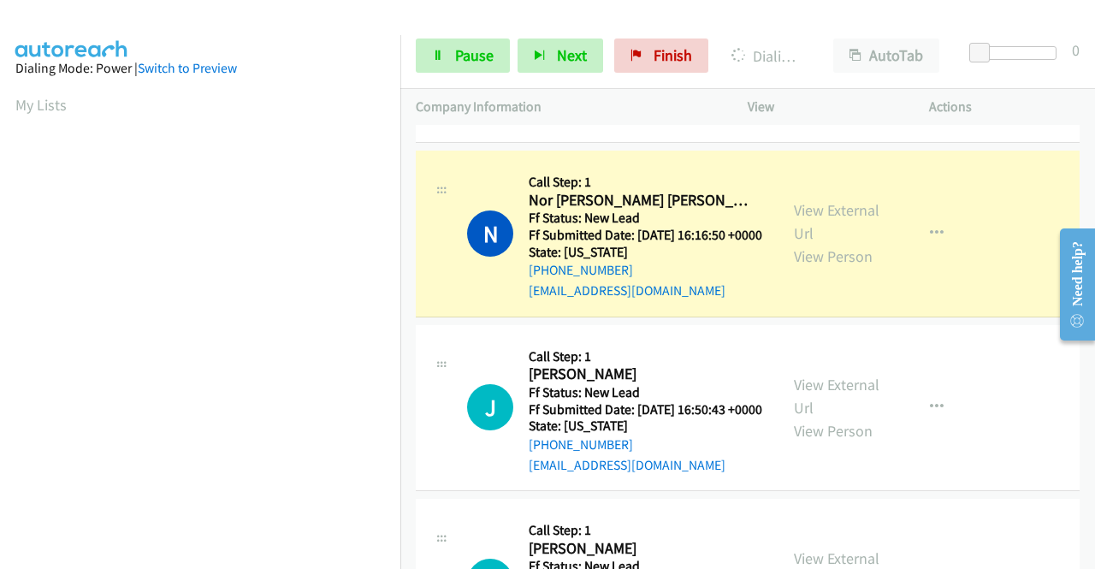
click at [616, 125] on link "Call was successful?" at bounding box center [586, 117] width 115 height 16
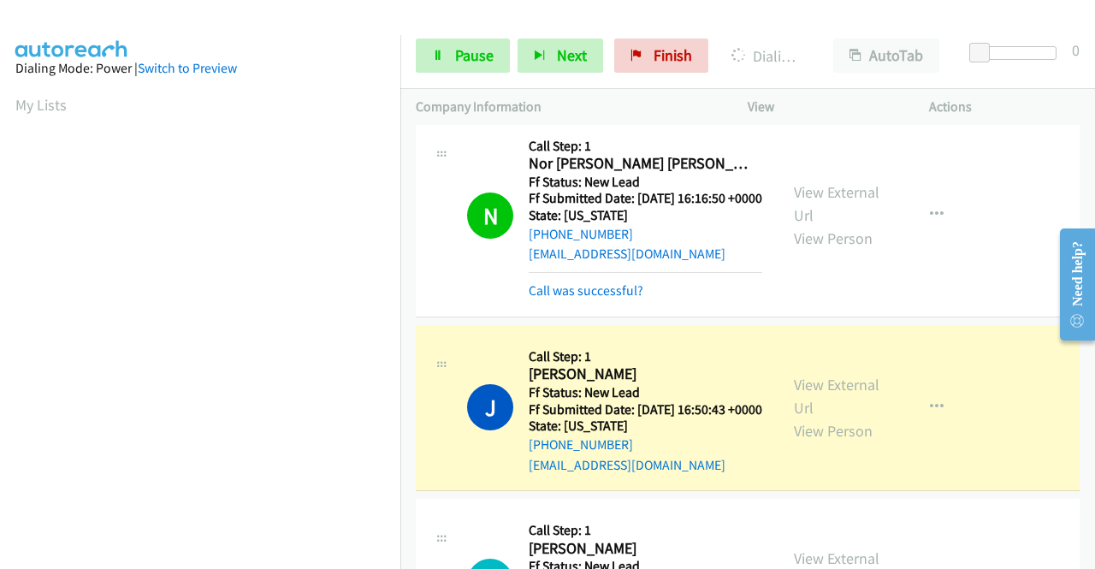
scroll to position [390, 0]
click at [570, 298] on link "Call was successful?" at bounding box center [586, 290] width 115 height 16
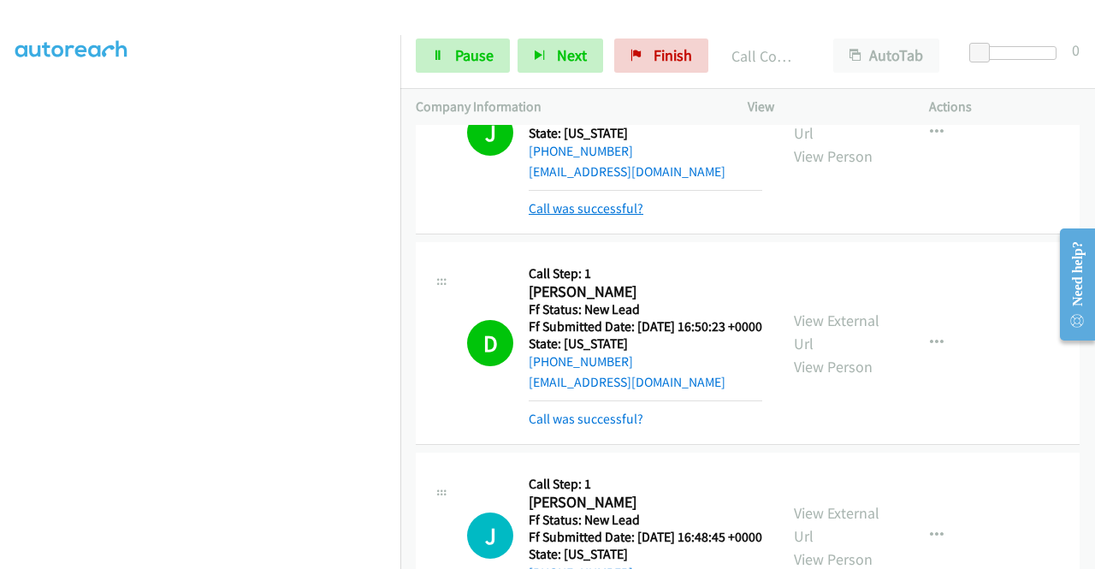
scroll to position [967, 0]
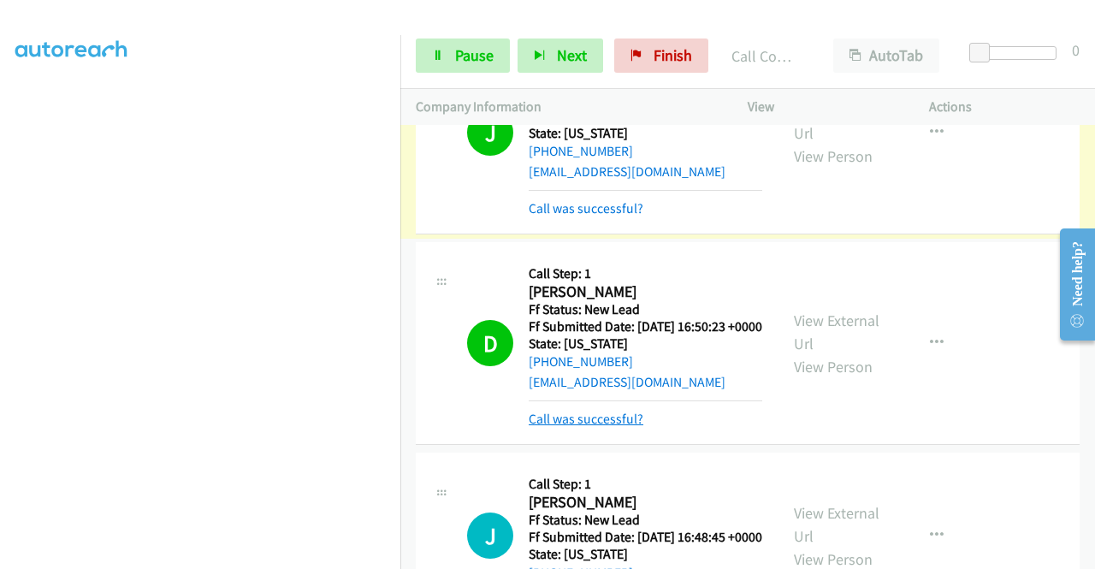
click at [619, 427] on link "Call was successful?" at bounding box center [586, 419] width 115 height 16
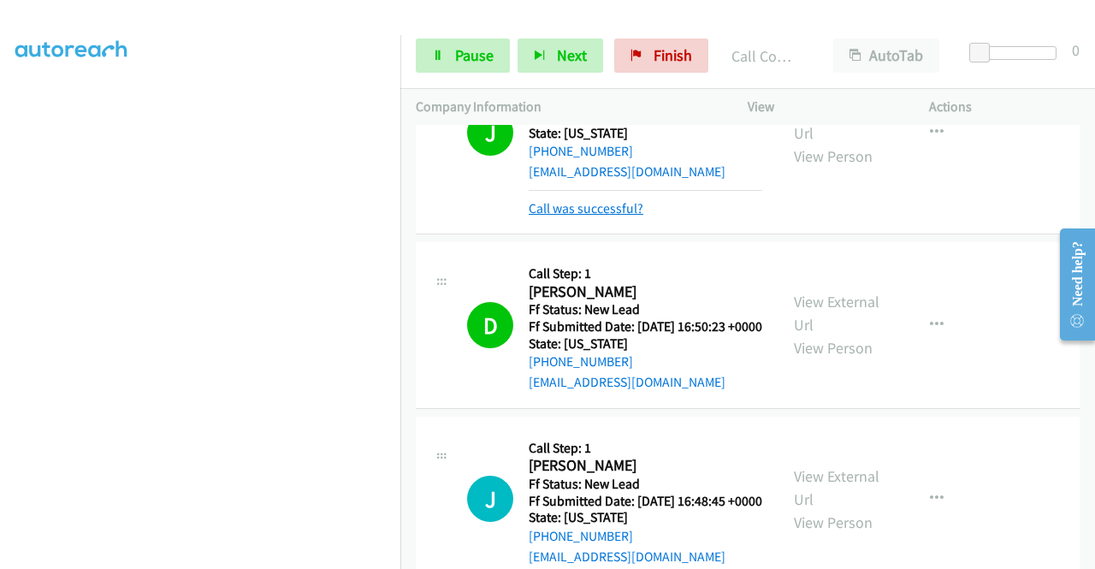
click at [617, 216] on link "Call was successful?" at bounding box center [586, 208] width 115 height 16
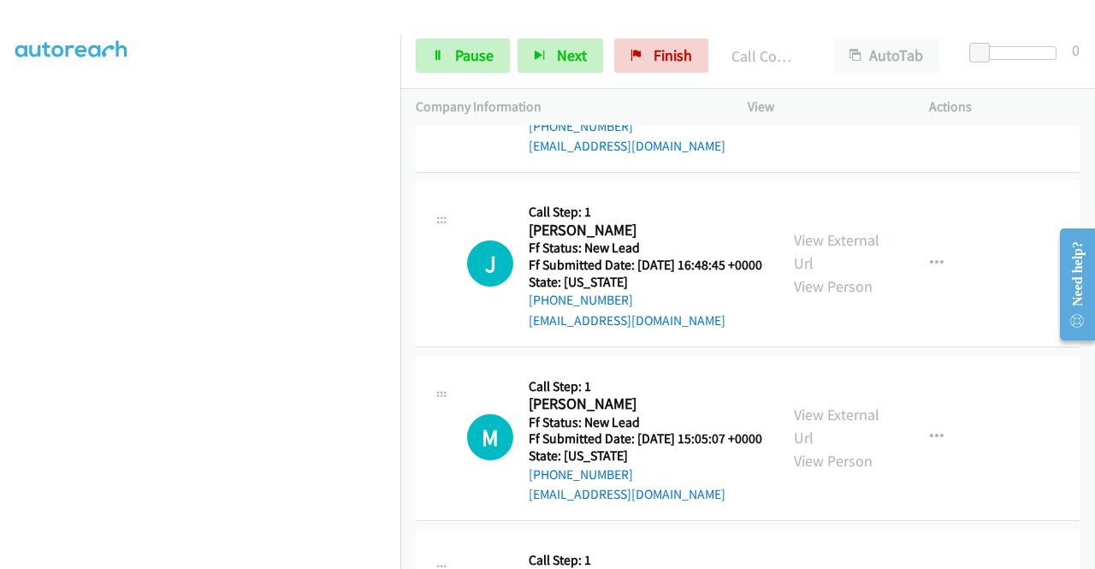
scroll to position [1187, 0]
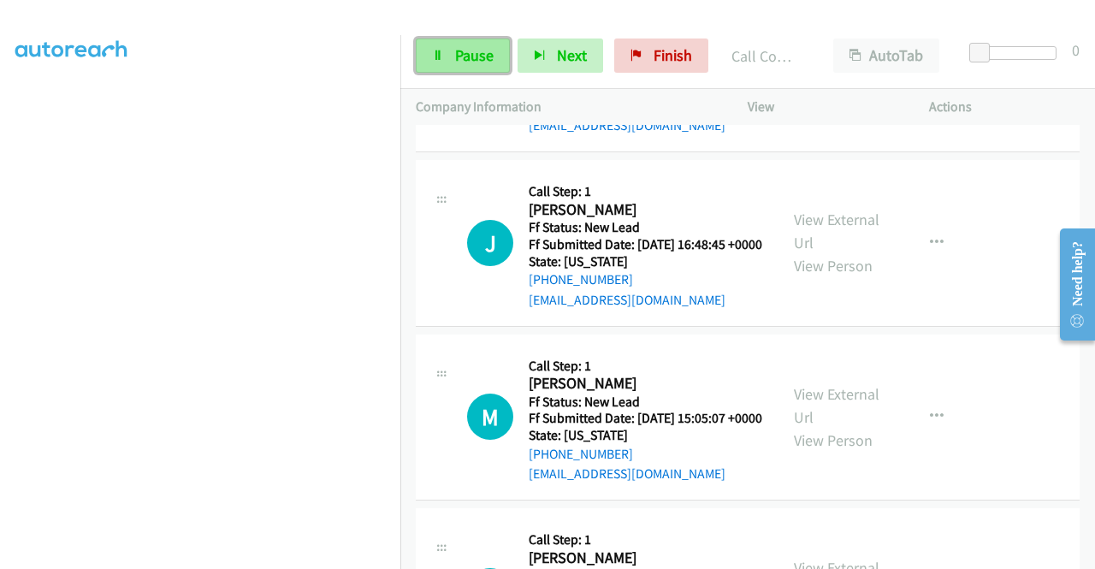
click at [470, 59] on span "Pause" at bounding box center [474, 55] width 38 height 20
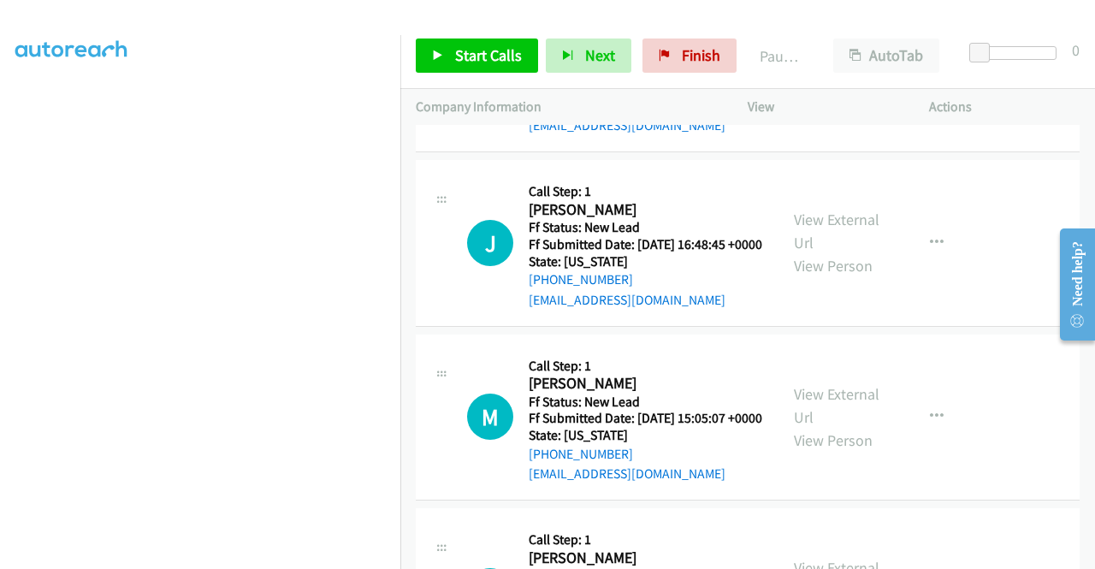
scroll to position [1358, 0]
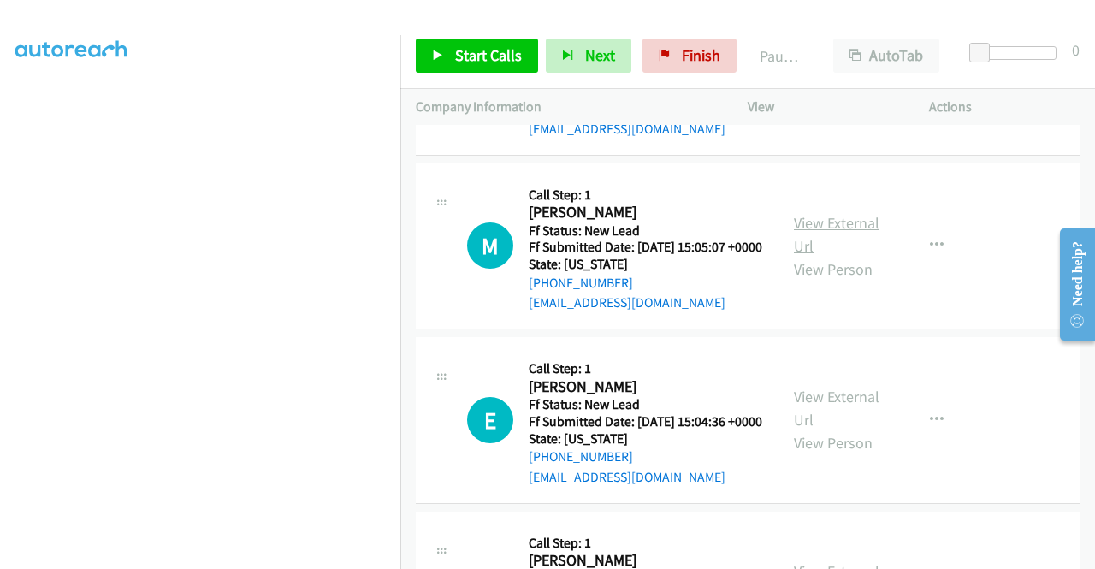
click at [824, 256] on link "View External Url" at bounding box center [837, 234] width 86 height 43
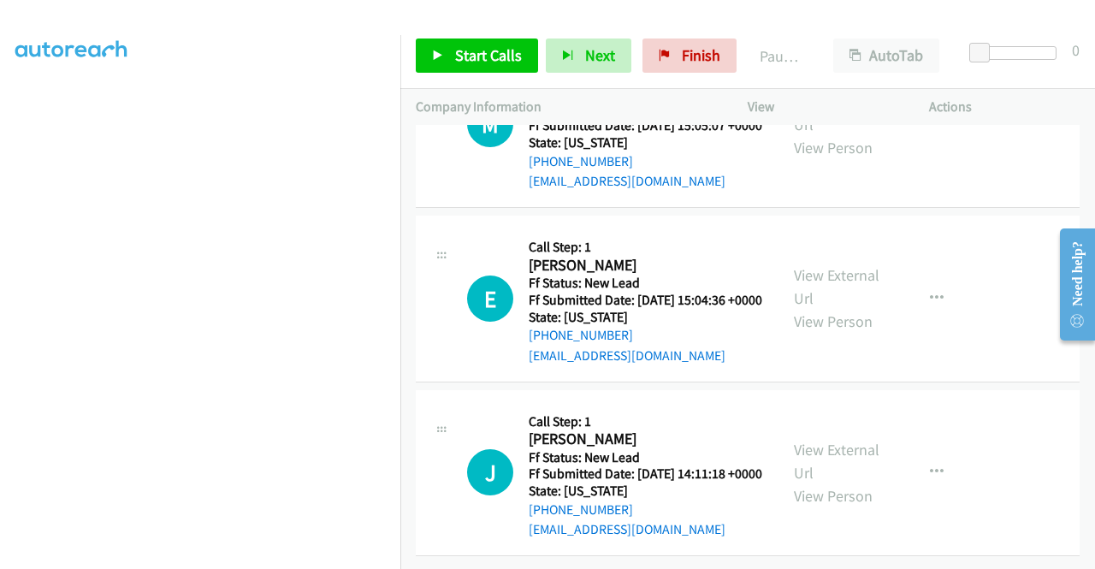
scroll to position [1615, 0]
click at [826, 293] on link "View External Url" at bounding box center [837, 286] width 86 height 43
click at [842, 440] on link "View External Url" at bounding box center [837, 461] width 86 height 43
click at [455, 48] on span "Start Calls" at bounding box center [488, 55] width 67 height 20
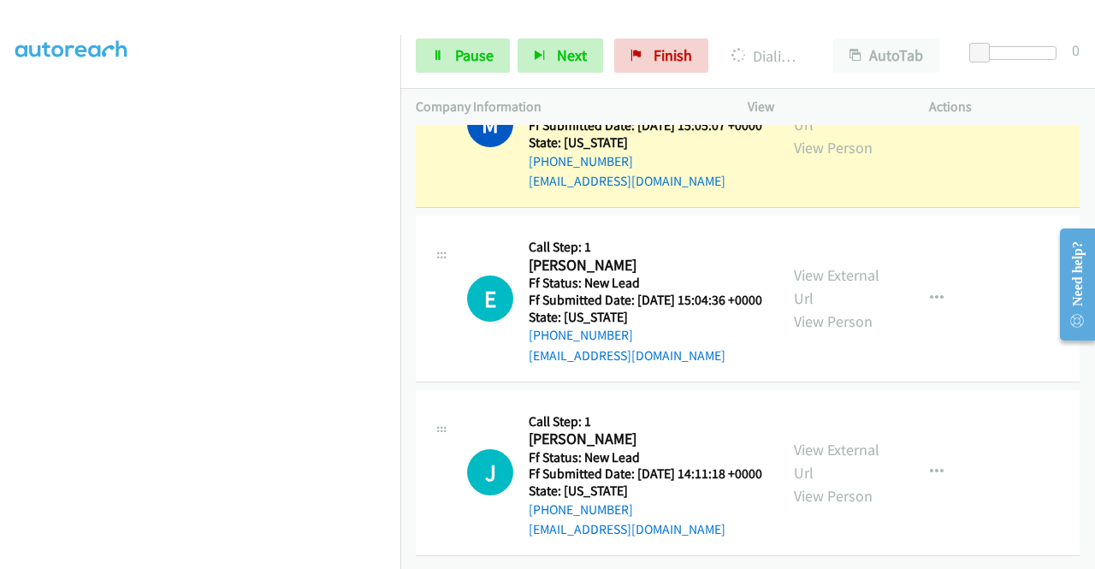
drag, startPoint x: 954, startPoint y: 165, endPoint x: 936, endPoint y: 171, distance: 19.7
click at [954, 165] on td "M Callback Scheduled Call Step: 1 [PERSON_NAME] America/Los_Angeles Ff Status: …" at bounding box center [747, 125] width 694 height 174
click at [116, 567] on aside "Dialing Mode: Power | Switch to Preview My Lists" at bounding box center [200, 130] width 400 height 947
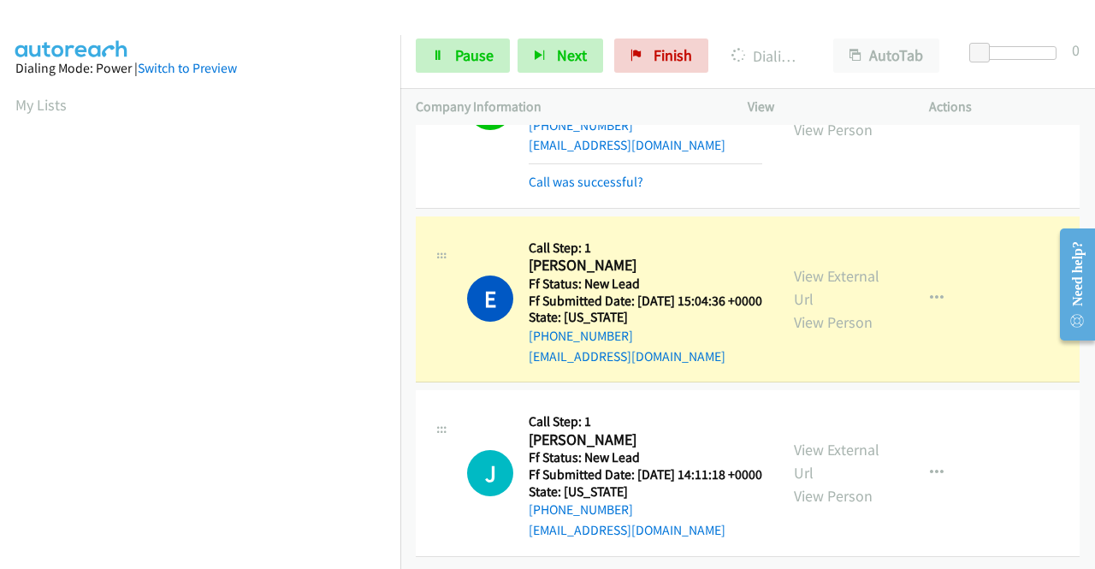
scroll to position [390, 0]
drag, startPoint x: 448, startPoint y: 52, endPoint x: 468, endPoint y: 81, distance: 35.1
click at [448, 52] on link "Pause" at bounding box center [463, 55] width 94 height 34
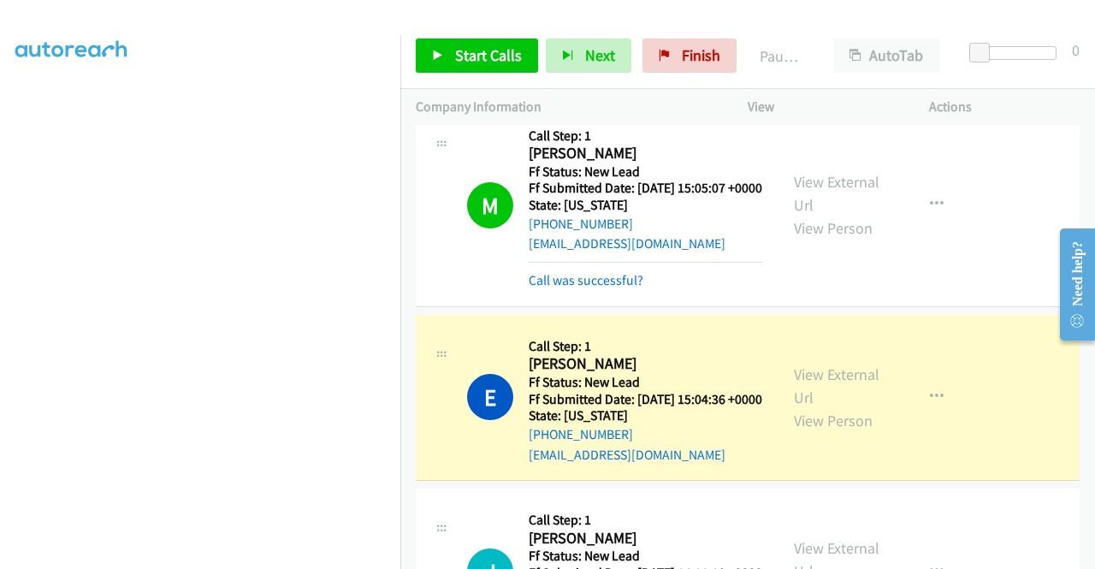
scroll to position [0, 0]
click at [562, 288] on link "Call was successful?" at bounding box center [586, 280] width 115 height 16
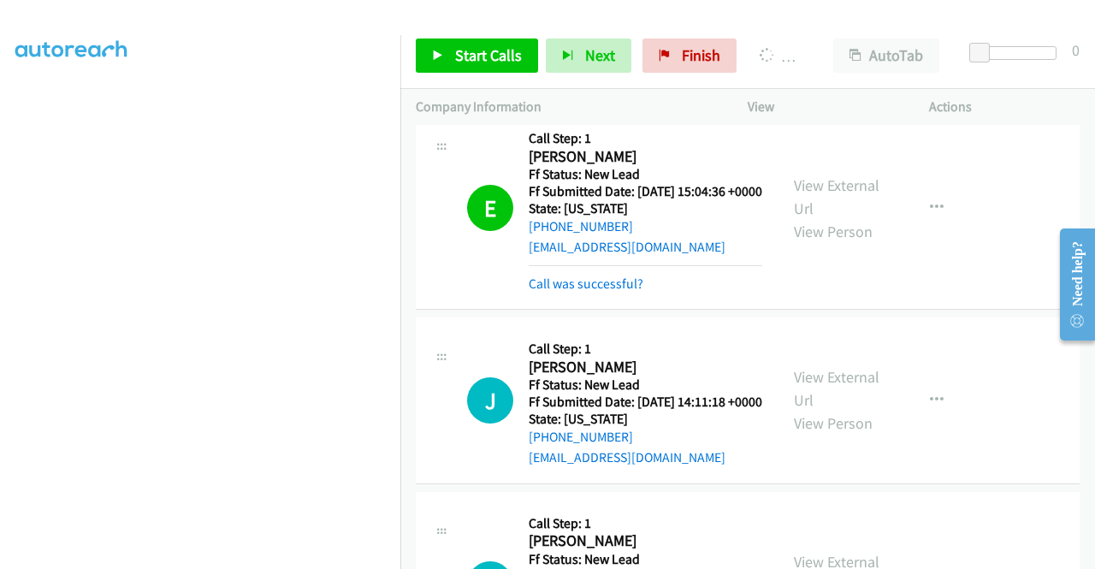
scroll to position [1503, 0]
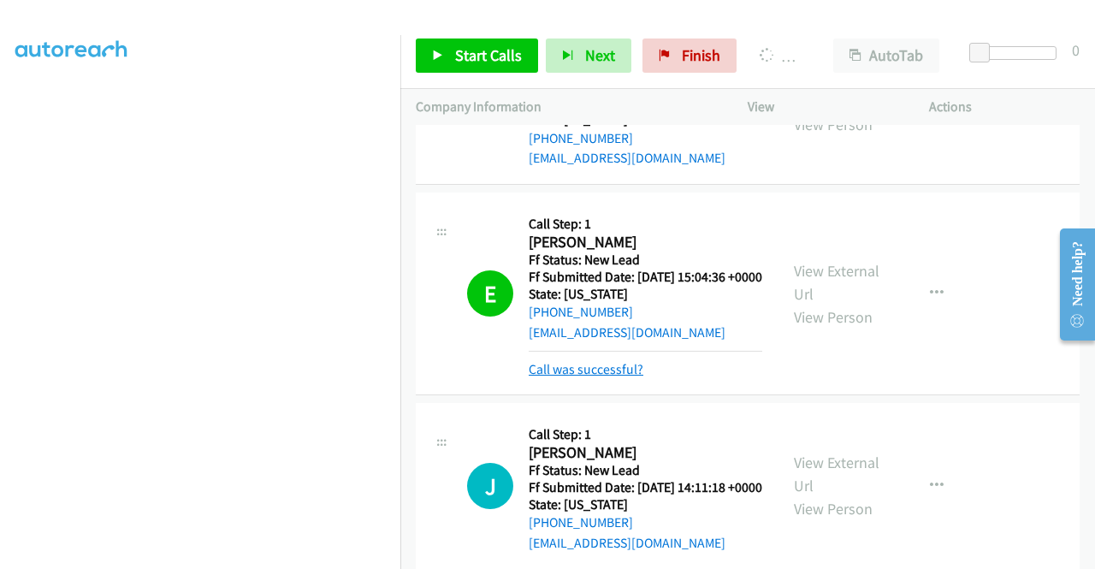
click at [588, 340] on link "[EMAIL_ADDRESS][DOMAIN_NAME]" at bounding box center [627, 332] width 197 height 16
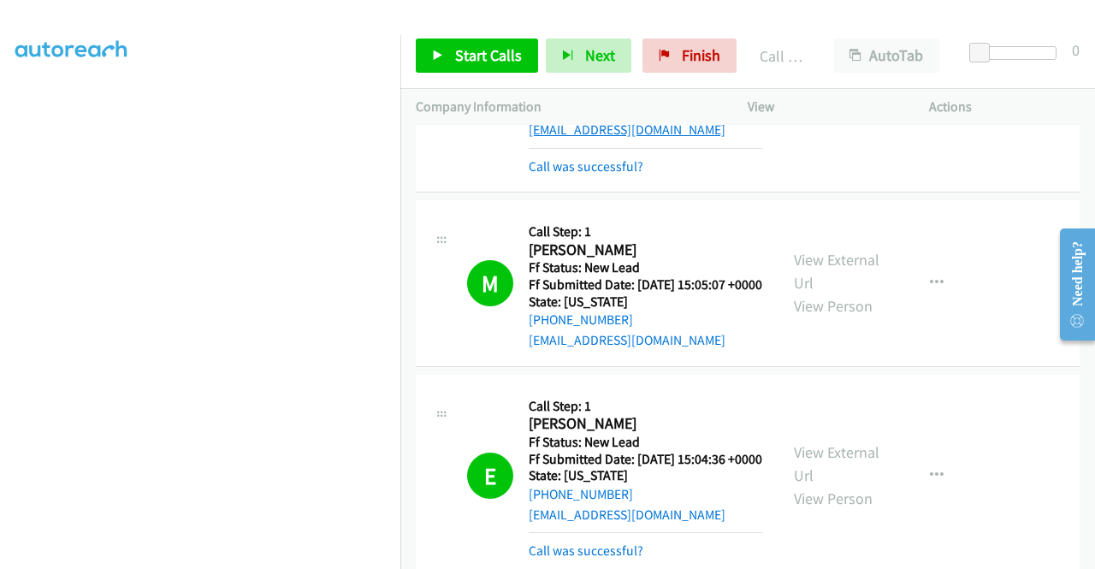
scroll to position [1332, 0]
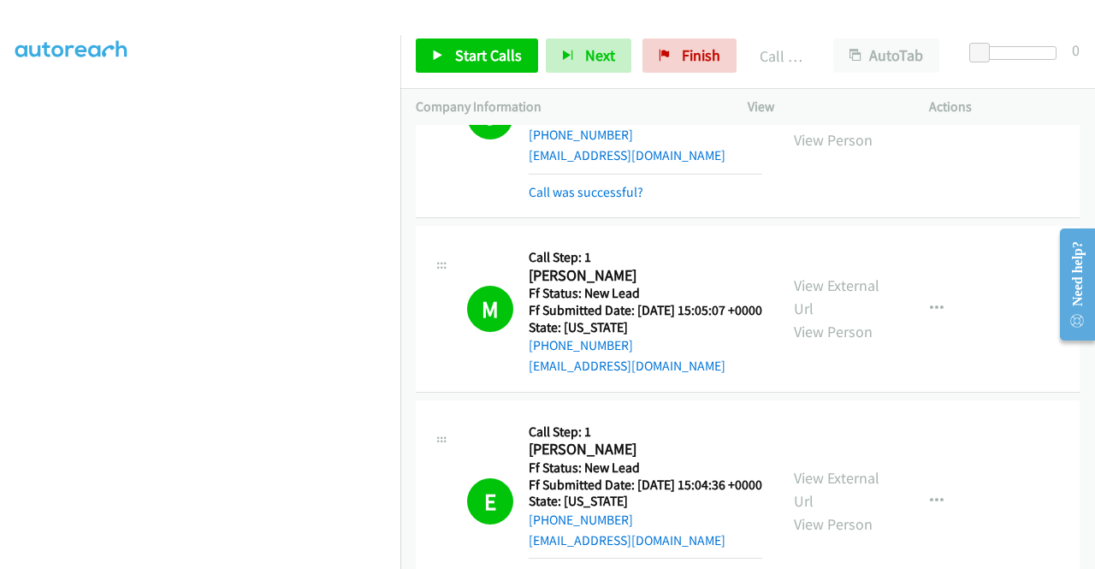
click at [641, 203] on div "Call was successful?" at bounding box center [645, 192] width 233 height 21
click at [620, 203] on div "Call was successful?" at bounding box center [645, 192] width 233 height 21
click at [614, 200] on link "Call was successful?" at bounding box center [586, 192] width 115 height 16
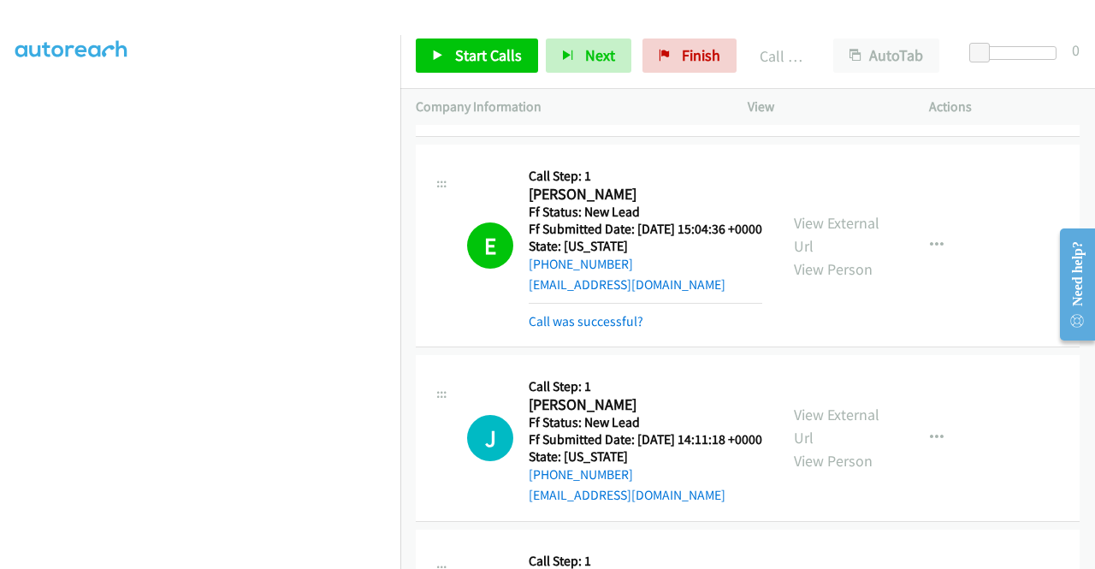
scroll to position [1741, 0]
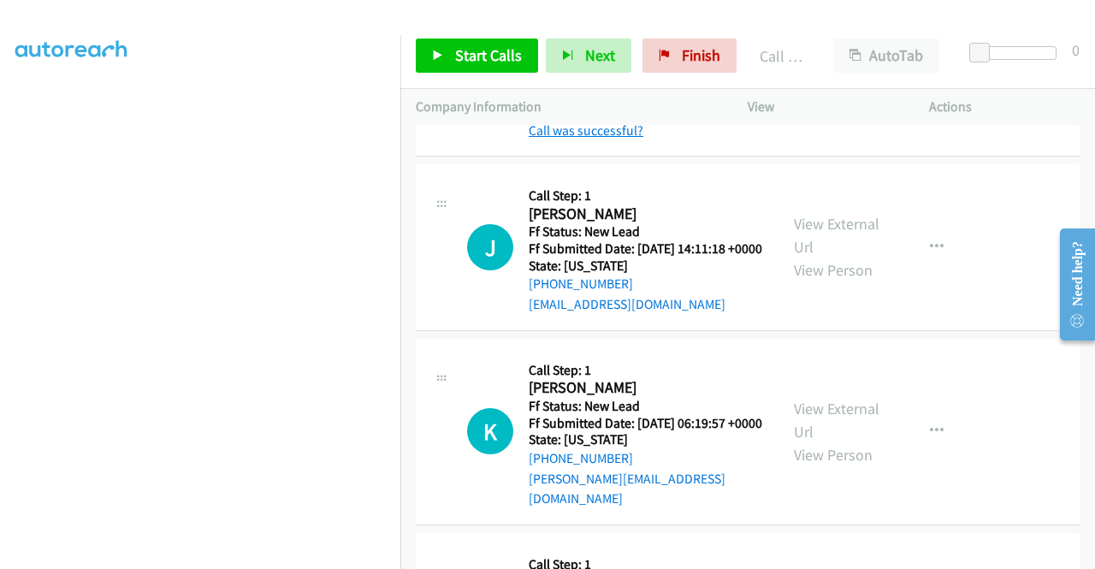
click at [609, 139] on link "Call was successful?" at bounding box center [586, 130] width 115 height 16
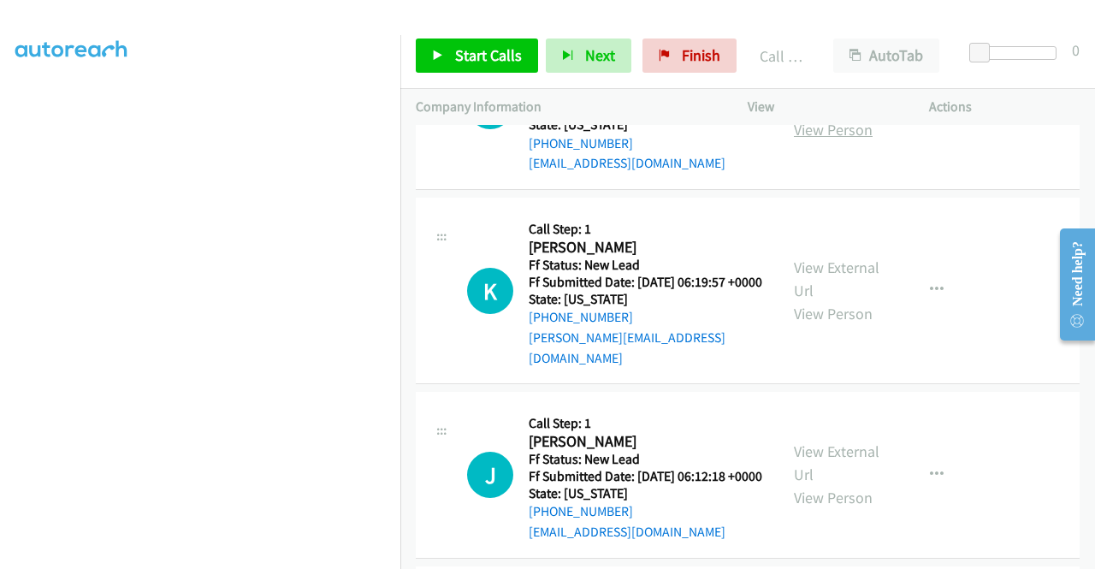
scroll to position [1912, 0]
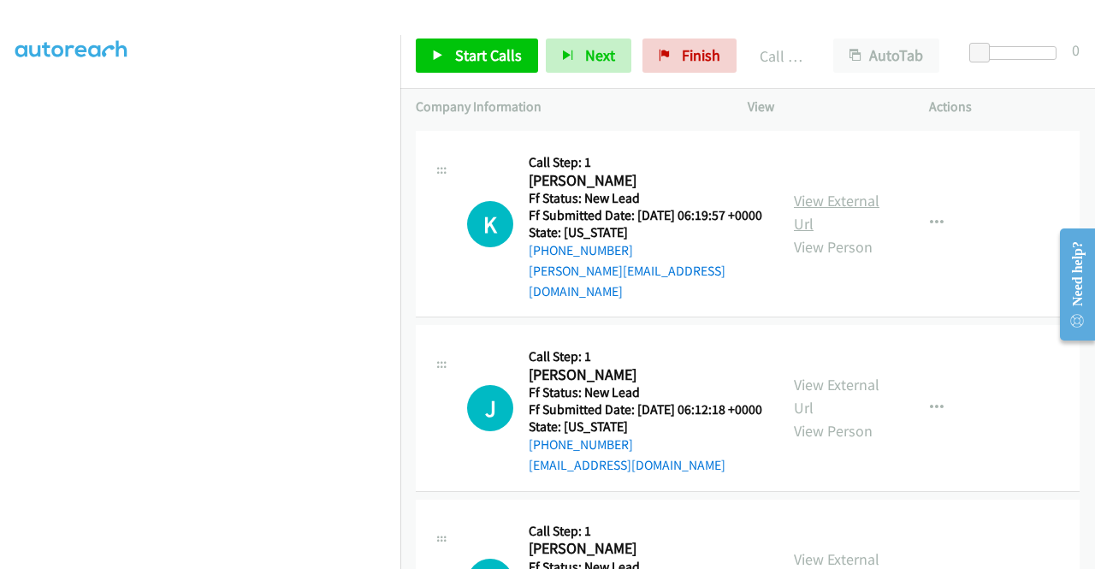
click at [857, 233] on link "View External Url" at bounding box center [837, 212] width 86 height 43
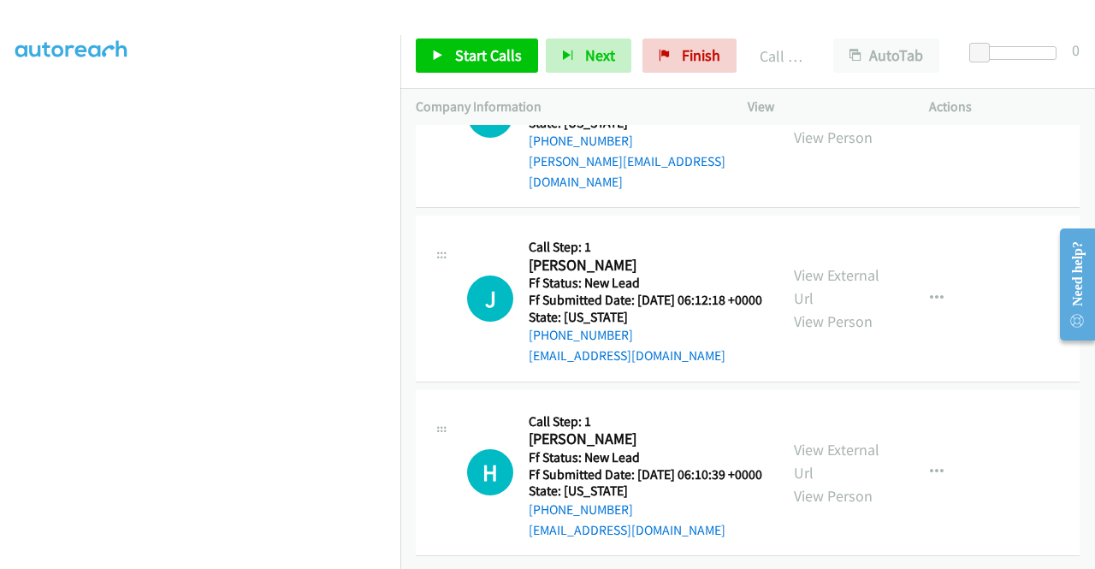
scroll to position [2083, 0]
click at [822, 308] on link "View External Url" at bounding box center [837, 286] width 86 height 43
click at [833, 482] on link "View External Url" at bounding box center [837, 461] width 86 height 43
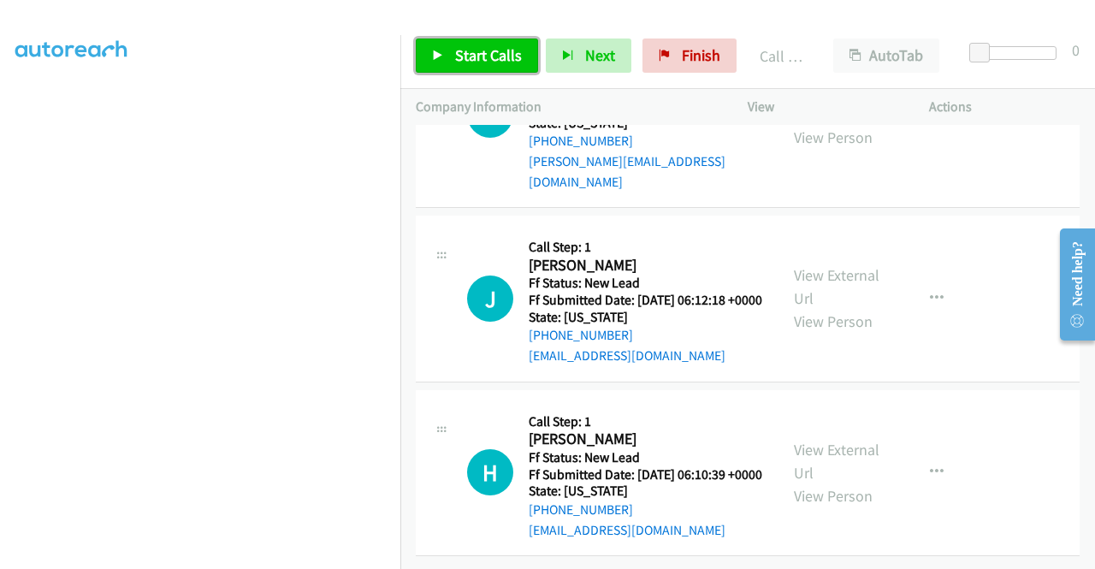
click at [499, 56] on span "Start Calls" at bounding box center [488, 55] width 67 height 20
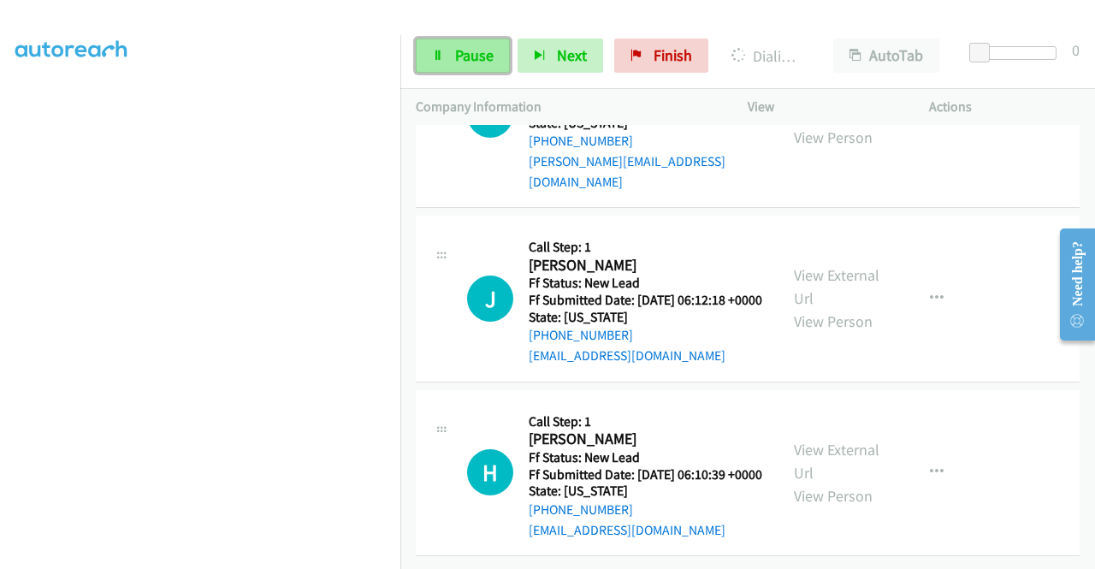
click at [429, 52] on link "Pause" at bounding box center [463, 55] width 94 height 34
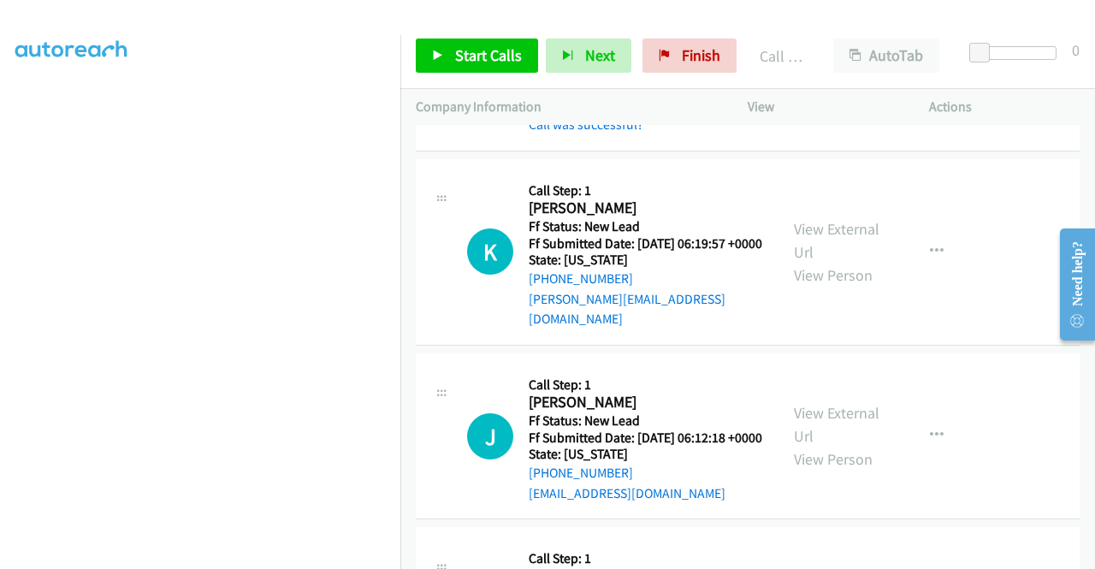
scroll to position [1854, 0]
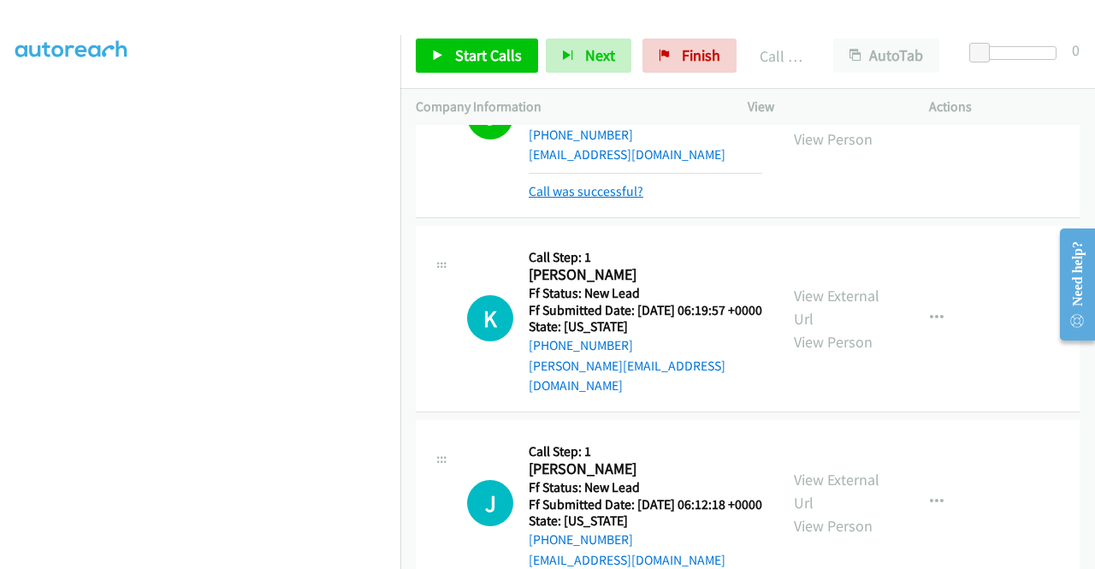
click at [580, 199] on link "Call was successful?" at bounding box center [586, 191] width 115 height 16
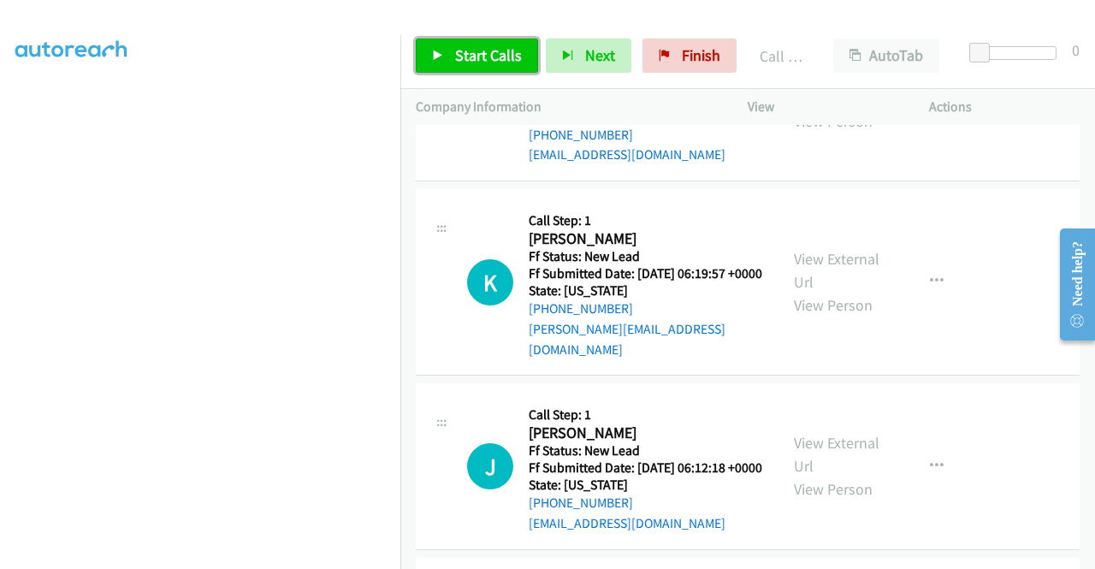
click at [505, 53] on span "Start Calls" at bounding box center [488, 55] width 67 height 20
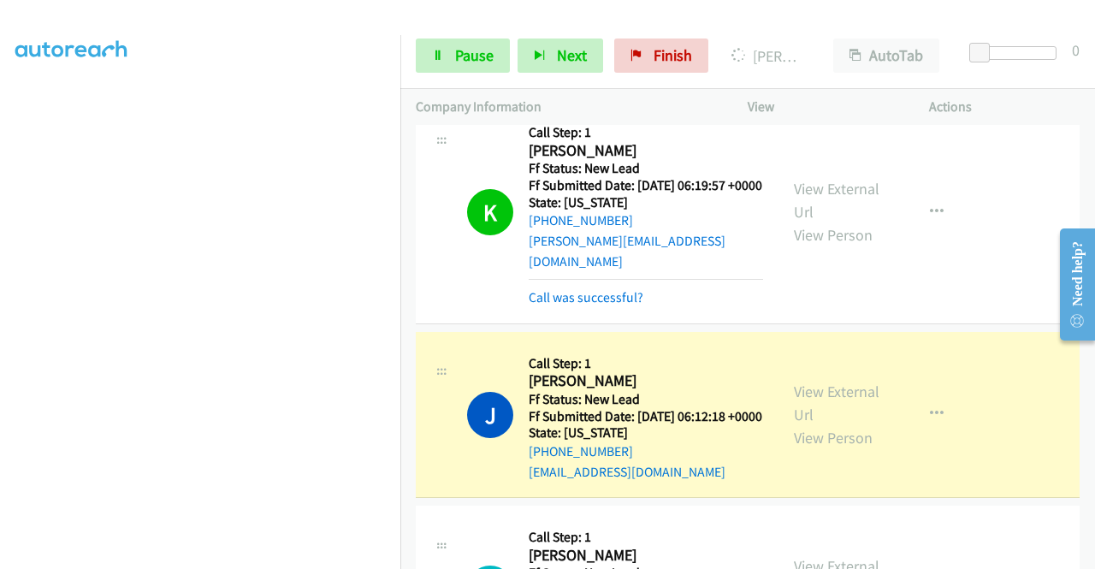
scroll to position [2025, 0]
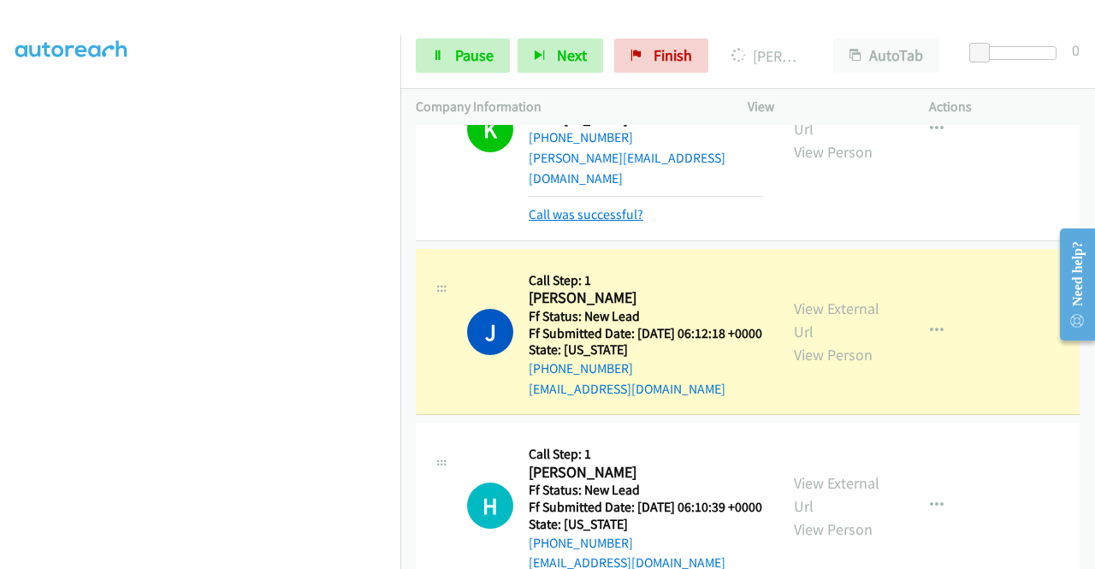
click at [633, 222] on link "Call was successful?" at bounding box center [586, 214] width 115 height 16
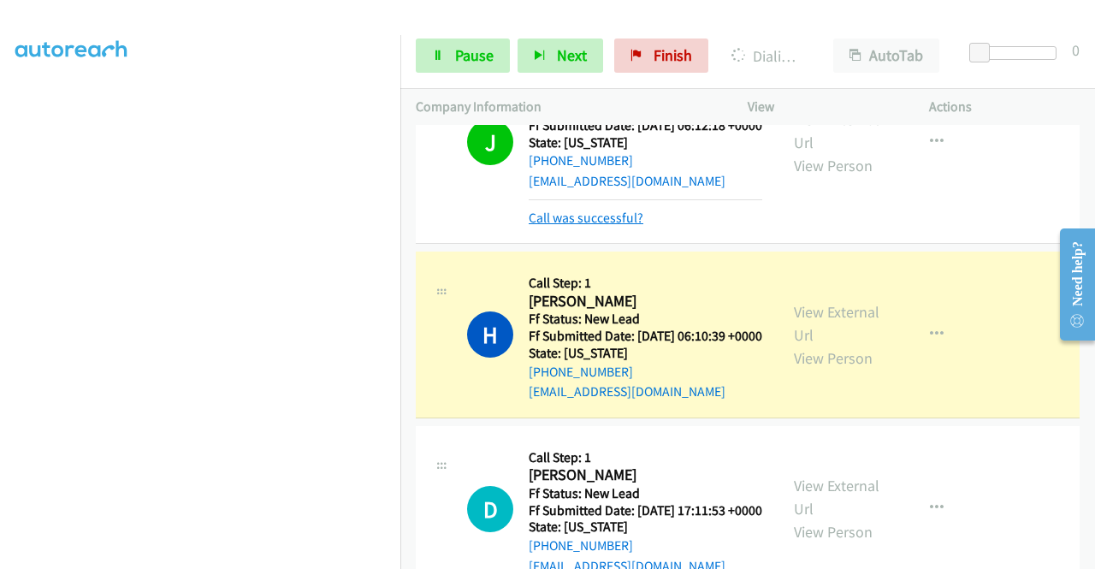
click at [624, 226] on link "Call was successful?" at bounding box center [586, 218] width 115 height 16
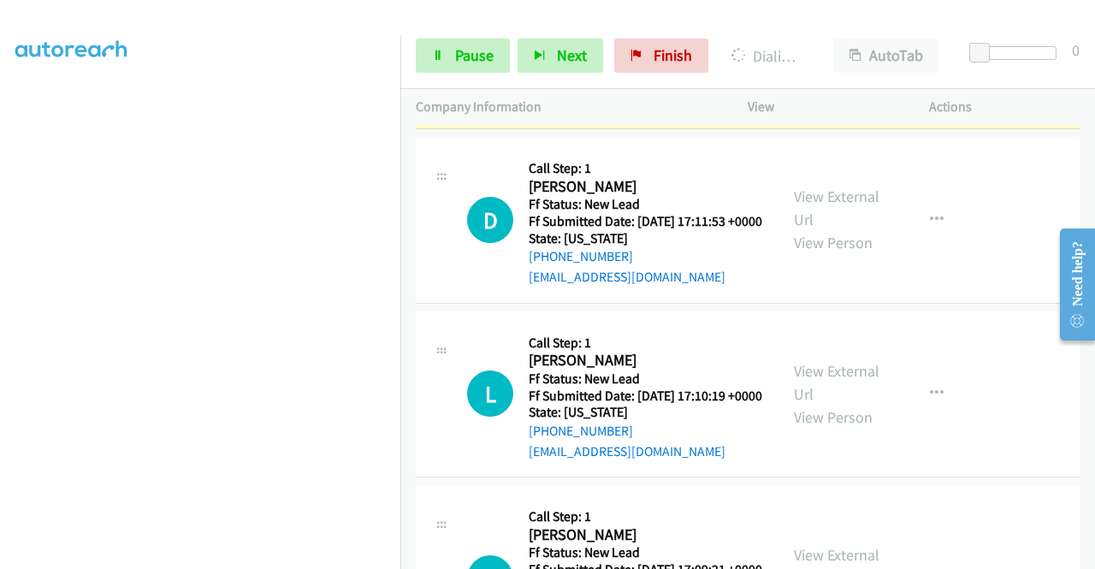
scroll to position [2453, 0]
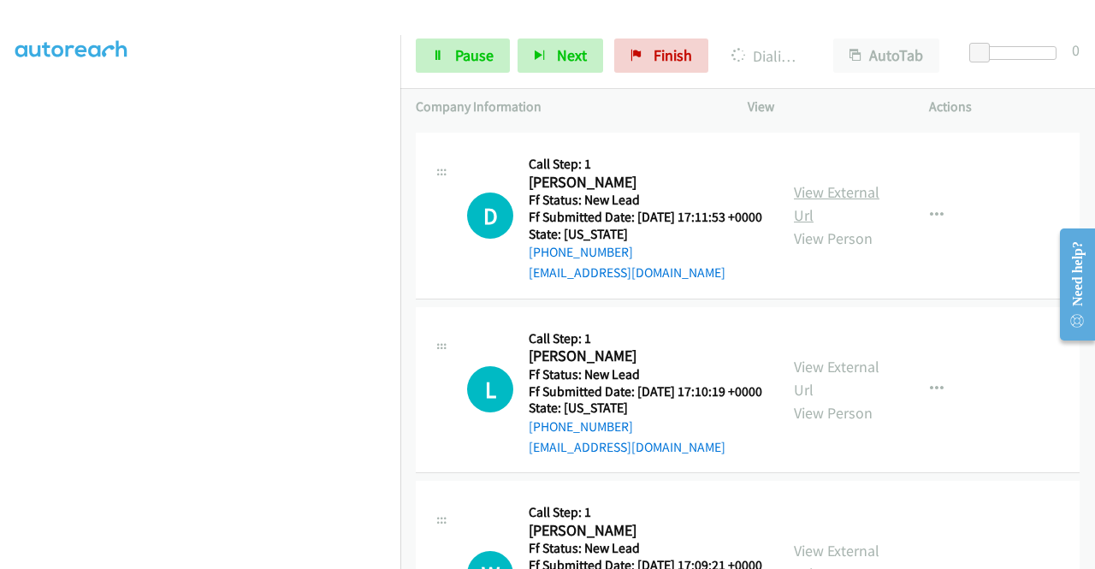
click at [804, 225] on link "View External Url" at bounding box center [837, 203] width 86 height 43
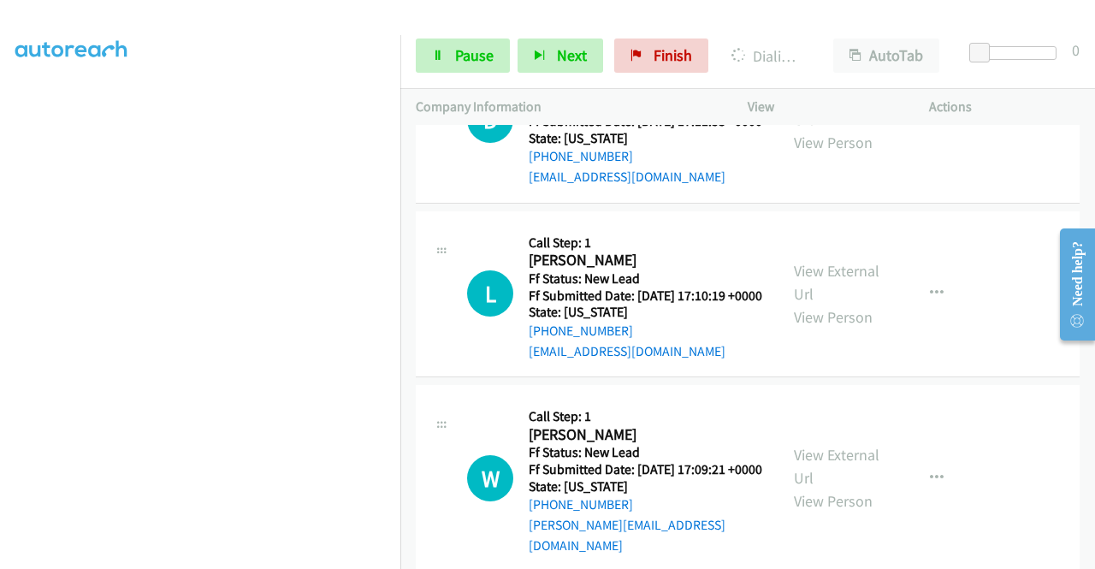
scroll to position [2624, 0]
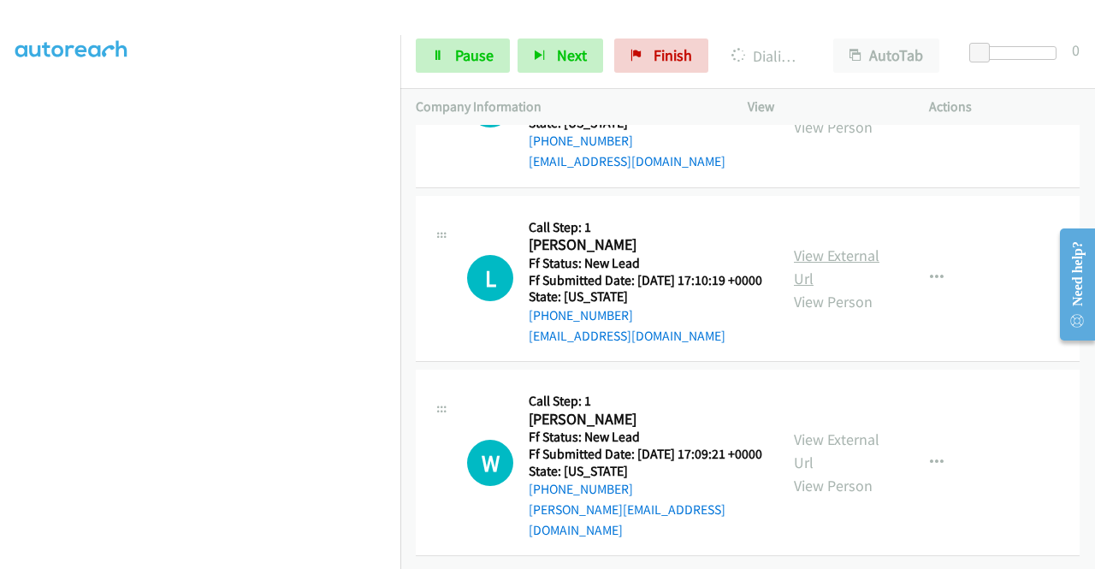
click at [850, 288] on link "View External Url" at bounding box center [837, 266] width 86 height 43
click at [802, 431] on link "View External Url" at bounding box center [837, 450] width 86 height 43
click at [478, 56] on span "Pause" at bounding box center [474, 55] width 38 height 20
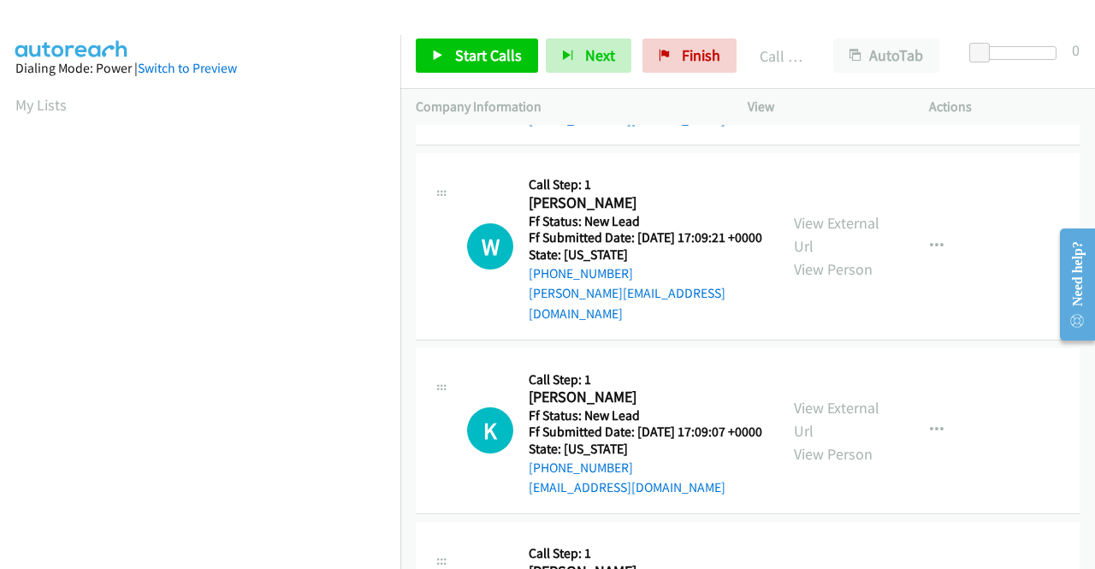
scroll to position [390, 0]
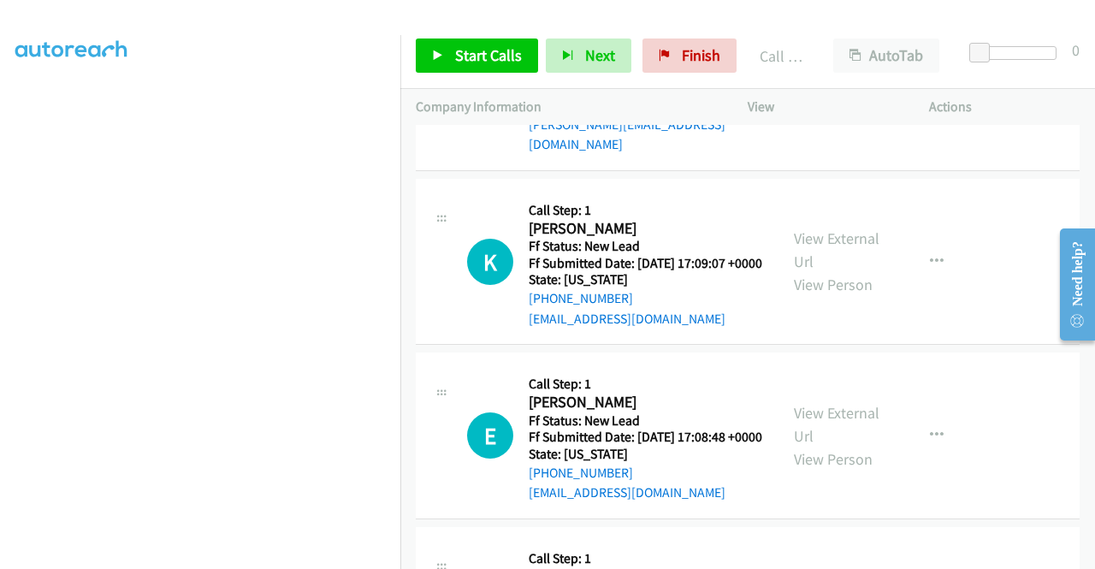
scroll to position [3024, 0]
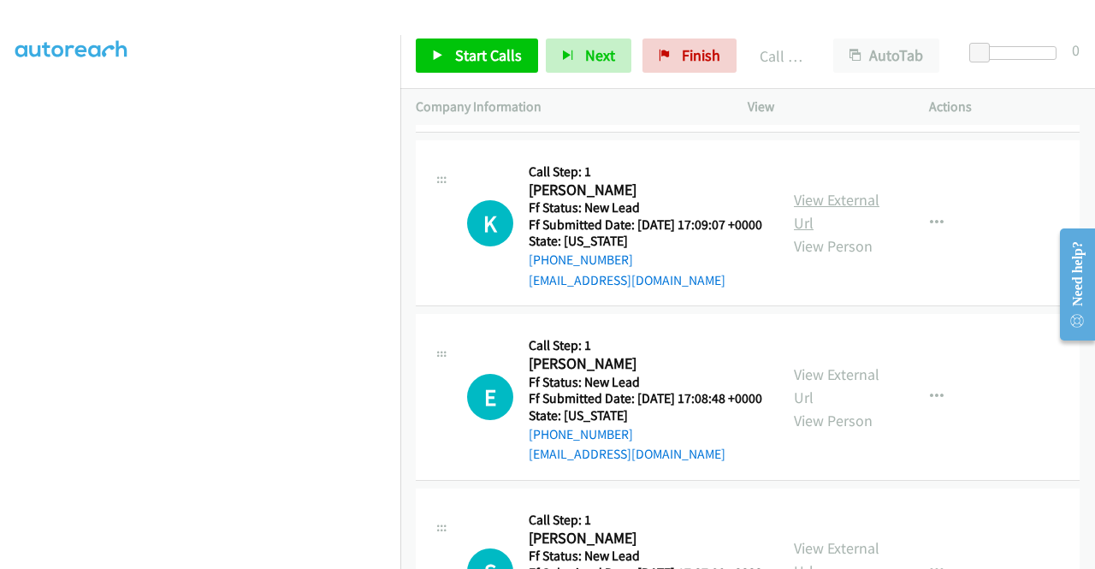
click at [834, 233] on link "View External Url" at bounding box center [837, 211] width 86 height 43
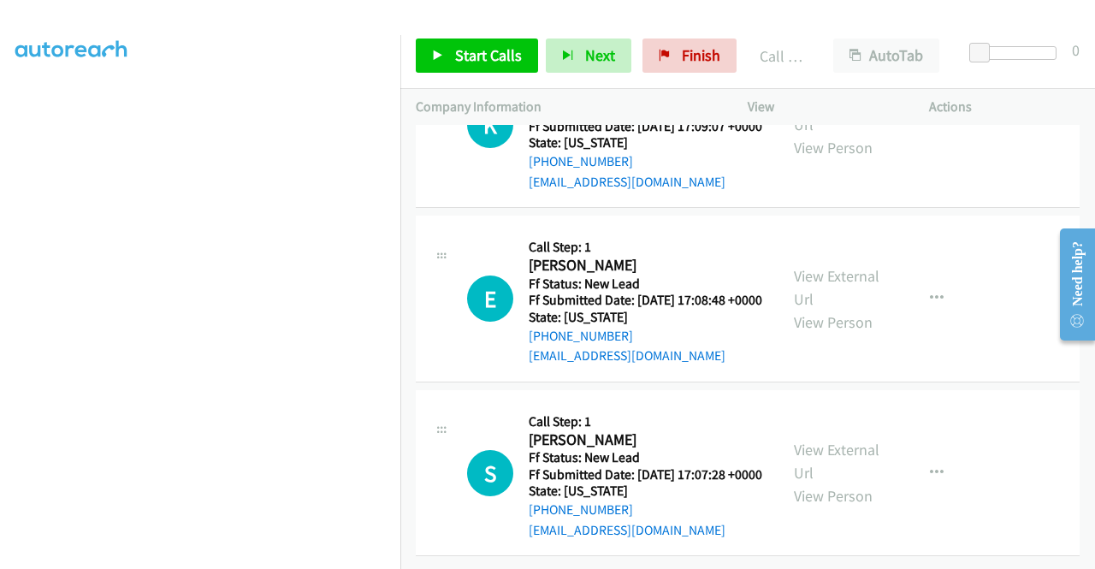
scroll to position [3195, 0]
click at [813, 309] on link "View External Url" at bounding box center [837, 287] width 86 height 43
click at [819, 482] on link "View External Url" at bounding box center [837, 461] width 86 height 43
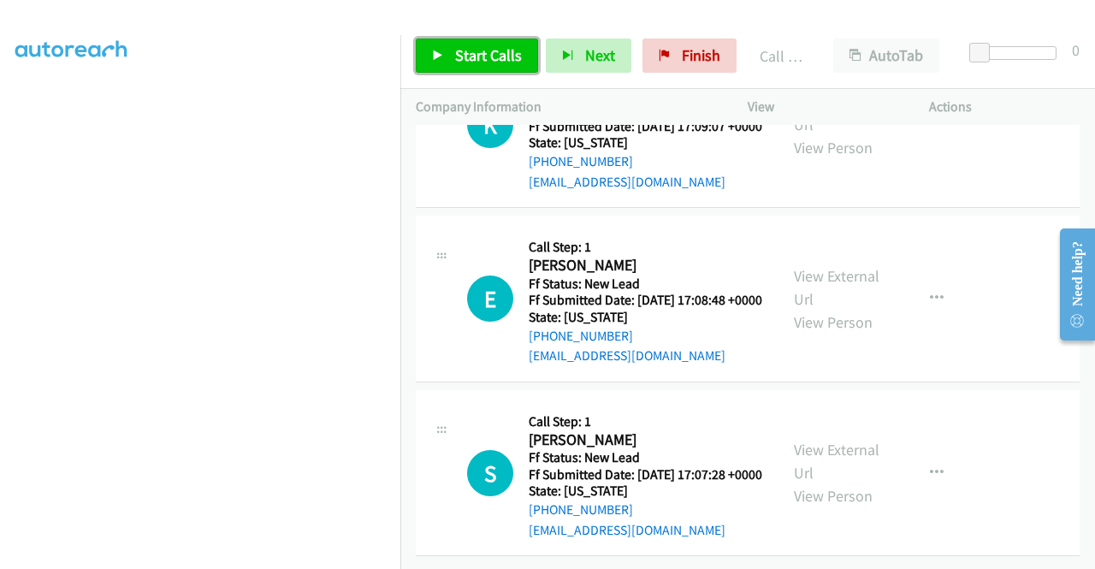
click at [482, 56] on span "Start Calls" at bounding box center [488, 55] width 67 height 20
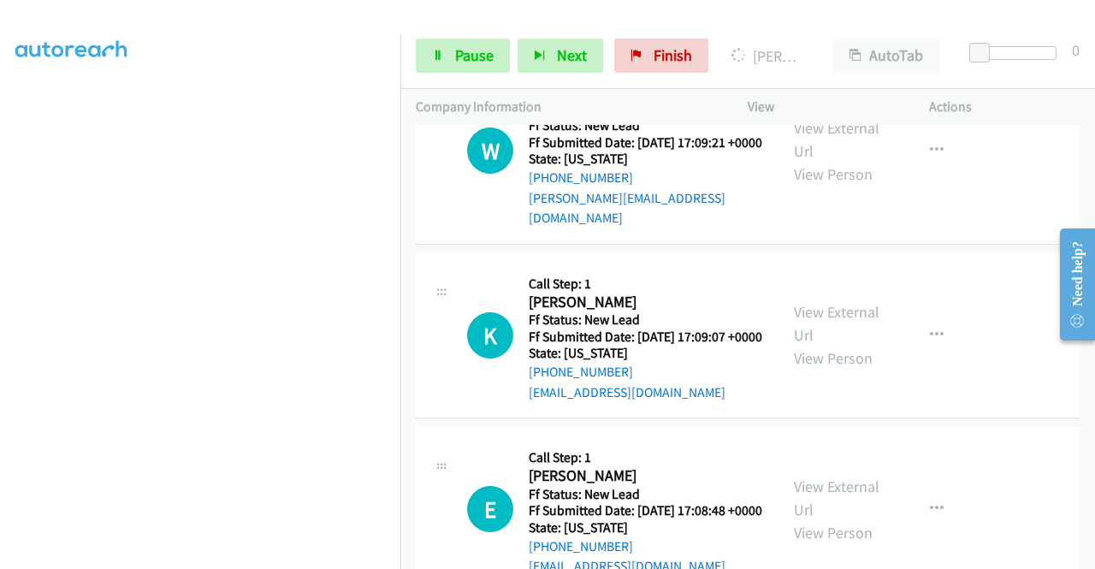
scroll to position [390, 0]
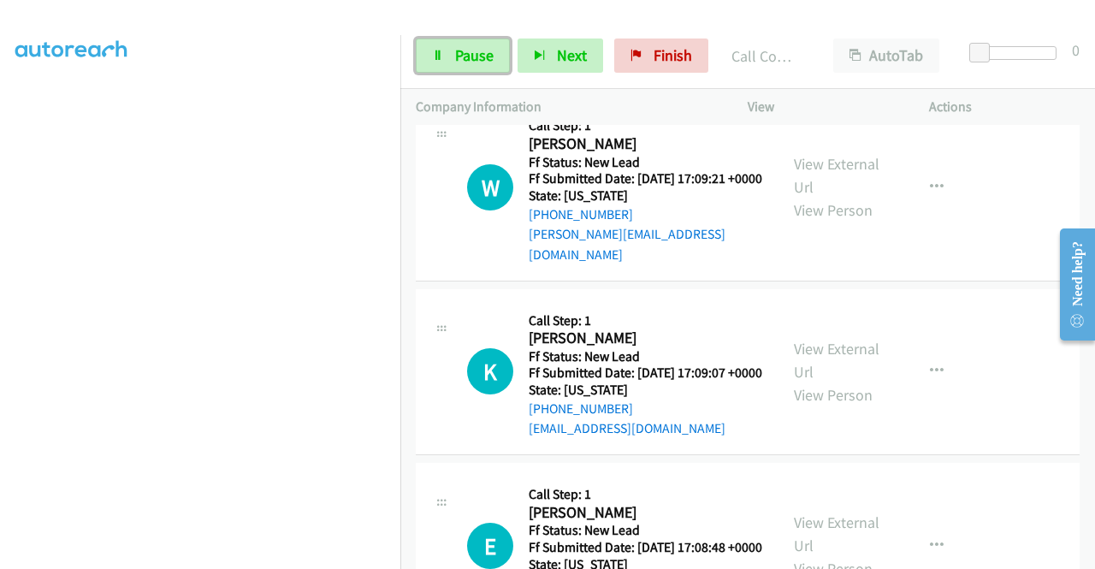
click at [474, 53] on span "Pause" at bounding box center [474, 55] width 38 height 20
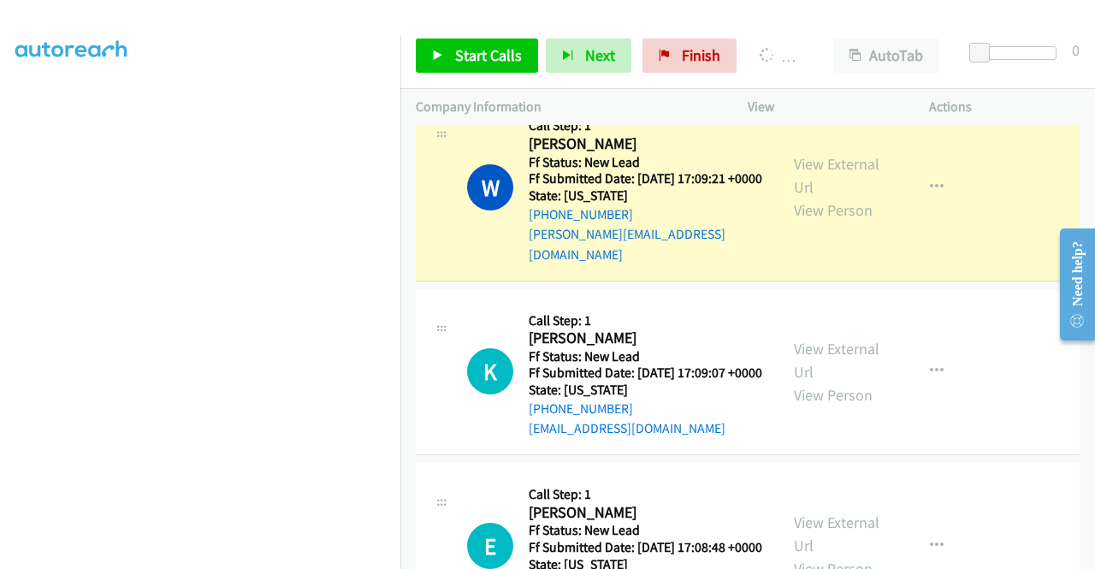
click at [582, 68] on link "Call was successful?" at bounding box center [586, 60] width 115 height 16
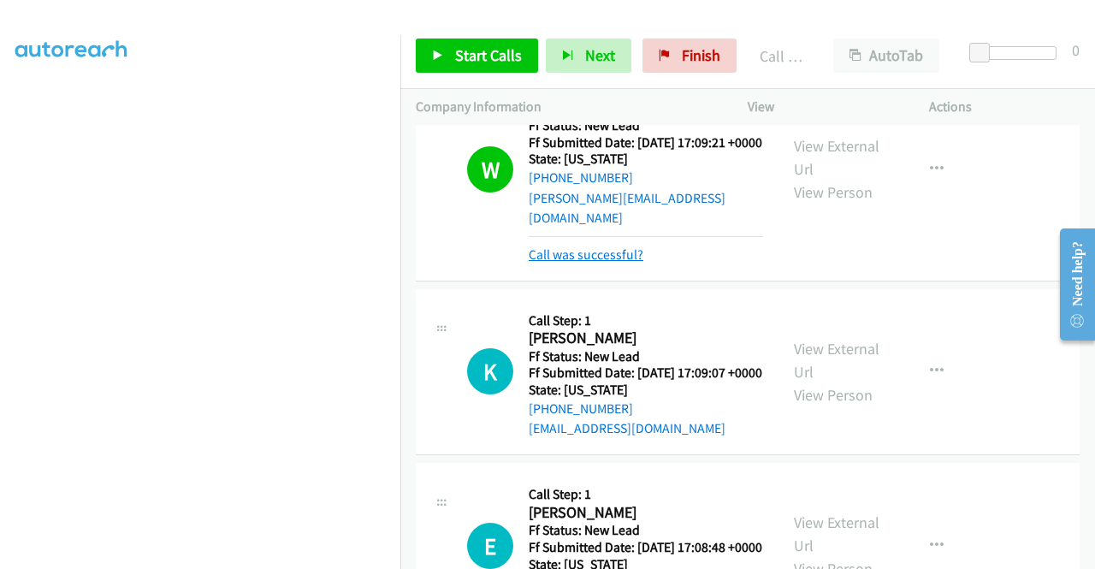
click at [597, 263] on link "Call was successful?" at bounding box center [586, 254] width 115 height 16
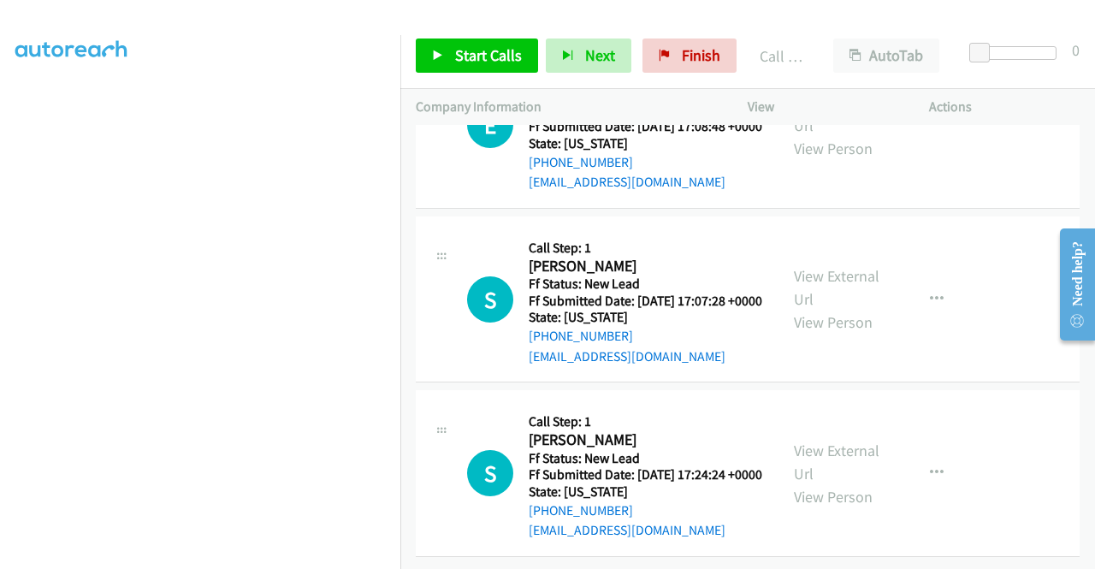
scroll to position [3616, 0]
click at [845, 440] on link "View External Url" at bounding box center [837, 461] width 86 height 43
click at [481, 70] on link "Start Calls" at bounding box center [477, 55] width 122 height 34
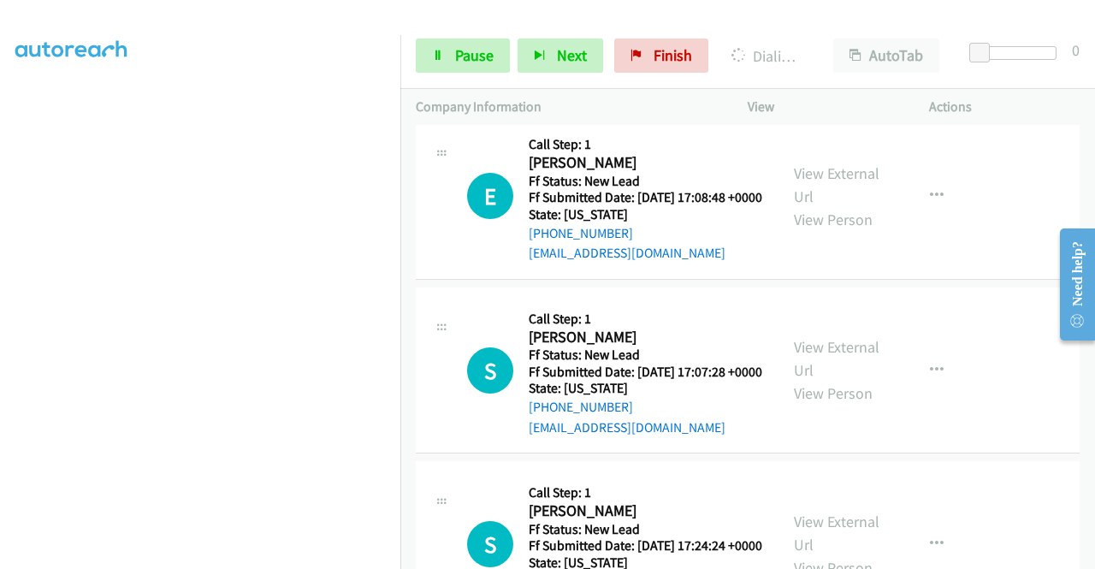
scroll to position [3188, 0]
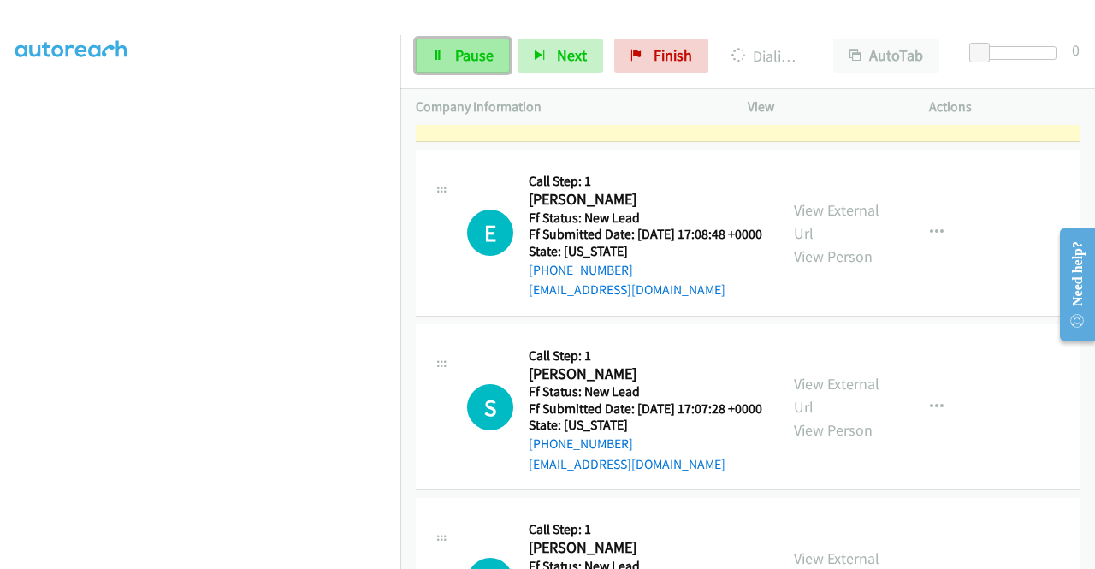
click at [477, 50] on span "Pause" at bounding box center [474, 55] width 38 height 20
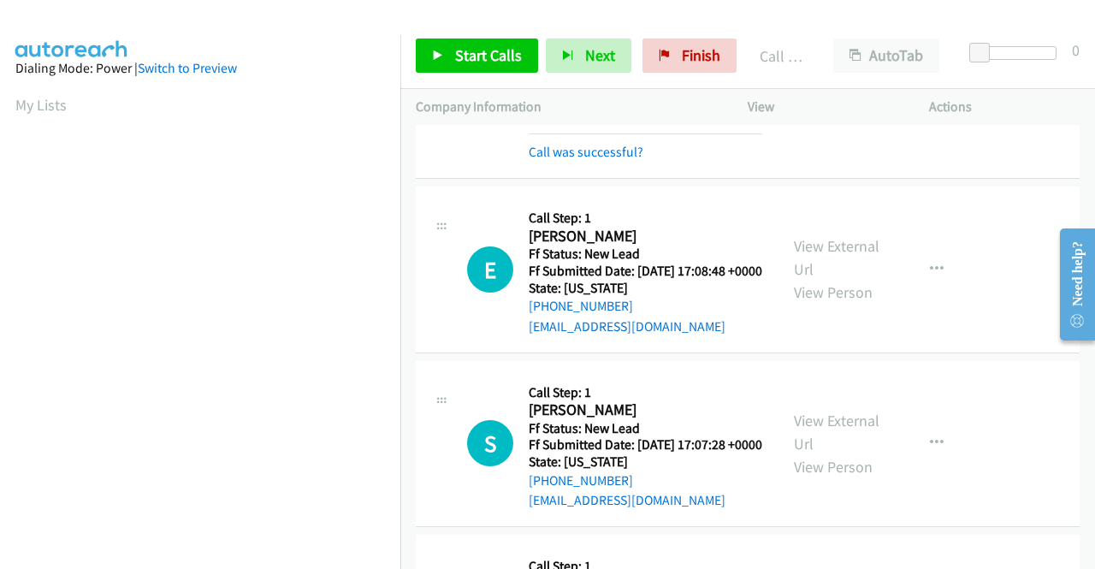
scroll to position [390, 0]
click at [582, 160] on link "Call was successful?" at bounding box center [586, 152] width 115 height 16
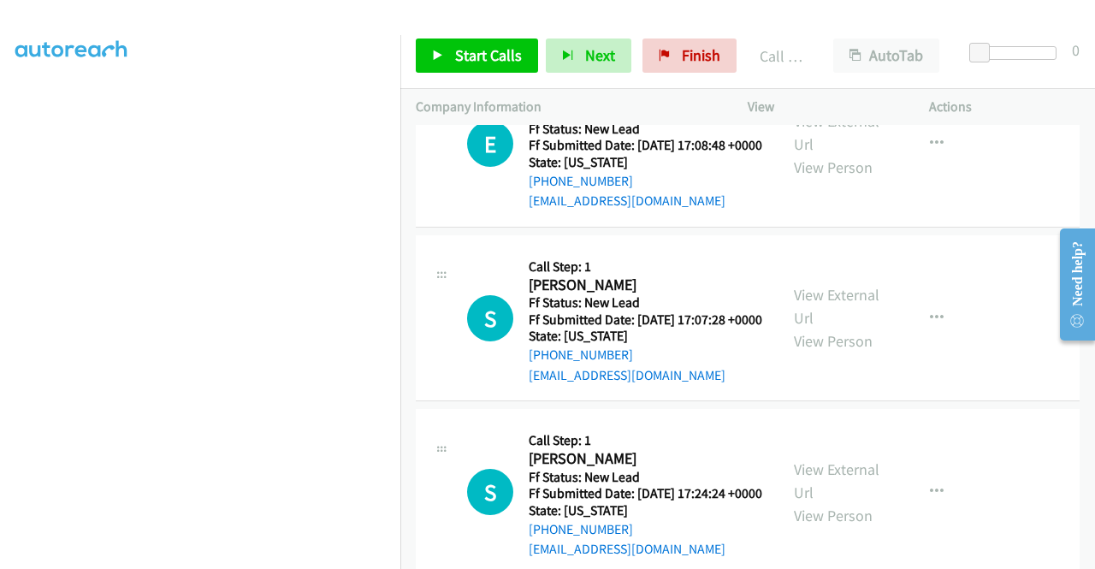
scroll to position [3360, 0]
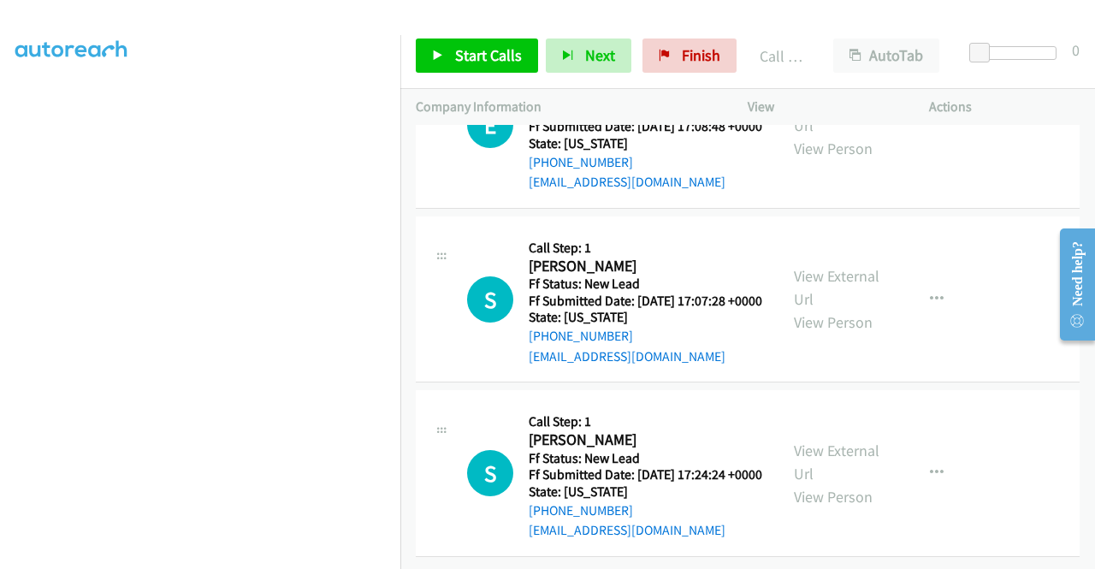
click at [708, 15] on div at bounding box center [539, 33] width 1079 height 66
click at [493, 64] on span "Start Calls" at bounding box center [488, 55] width 67 height 20
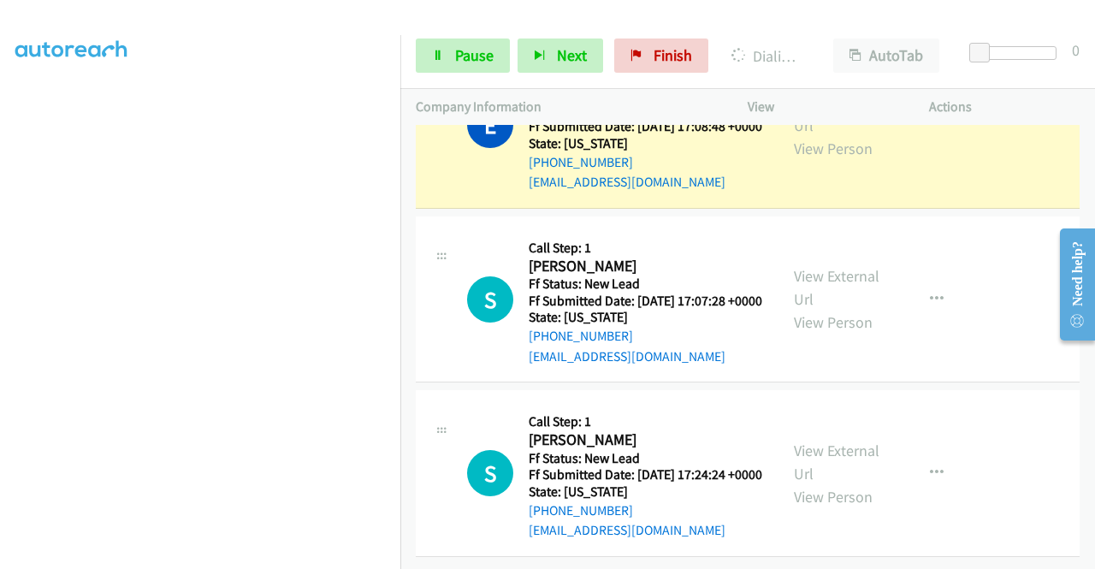
scroll to position [0, 0]
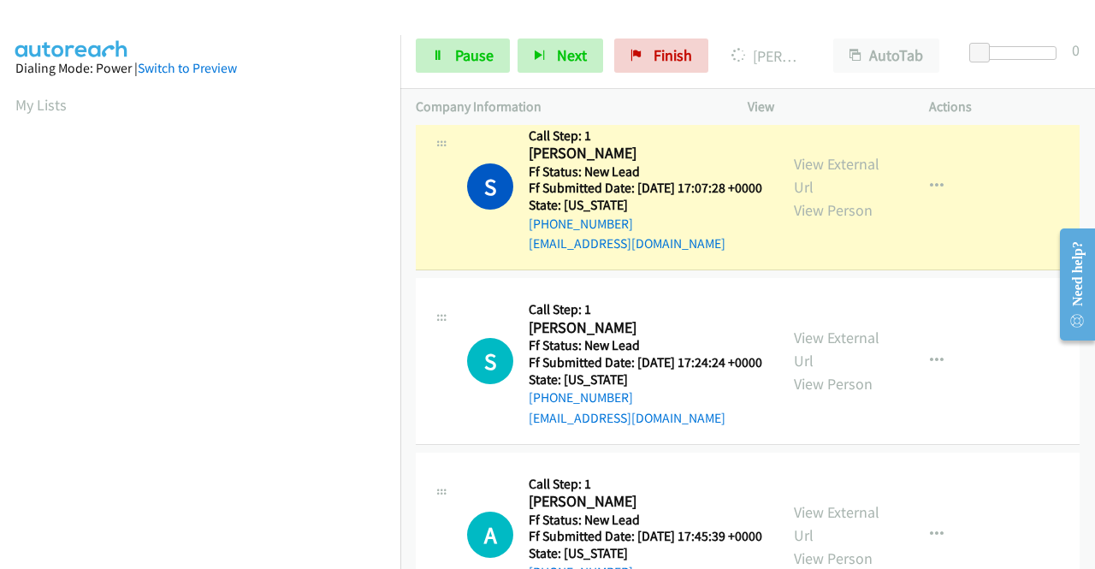
click at [615, 78] on link "Call was successful?" at bounding box center [586, 70] width 115 height 16
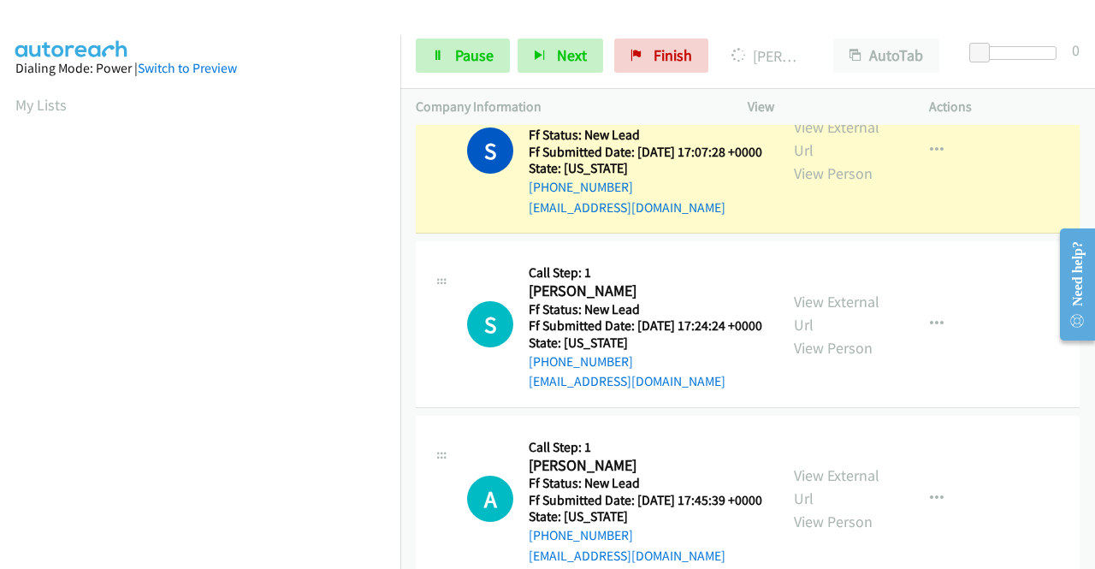
drag, startPoint x: 470, startPoint y: 32, endPoint x: 469, endPoint y: 44, distance: 12.9
click at [470, 32] on div "Start Calls Pause Next Finish Dialing [PERSON_NAME] AutoTab AutoTab 0" at bounding box center [747, 56] width 694 height 66
click at [469, 45] on span "Pause" at bounding box center [474, 55] width 38 height 20
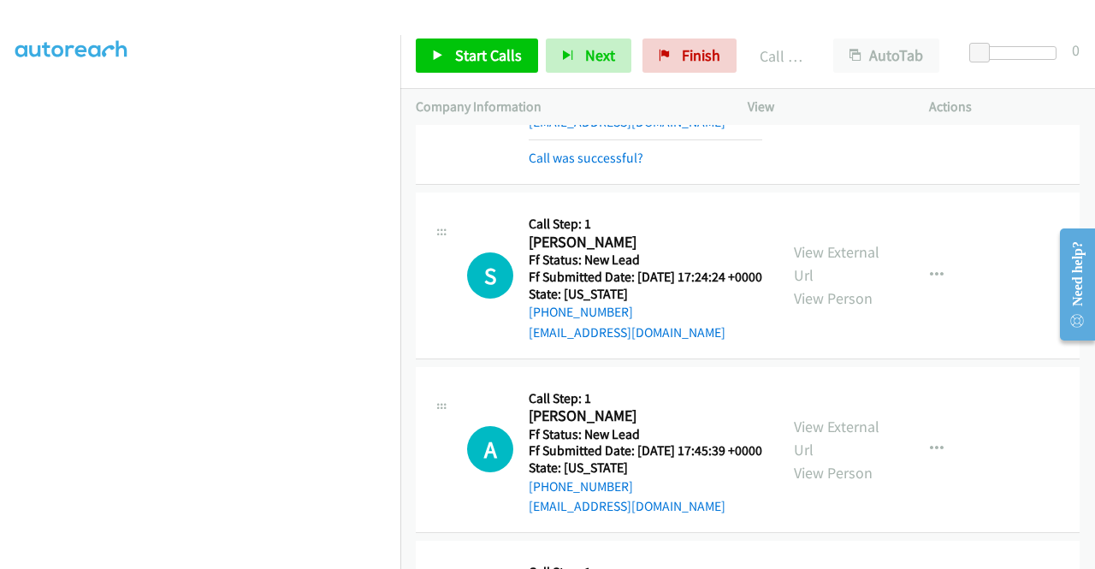
scroll to position [3616, 0]
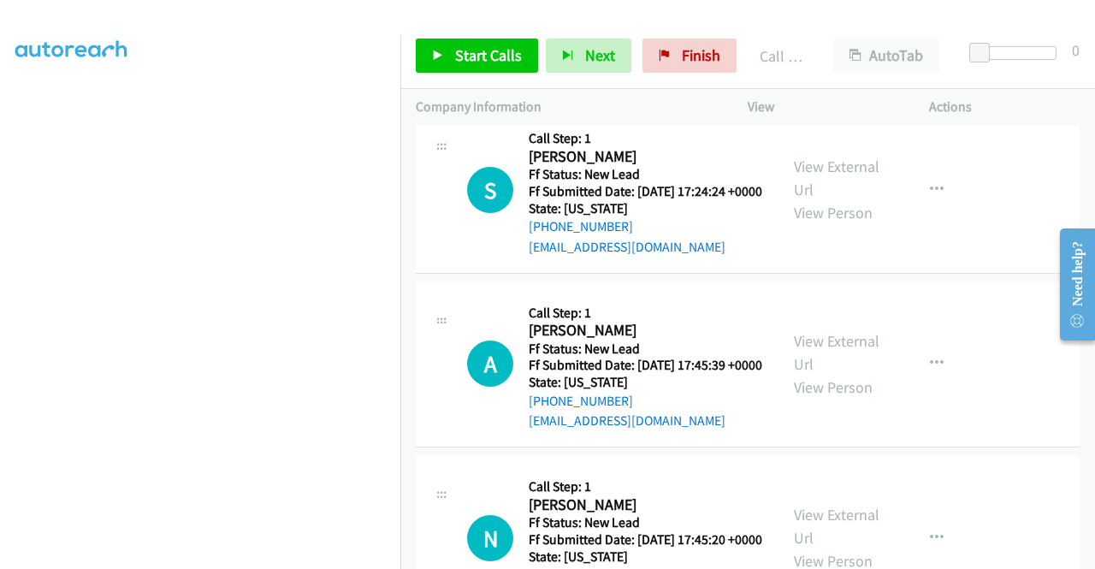
click at [618, 80] on link "Call was successful?" at bounding box center [586, 72] width 115 height 16
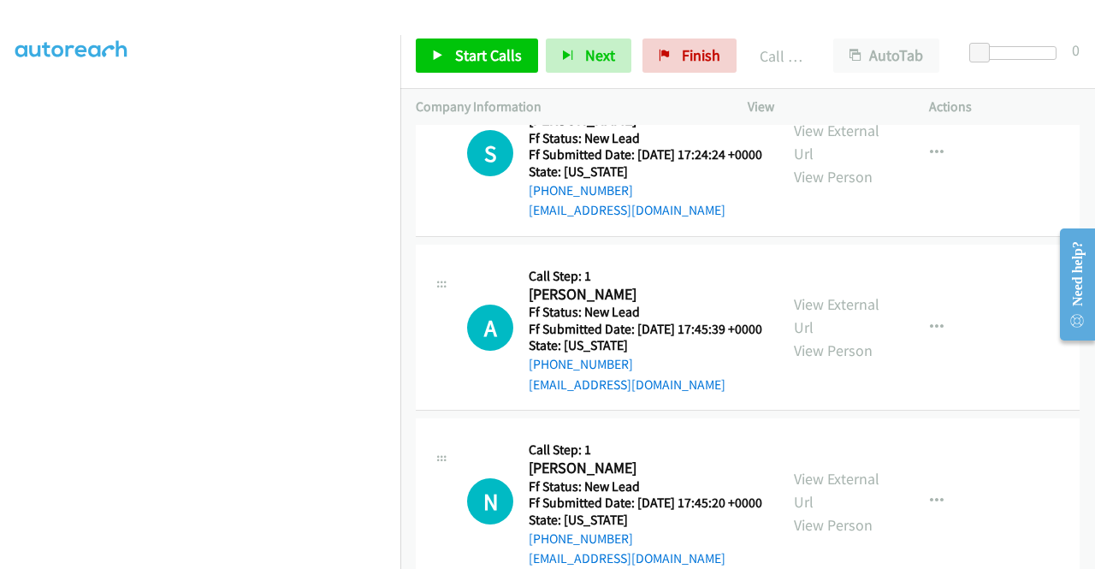
scroll to position [390, 0]
click at [511, 41] on link "Start Calls" at bounding box center [477, 55] width 122 height 34
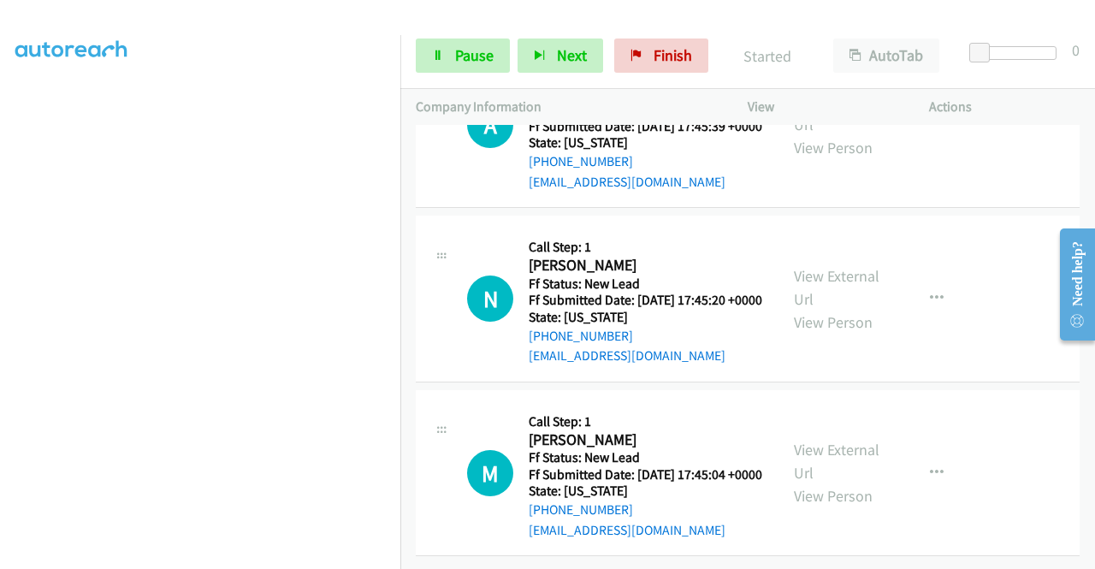
scroll to position [3873, 0]
click at [839, 134] on link "View External Url" at bounding box center [837, 113] width 86 height 43
click at [855, 309] on link "View External Url" at bounding box center [837, 287] width 86 height 43
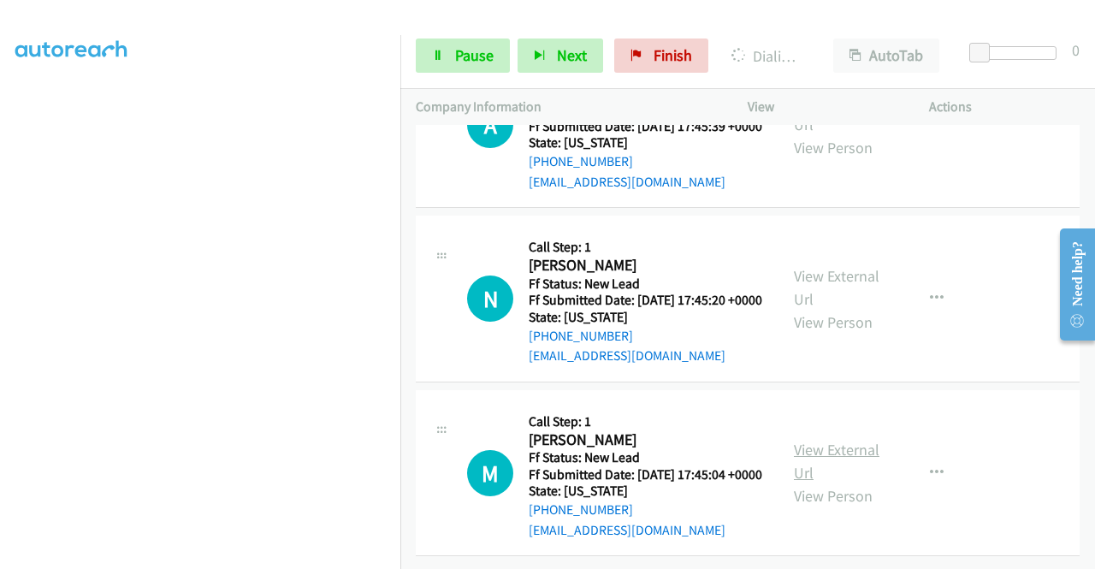
click at [859, 480] on link "View External Url" at bounding box center [837, 461] width 86 height 43
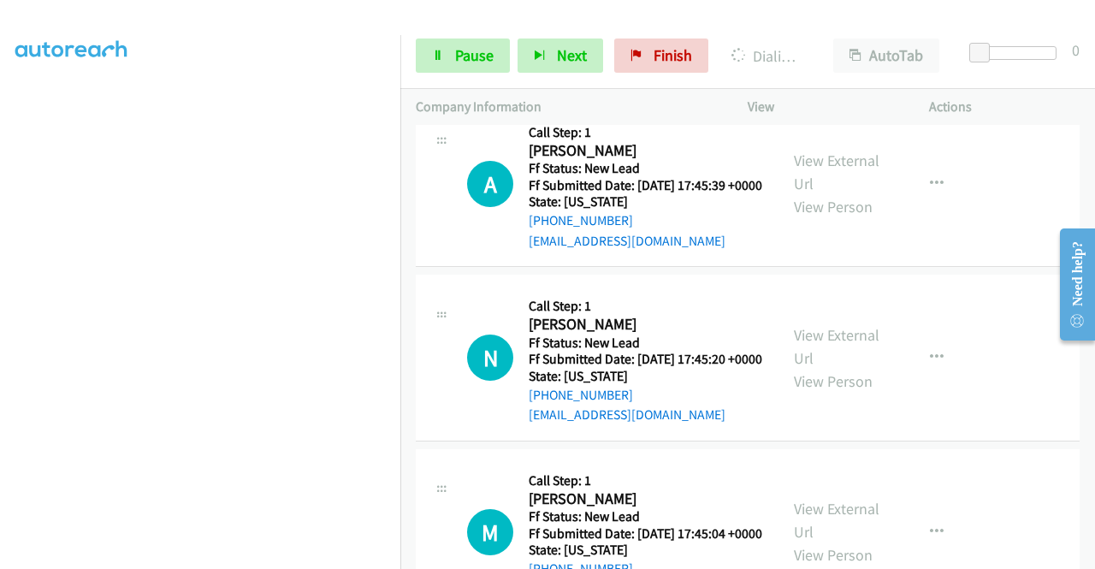
scroll to position [48, 0]
click at [477, 61] on span "Pause" at bounding box center [474, 55] width 38 height 20
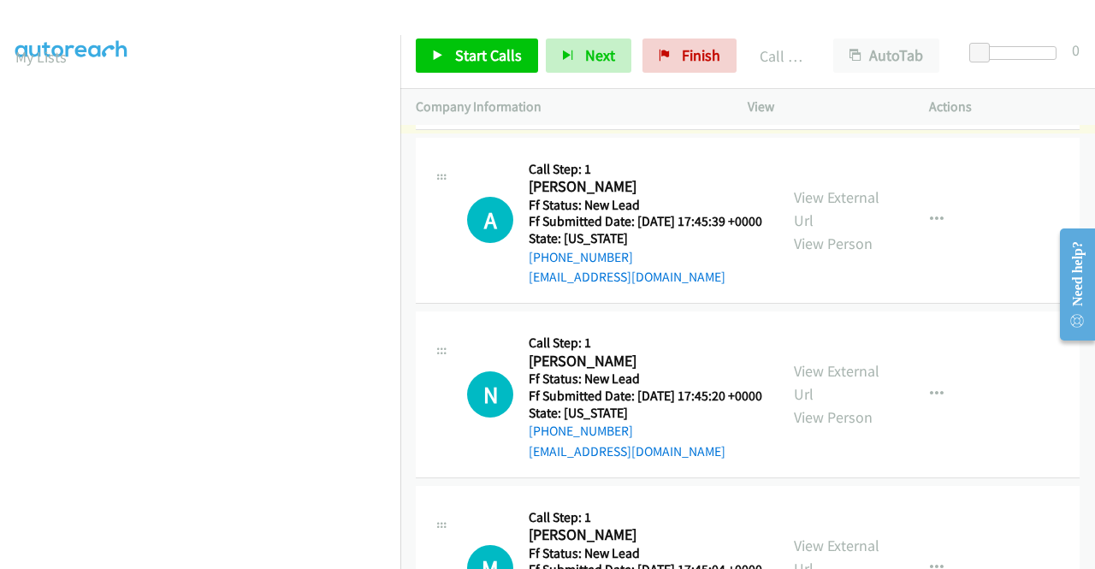
click at [621, 111] on link "Call was successful?" at bounding box center [586, 103] width 115 height 16
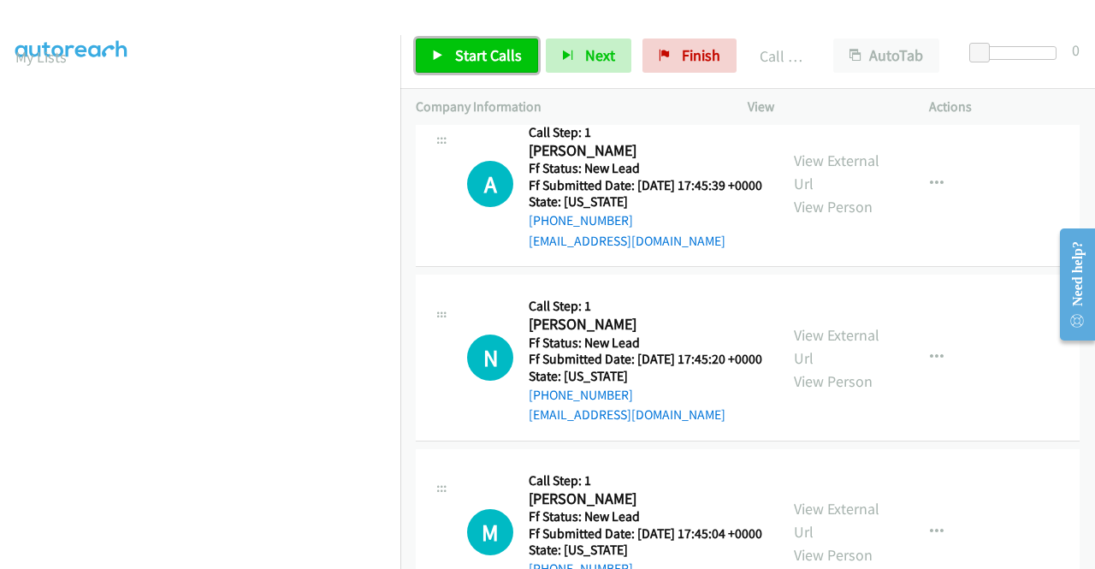
click at [482, 57] on span "Start Calls" at bounding box center [488, 55] width 67 height 20
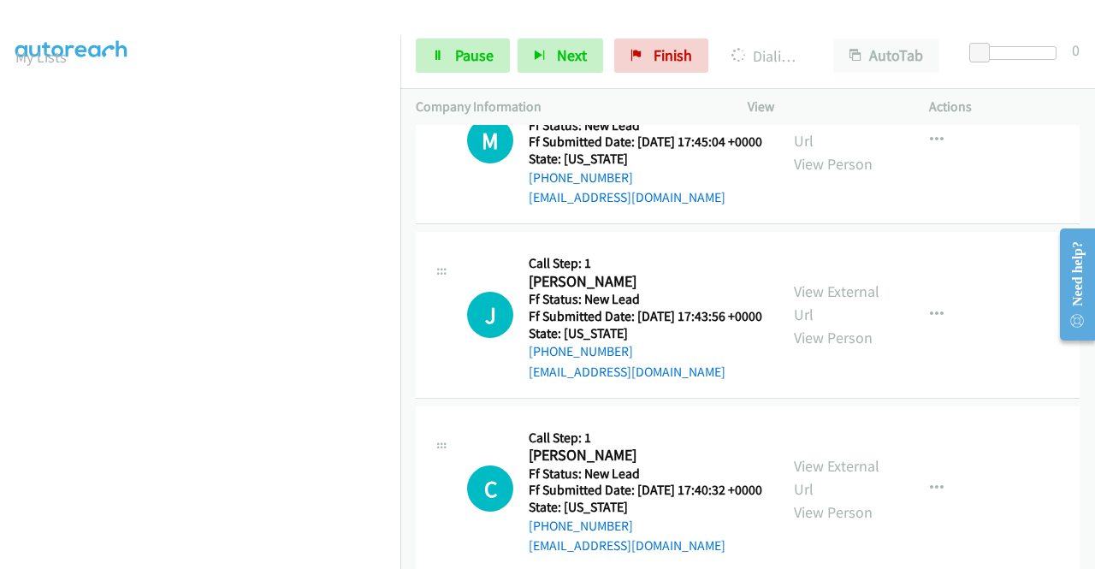
scroll to position [0, 0]
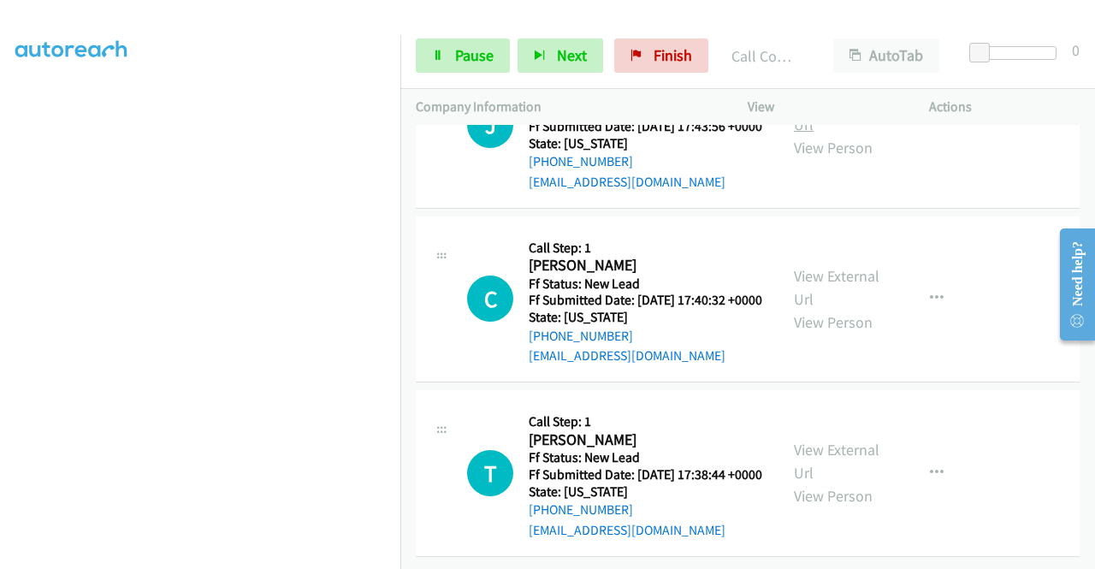
click at [836, 134] on link "View External Url" at bounding box center [837, 113] width 86 height 43
click at [821, 309] on link "View External Url" at bounding box center [837, 287] width 86 height 43
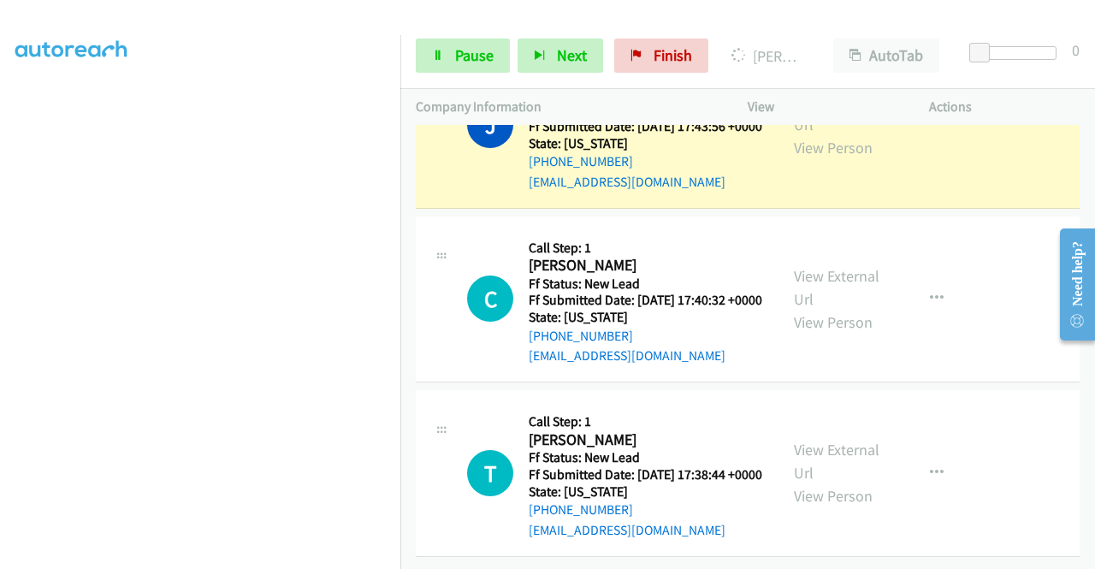
scroll to position [4786, 0]
click at [826, 440] on link "View External Url" at bounding box center [837, 461] width 86 height 43
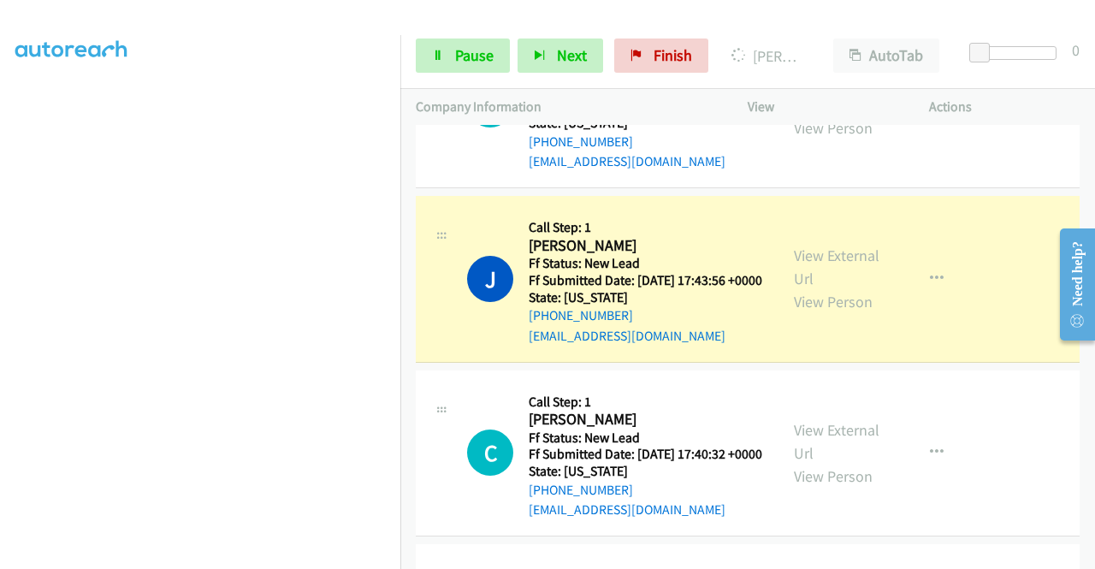
scroll to position [4197, 0]
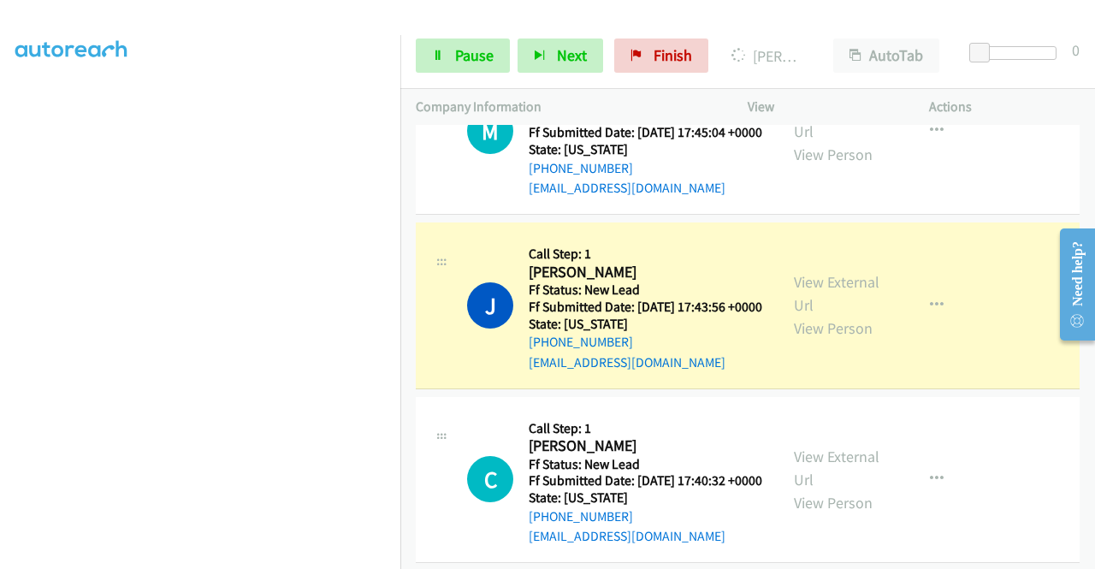
drag, startPoint x: 611, startPoint y: 360, endPoint x: 630, endPoint y: 346, distance: 24.0
click at [611, 22] on link "Call was successful?" at bounding box center [586, 14] width 115 height 16
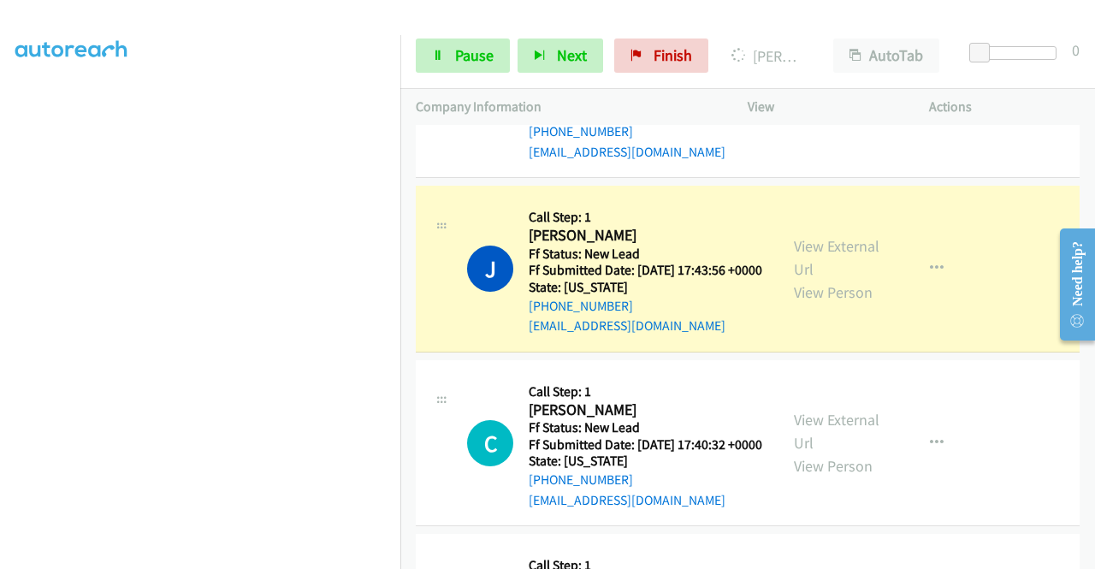
scroll to position [390, 0]
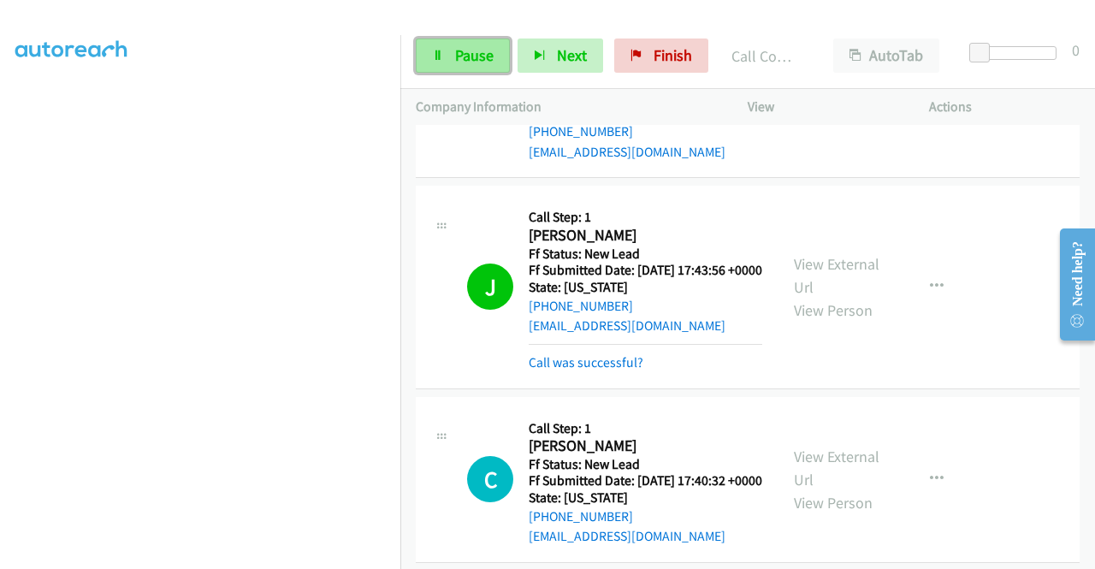
click at [468, 55] on span "Pause" at bounding box center [474, 55] width 38 height 20
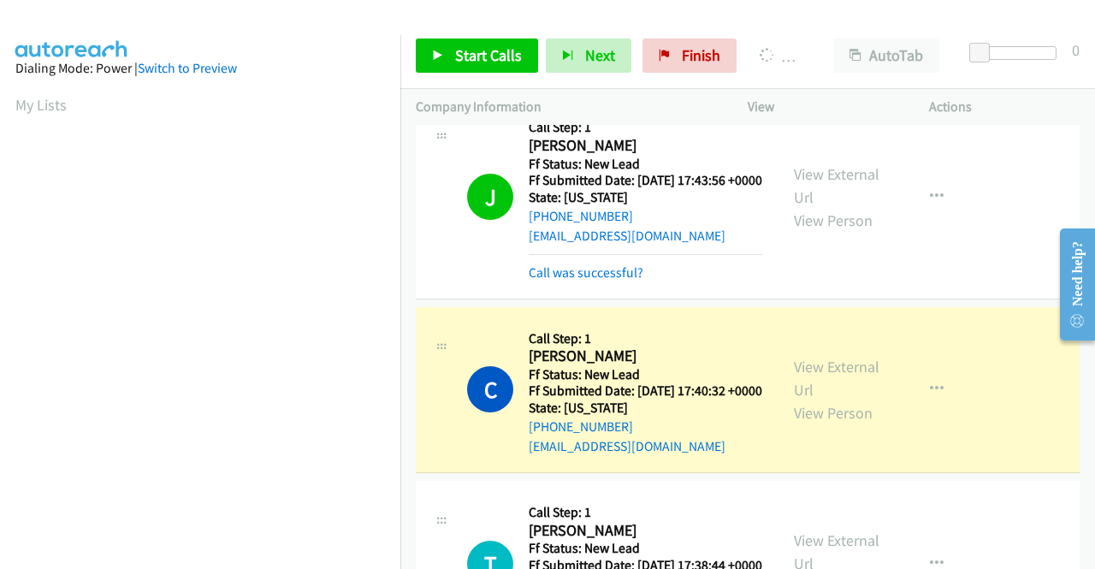
scroll to position [4539, 0]
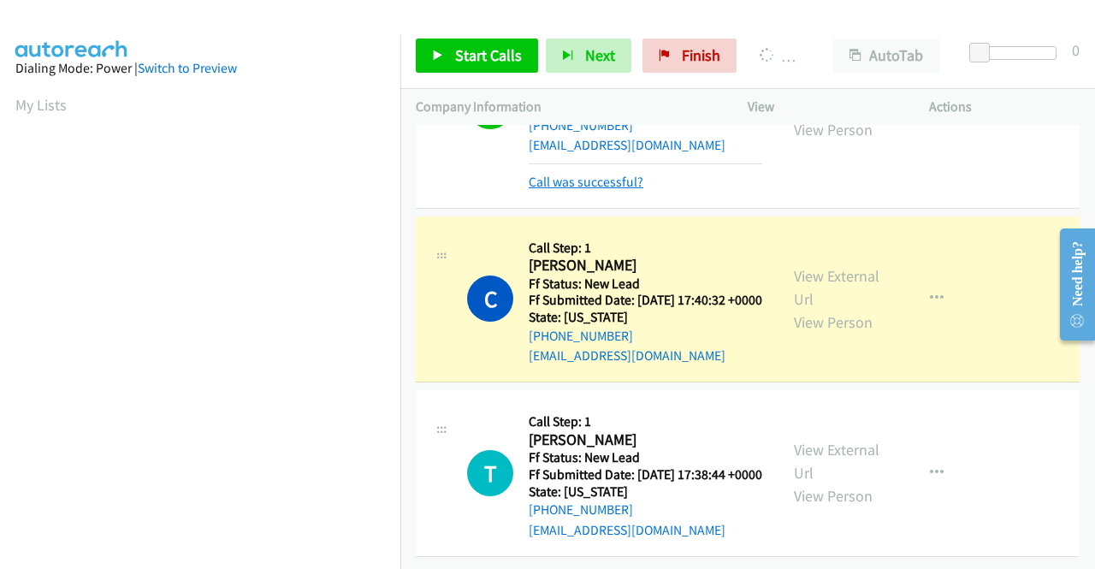
click at [609, 190] on link "Call was successful?" at bounding box center [586, 182] width 115 height 16
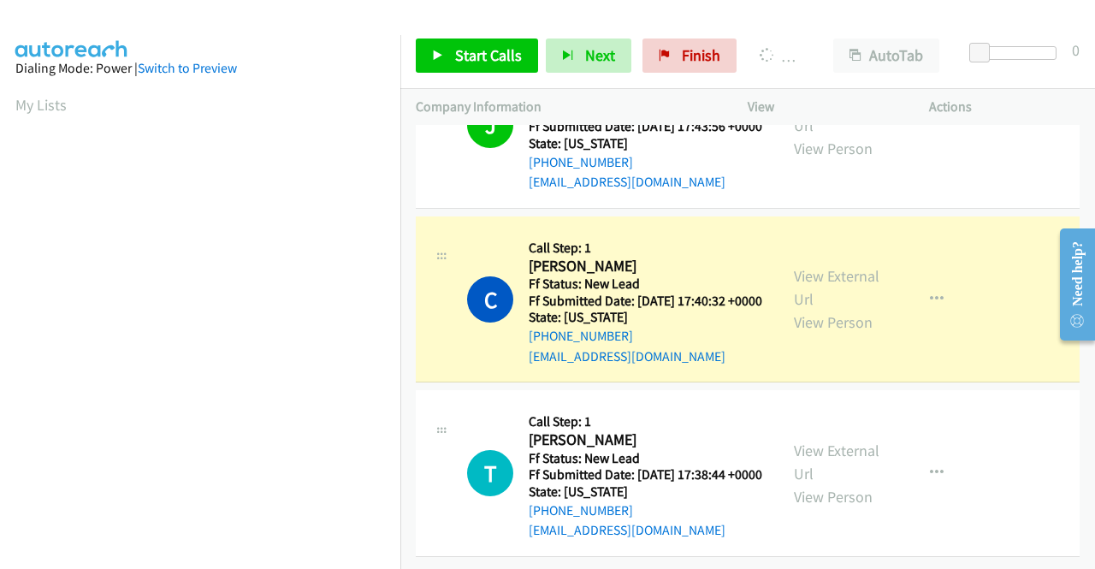
scroll to position [390, 0]
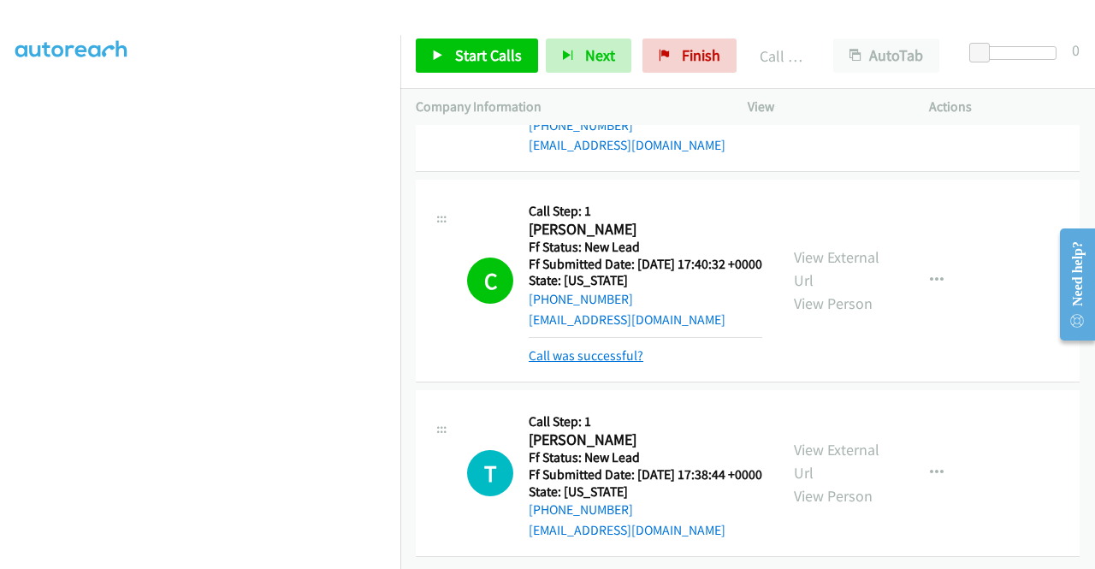
click at [543, 363] on link "Call was successful?" at bounding box center [586, 355] width 115 height 16
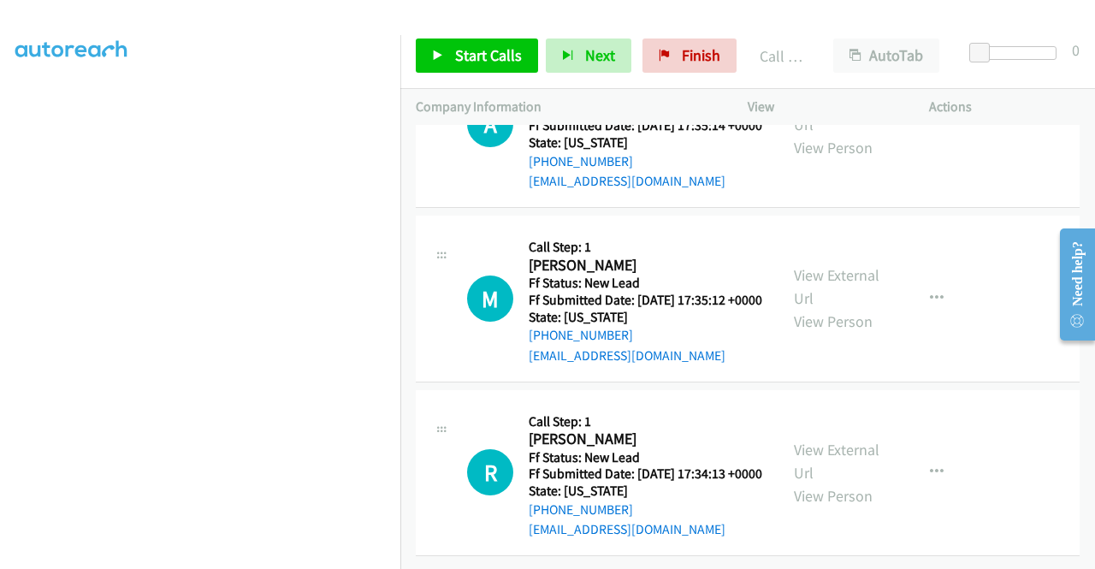
scroll to position [5052, 0]
click at [835, 134] on link "View External Url" at bounding box center [837, 113] width 86 height 43
click at [823, 308] on link "View External Url" at bounding box center [837, 286] width 86 height 43
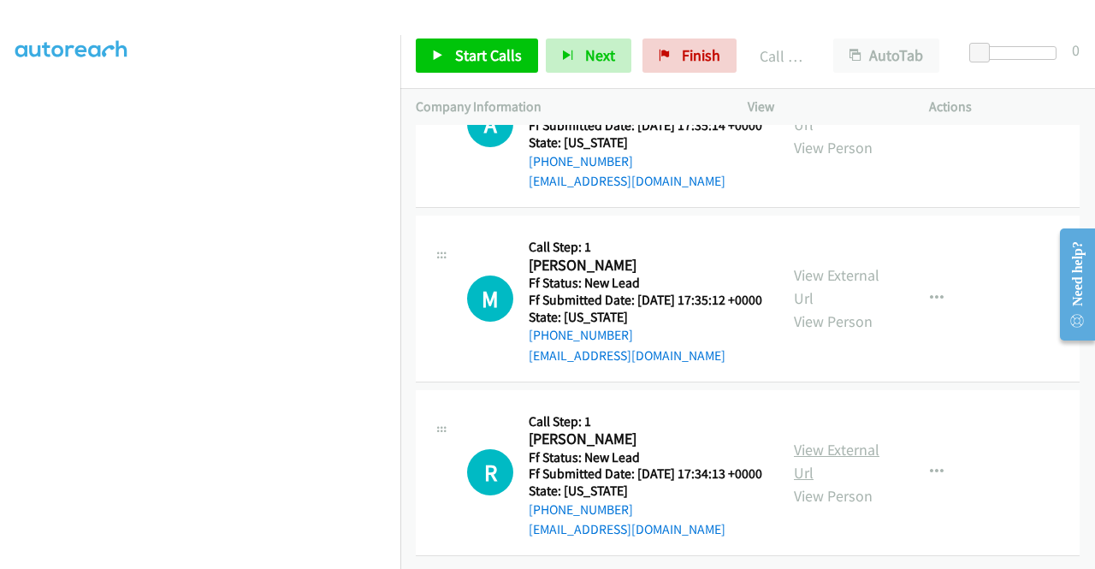
click at [824, 440] on link "View External Url" at bounding box center [837, 461] width 86 height 43
click at [493, 47] on span "Start Calls" at bounding box center [488, 55] width 67 height 20
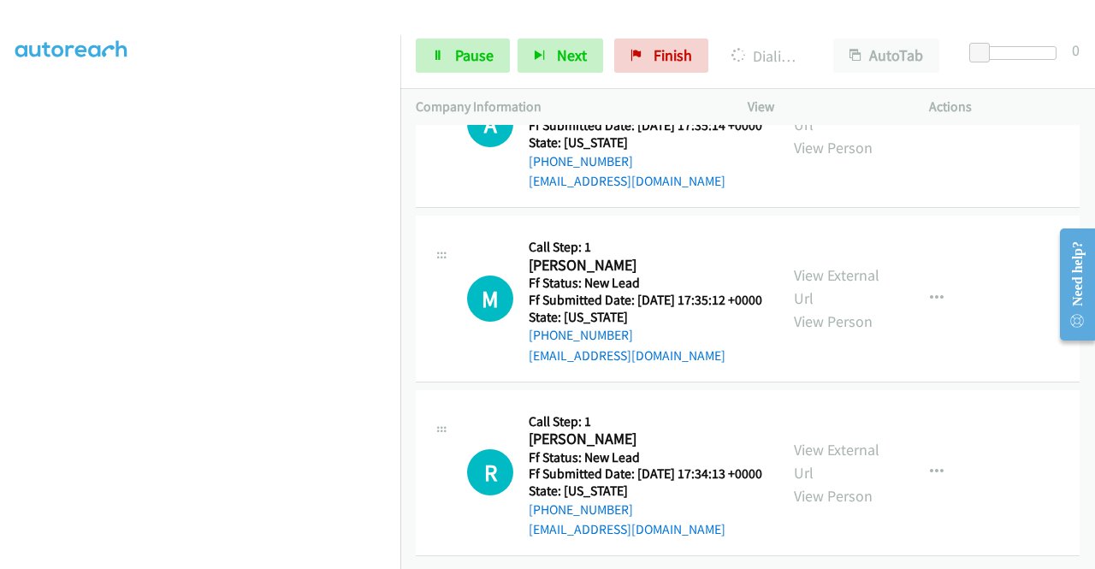
click at [1042, 352] on div "M Callback Scheduled Call Step: 1 [PERSON_NAME] America/Phoenix Ff Status: New …" at bounding box center [748, 299] width 664 height 167
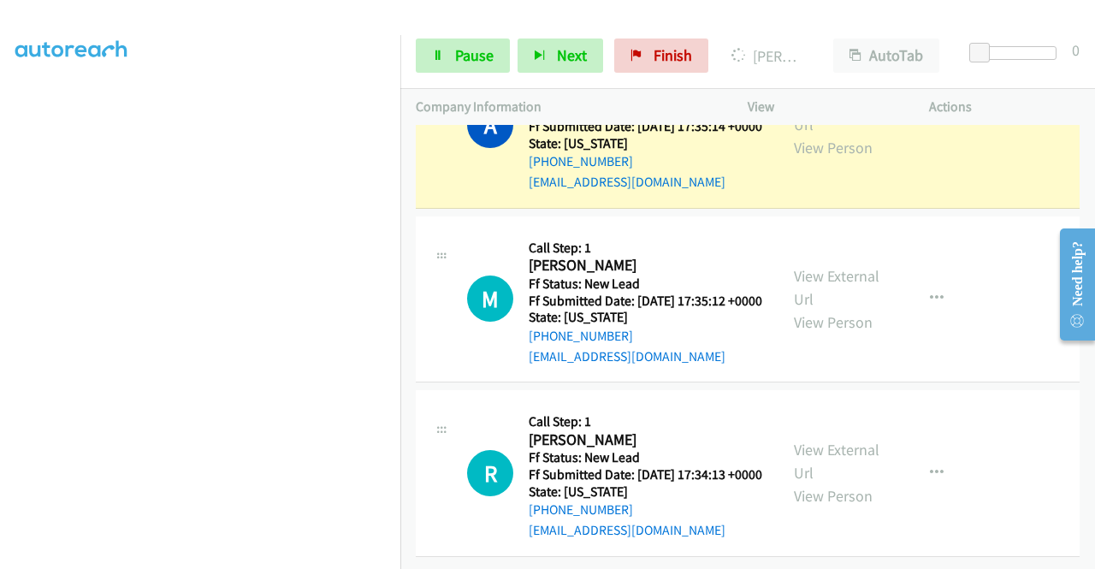
scroll to position [5026, 0]
click at [590, 16] on link "Call was successful?" at bounding box center [586, 8] width 115 height 16
click at [441, 64] on link "Pause" at bounding box center [463, 55] width 94 height 34
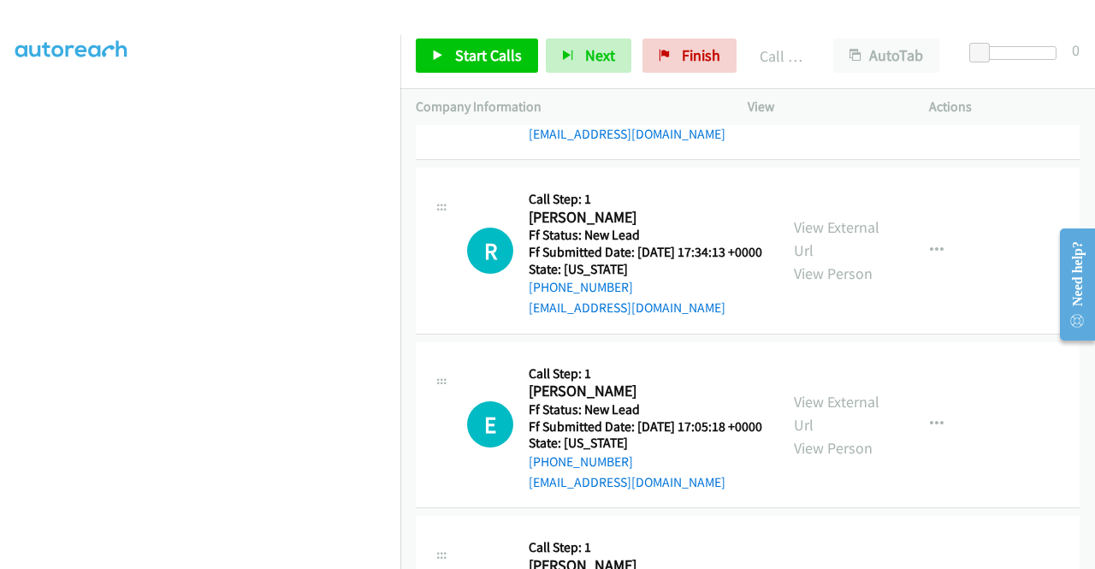
scroll to position [5197, 0]
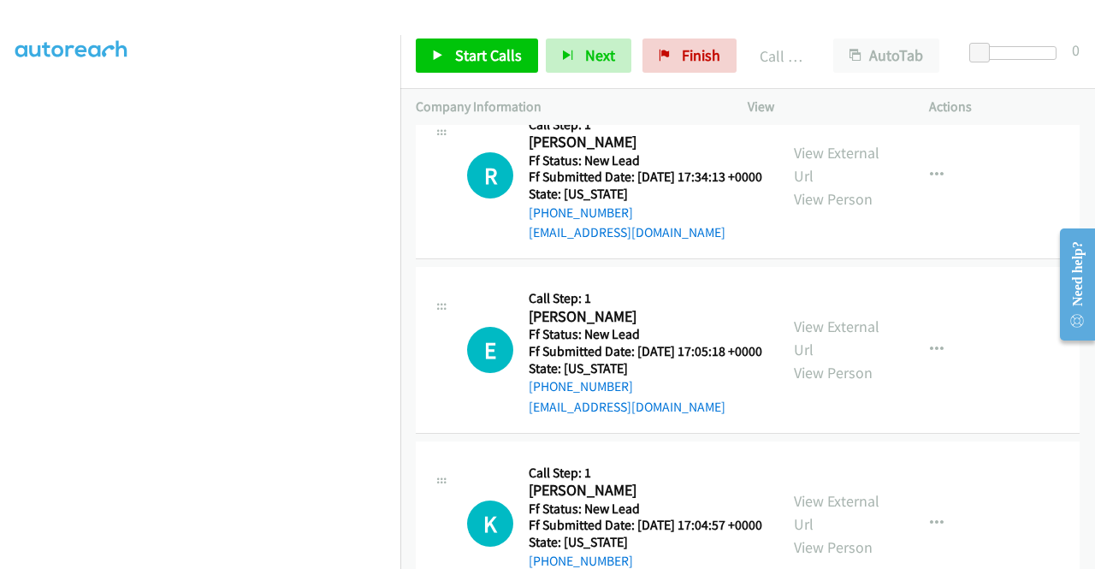
scroll to position [0, 0]
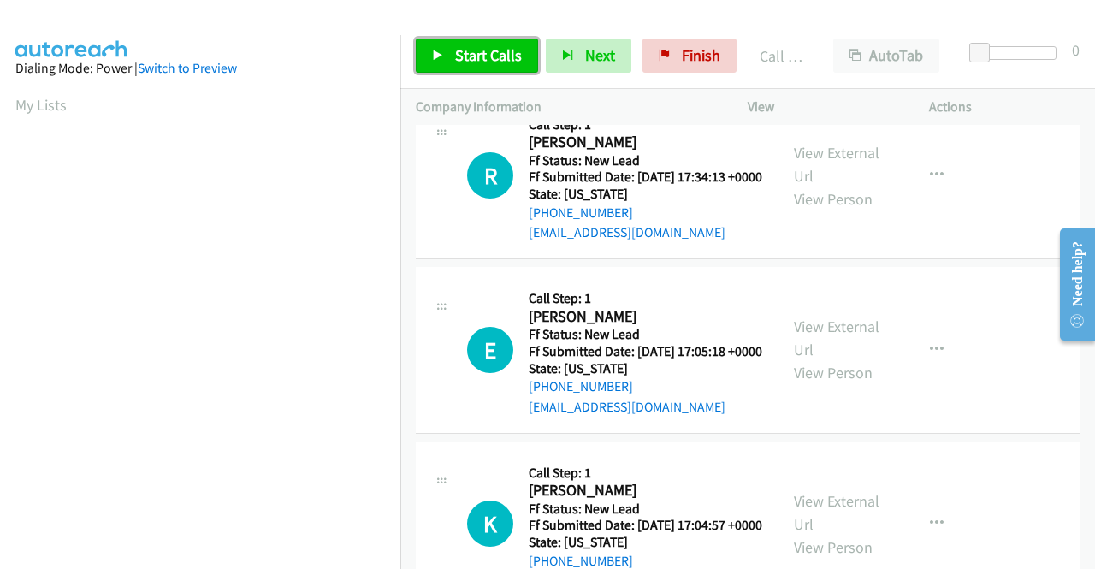
click at [474, 53] on span "Start Calls" at bounding box center [488, 55] width 67 height 20
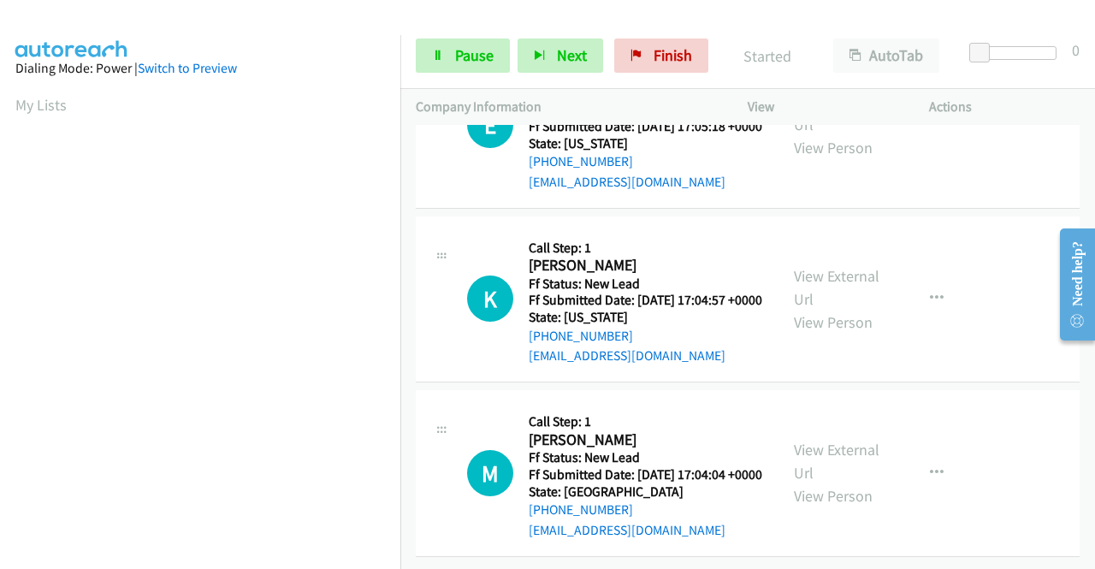
scroll to position [5539, 0]
click at [852, 134] on link "View External Url" at bounding box center [837, 113] width 86 height 43
click at [824, 309] on link "View External Url" at bounding box center [837, 287] width 86 height 43
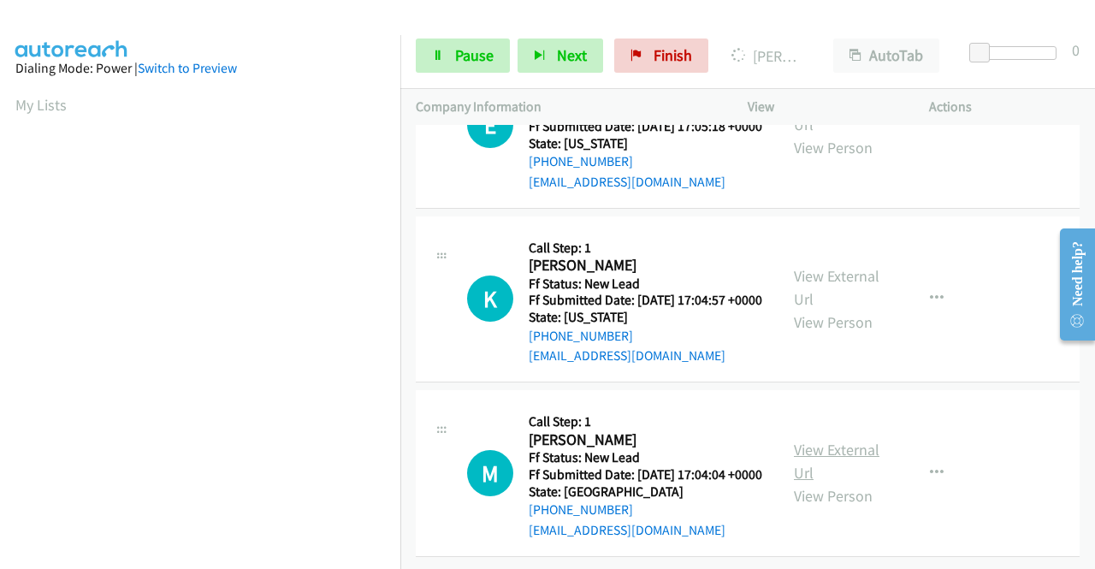
click at [819, 440] on link "View External Url" at bounding box center [837, 461] width 86 height 43
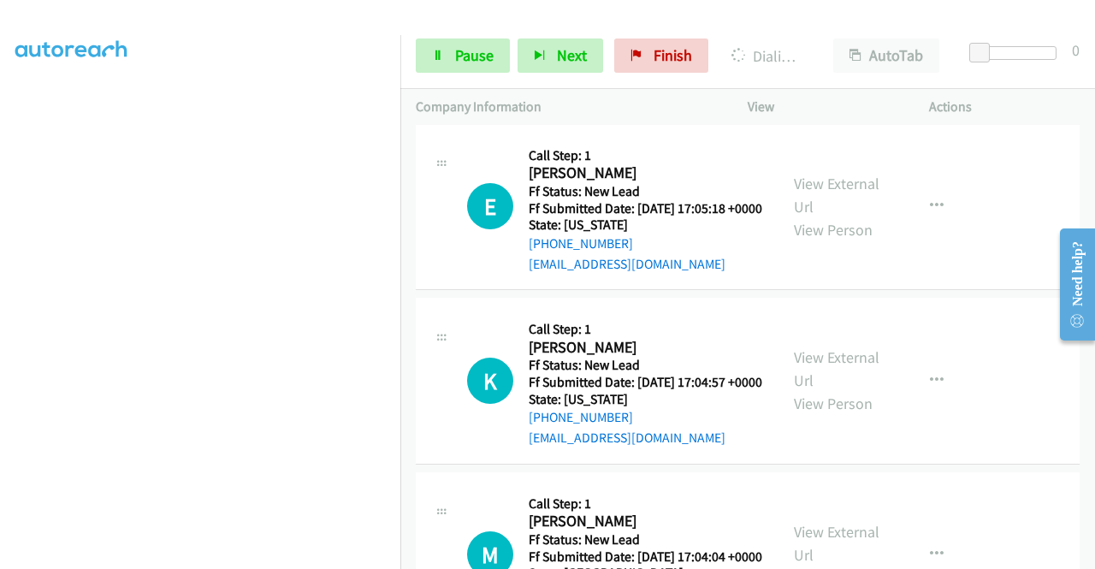
scroll to position [48, 0]
click at [442, 68] on link "Pause" at bounding box center [463, 55] width 94 height 34
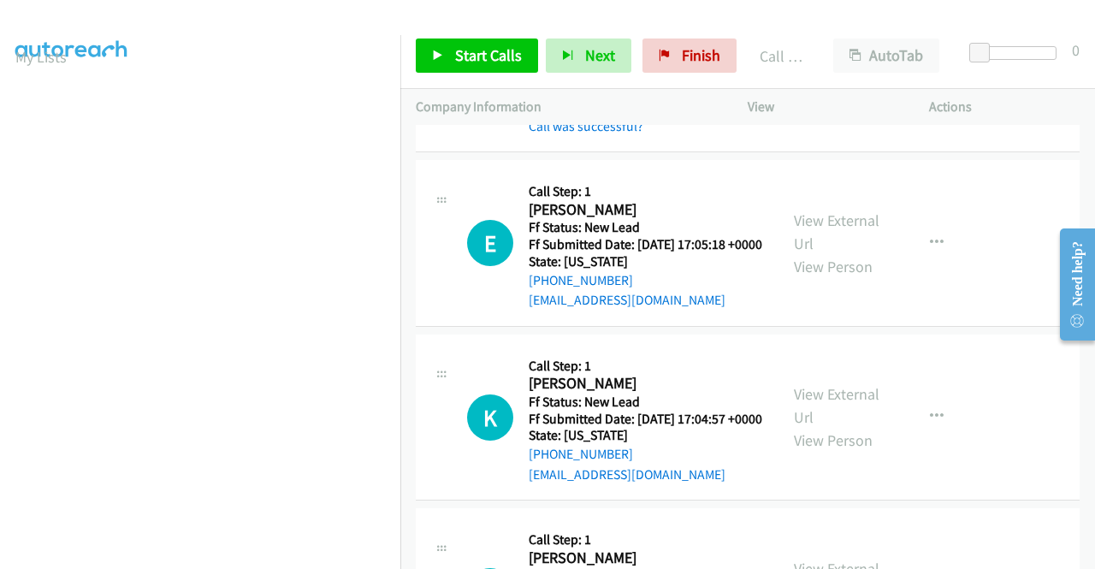
click at [895, 152] on div "R Callback Scheduled Call Step: 1 [PERSON_NAME] America/[GEOGRAPHIC_DATA] Ff St…" at bounding box center [748, 51] width 664 height 203
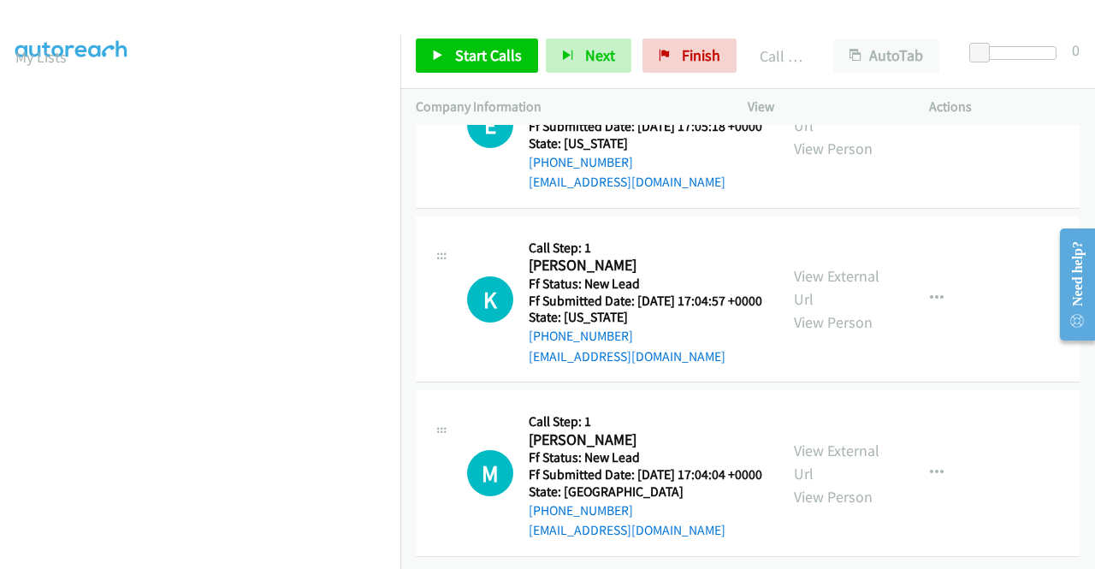
scroll to position [5547, 0]
drag, startPoint x: 603, startPoint y: 417, endPoint x: 638, endPoint y: 314, distance: 108.5
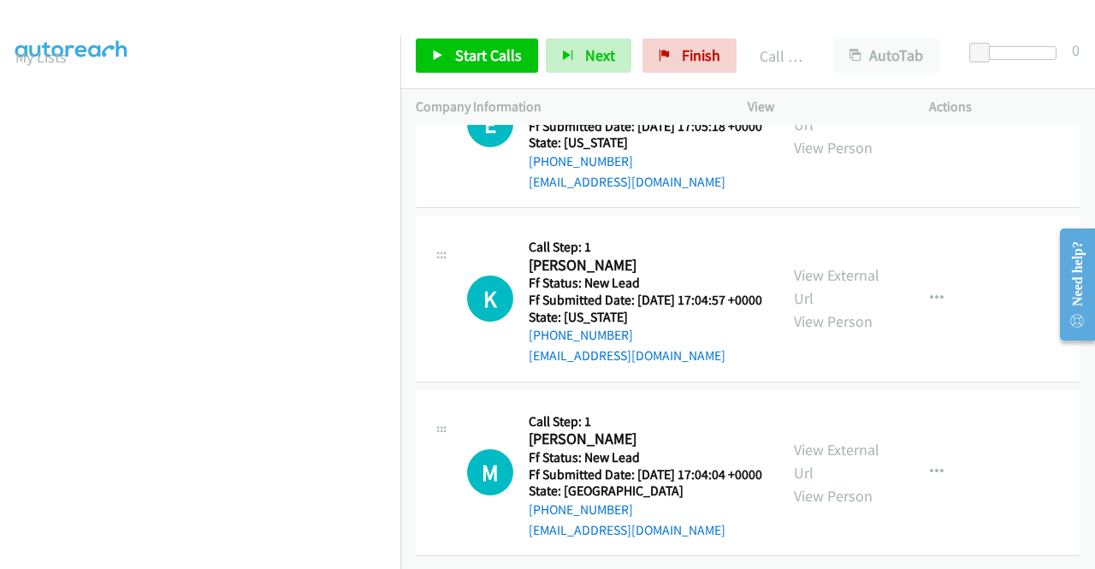
click at [619, 15] on link "Call was successful?" at bounding box center [586, 7] width 115 height 16
click at [483, 50] on span "Start Calls" at bounding box center [488, 55] width 67 height 20
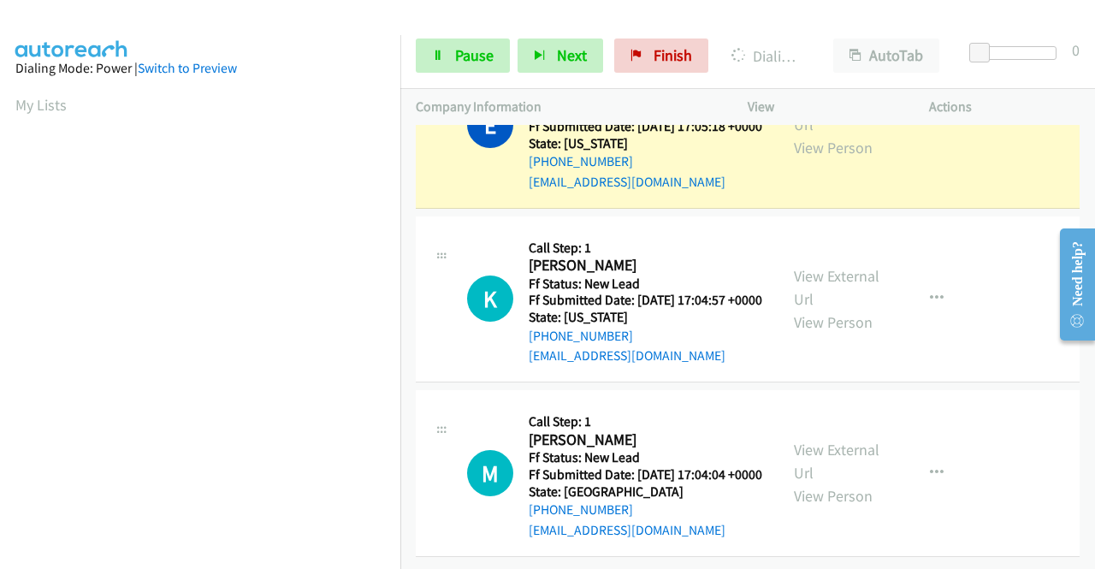
scroll to position [390, 0]
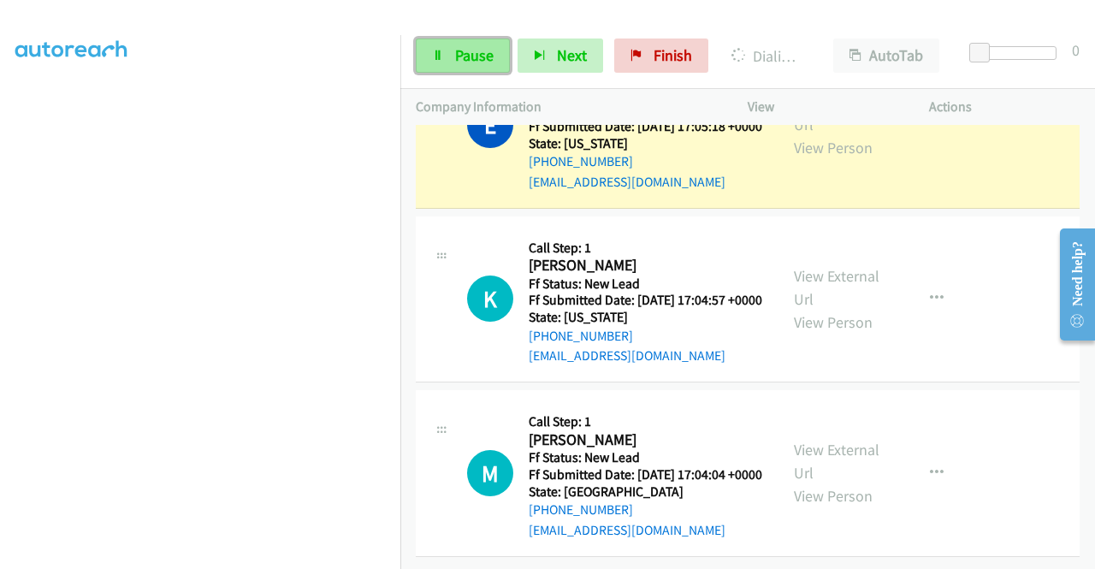
click at [452, 61] on link "Pause" at bounding box center [463, 55] width 94 height 34
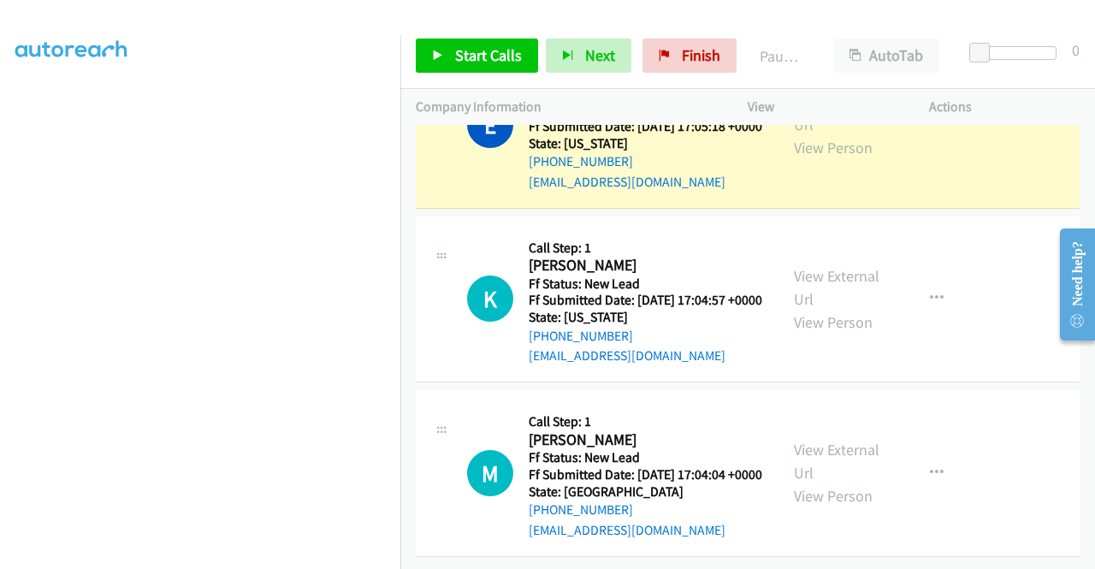
scroll to position [245, 0]
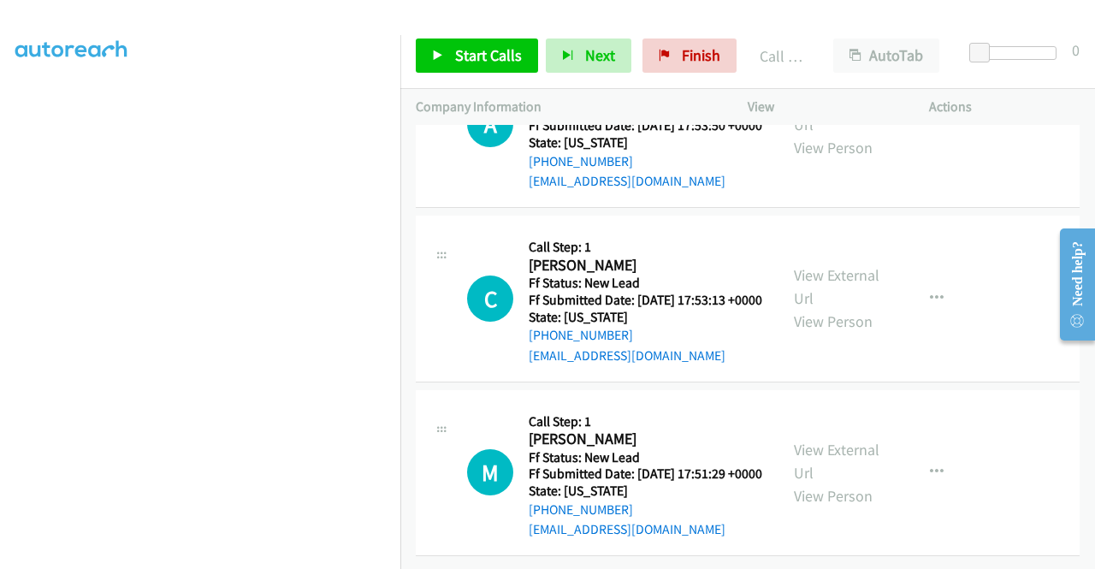
scroll to position [6061, 0]
click at [847, 134] on link "View External Url" at bounding box center [837, 113] width 86 height 43
click at [836, 308] on link "View External Url" at bounding box center [837, 286] width 86 height 43
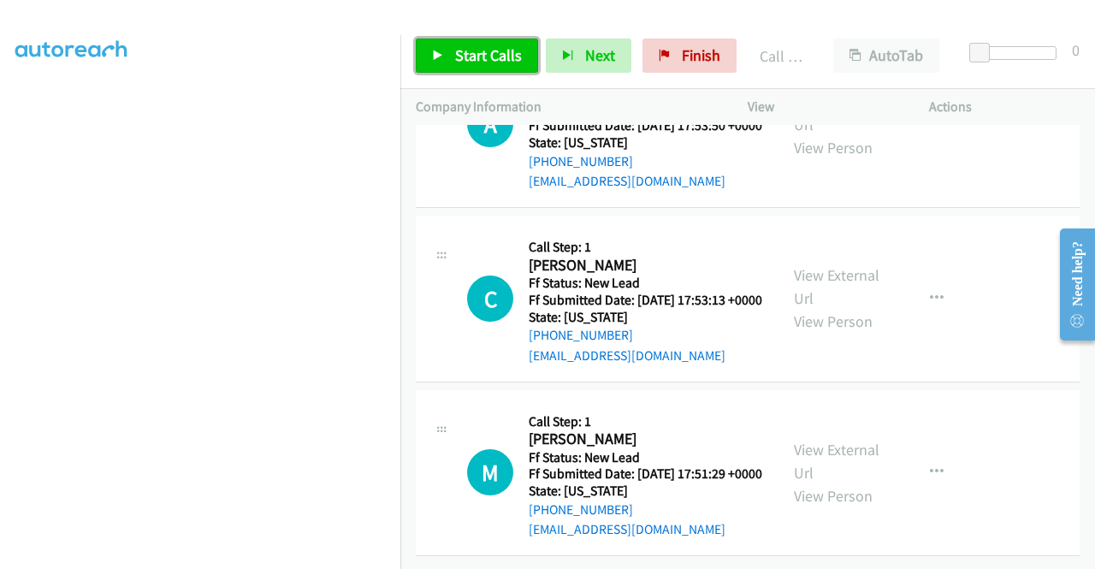
click at [467, 51] on span "Start Calls" at bounding box center [488, 55] width 67 height 20
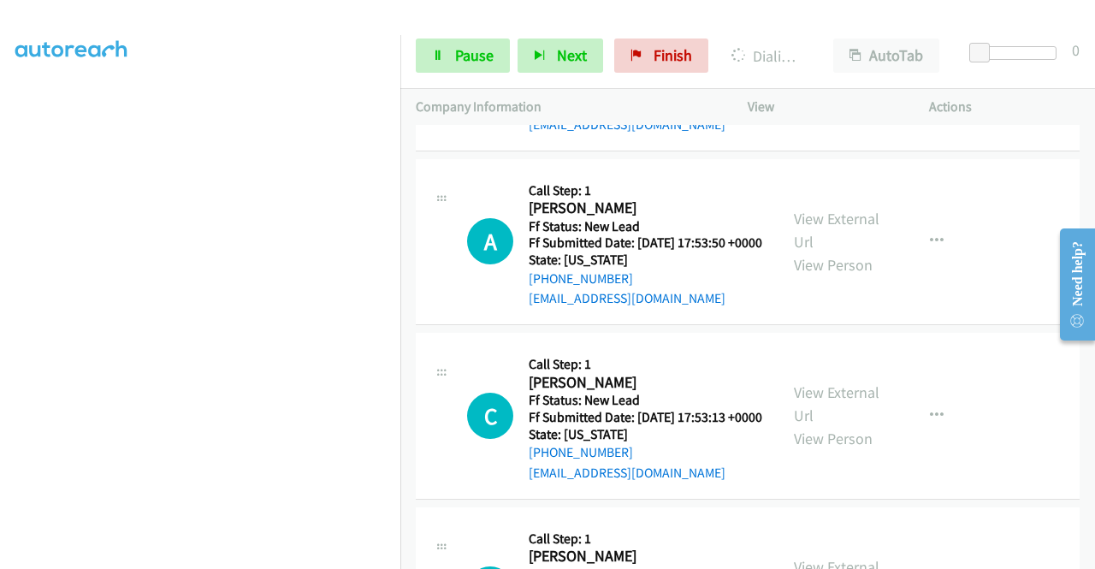
scroll to position [0, 0]
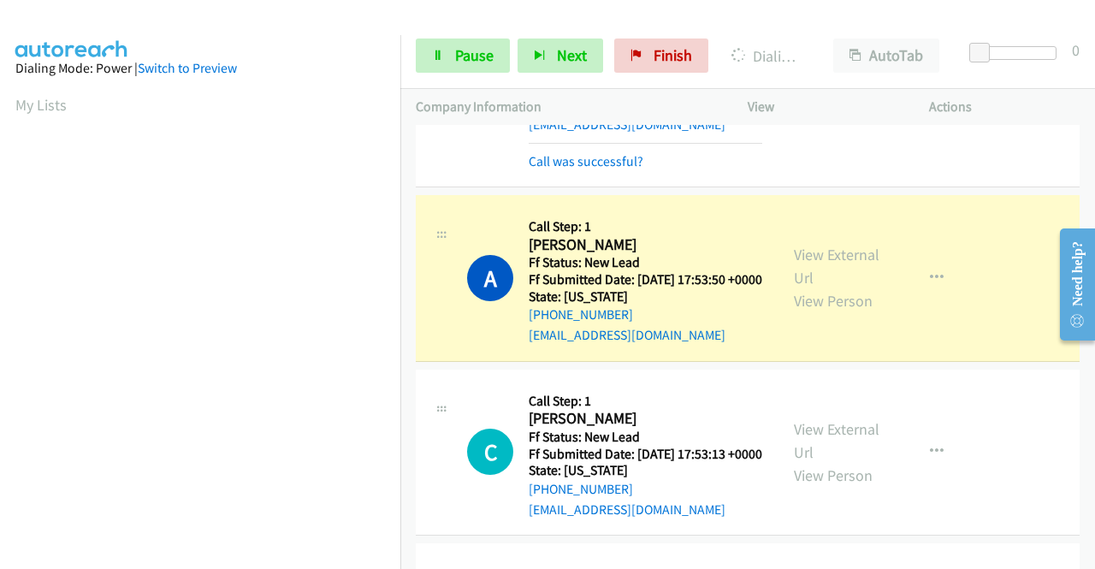
scroll to position [390, 0]
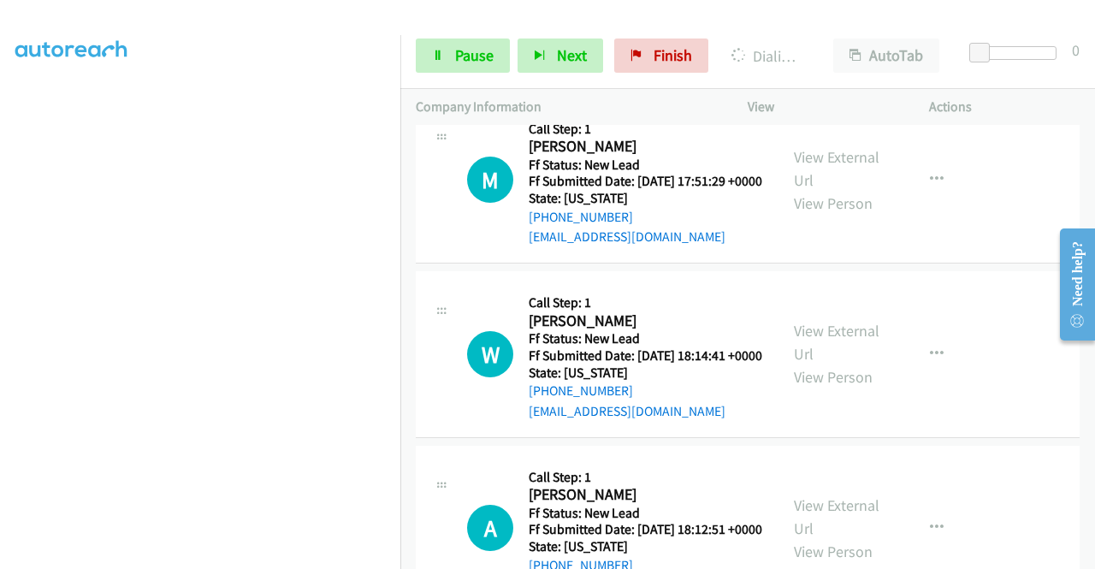
scroll to position [0, 0]
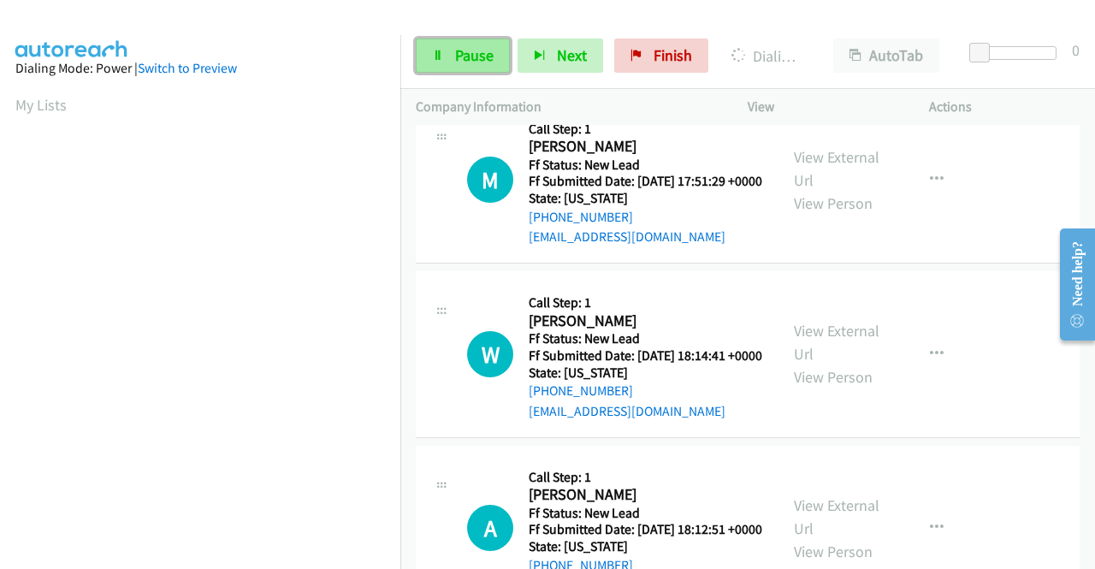
click at [455, 53] on span "Pause" at bounding box center [474, 55] width 38 height 20
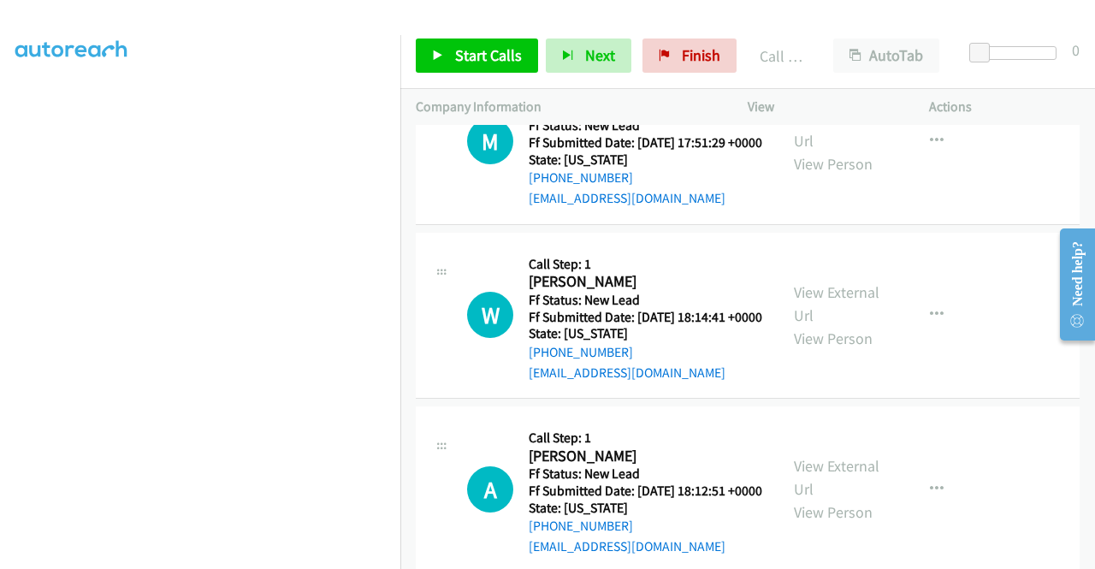
scroll to position [6408, 0]
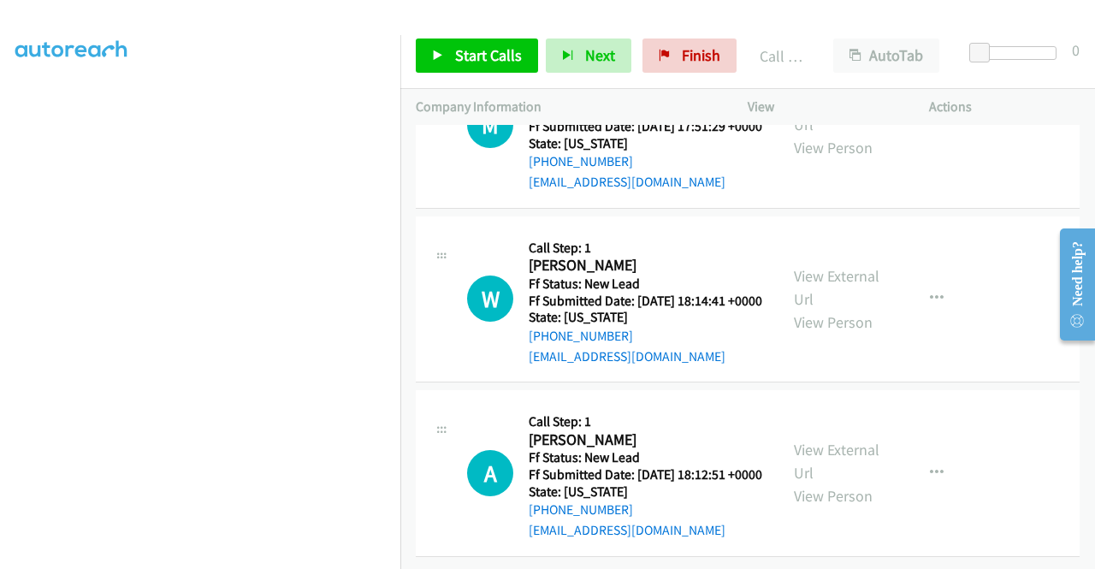
click at [695, 51] on span "Finish" at bounding box center [701, 55] width 38 height 20
